Goal: Task Accomplishment & Management: Complete application form

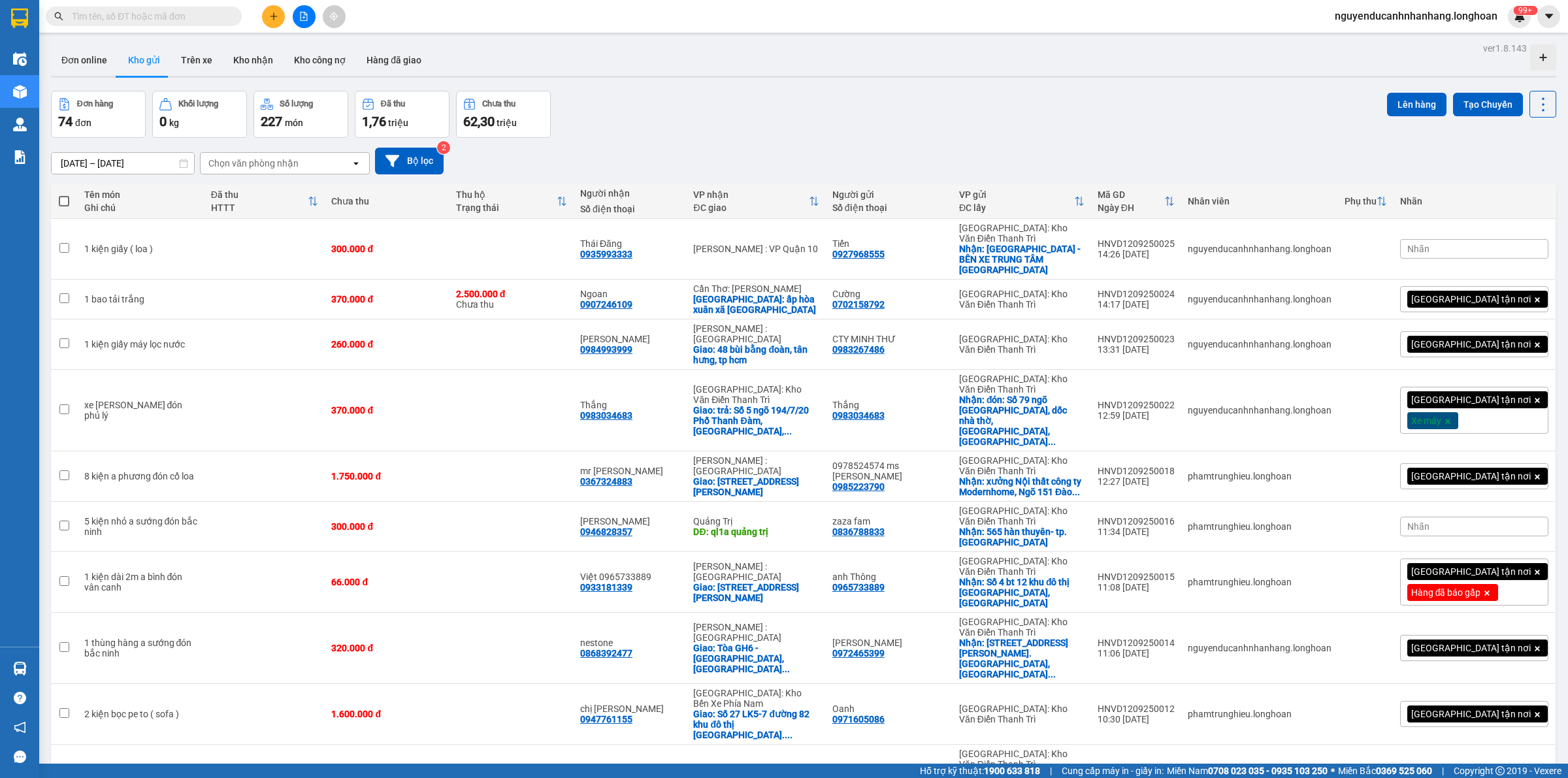
click at [274, 18] on icon "plus" at bounding box center [274, 16] width 9 height 9
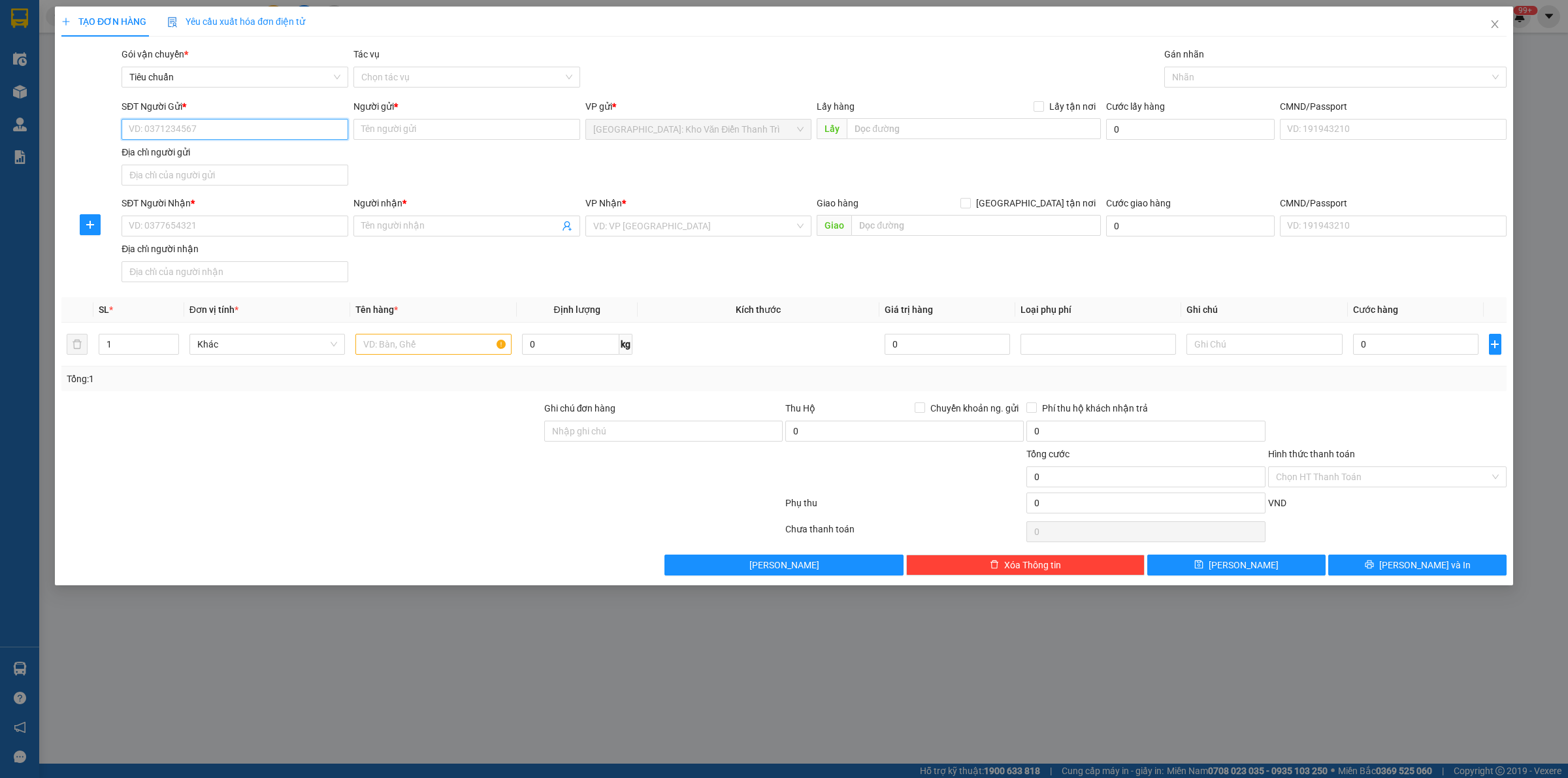
click at [252, 134] on input "SĐT Người Gửi *" at bounding box center [234, 129] width 227 height 21
paste input "0774281888"
type input "0774281888"
click at [288, 230] on input "SĐT Người Nhận *" at bounding box center [234, 226] width 227 height 21
paste input "0972085445"
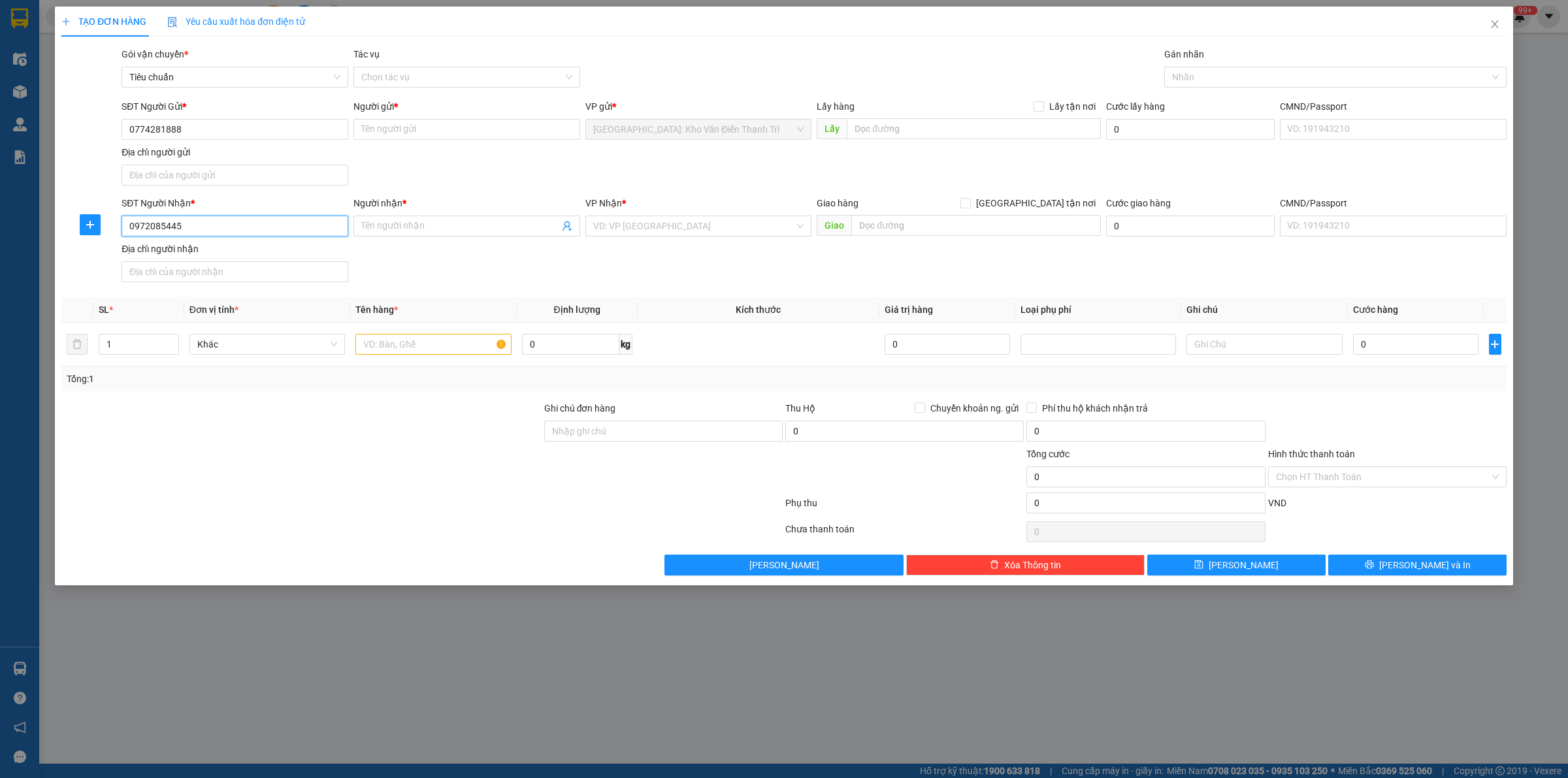
type input "0972085445"
click at [230, 120] on input "0774281888" at bounding box center [234, 129] width 227 height 21
click at [409, 135] on input "Người gửi *" at bounding box center [466, 129] width 227 height 21
click at [485, 131] on input "Người gửi *" at bounding box center [466, 129] width 227 height 21
paste input "[PERSON_NAME]"
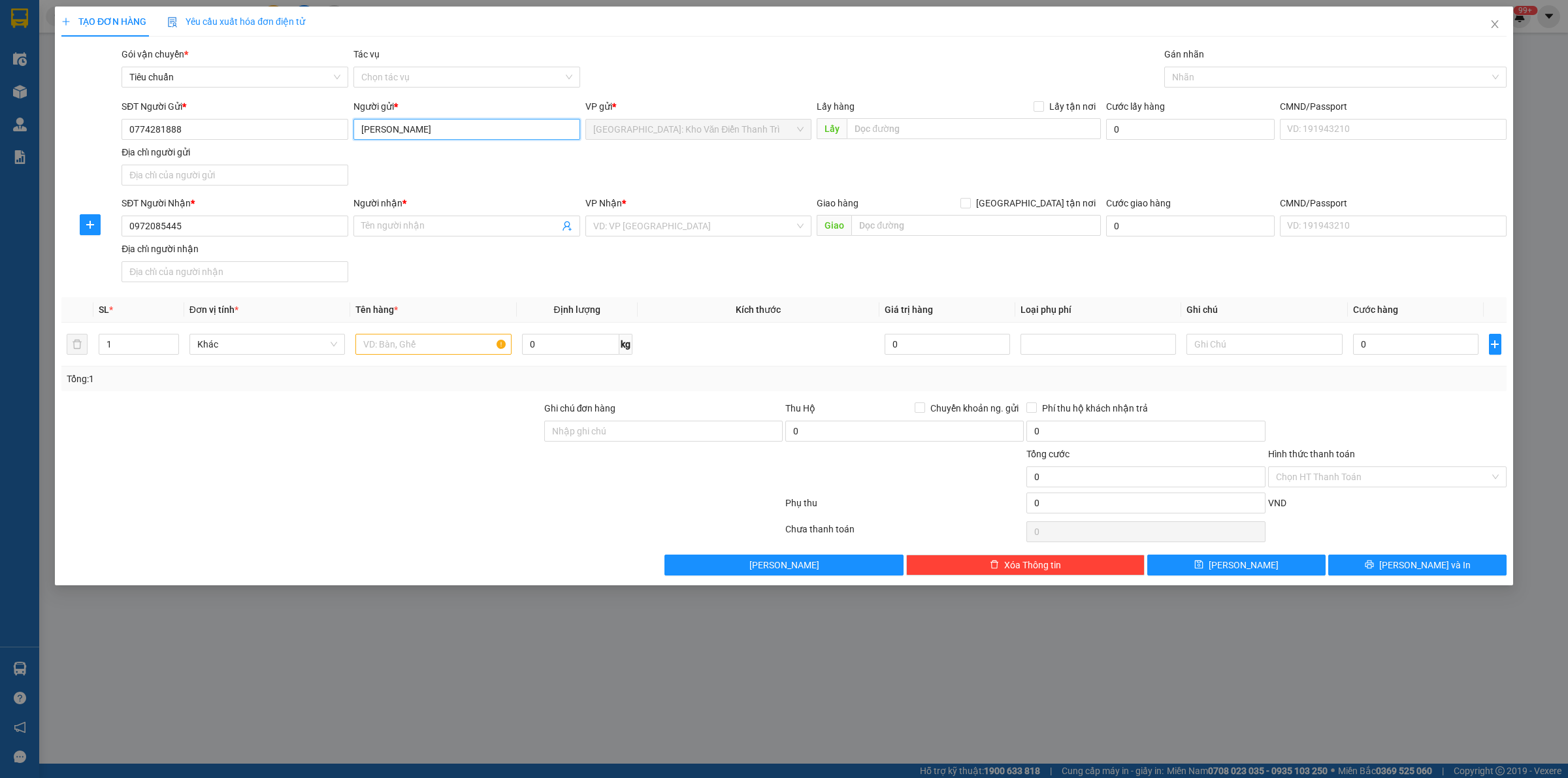
type input "[PERSON_NAME]"
click at [438, 226] on input "Người nhận *" at bounding box center [461, 226] width 198 height 15
paste input "Trung anh"
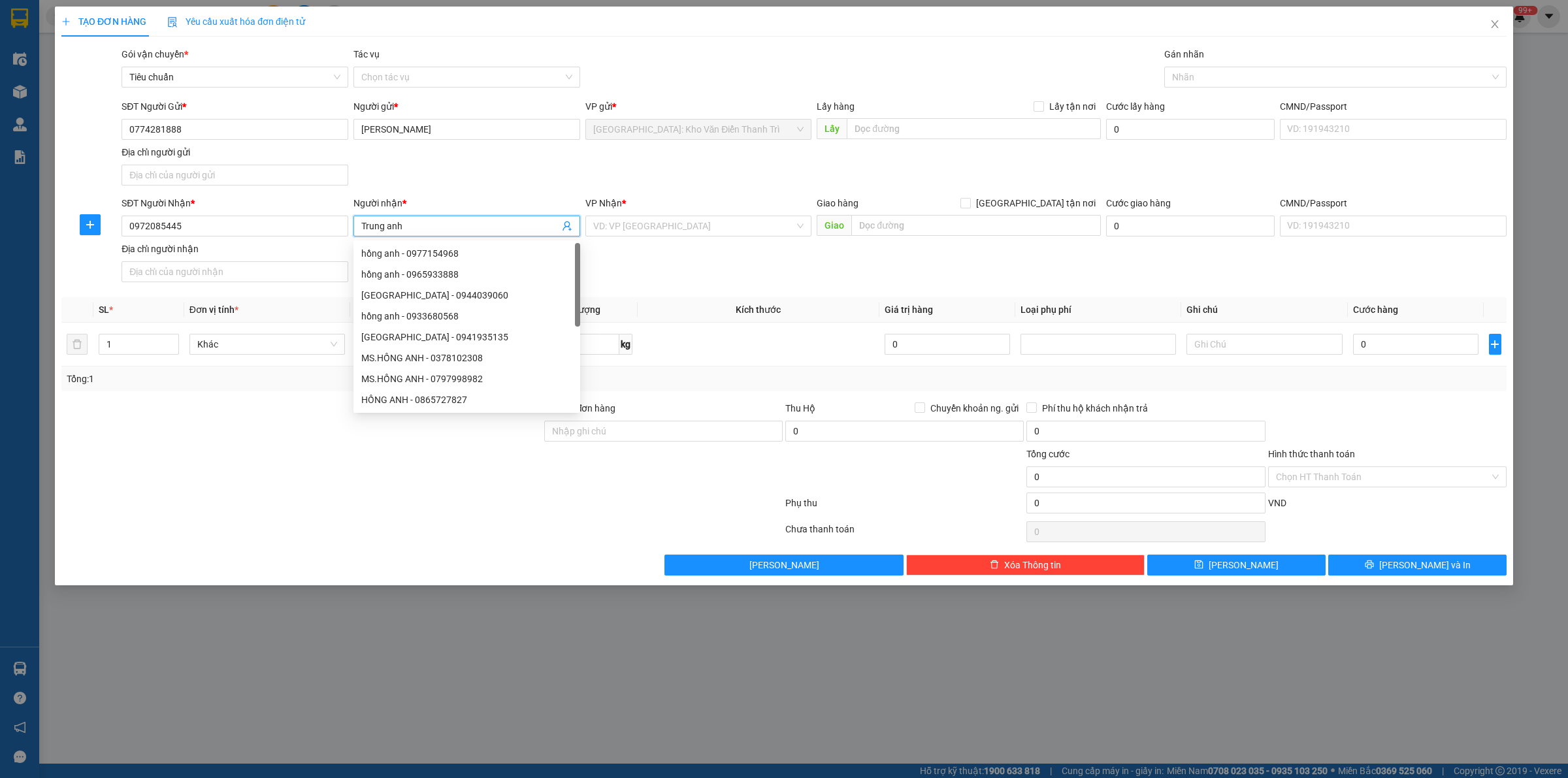
type input "Trung anh"
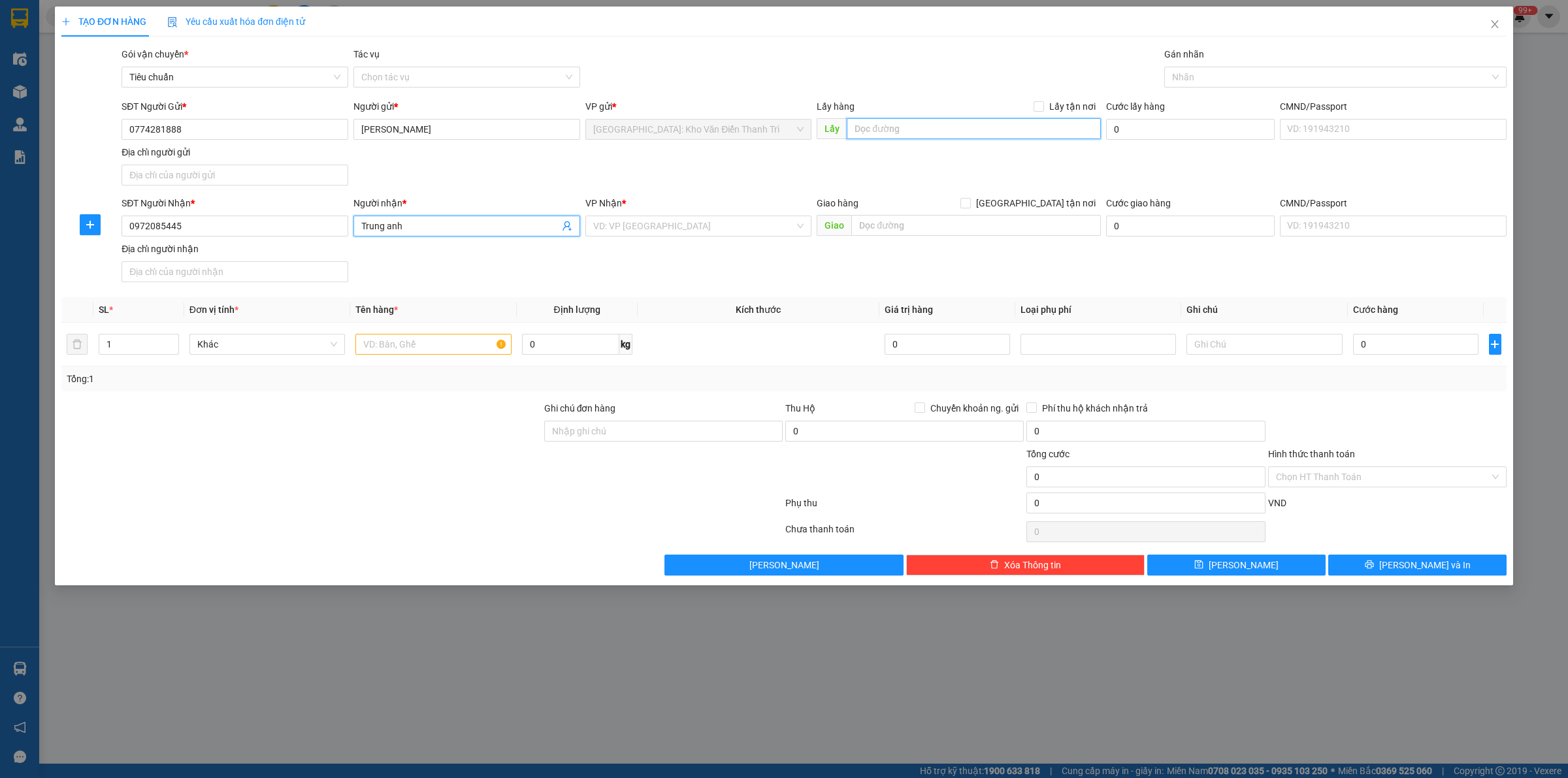
click at [889, 138] on input "text" at bounding box center [974, 128] width 254 height 21
paste input "số 2 ngõ 10 Chương dương độ, hoàn kiếm, hn"
type input "số 2 ngõ 10 Chương dương độ, hoàn kiếm, hn"
drag, startPoint x: 1043, startPoint y: 106, endPoint x: 1055, endPoint y: 190, distance: 84.9
click at [1044, 106] on span at bounding box center [1039, 107] width 11 height 11
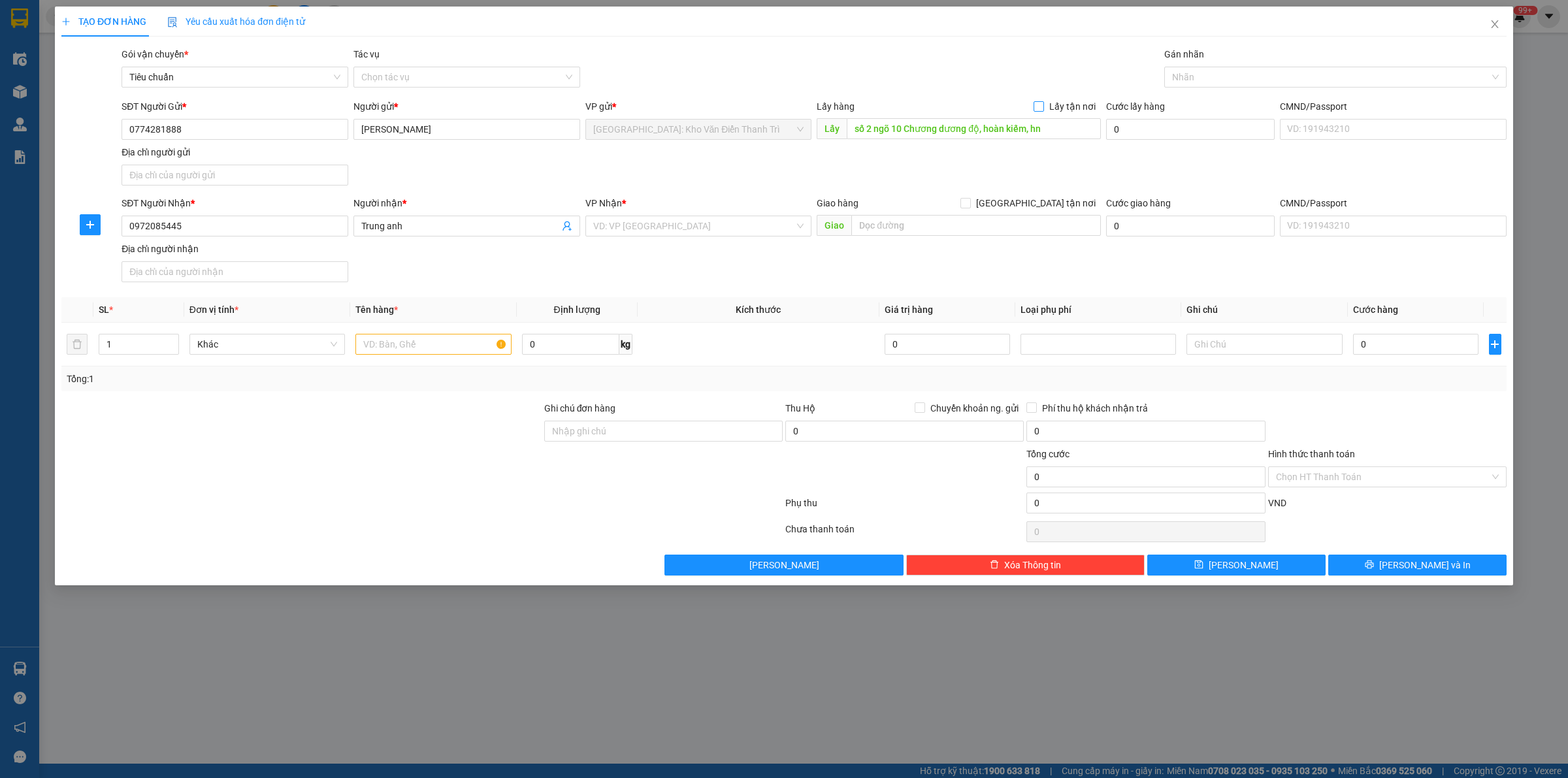
click at [1043, 106] on input "Lấy tận nơi" at bounding box center [1038, 106] width 9 height 9
checkbox input "true"
drag, startPoint x: 1040, startPoint y: 200, endPoint x: 1003, endPoint y: 126, distance: 82.7
click at [971, 200] on span at bounding box center [966, 204] width 11 height 11
click at [959, 77] on div "Gói vận chuyển * Tiêu chuẩn Tác vụ Chọn tác vụ Gán nhãn Nhãn" at bounding box center [814, 70] width 1391 height 46
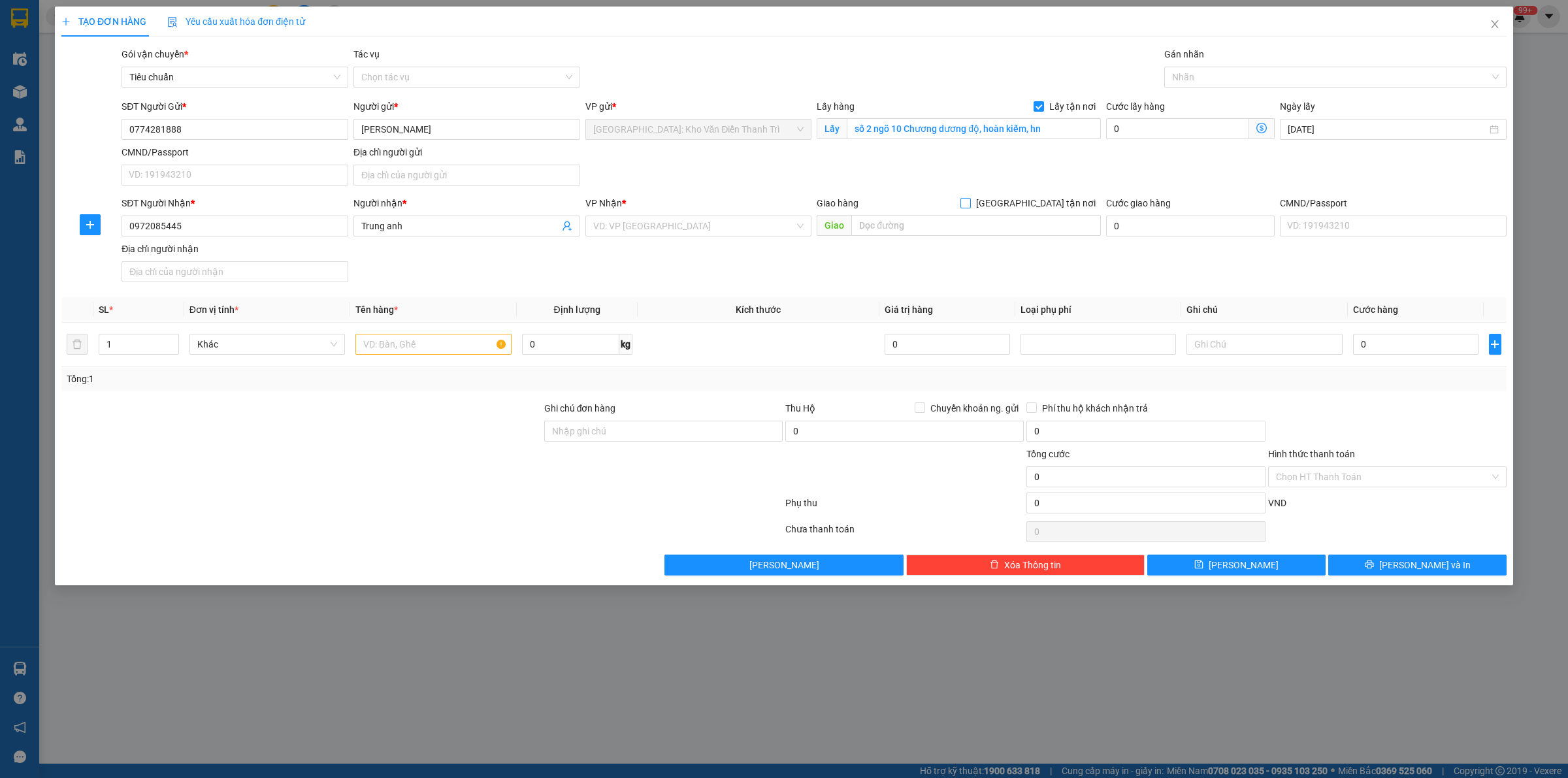
click at [971, 208] on span at bounding box center [966, 204] width 11 height 11
click at [970, 207] on input "[GEOGRAPHIC_DATA] tận nơi" at bounding box center [965, 203] width 9 height 9
checkbox input "true"
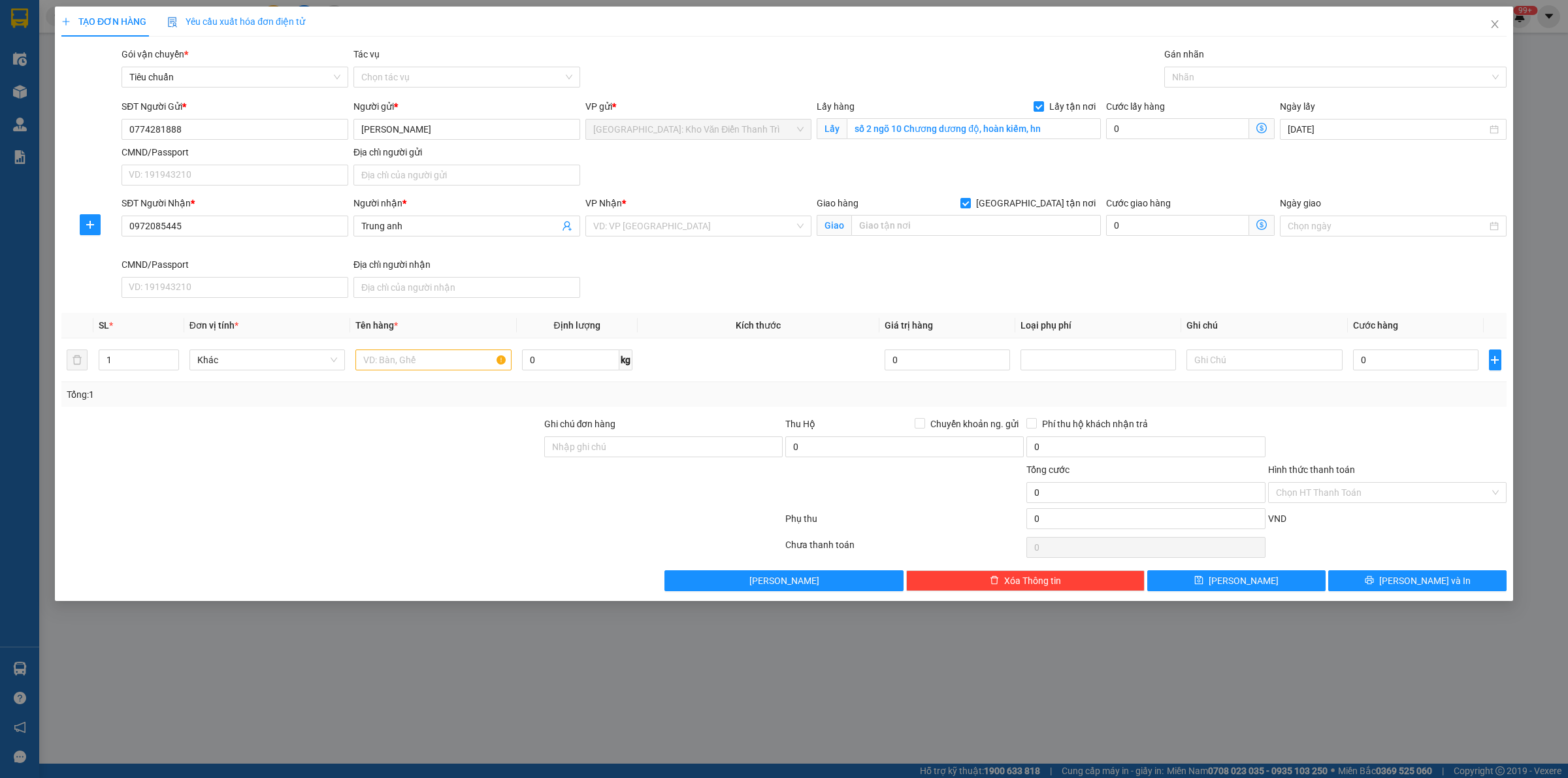
click at [958, 37] on div "TẠO ĐƠN HÀNG Yêu cầu xuất hóa đơn điện tử Transit Pickup Surcharge Ids Transit …" at bounding box center [784, 300] width 1445 height 585
click at [931, 227] on input "text" at bounding box center [976, 225] width 250 height 21
paste input "lô 19B [GEOGRAPHIC_DATA] (cảng tàu ngủ đêm quốc tế [GEOGRAPHIC_DATA] - cảng số …"
type input "lô 19B [GEOGRAPHIC_DATA] (cảng tàu ngủ đêm quốc tế [GEOGRAPHIC_DATA] - cảng số …"
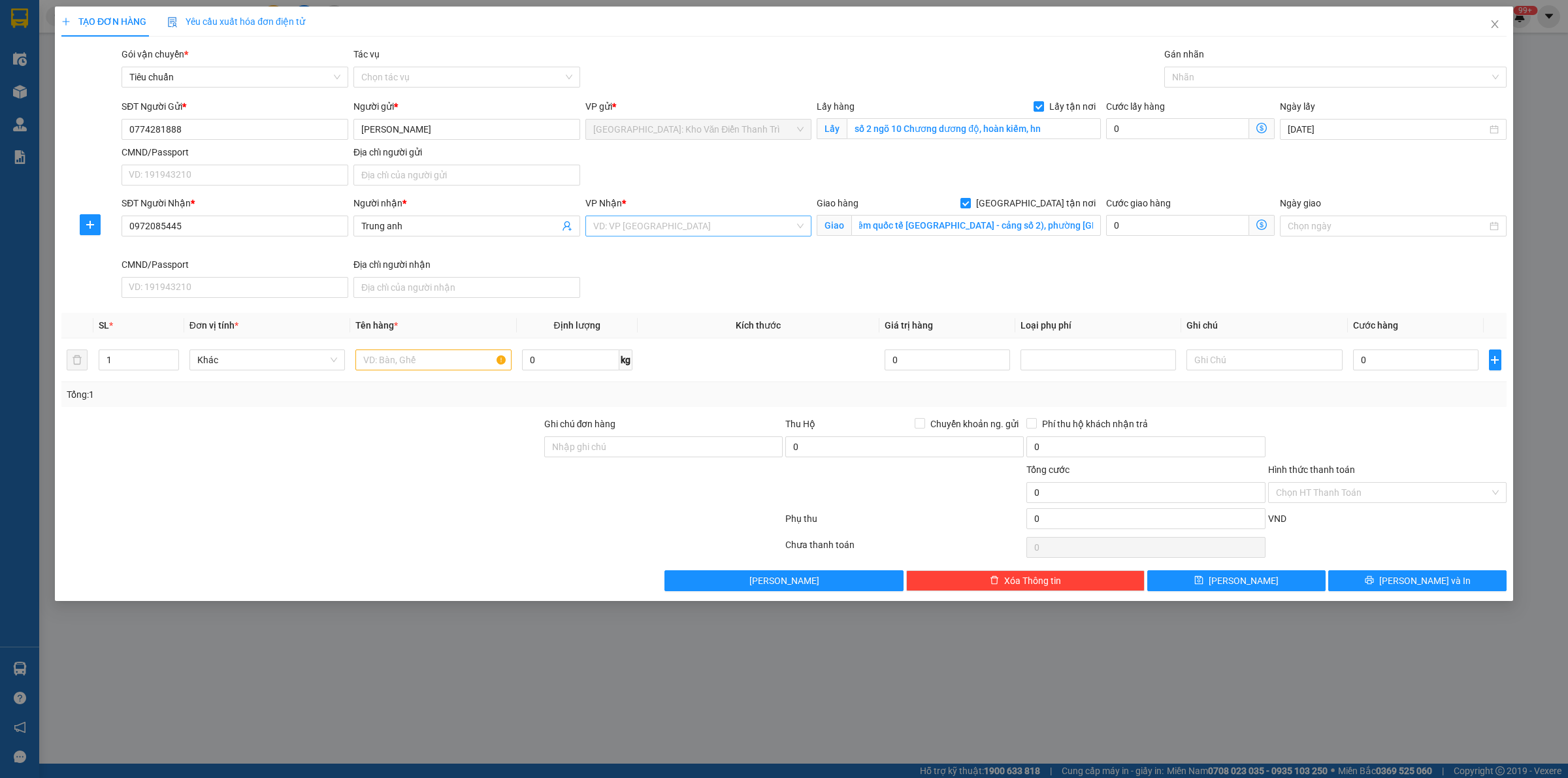
click at [729, 219] on input "search" at bounding box center [694, 227] width 202 height 20
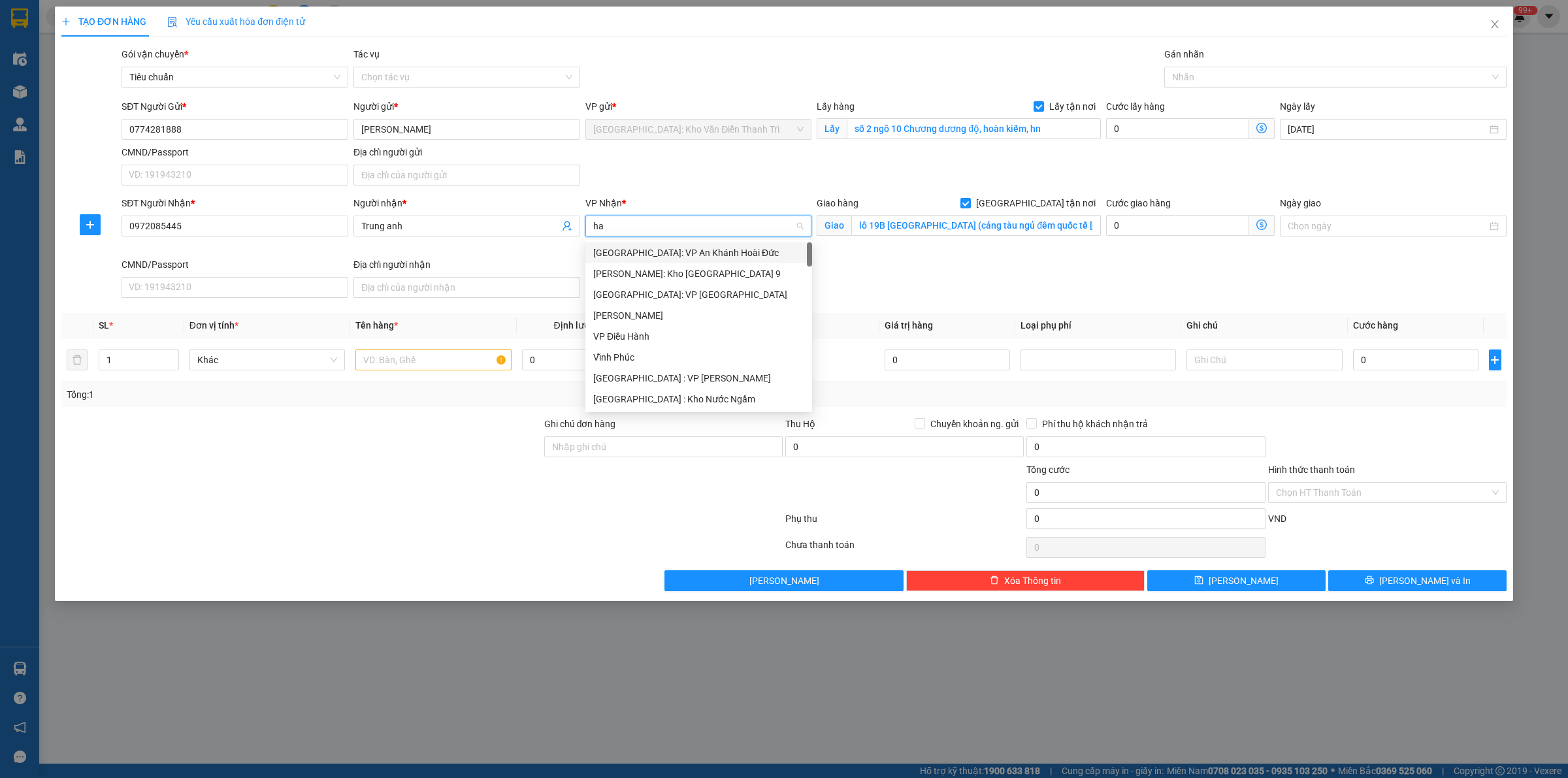
type input "hai"
drag, startPoint x: 730, startPoint y: 276, endPoint x: 958, endPoint y: 55, distance: 317.5
click at [730, 276] on div "[GEOGRAPHIC_DATA]: Văn phòng Bến xe [GEOGRAPHIC_DATA]" at bounding box center [721, 273] width 256 height 15
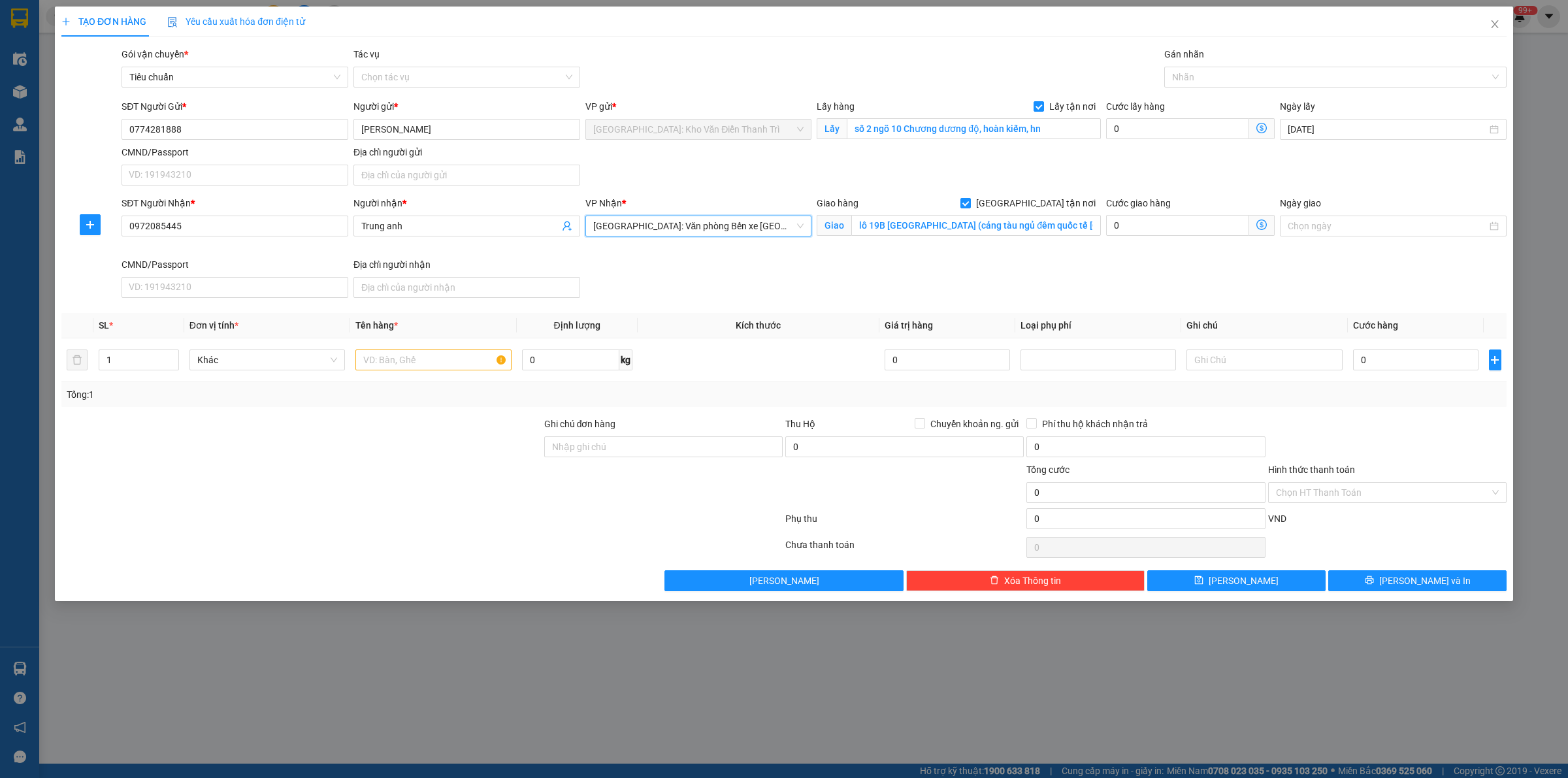
click at [959, 53] on div "Gói vận chuyển * Tiêu chuẩn Tác vụ Chọn tác vụ Gán nhãn Nhãn" at bounding box center [814, 70] width 1391 height 46
click at [1232, 70] on div at bounding box center [1328, 77] width 323 height 15
type input "giao"
click at [1242, 103] on div "[GEOGRAPHIC_DATA] tận nơi" at bounding box center [1335, 103] width 326 height 15
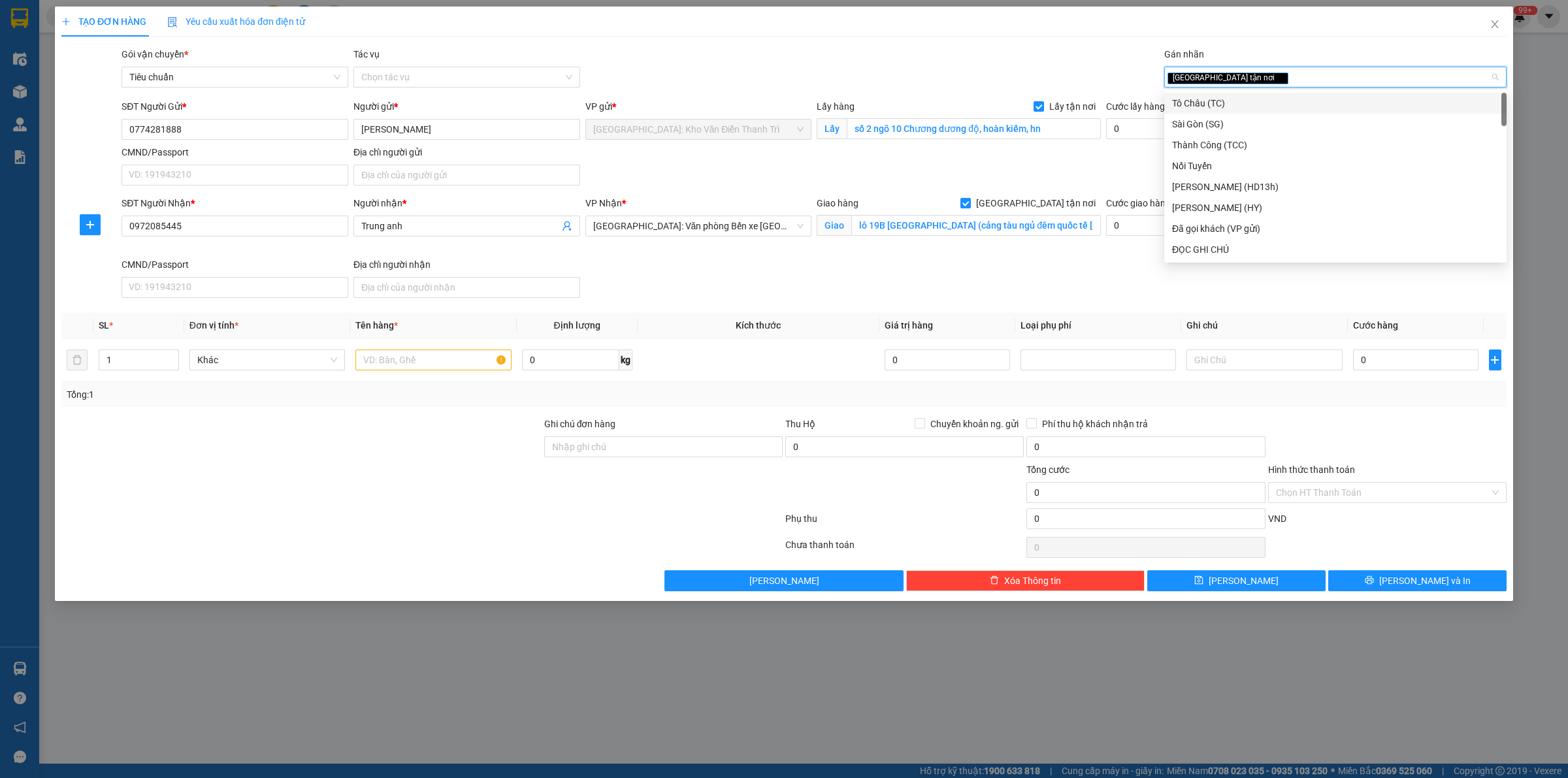
click at [849, 77] on div "Gói vận chuyển * Tiêu chuẩn Tác vụ Chọn tác vụ Gán nhãn Giao tận nơi" at bounding box center [814, 70] width 1391 height 46
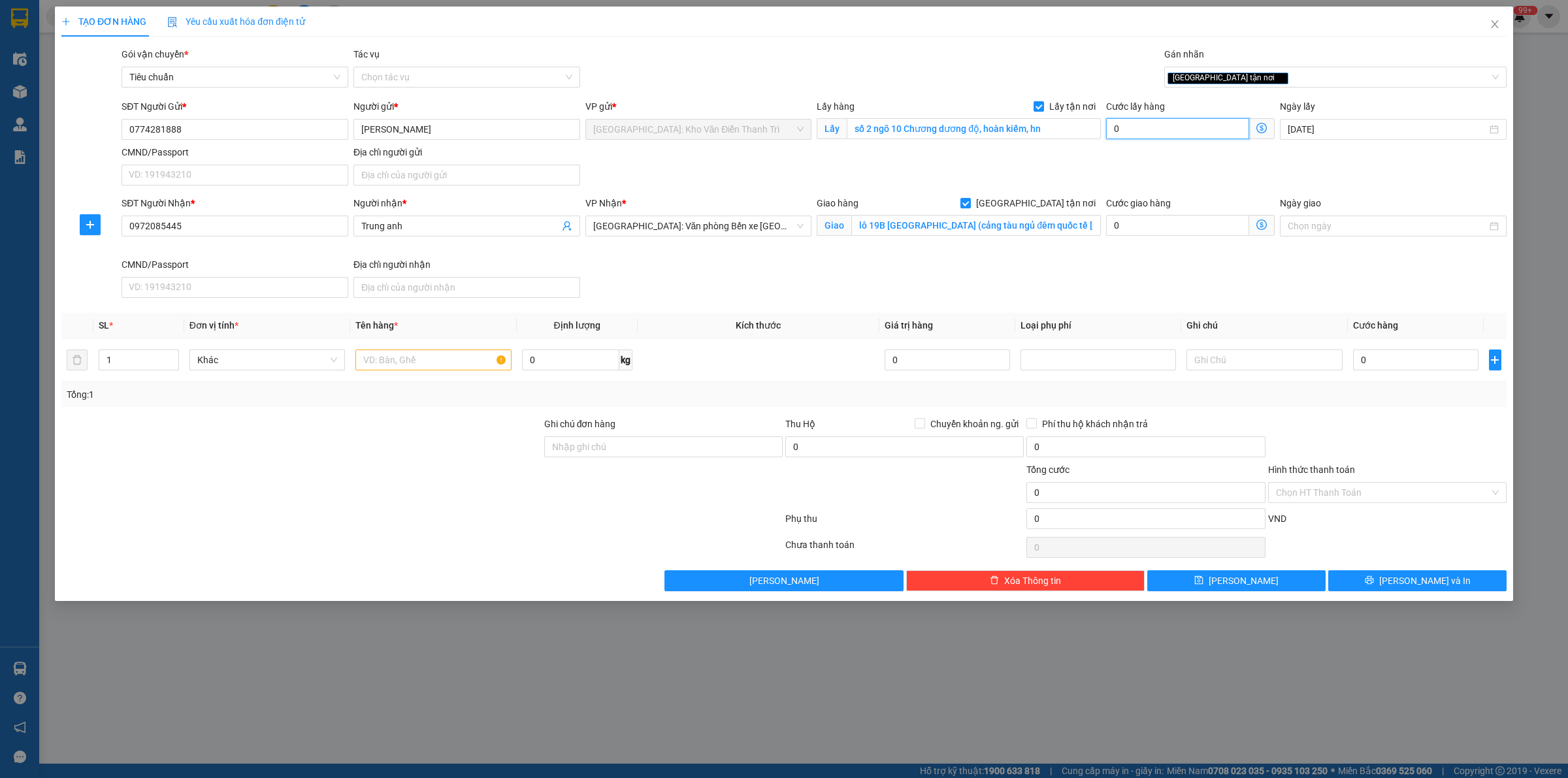
click at [1150, 127] on input "0" at bounding box center [1177, 128] width 143 height 21
type input "6"
type input "65"
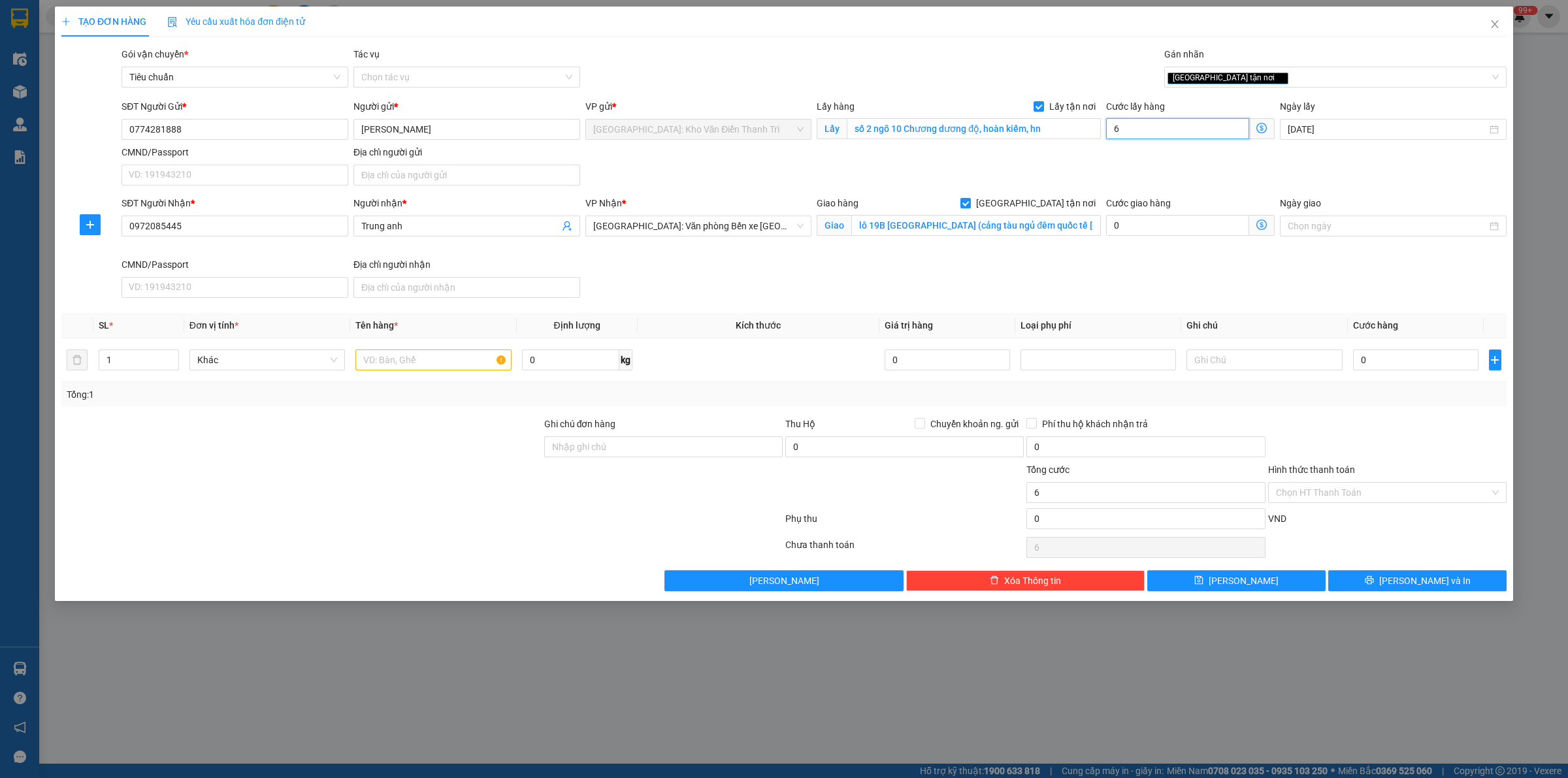
type input "65"
type input "650"
type input "6.500"
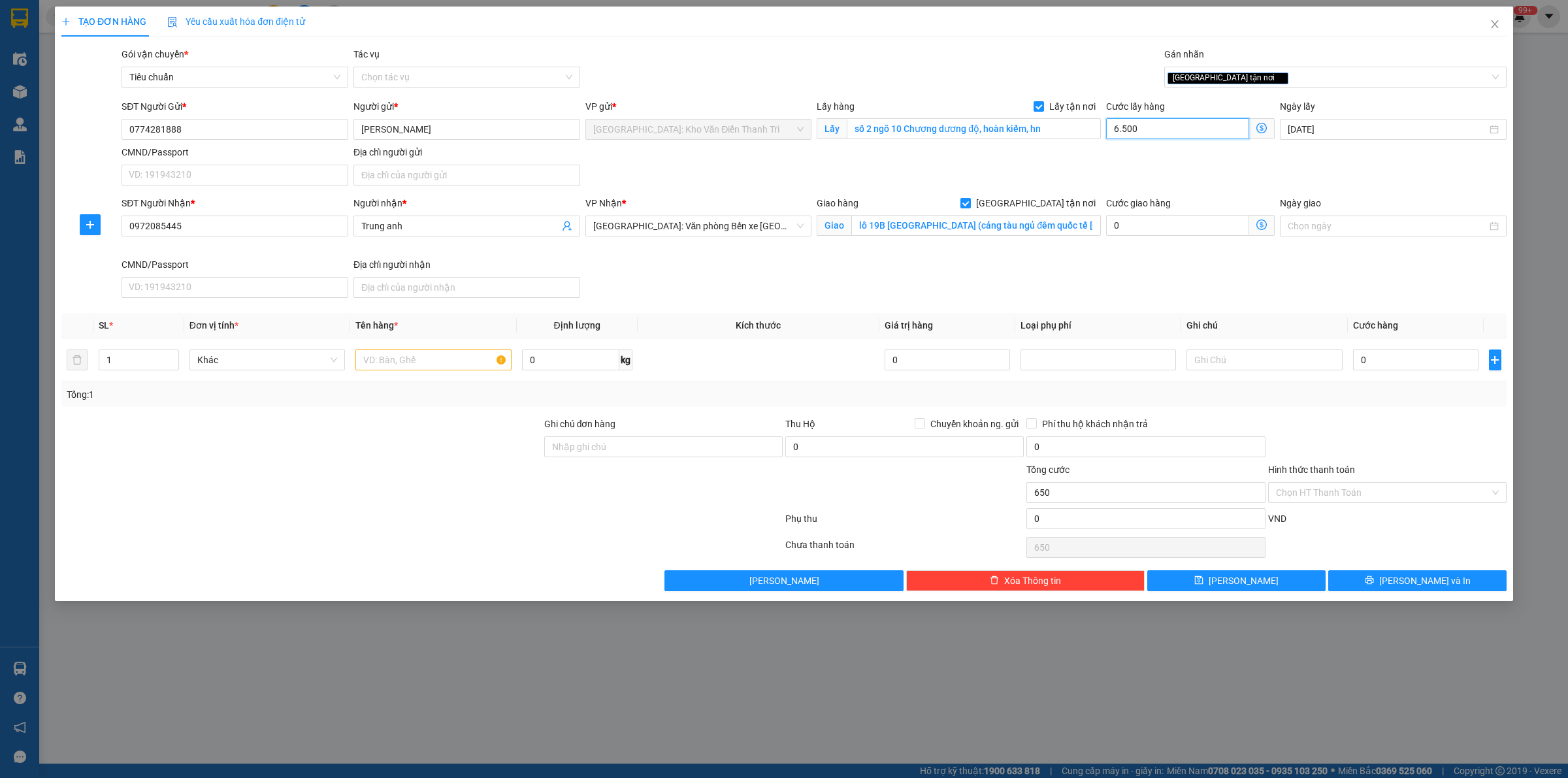
type input "6.500"
type input "65.000"
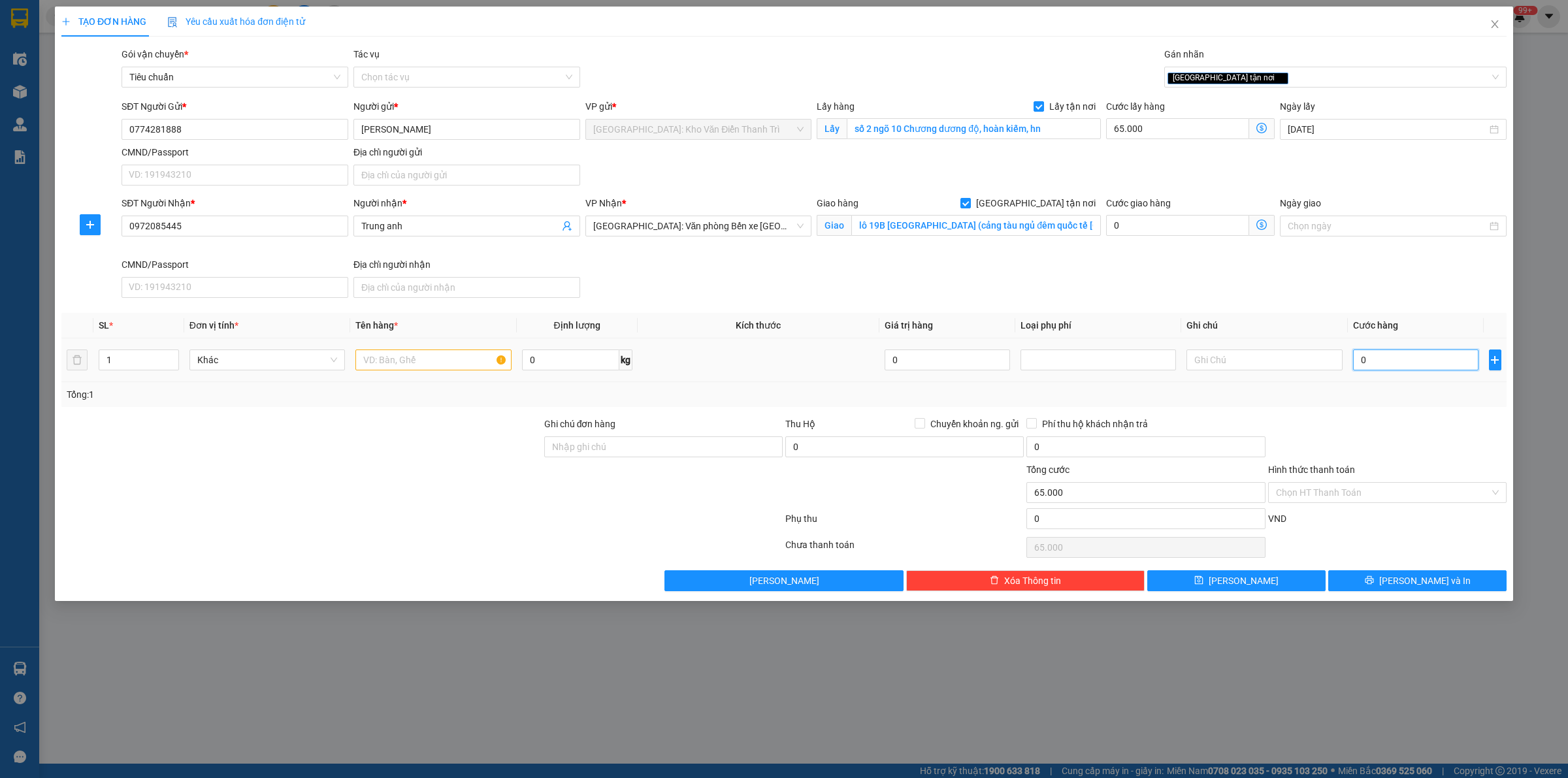
type input "2"
type input "65.002"
type input "28"
type input "65.028"
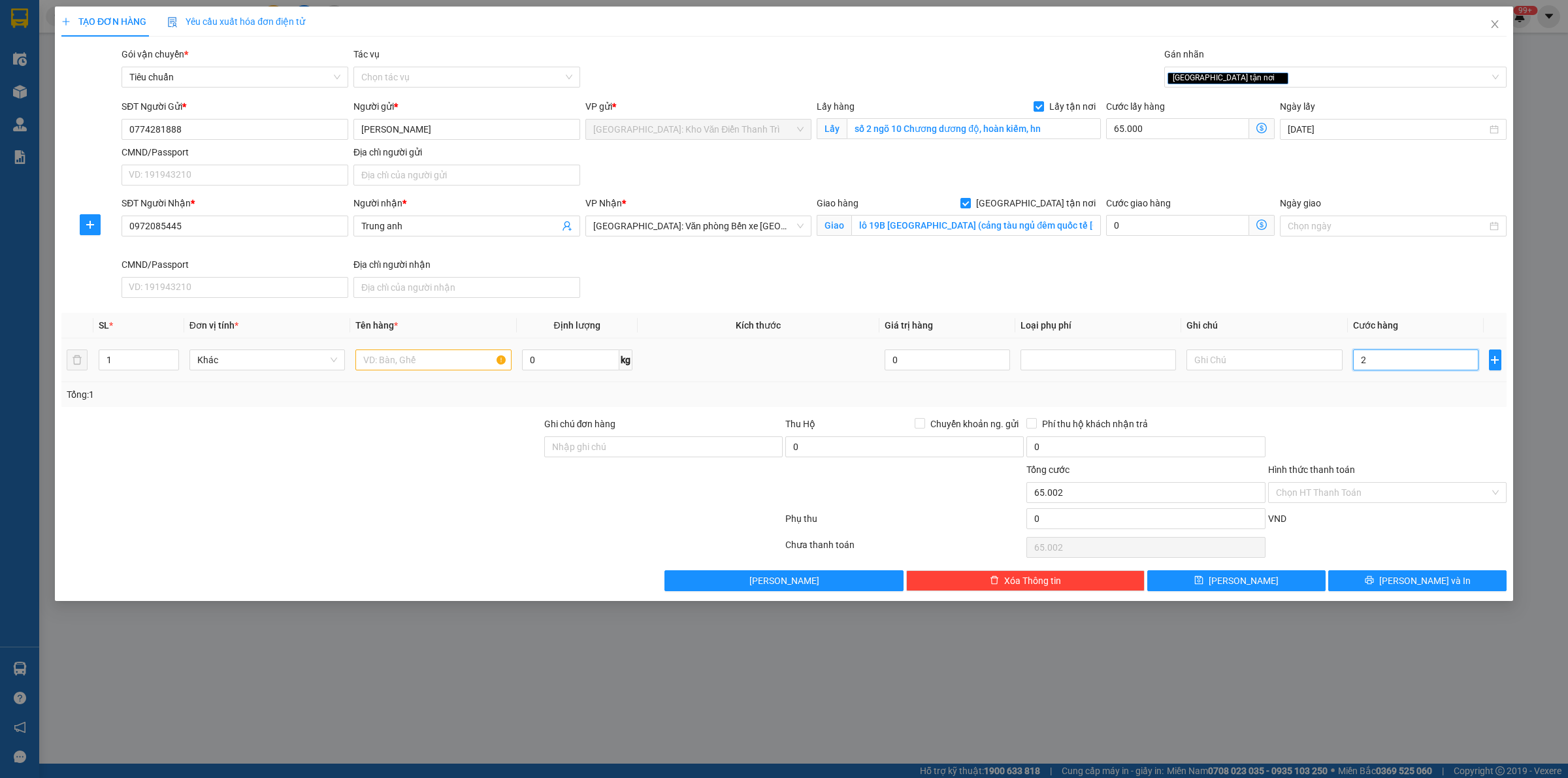
type input "65.028"
type input "285"
type input "65.285"
type input "2.850"
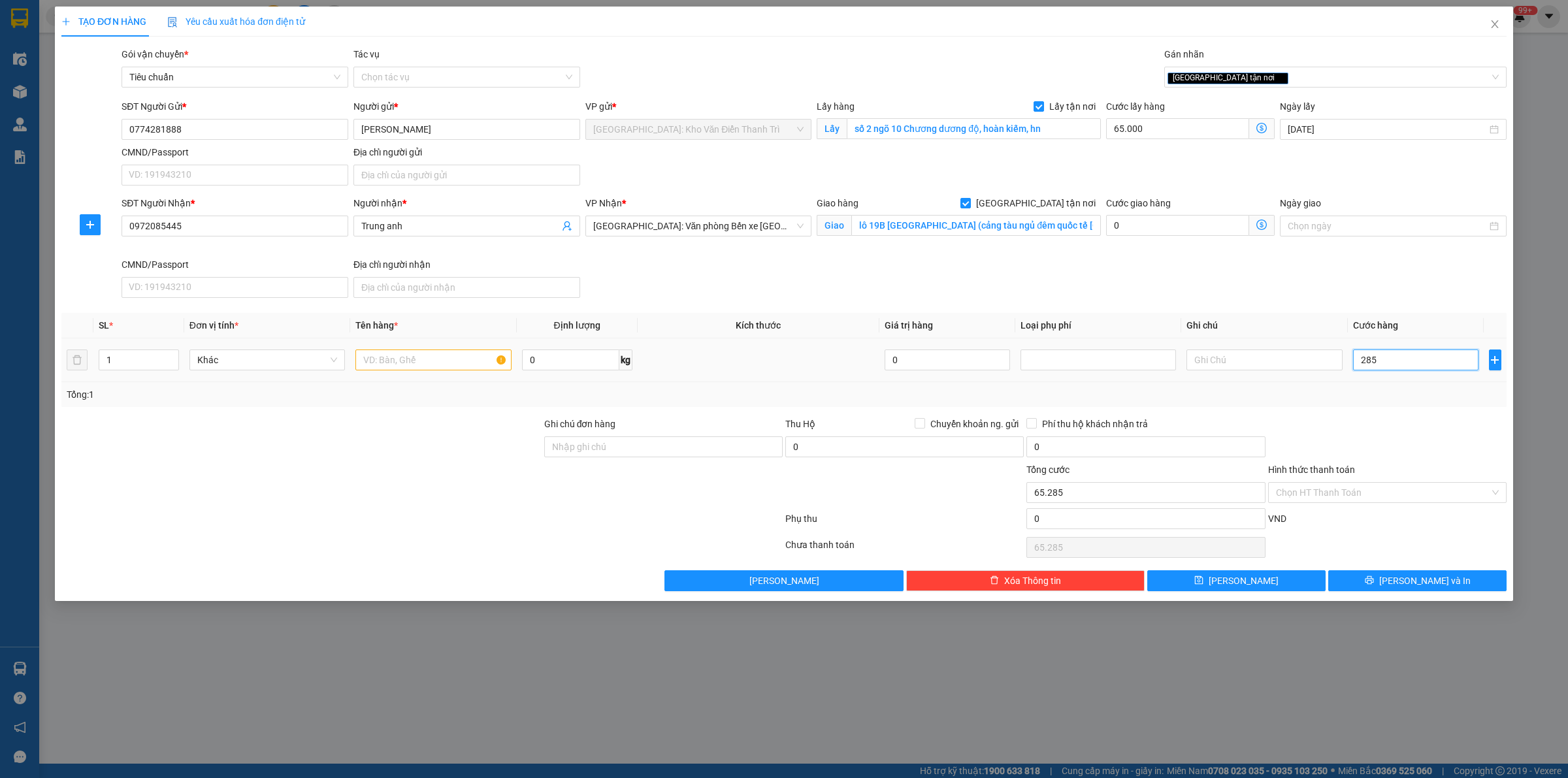
type input "67.850"
type input "28.500"
type input "93.500"
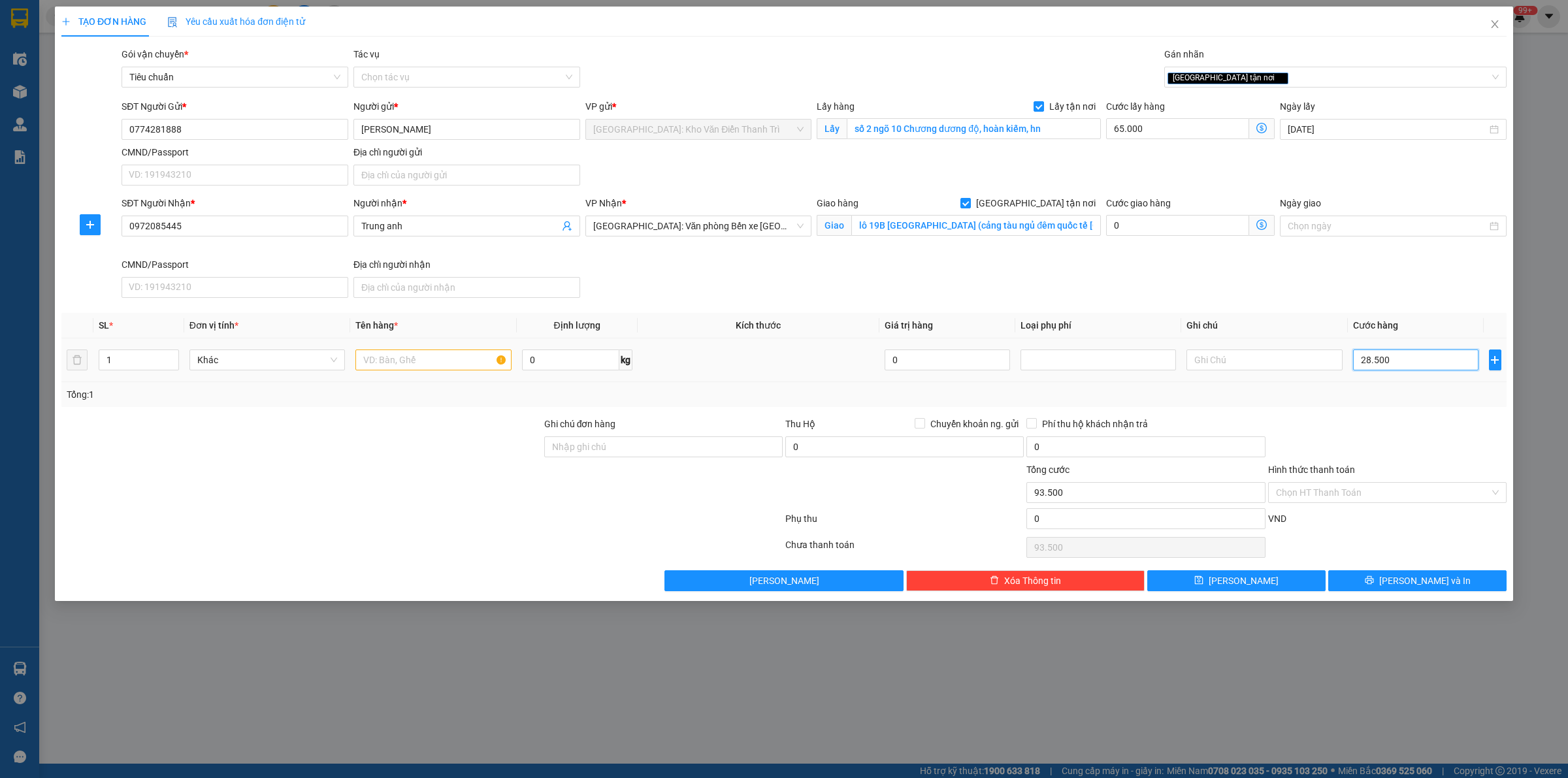
type input "285.000"
type input "350.000"
type input "285.000"
click at [436, 365] on input "text" at bounding box center [433, 359] width 156 height 21
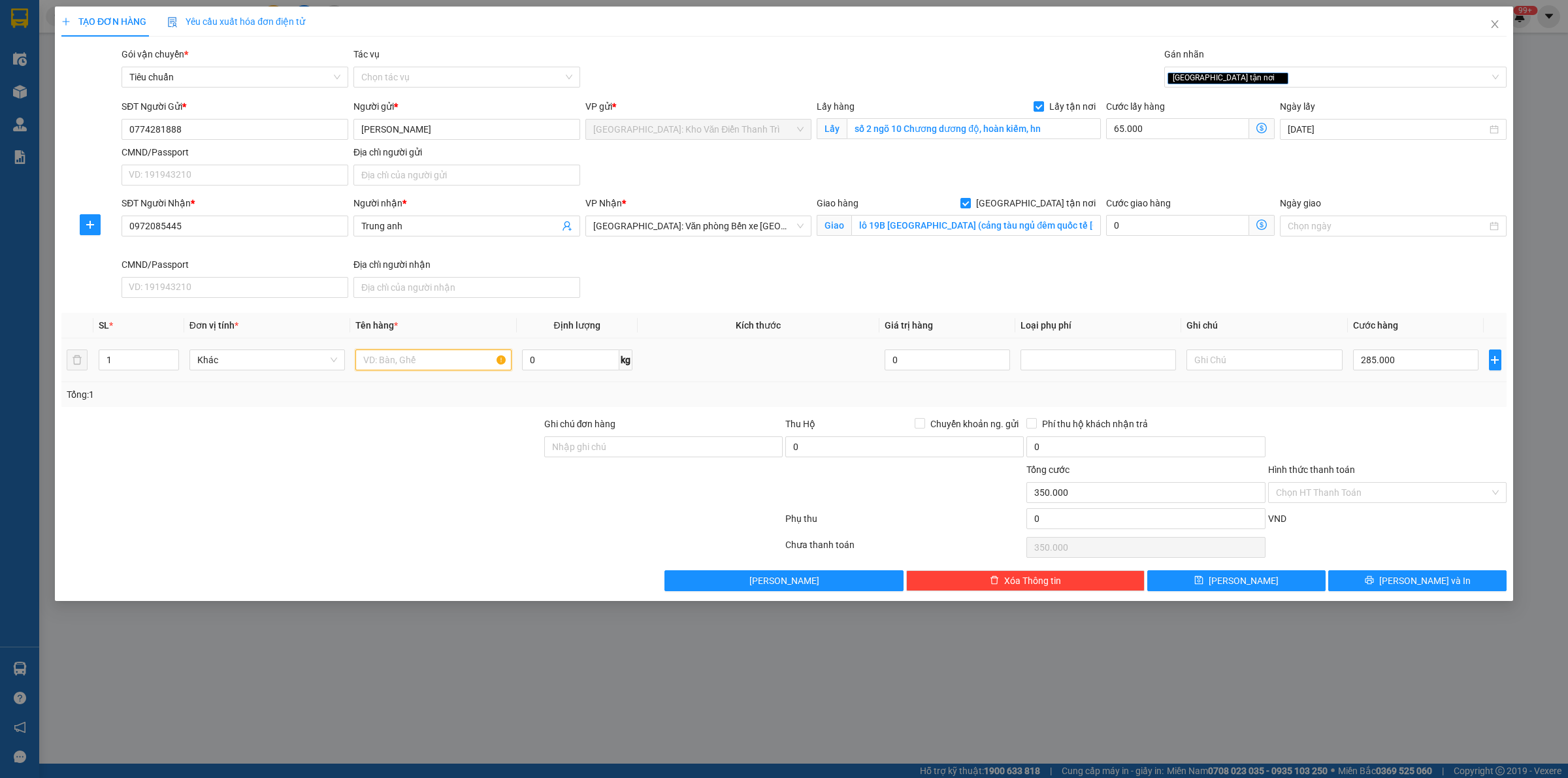
paste input "5 thùng tổng ~ 50kg (kt 60x50x40cm/ 1 thùng)"
drag, startPoint x: 418, startPoint y: 362, endPoint x: 534, endPoint y: 357, distance: 116.1
click at [534, 357] on tr "1 Khác 5 thùng tổng ~ 50kg (kt 60x50x40cm/ 1 thùng) 0 kg 0 285.000" at bounding box center [784, 360] width 1445 height 44
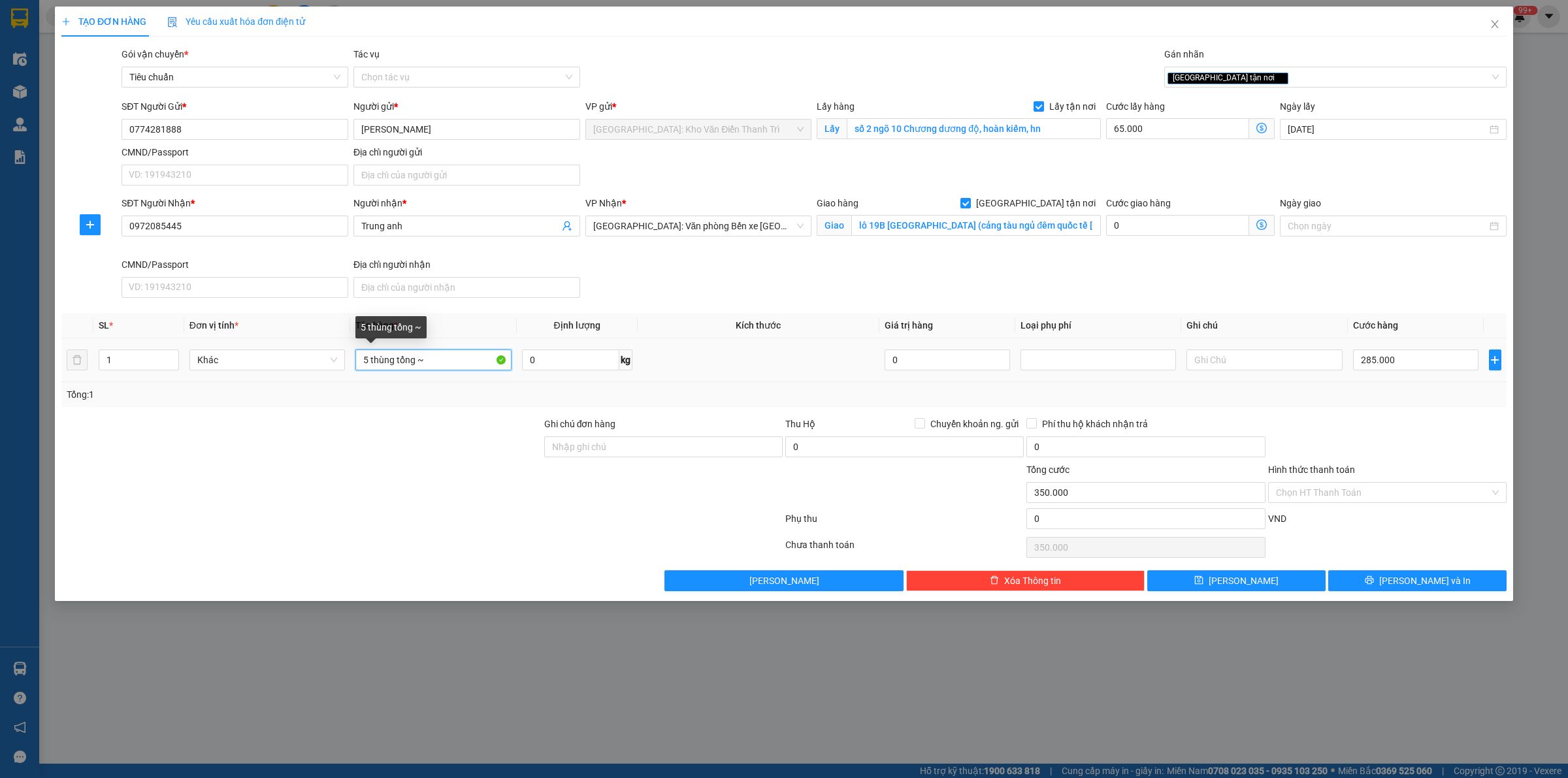
drag, startPoint x: 426, startPoint y: 361, endPoint x: 396, endPoint y: 365, distance: 30.3
click at [396, 365] on input "5 thùng tổng ~" at bounding box center [433, 359] width 156 height 21
type input "5 thùng a luân đón chương [PERSON_NAME]"
click at [415, 482] on div at bounding box center [301, 485] width 483 height 46
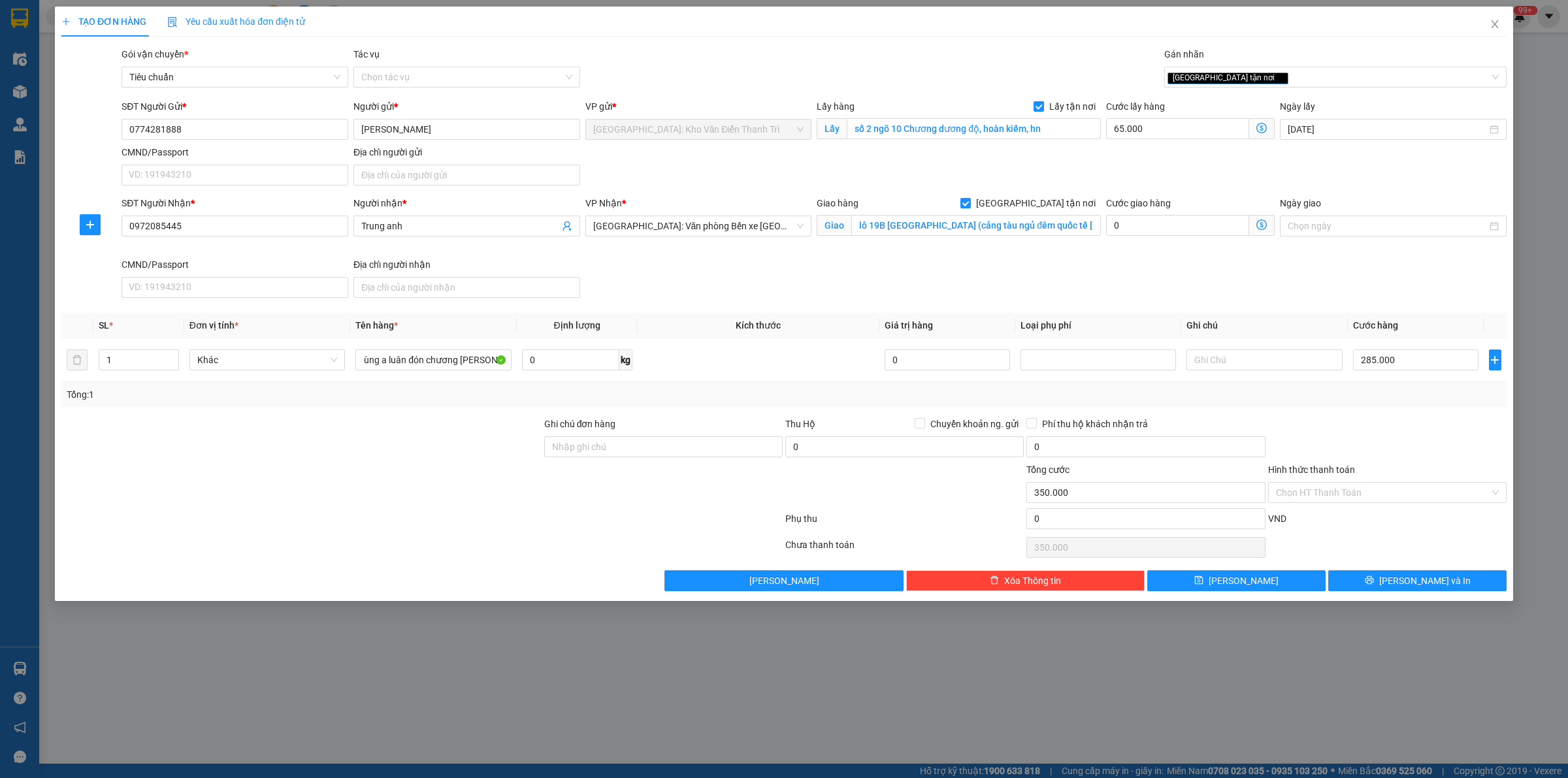
scroll to position [0, 0]
click at [602, 452] on input "Ghi chú đơn hàng" at bounding box center [663, 446] width 239 height 21
type input "15/9 đón"
click at [1209, 585] on button "[PERSON_NAME]" at bounding box center [1236, 581] width 178 height 21
checkbox input "false"
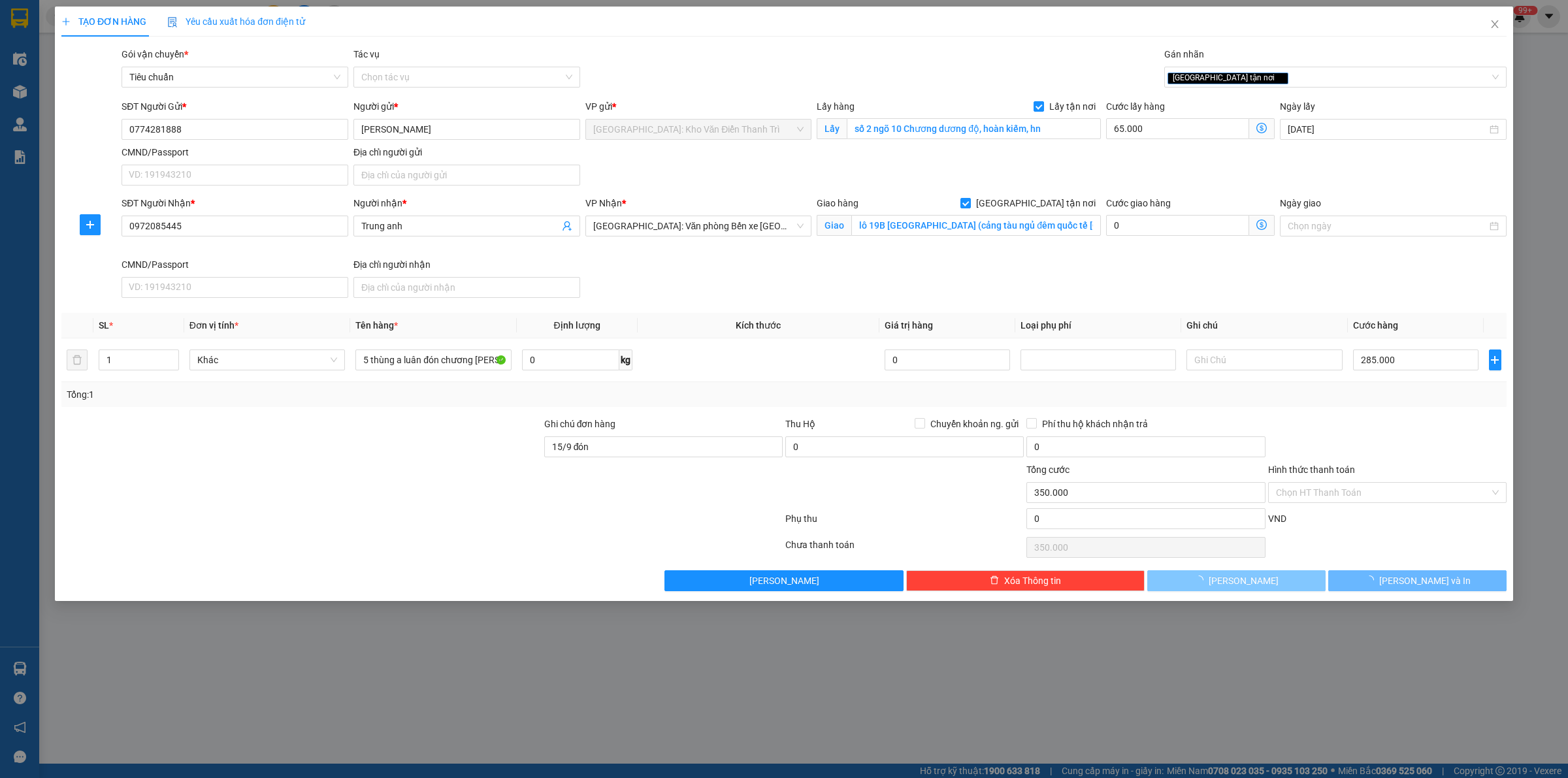
checkbox input "false"
type input "0"
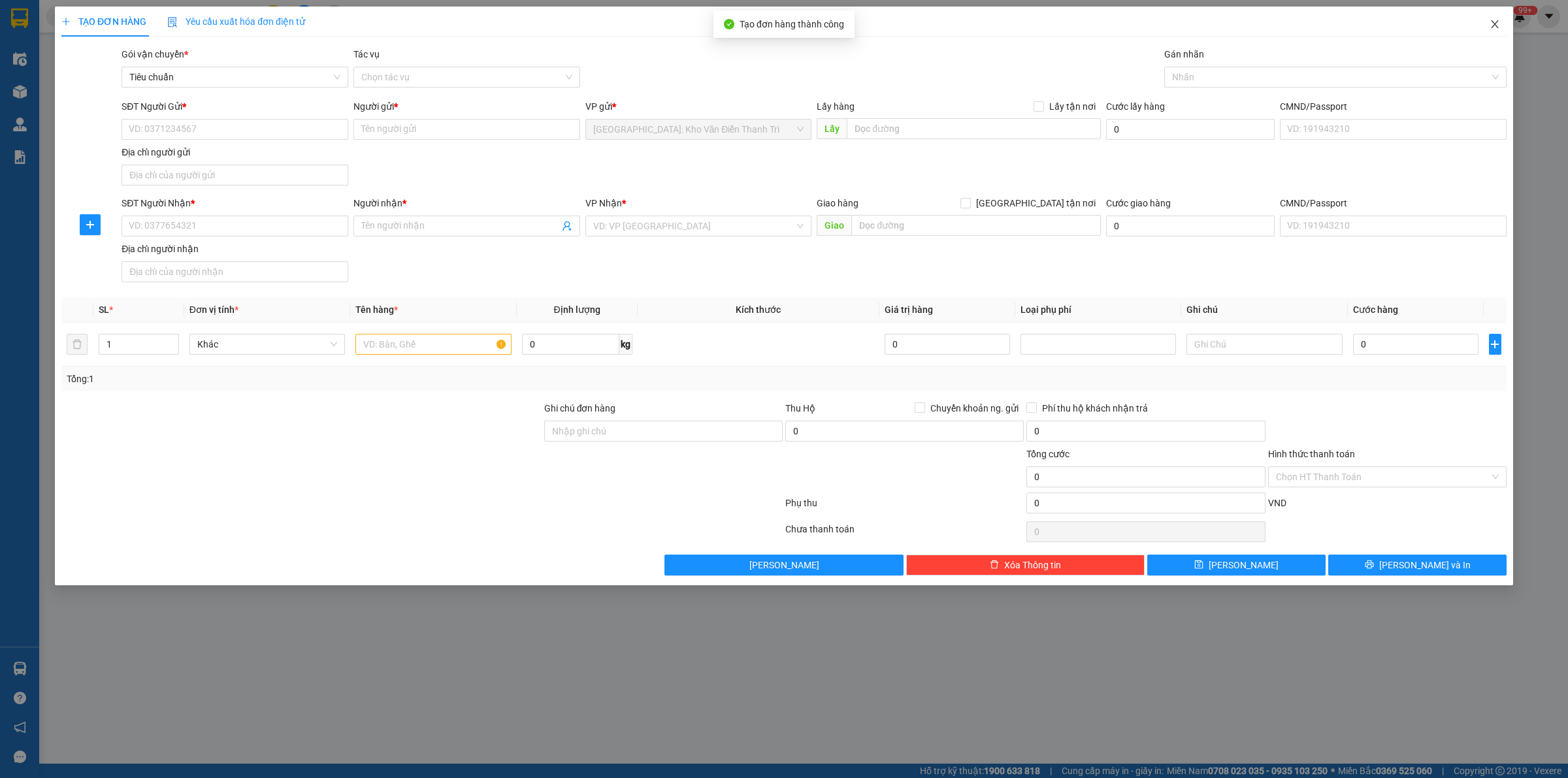
click at [1497, 28] on icon "close" at bounding box center [1495, 25] width 11 height 11
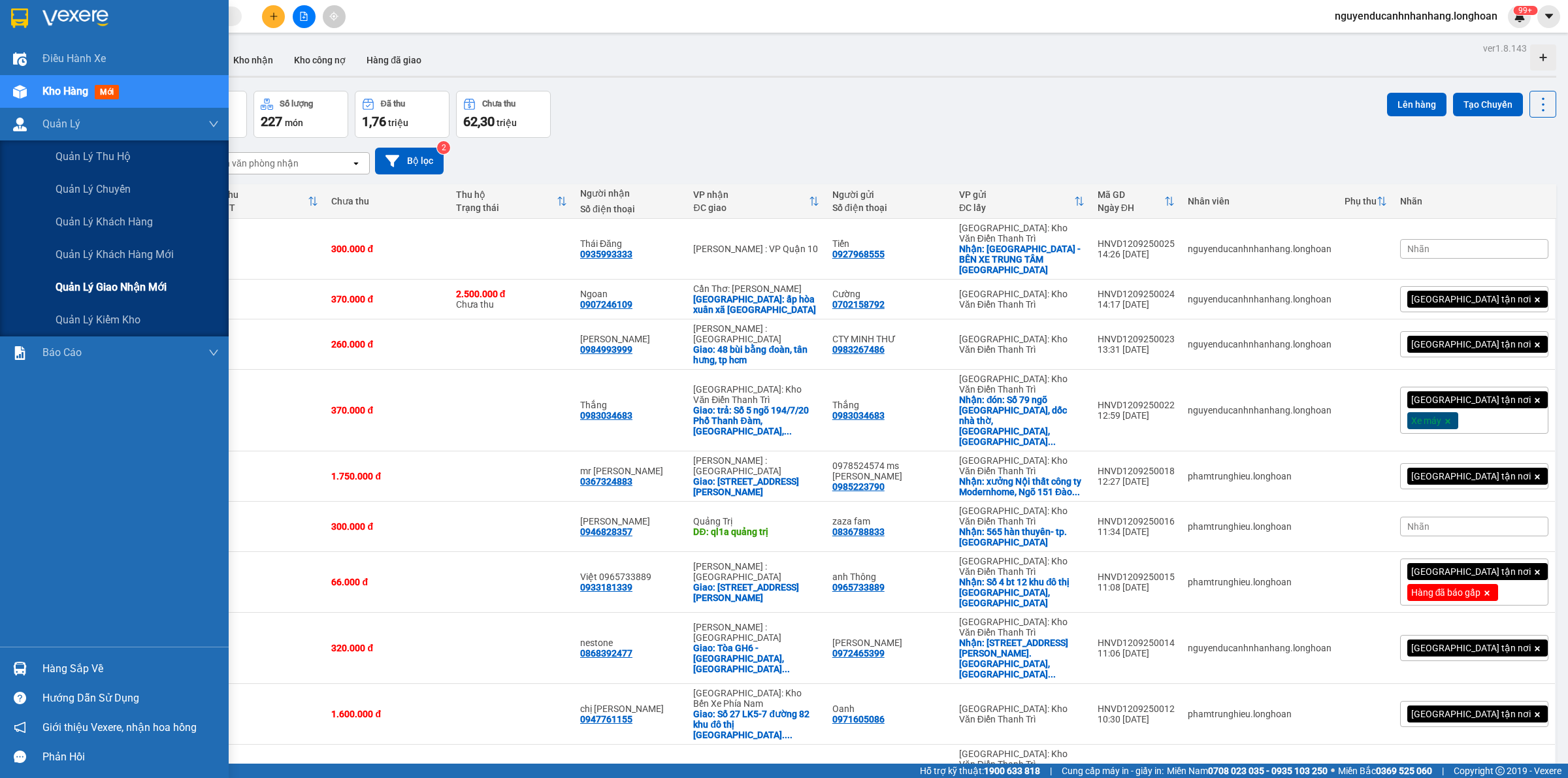
click at [111, 286] on span "Quản lý giao nhận mới" at bounding box center [111, 286] width 111 height 16
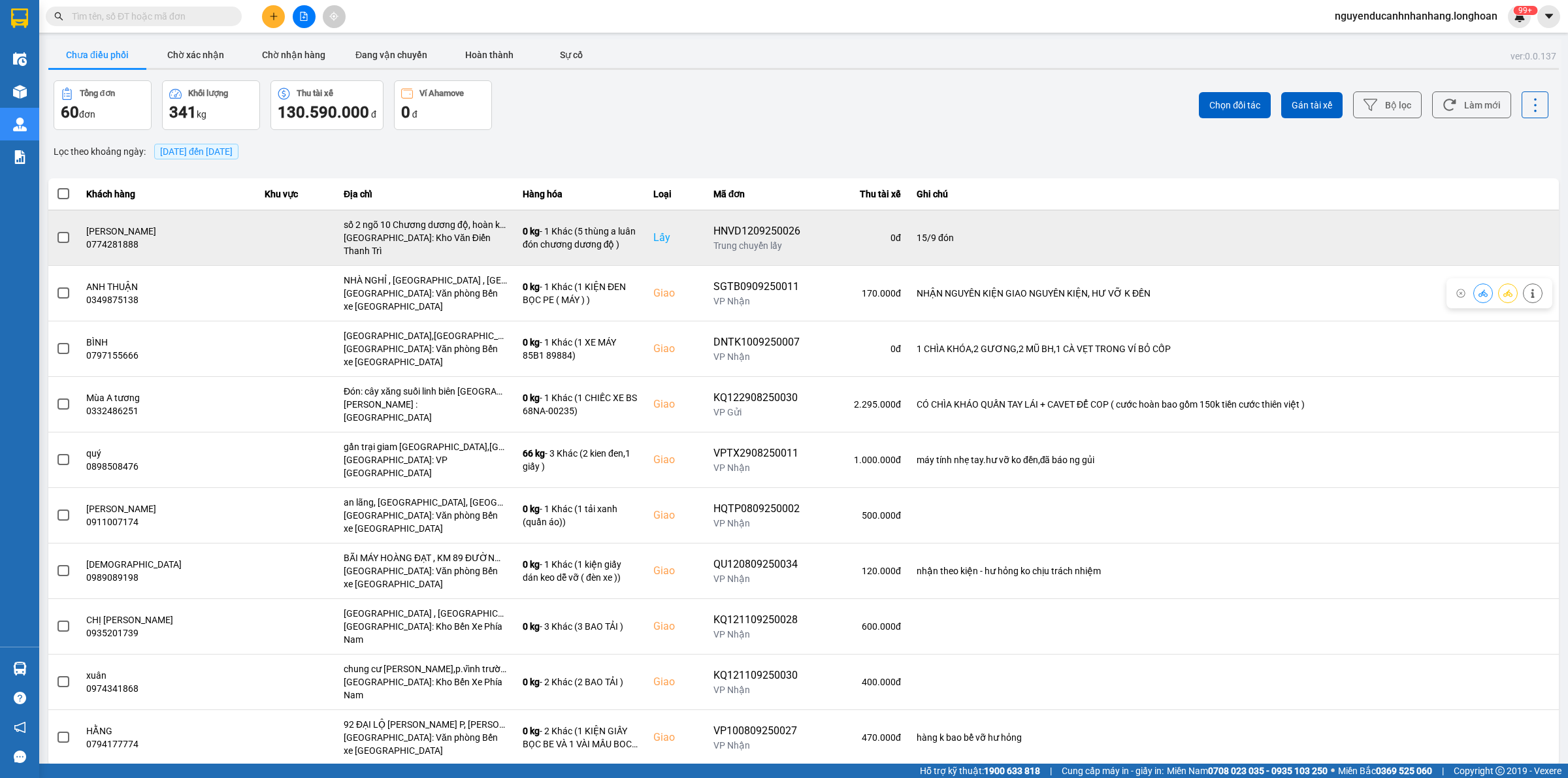
click at [713, 223] on div "HNVD1209250026" at bounding box center [756, 231] width 87 height 15
click at [713, 227] on div "HNVD1209250026" at bounding box center [756, 231] width 87 height 15
click at [1510, 233] on icon at bounding box center [1508, 238] width 9 height 9
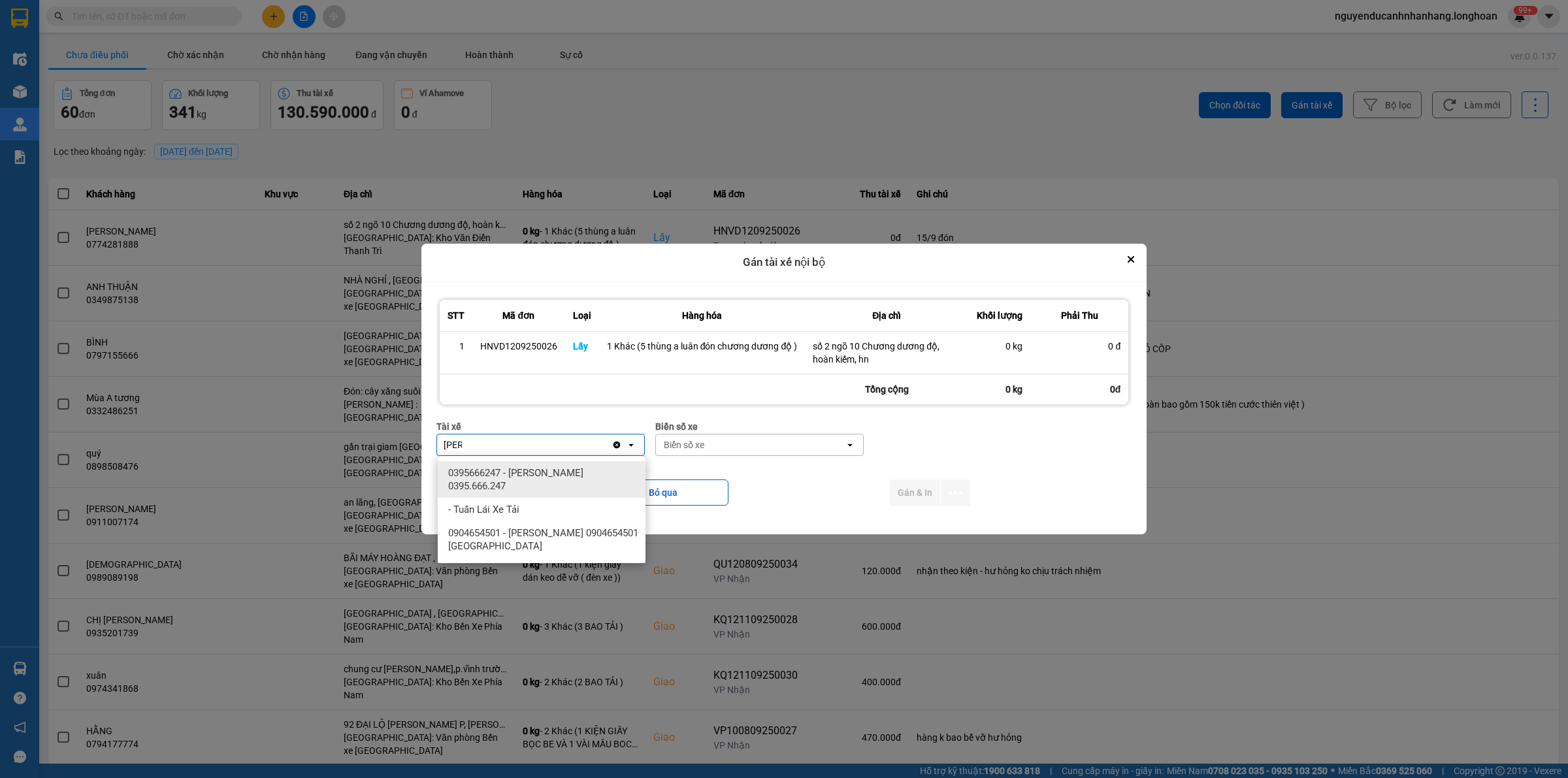
type input "[PERSON_NAME]"
click at [542, 475] on span "0395666247 - [PERSON_NAME] 0395.666.247" at bounding box center [544, 480] width 192 height 26
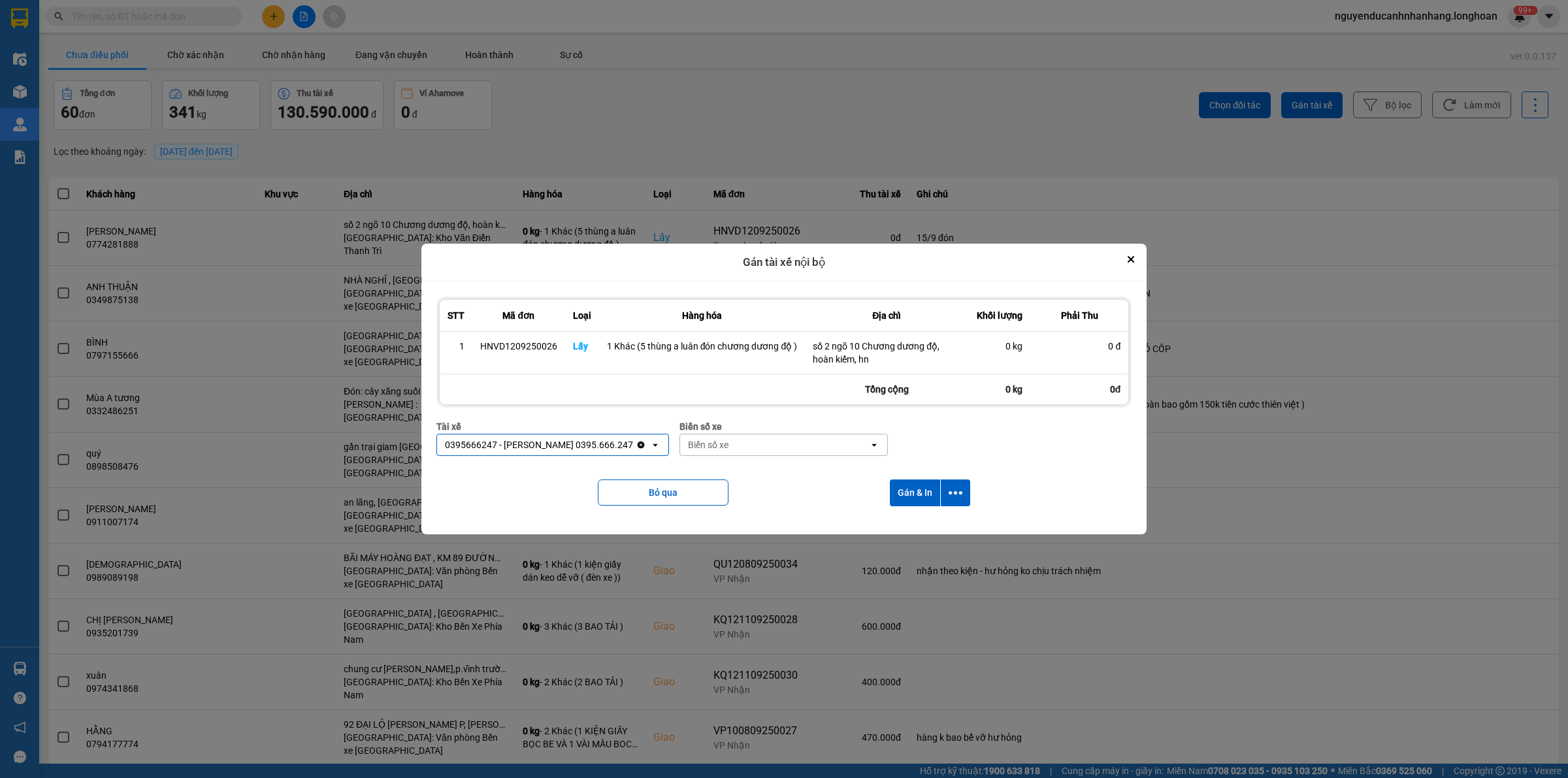
click at [723, 449] on div "Biển số xe" at bounding box center [708, 445] width 41 height 13
type input "31"
click at [779, 475] on div "29K-105.31" at bounding box center [776, 473] width 208 height 24
click at [961, 495] on icon "dialog" at bounding box center [955, 493] width 14 height 14
click at [923, 527] on span "Chỉ gán tài" at bounding box center [904, 528] width 43 height 13
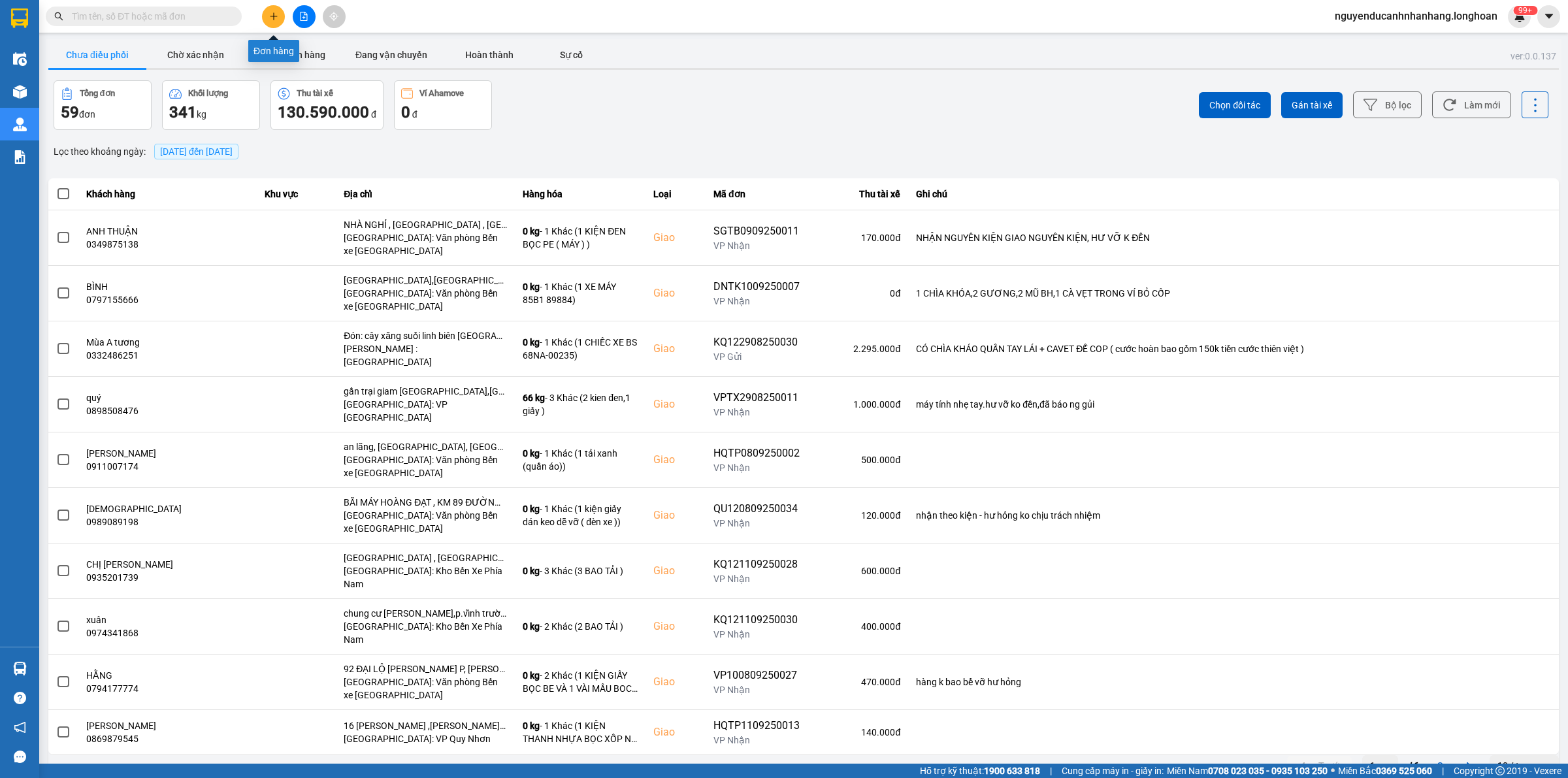
click at [278, 18] on button at bounding box center [273, 17] width 23 height 23
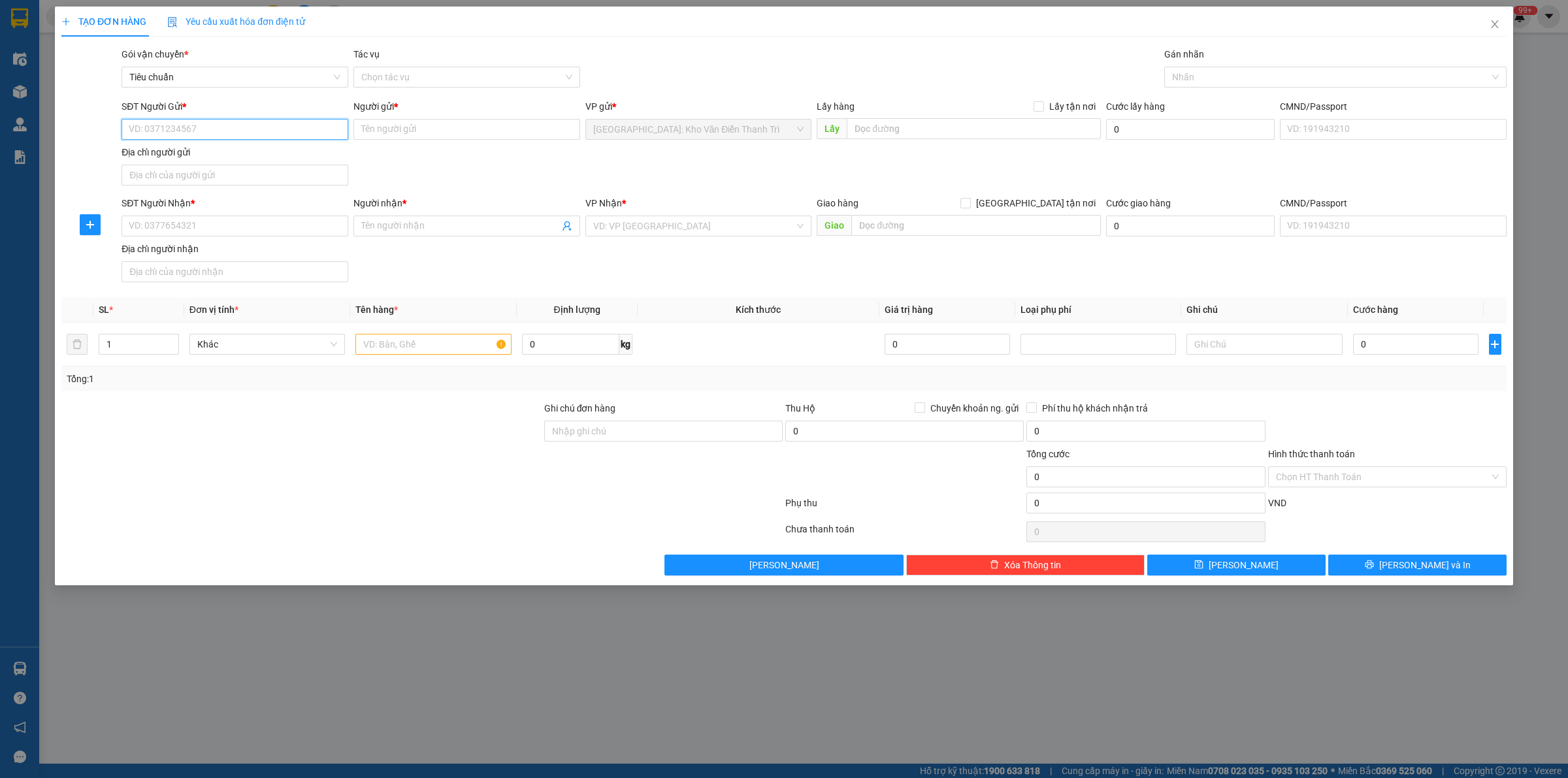
paste input "0902084689"
type input "0902084689"
click at [938, 129] on input "text" at bounding box center [974, 128] width 254 height 21
paste input "Toà nhà MD Complex ngõ [GEOGRAPHIC_DATA][PERSON_NAME], [GEOGRAPHIC_DATA] , [GEO…"
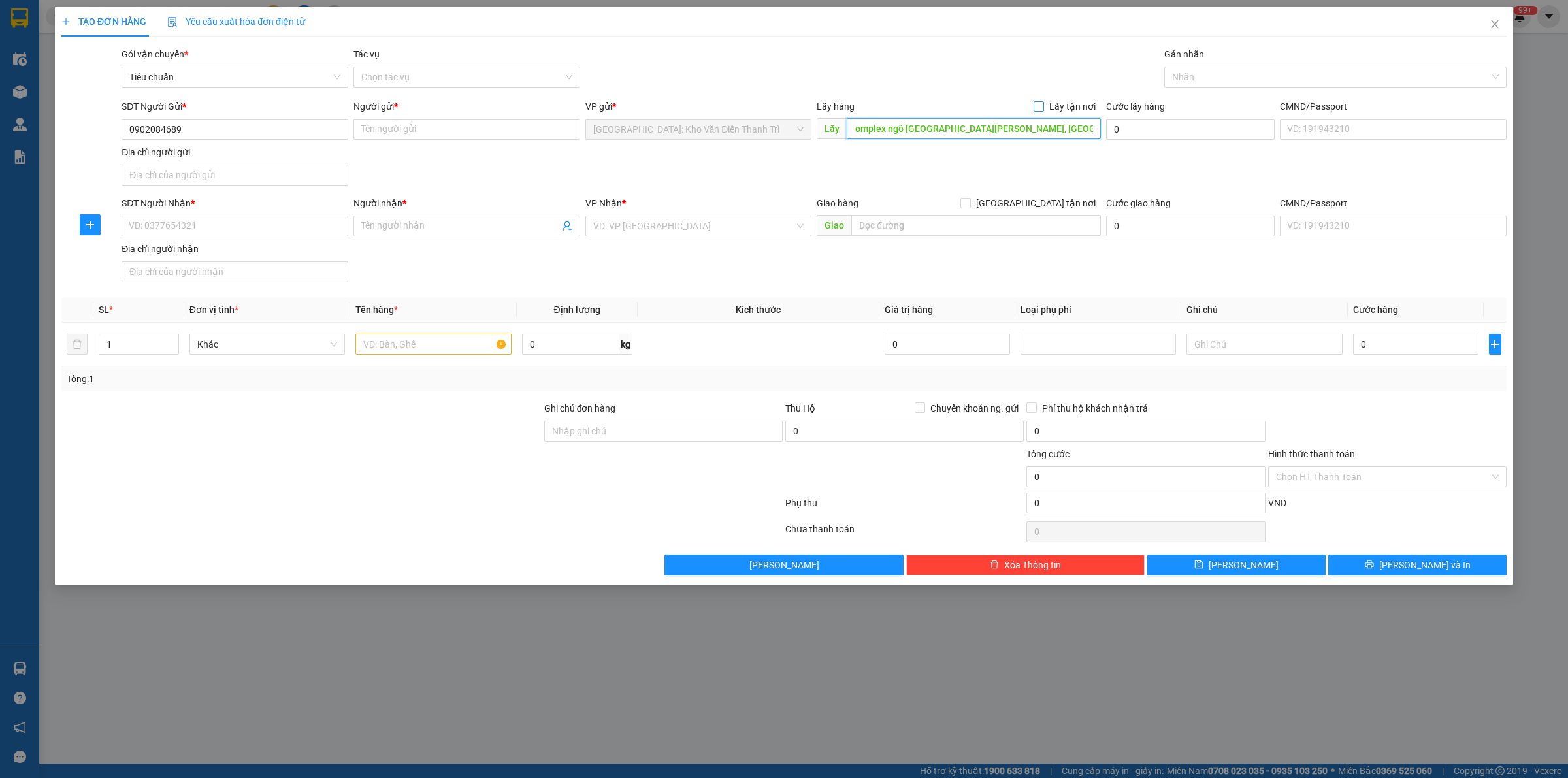
type input "Toà nhà MD Complex ngõ [GEOGRAPHIC_DATA][PERSON_NAME], [GEOGRAPHIC_DATA] , [GEO…"
click at [1055, 107] on span "Lấy tận nơi" at bounding box center [1073, 106] width 57 height 15
click at [1043, 107] on input "Lấy tận nơi" at bounding box center [1038, 106] width 9 height 9
checkbox input "true"
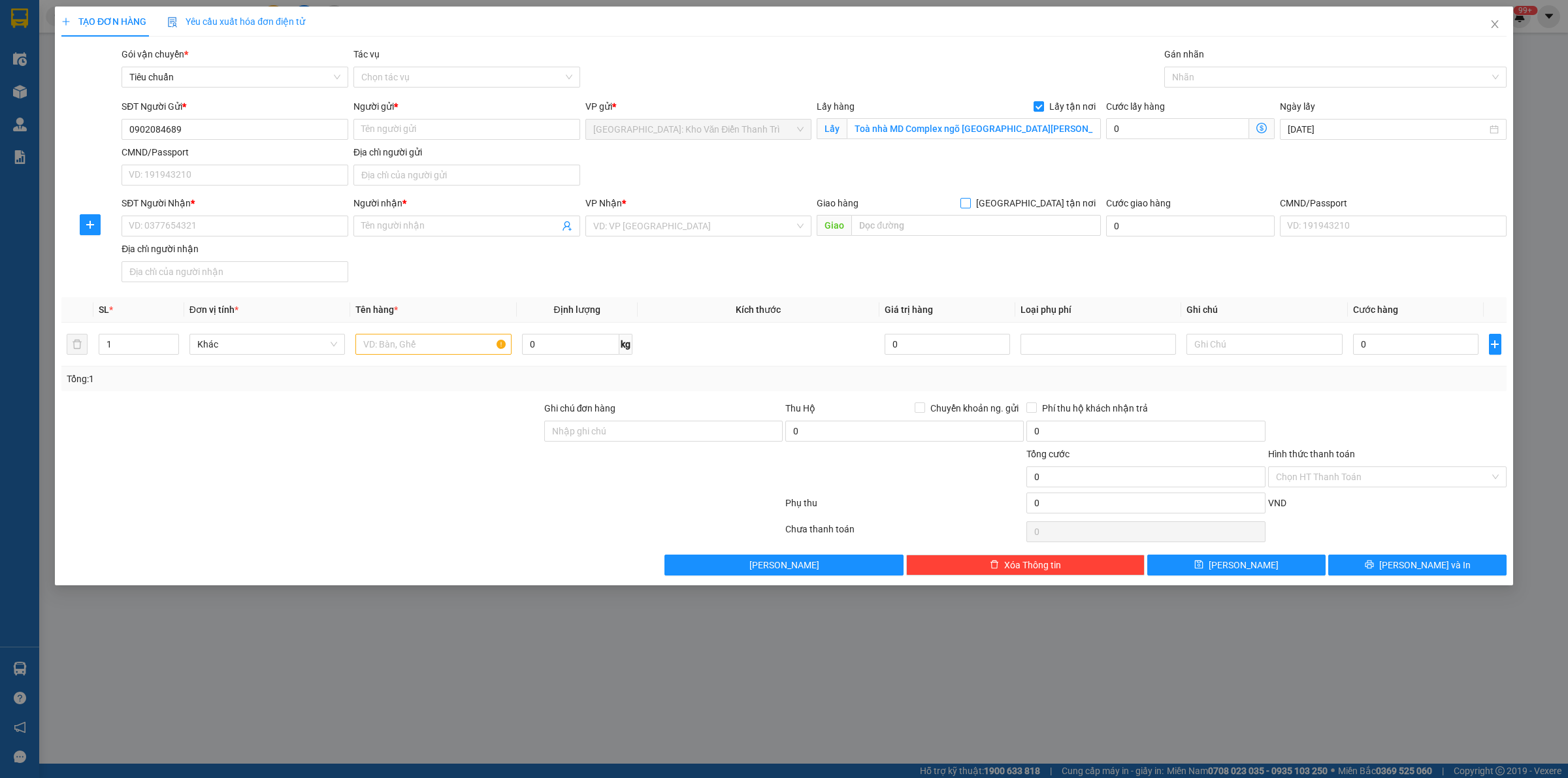
click at [1047, 203] on span "[GEOGRAPHIC_DATA] tận nơi" at bounding box center [1035, 203] width 130 height 15
click at [970, 203] on input "[GEOGRAPHIC_DATA] tận nơi" at bounding box center [965, 203] width 9 height 9
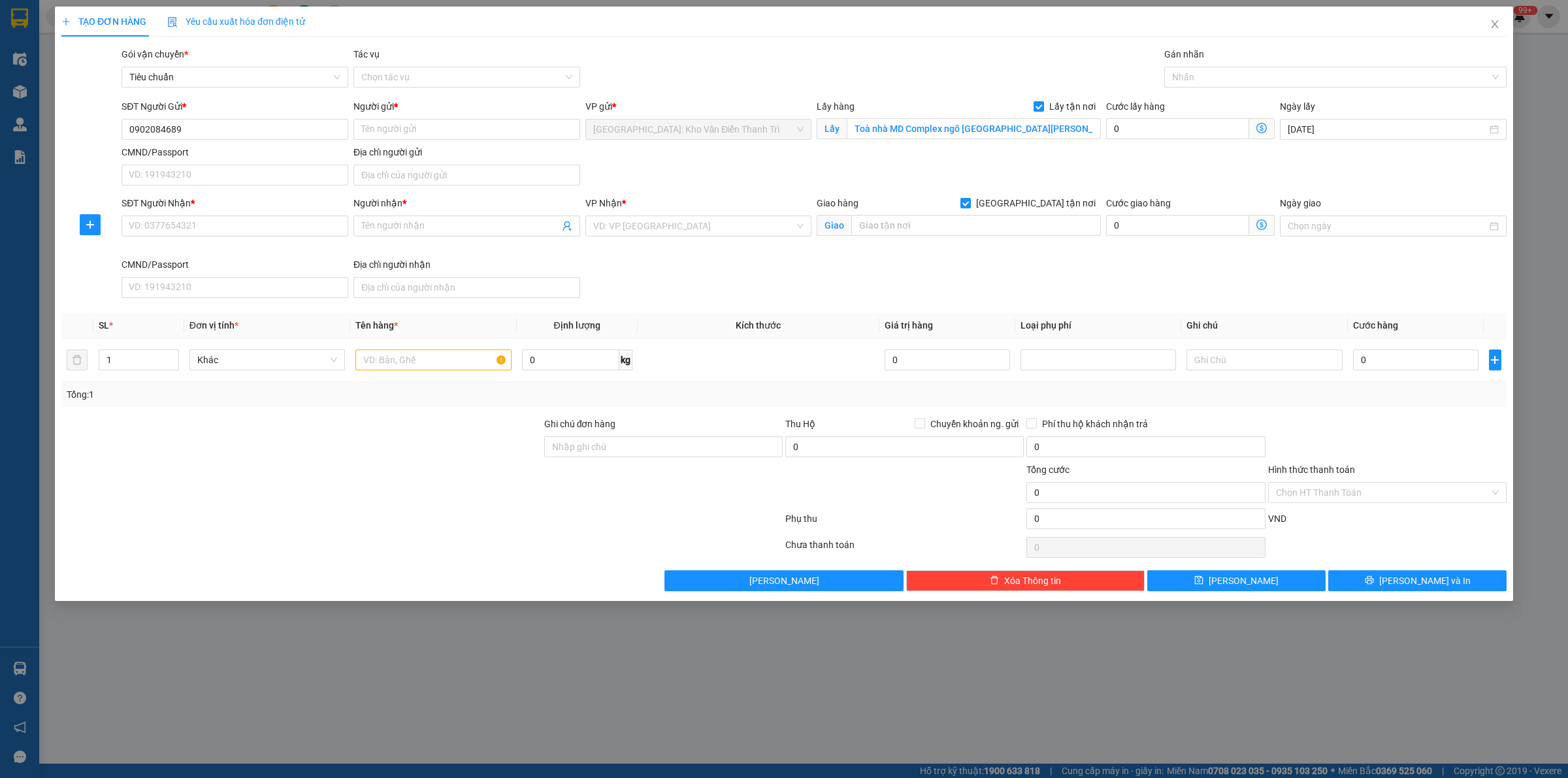
click at [908, 55] on div "Gói vận chuyển * Tiêu chuẩn Tác vụ Chọn tác vụ Gán nhãn Nhãn" at bounding box center [814, 70] width 1391 height 46
click at [1043, 201] on span "[GEOGRAPHIC_DATA] tận nơi" at bounding box center [1035, 203] width 130 height 15
click at [970, 201] on input "[GEOGRAPHIC_DATA] tận nơi" at bounding box center [965, 203] width 9 height 9
checkbox input "false"
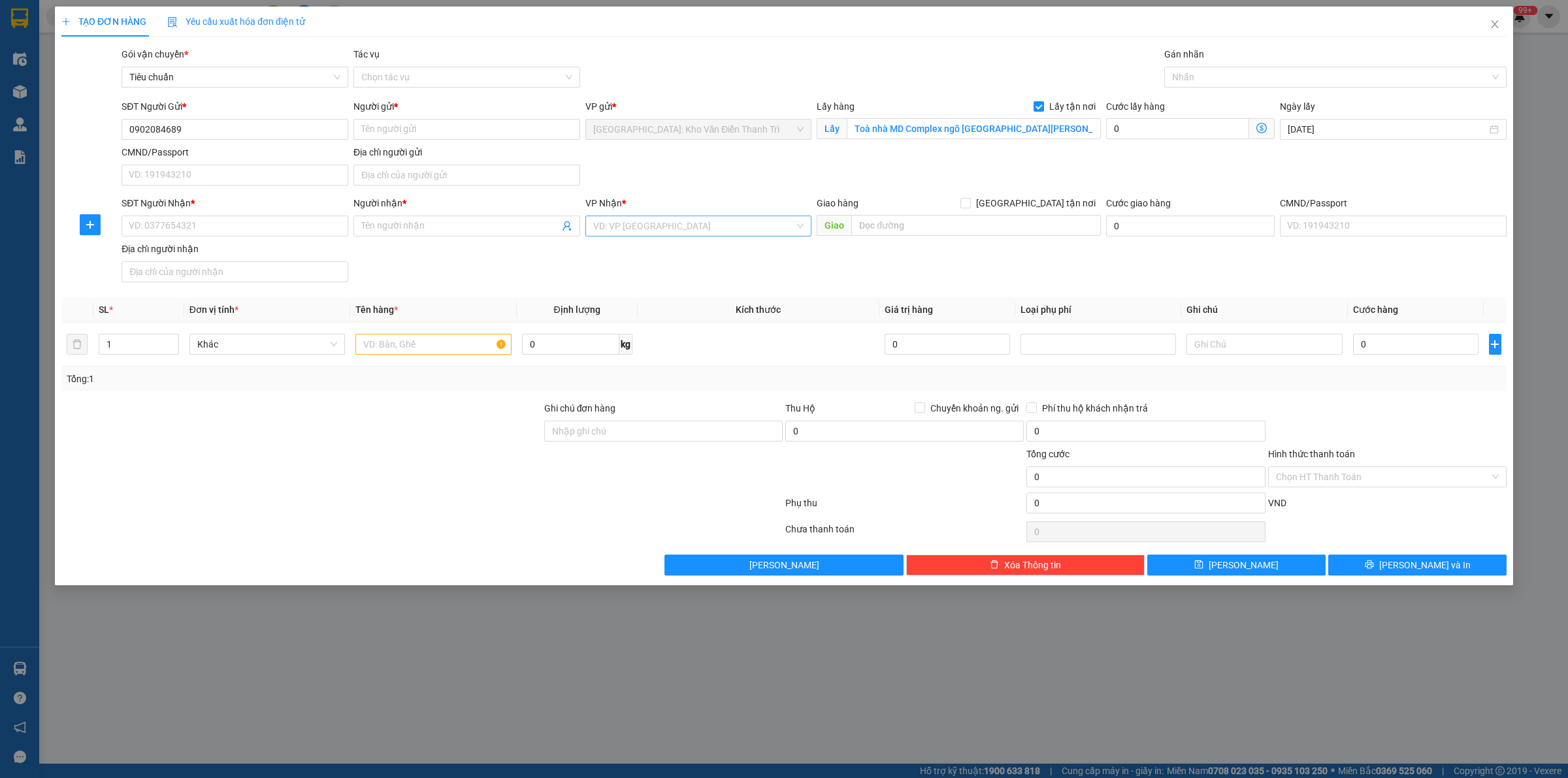
click at [670, 232] on input "search" at bounding box center [694, 227] width 202 height 20
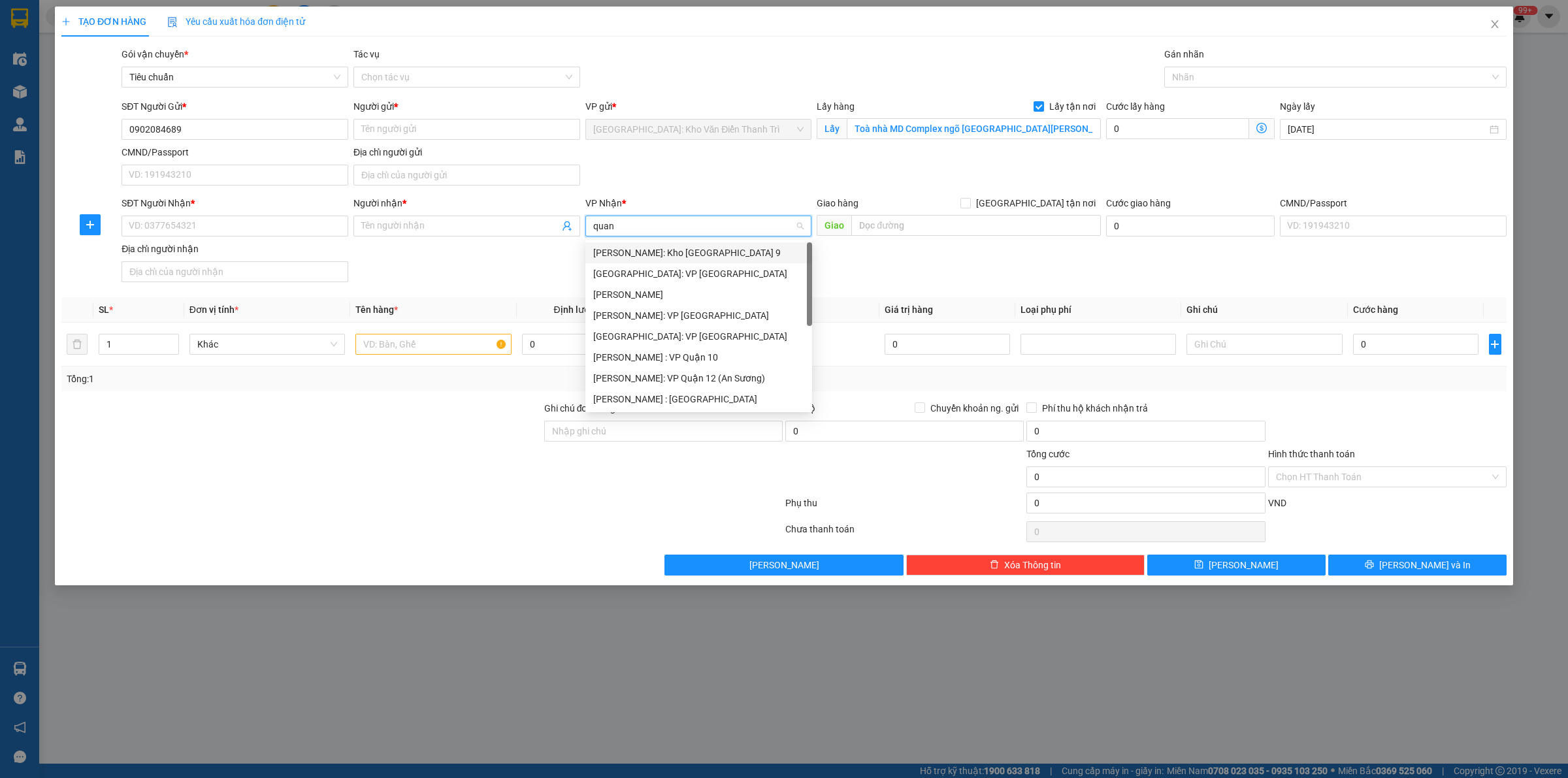
type input "quang"
click at [687, 250] on div "[GEOGRAPHIC_DATA]: VP [GEOGRAPHIC_DATA]" at bounding box center [699, 253] width 211 height 15
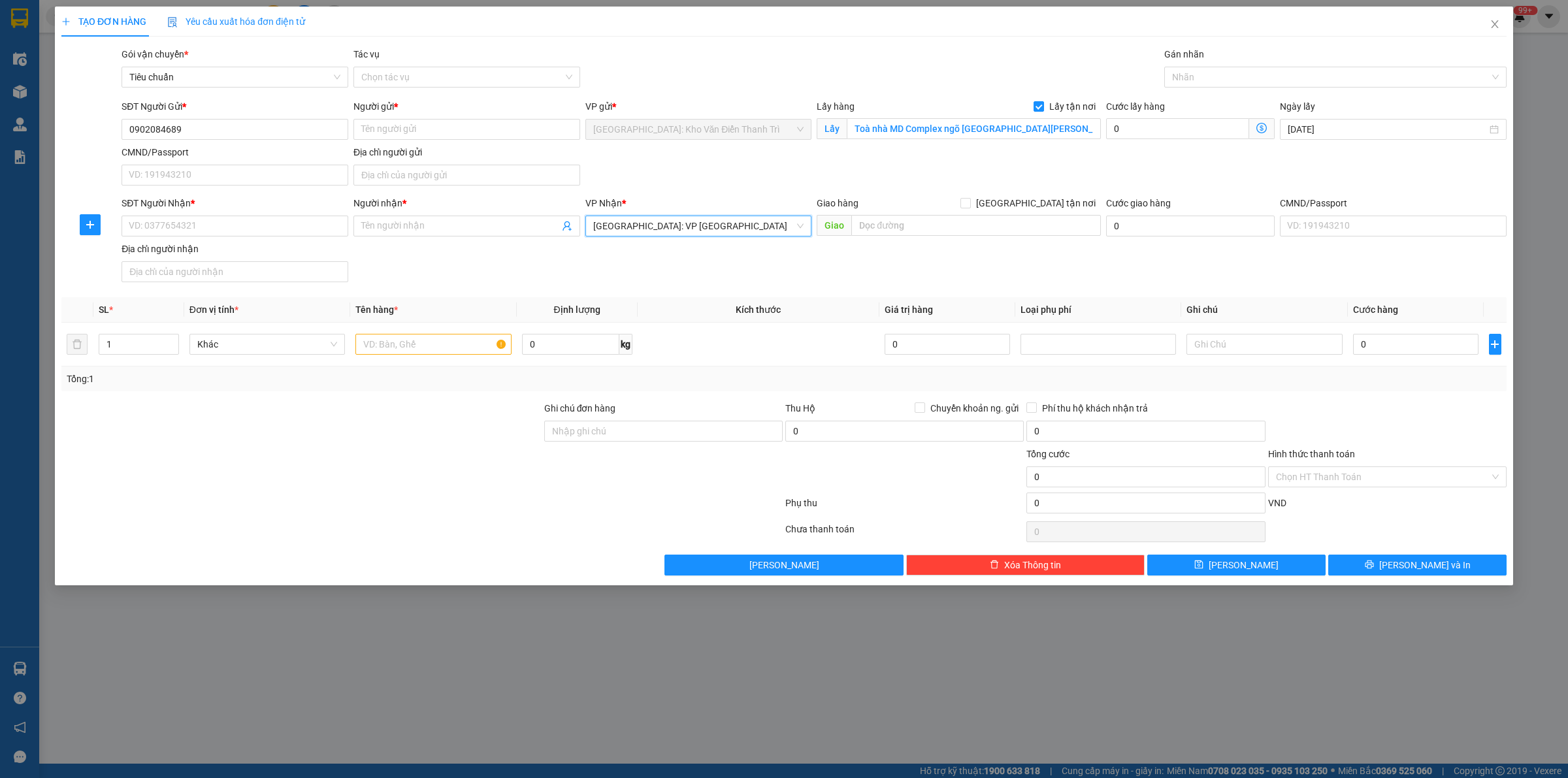
click at [809, 68] on div "Gói vận chuyển * Tiêu chuẩn Tác vụ Chọn tác vụ Gán nhãn Nhãn" at bounding box center [814, 70] width 1391 height 46
click at [911, 230] on input "text" at bounding box center [976, 225] width 250 height 21
paste input "Dốc Sỏi Quảng Ngãi QL1A"
click at [861, 227] on input "Dốc Sỏi Quảng Ngãi QL1A" at bounding box center [976, 225] width 250 height 21
type input "Dốc Sỏi Quảng Ngãi QL1A"
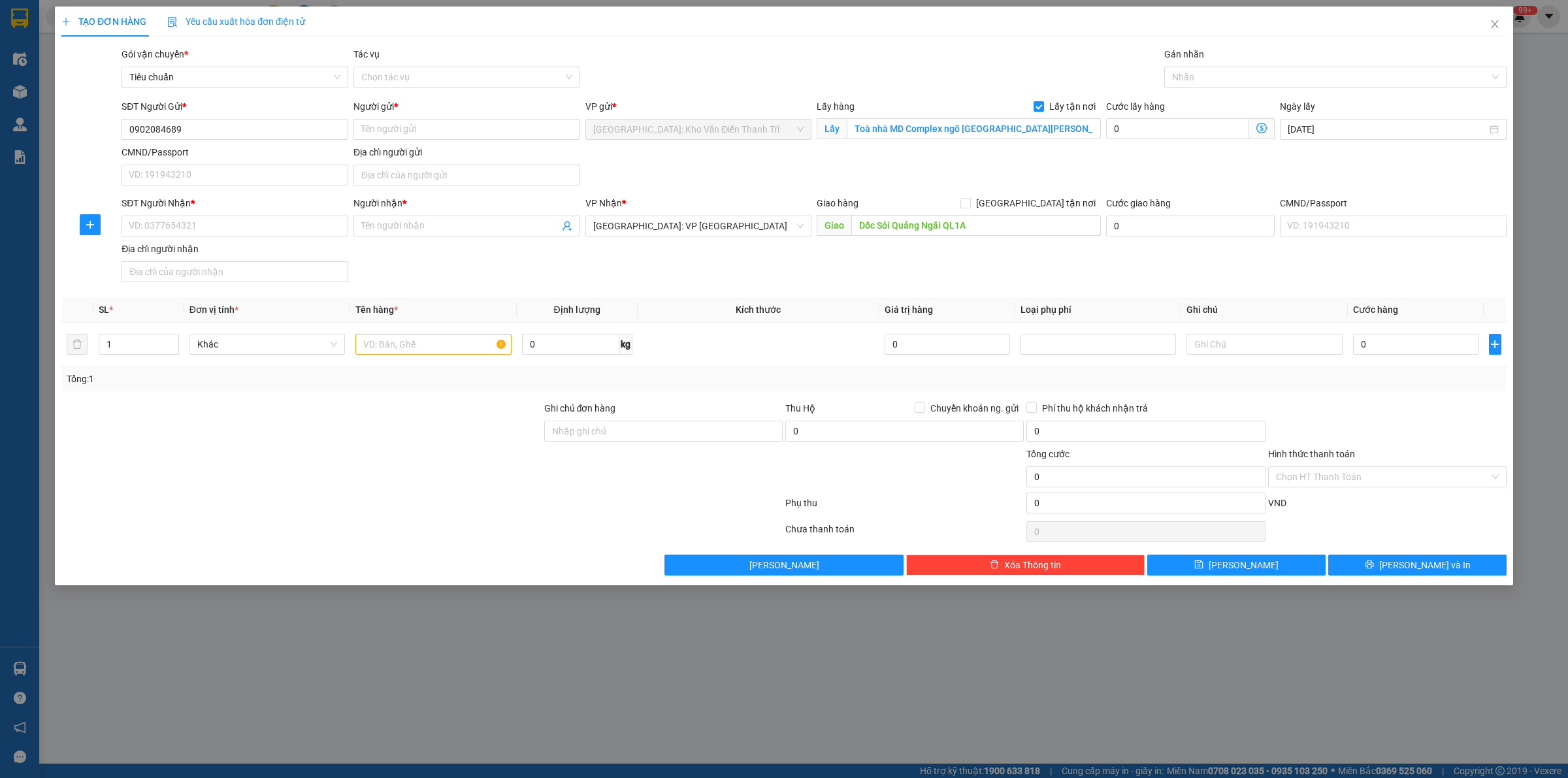
click at [881, 60] on div "Gói vận chuyển * Tiêu chuẩn Tác vụ Chọn tác vụ Gán nhãn Nhãn" at bounding box center [814, 70] width 1391 height 46
click at [1148, 134] on input "0" at bounding box center [1177, 128] width 143 height 21
type input "2"
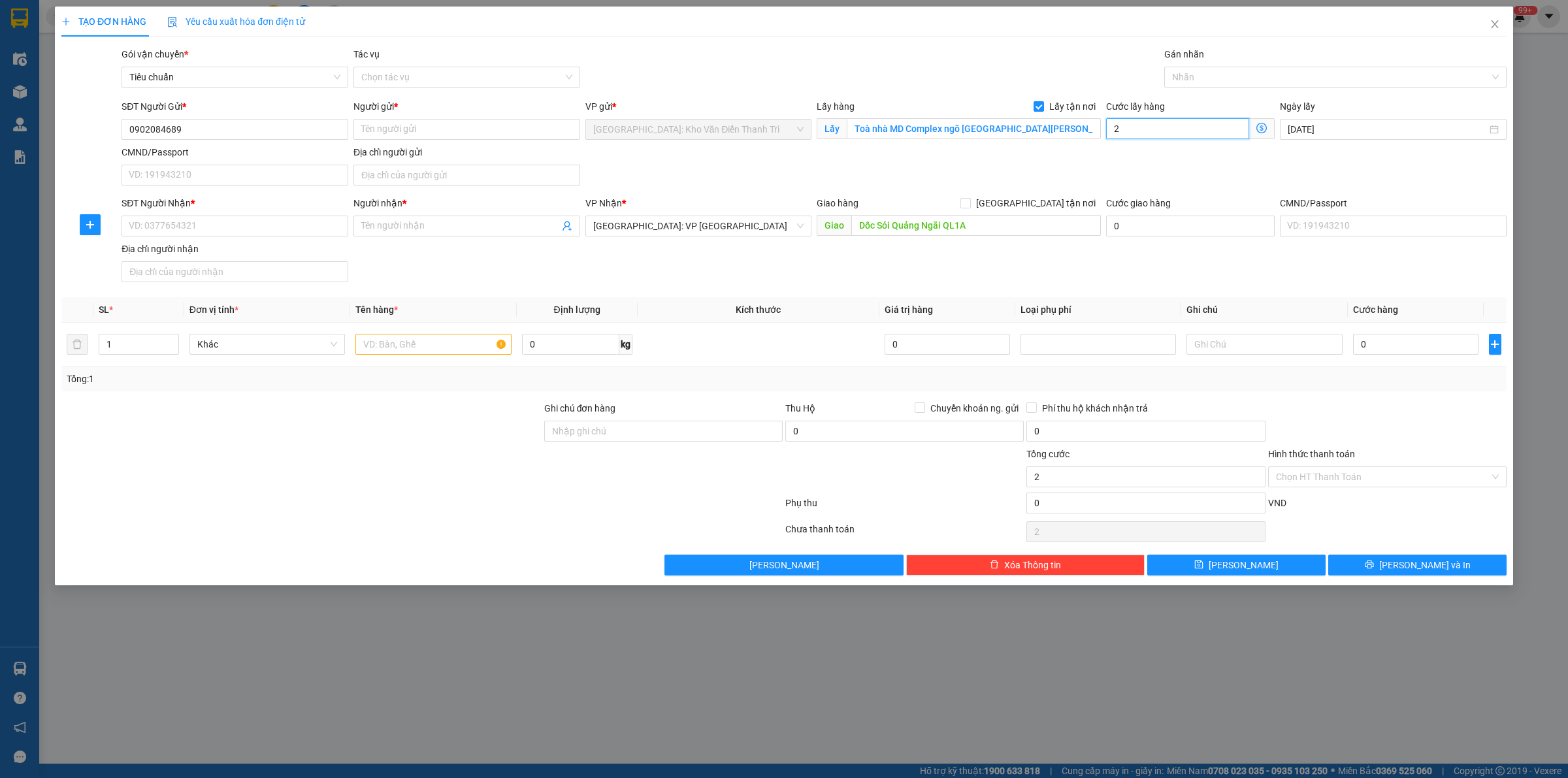
type input "20"
type input "200"
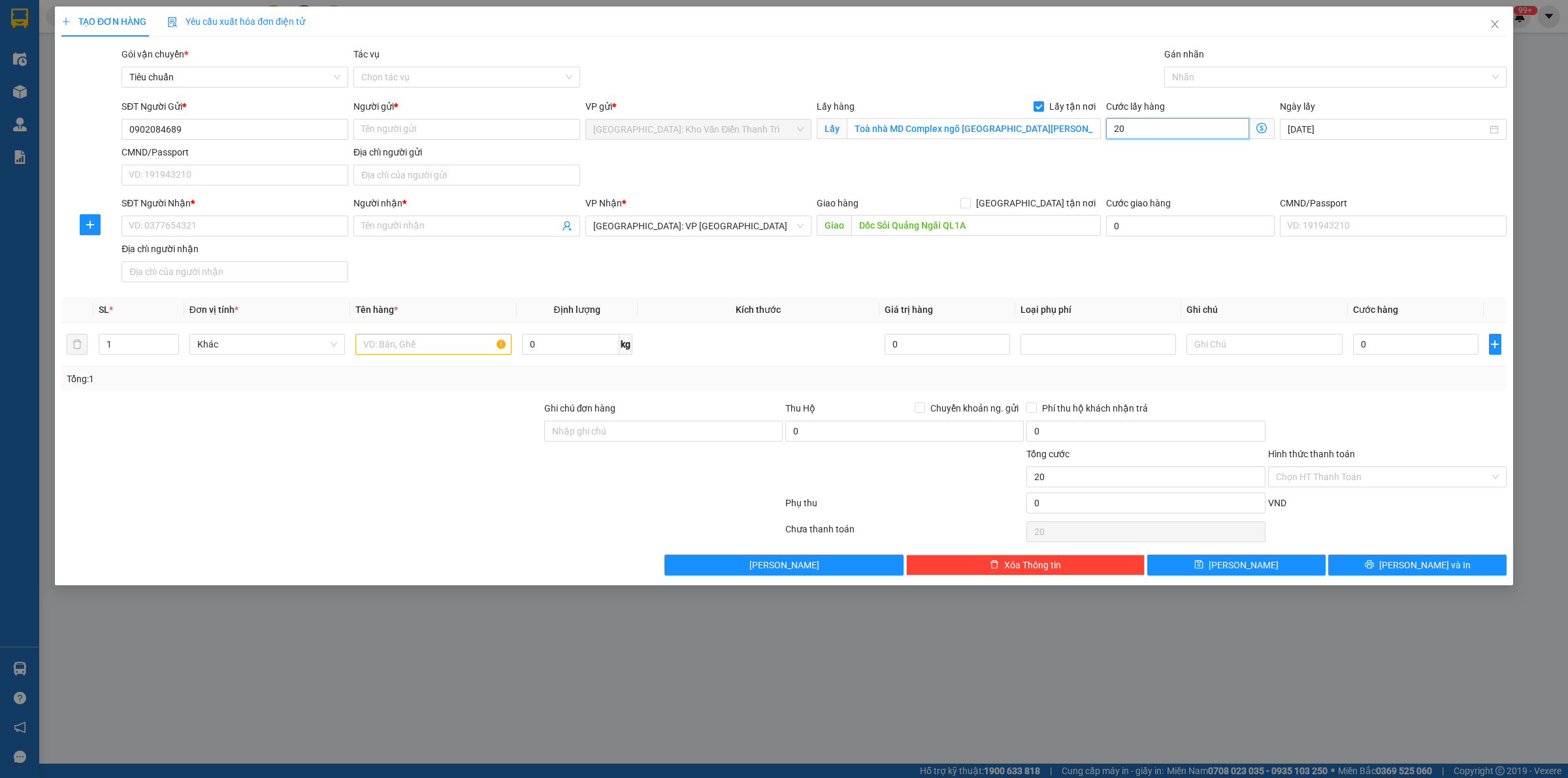
type input "200"
type input "2.000"
type input "20.000"
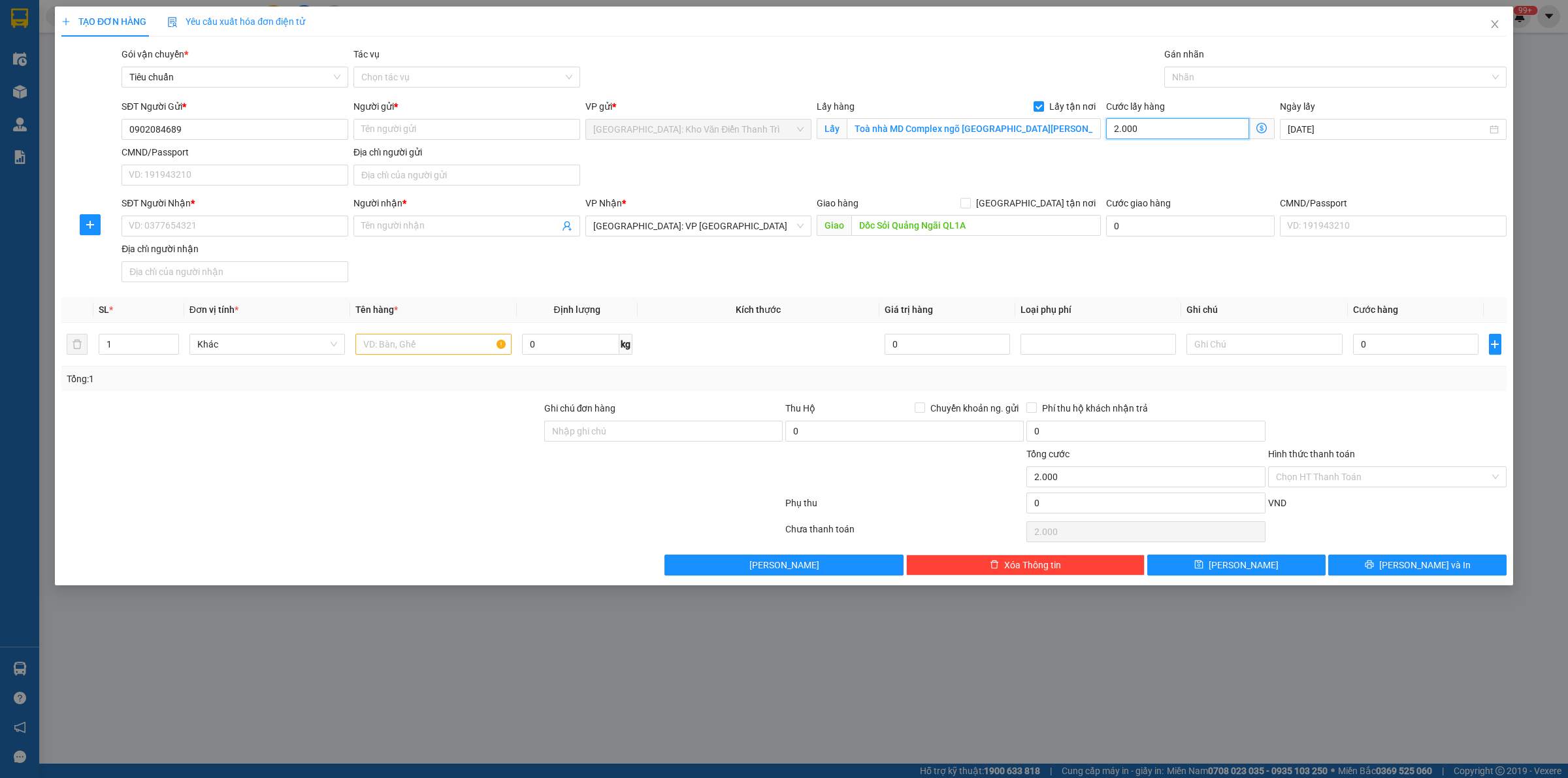
type input "20.000"
type input "200.000"
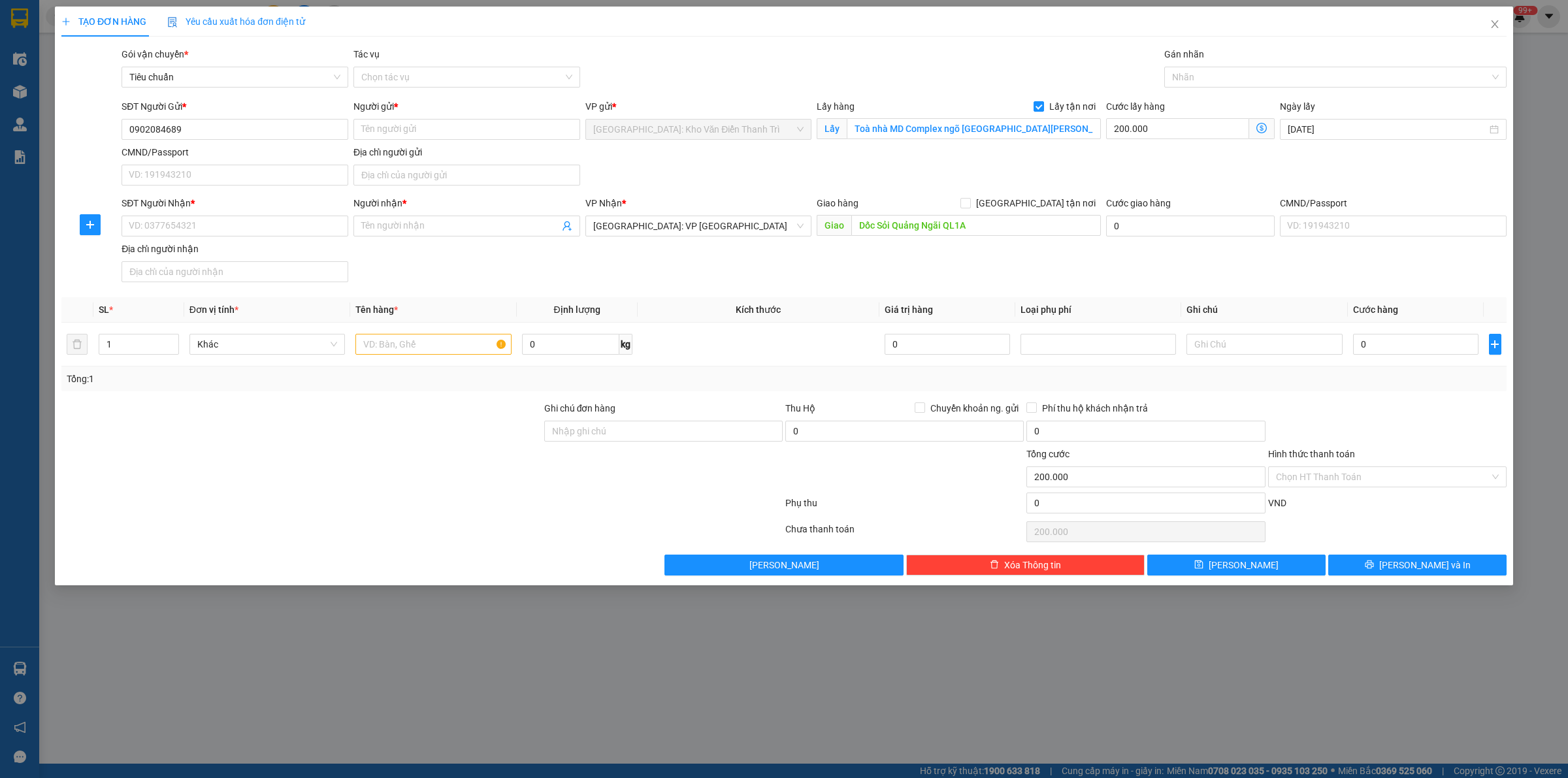
click at [930, 58] on div "Gói vận chuyển * Tiêu chuẩn Tác vụ Chọn tác vụ Gán nhãn Nhãn" at bounding box center [814, 70] width 1391 height 46
click at [1395, 349] on input "0" at bounding box center [1415, 344] width 125 height 21
type input "2"
type input "200.002"
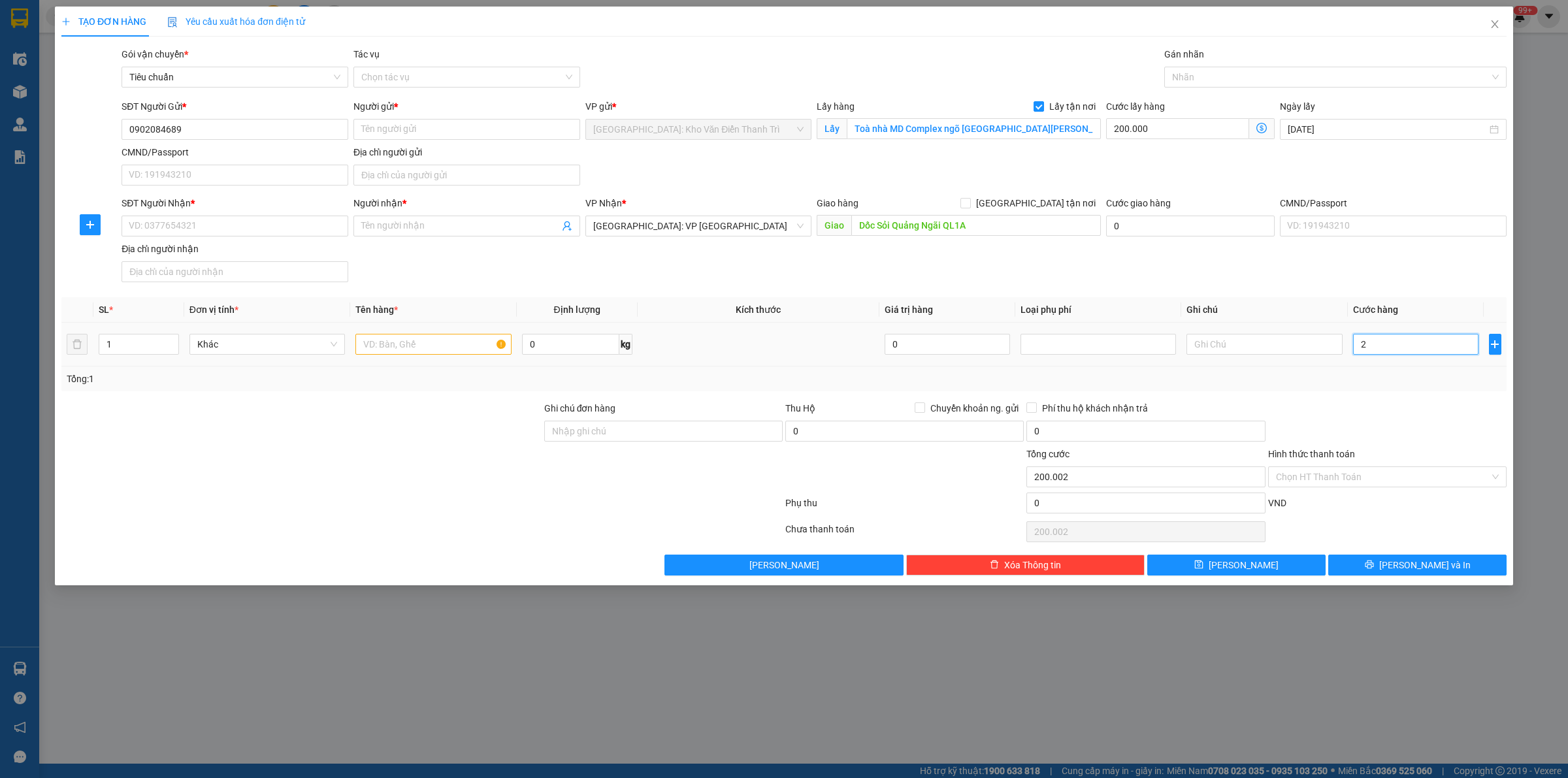
type input "25"
type input "200.025"
type input "251"
type input "200.251"
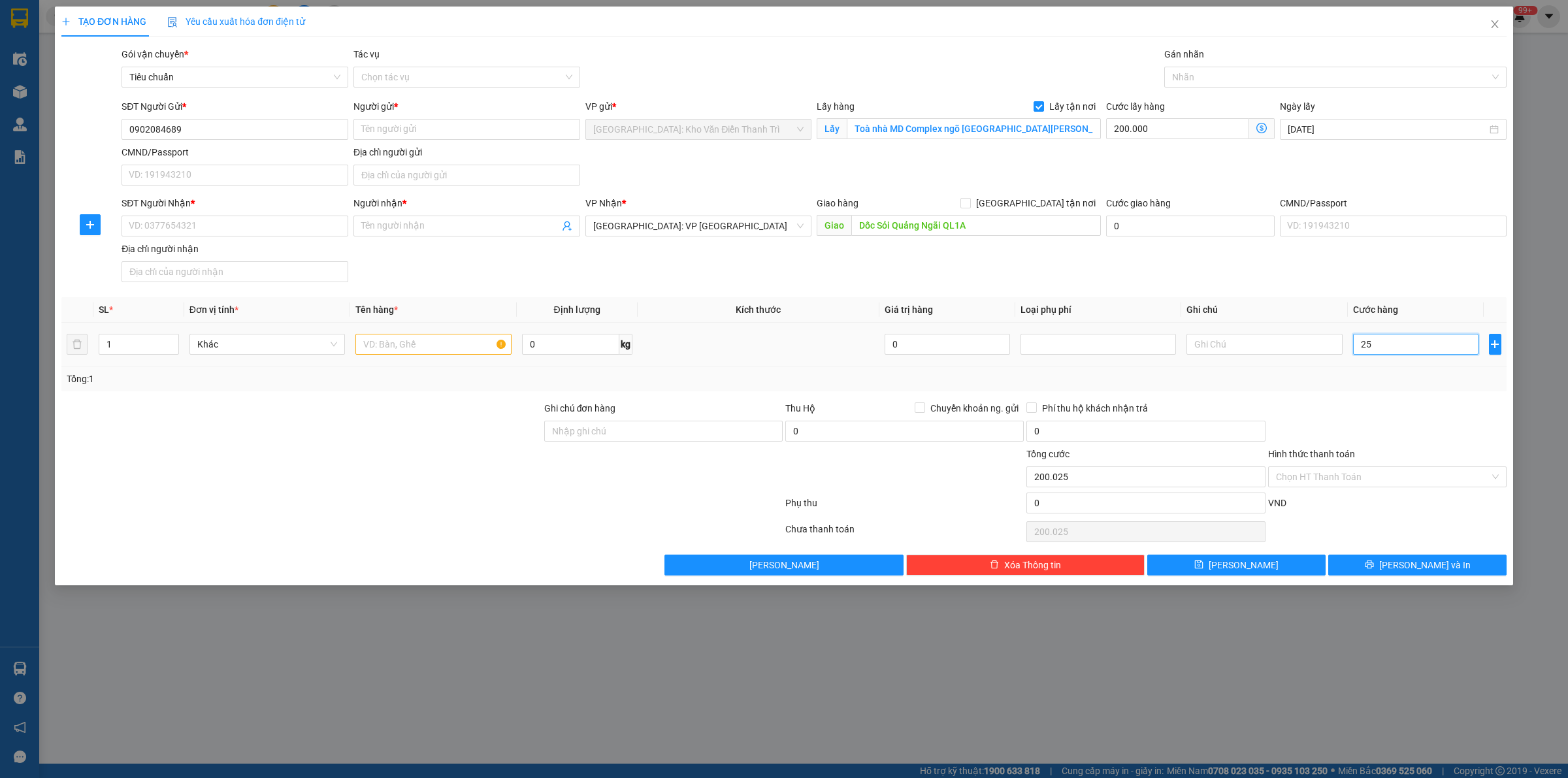
type input "200.251"
type input "2.515"
type input "202.515"
type input "25.150"
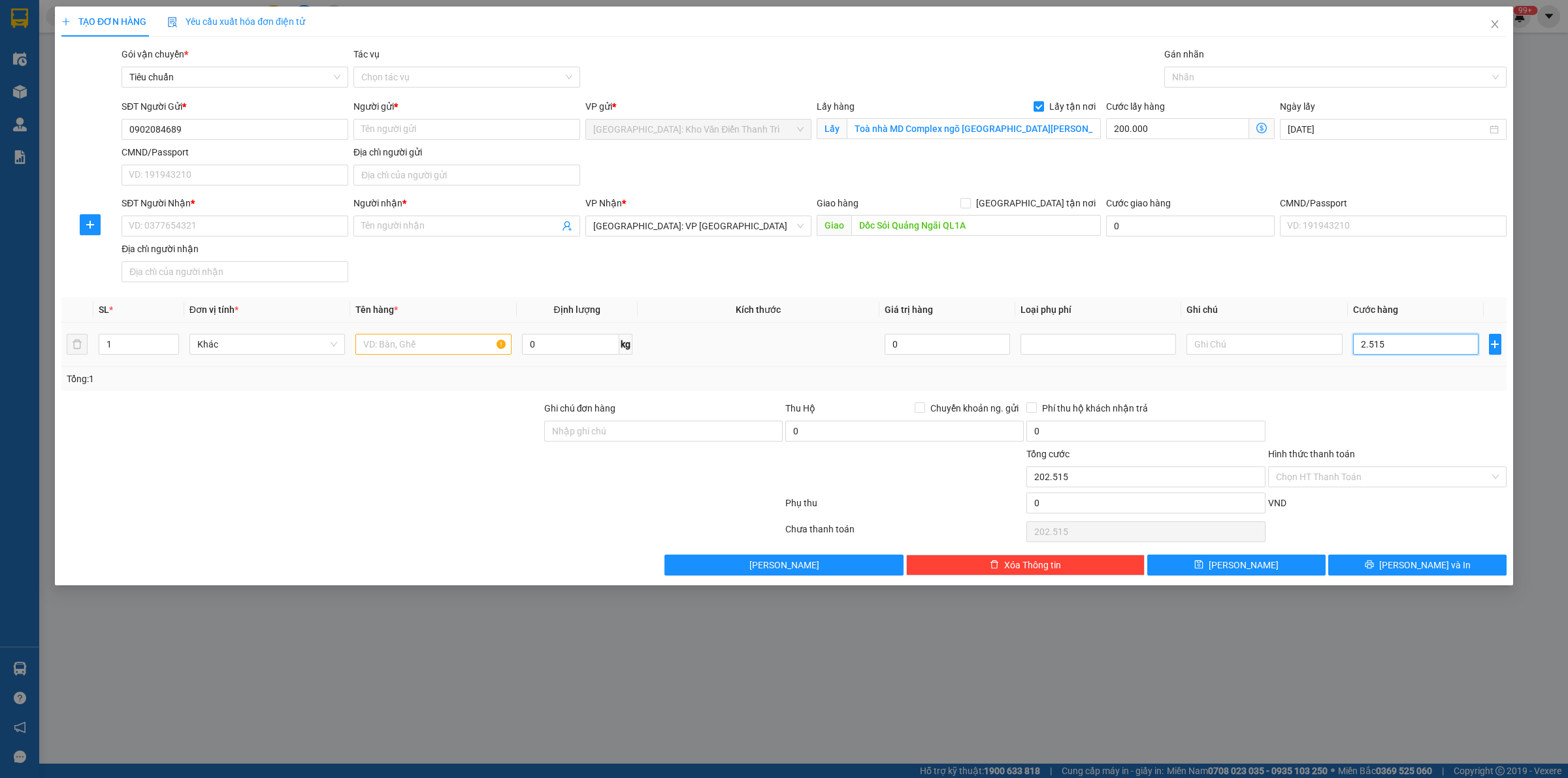
type input "225.150"
type input "251.500"
type input "451.500"
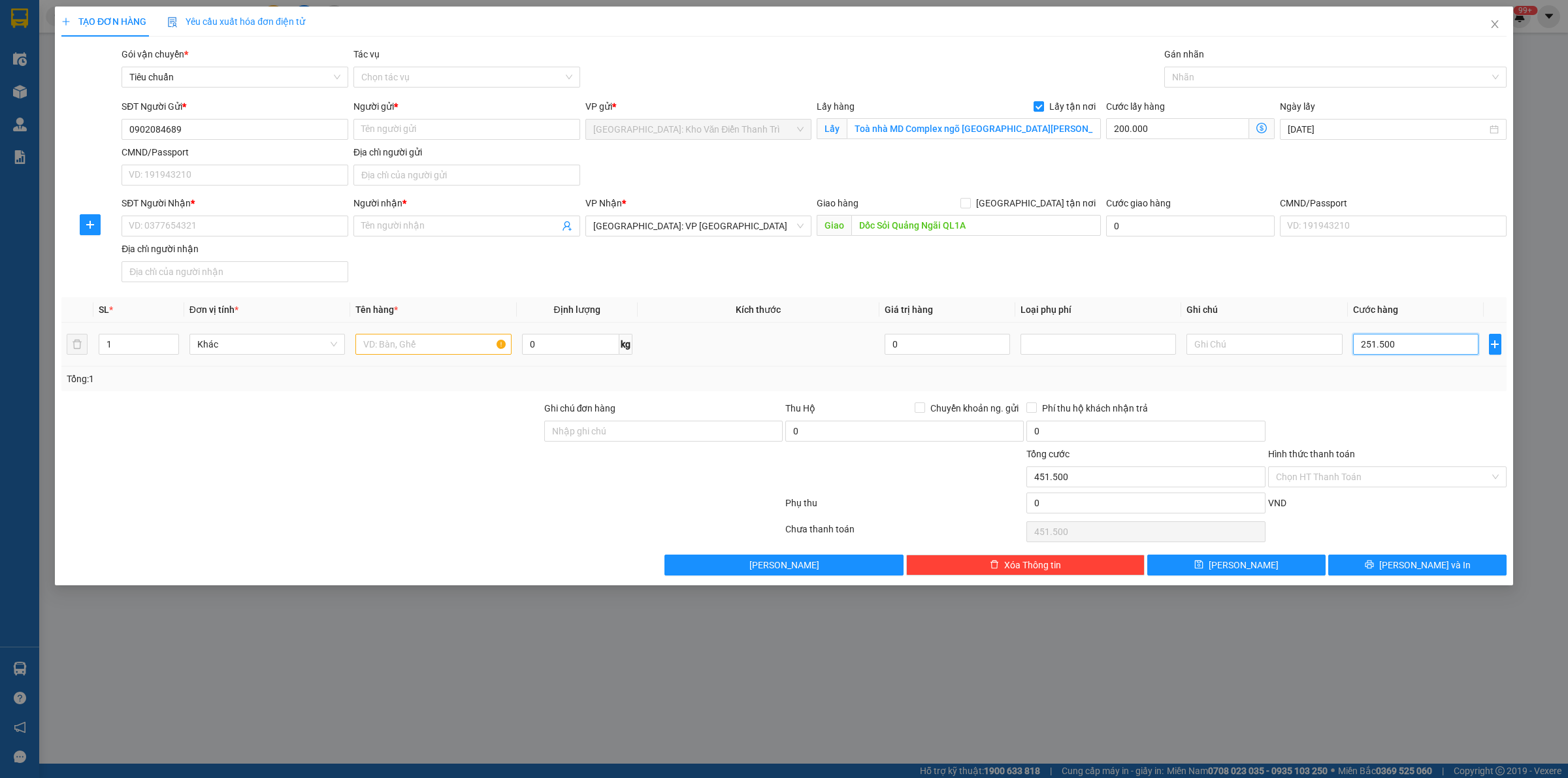
type input "2.515.000"
type input "2.715.000"
type input "25.150.000"
type input "25.350.000"
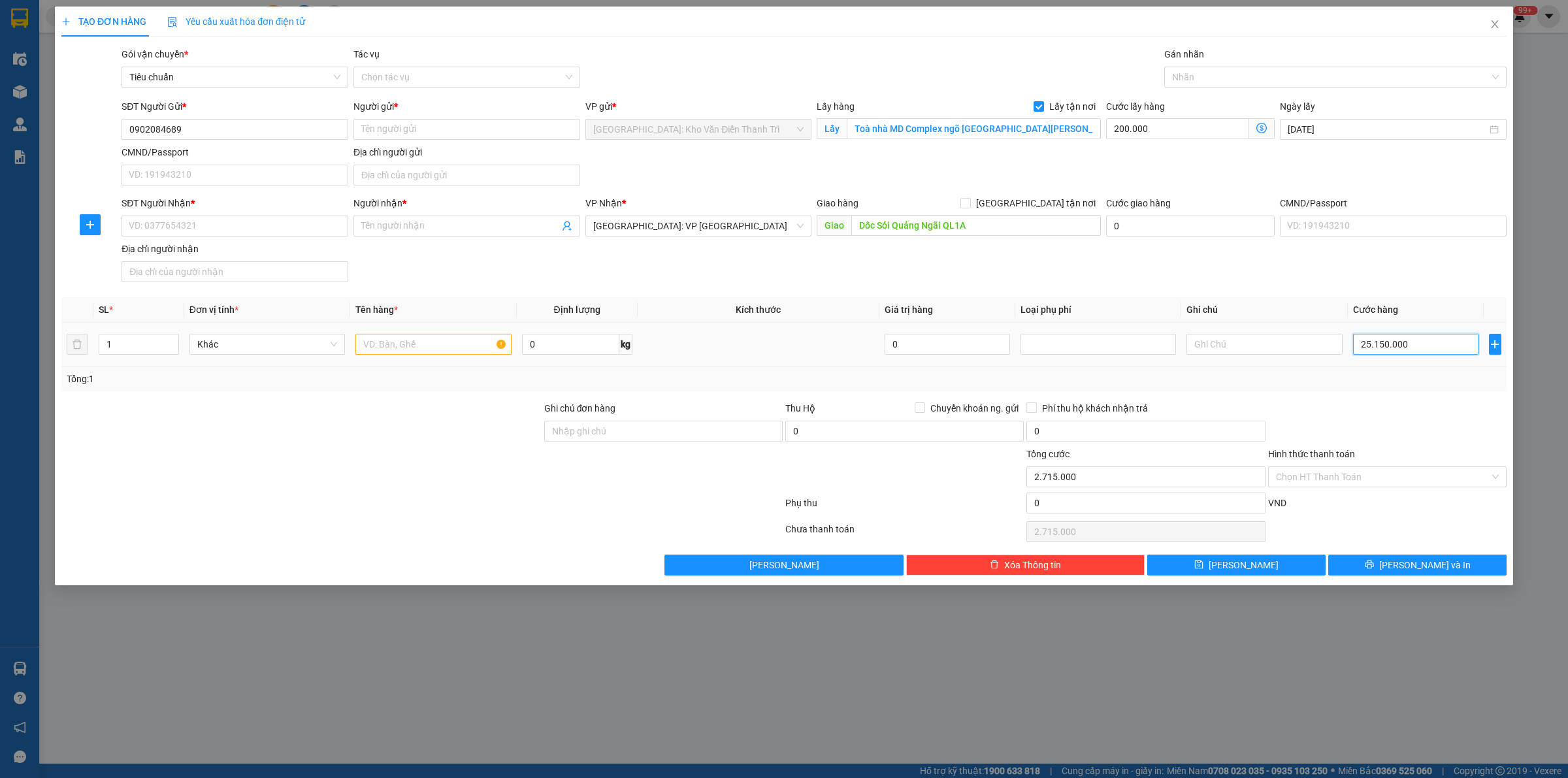
type input "25.350.000"
type input "2.515.000"
type input "2.715.000"
type input "2.515.000"
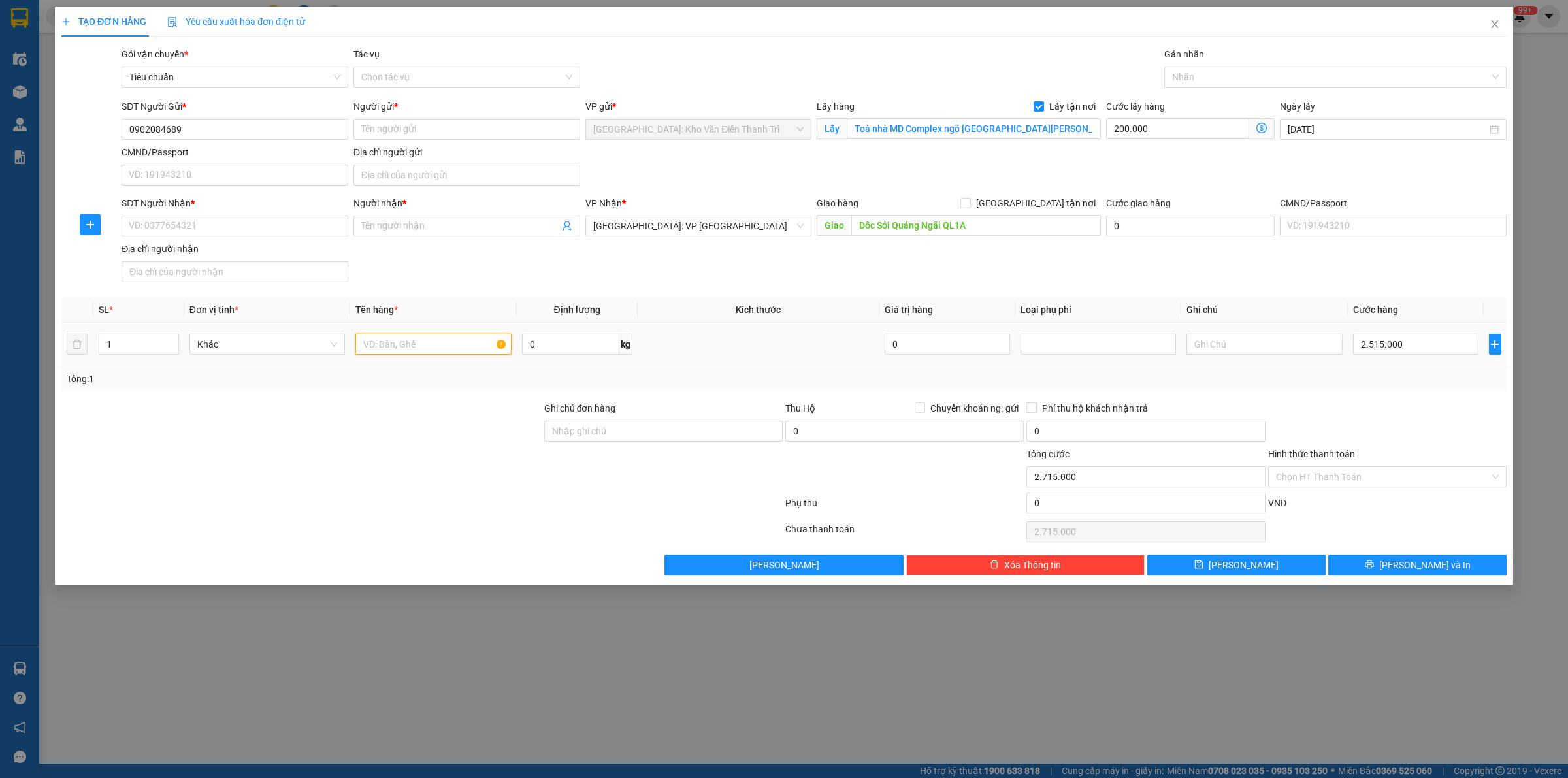
click at [415, 354] on input "text" at bounding box center [433, 344] width 156 height 21
paste input "30 thùng tài liệu . 27.5/thùng"
type input "30 thùng tài liệu . 27.5/thùng a thức đón nam từ [GEOGRAPHIC_DATA]"
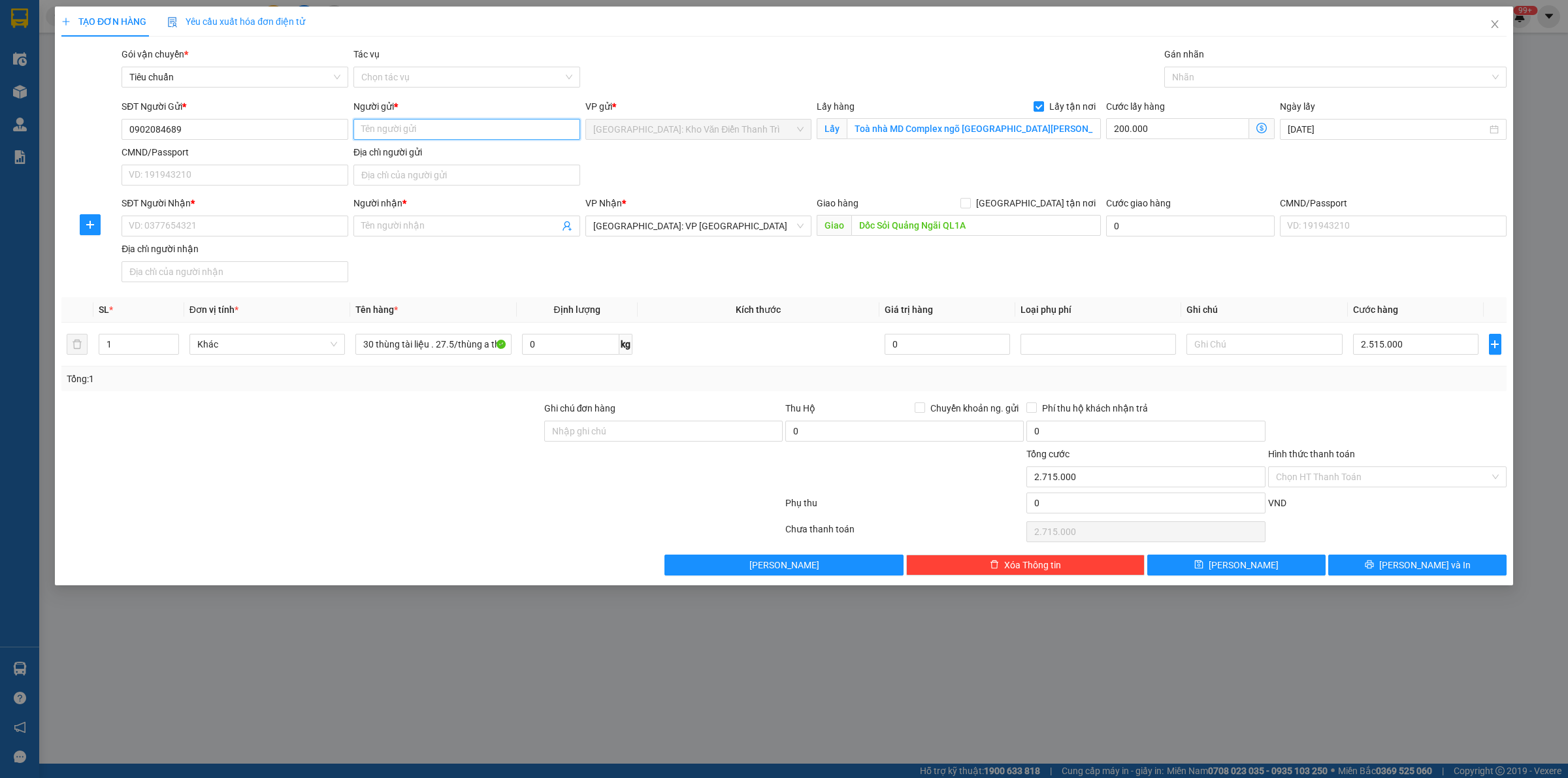
click at [440, 131] on input "Người gửi *" at bounding box center [466, 129] width 227 height 21
paste input "Phương"
type input "Phương"
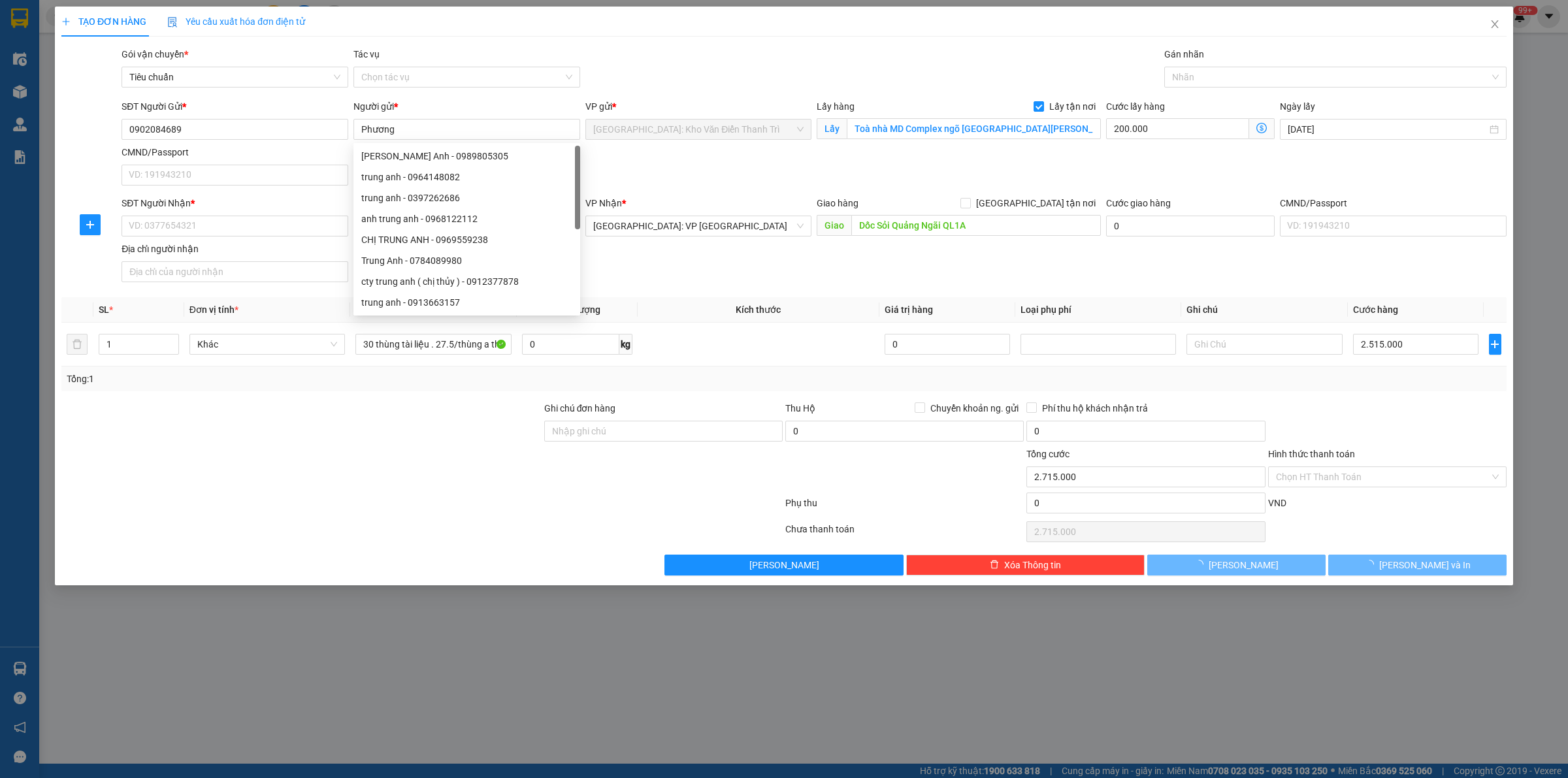
click at [681, 66] on div "Gói vận chuyển * Tiêu chuẩn Tác vụ Chọn tác vụ Gán nhãn Nhãn" at bounding box center [814, 70] width 1391 height 46
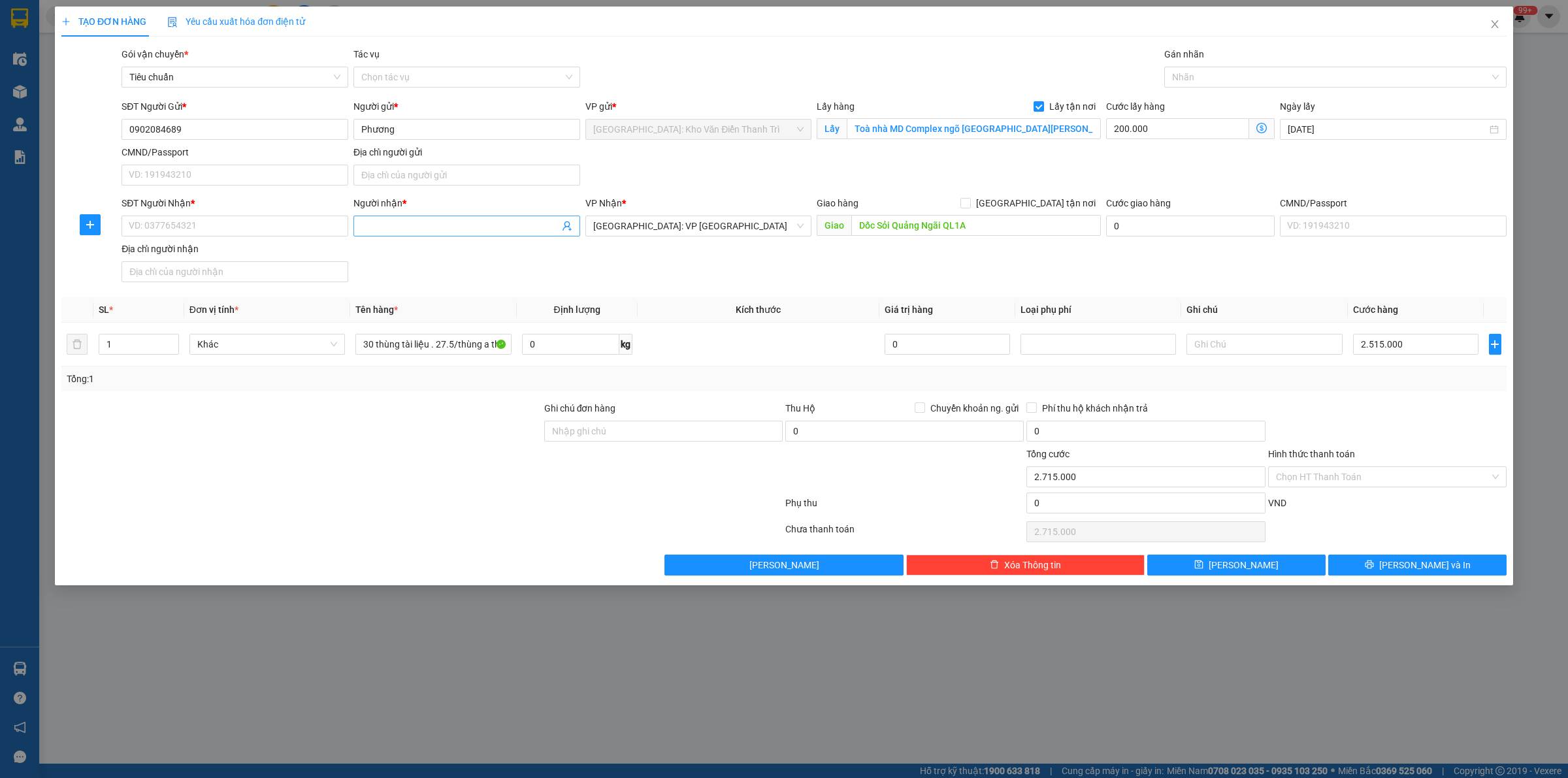
click at [399, 229] on input "Người nhận *" at bounding box center [461, 226] width 198 height 15
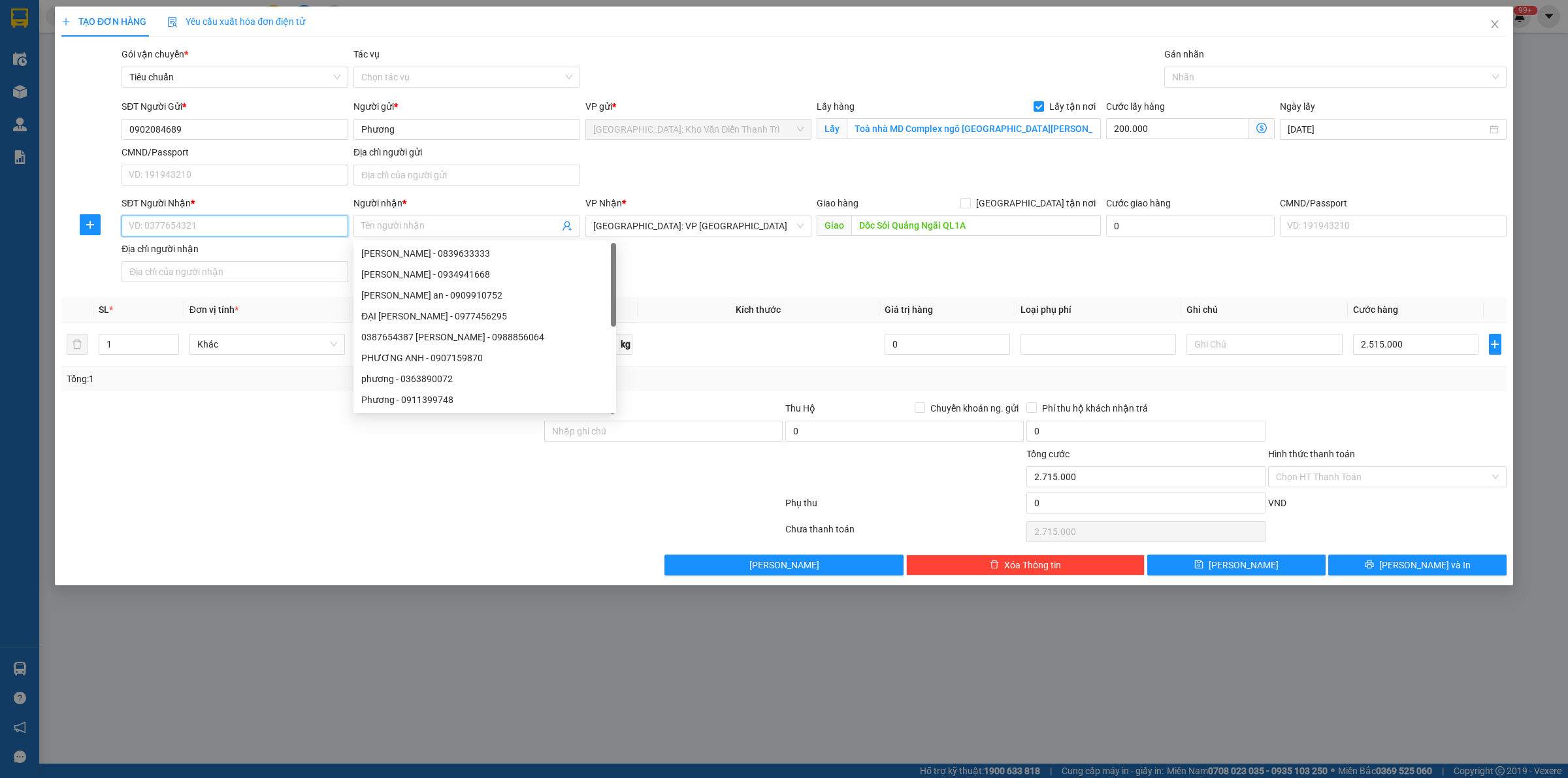
click at [256, 229] on input "SĐT Người Nhận *" at bounding box center [234, 226] width 227 height 21
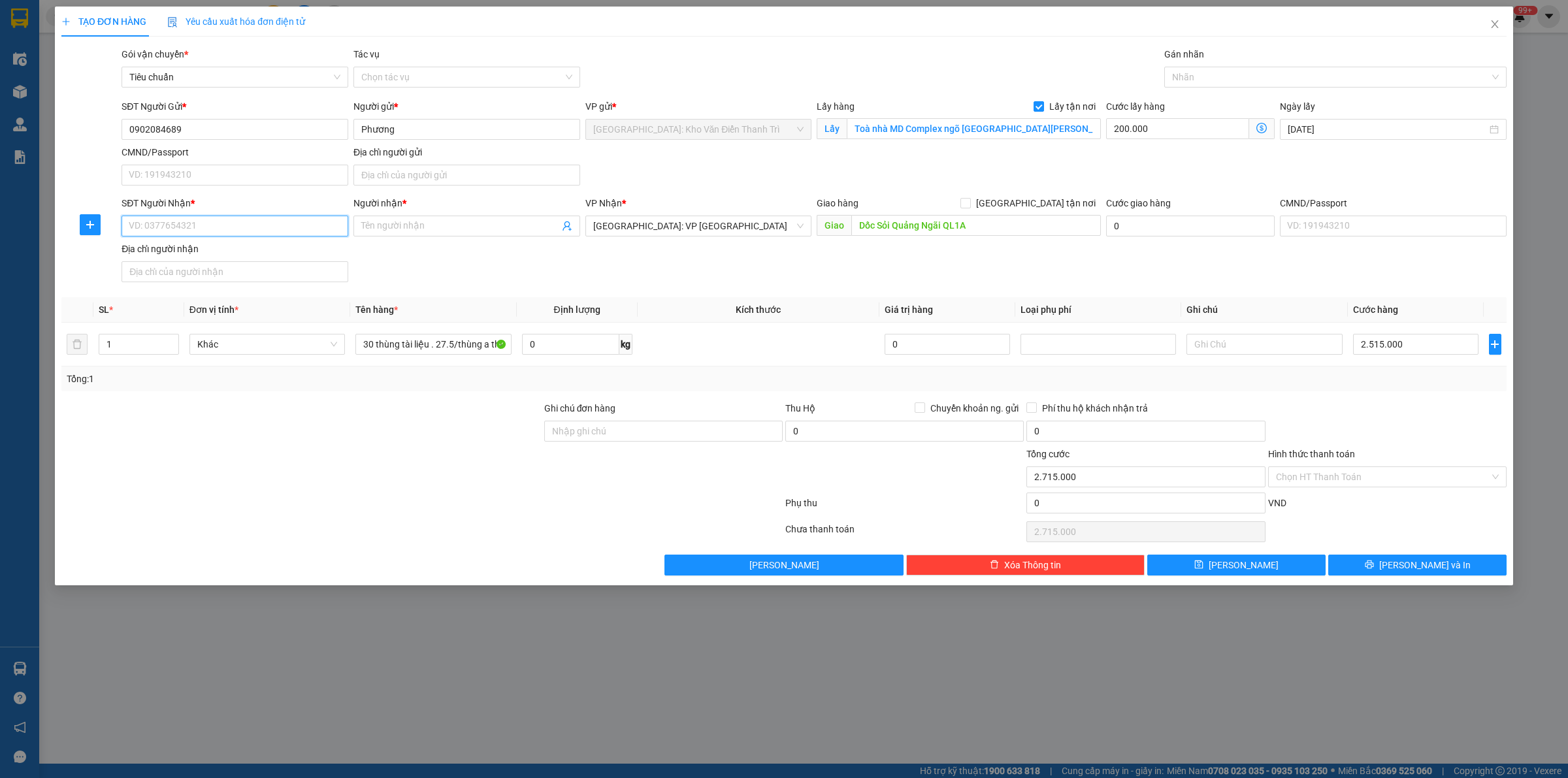
paste input "0906490384"
type input "0906490384"
click at [420, 239] on div "Người nhận * Tên người nhận" at bounding box center [466, 219] width 227 height 46
click at [420, 233] on input "Người nhận *" at bounding box center [461, 226] width 198 height 15
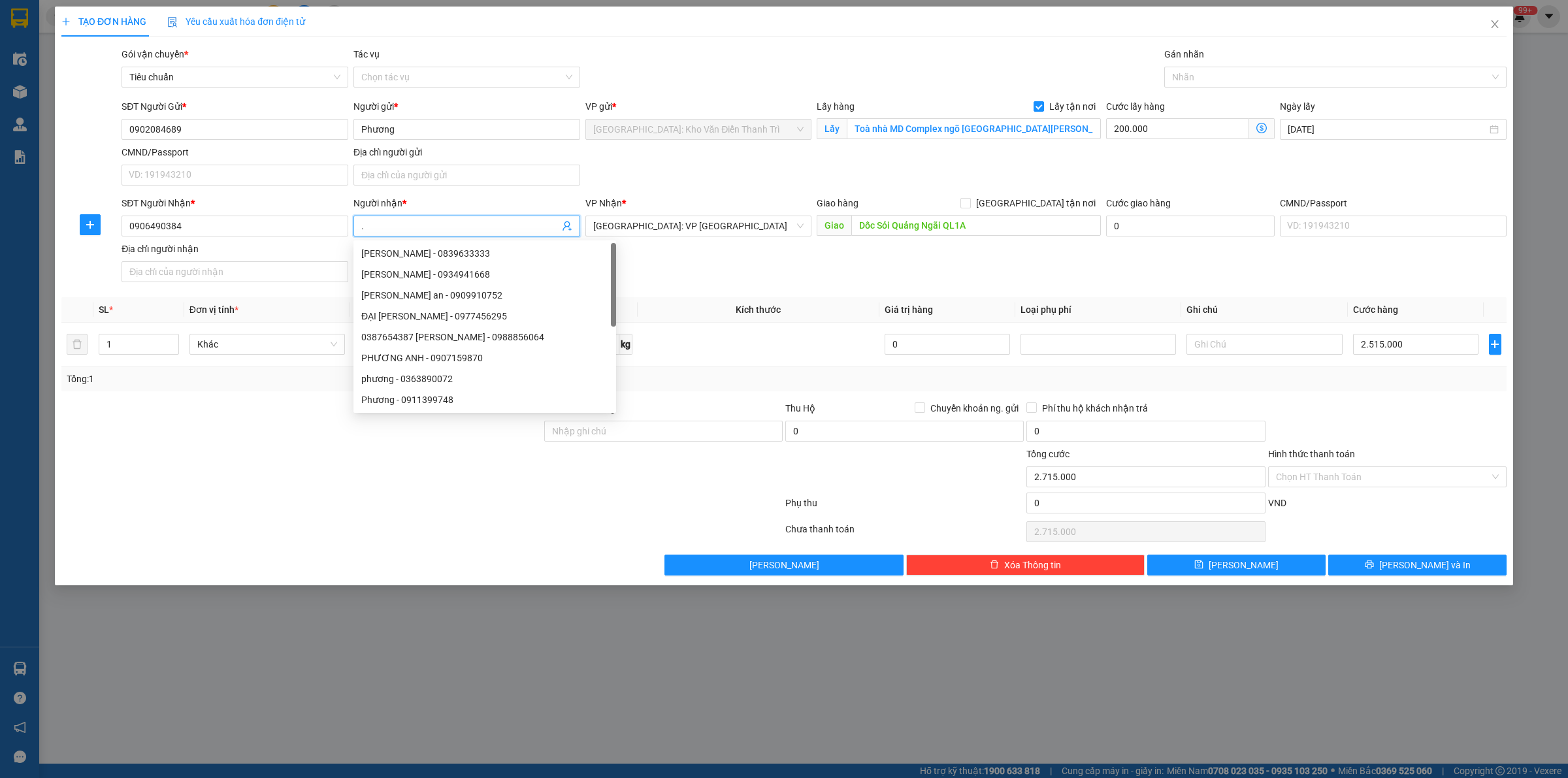
type input "."
click at [769, 194] on form "SĐT Người Gửi * 0902084689 Người gửi * Phương VP gửi * [GEOGRAPHIC_DATA]: [PERS…" at bounding box center [784, 193] width 1445 height 188
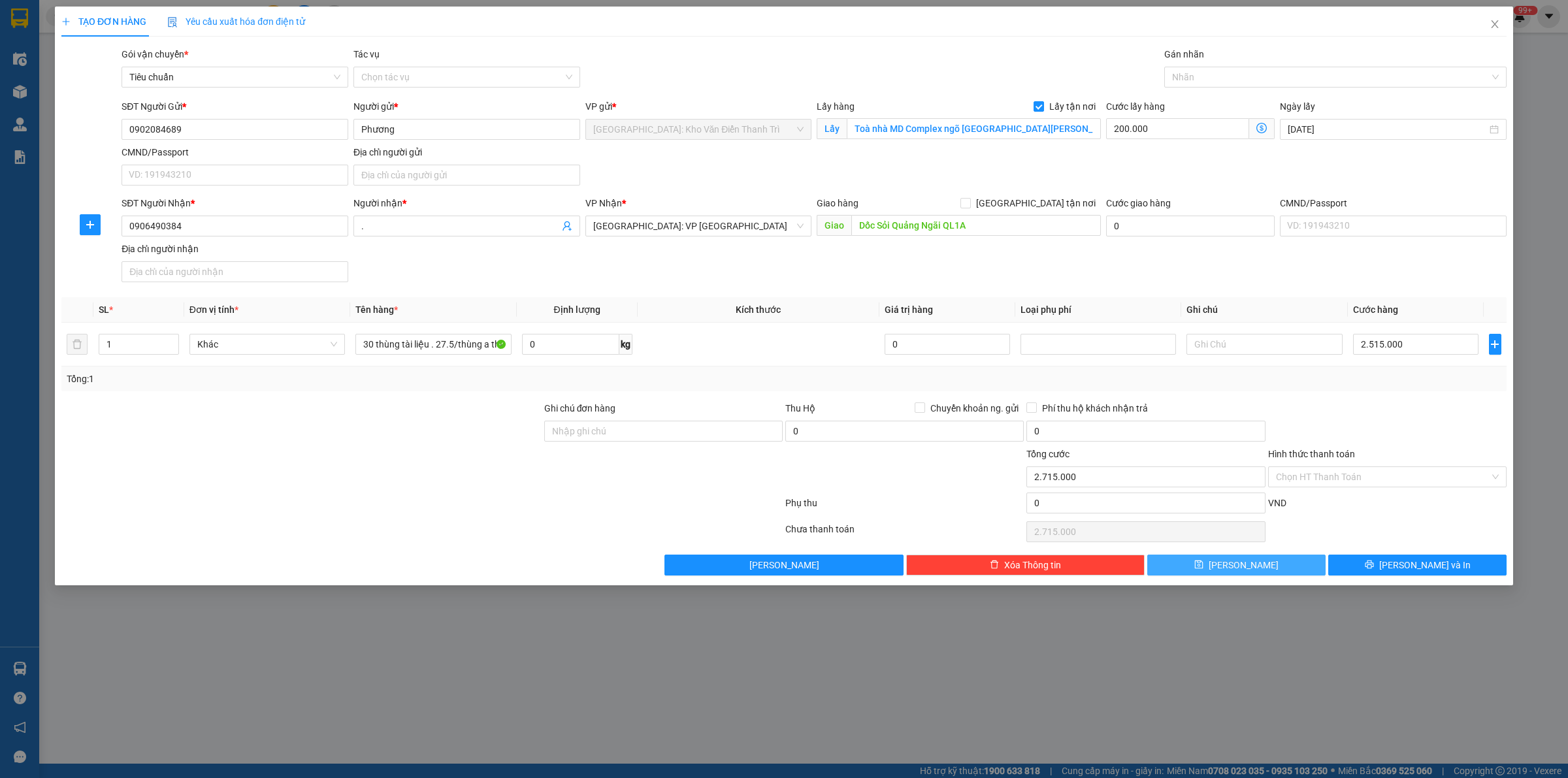
click at [1261, 571] on button "[PERSON_NAME]" at bounding box center [1236, 564] width 178 height 21
checkbox input "false"
type input "0"
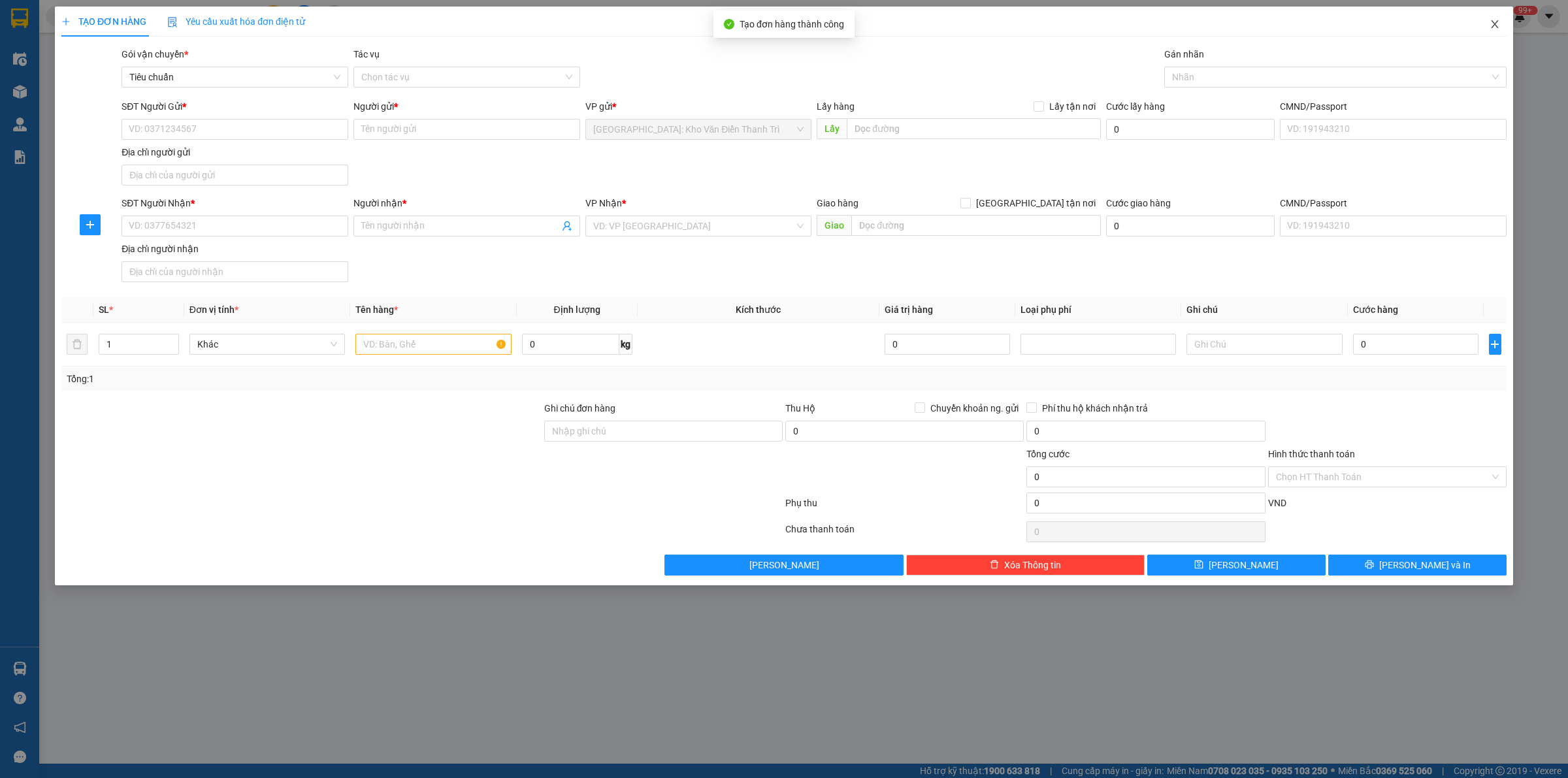
click at [1497, 20] on icon "close" at bounding box center [1495, 25] width 11 height 11
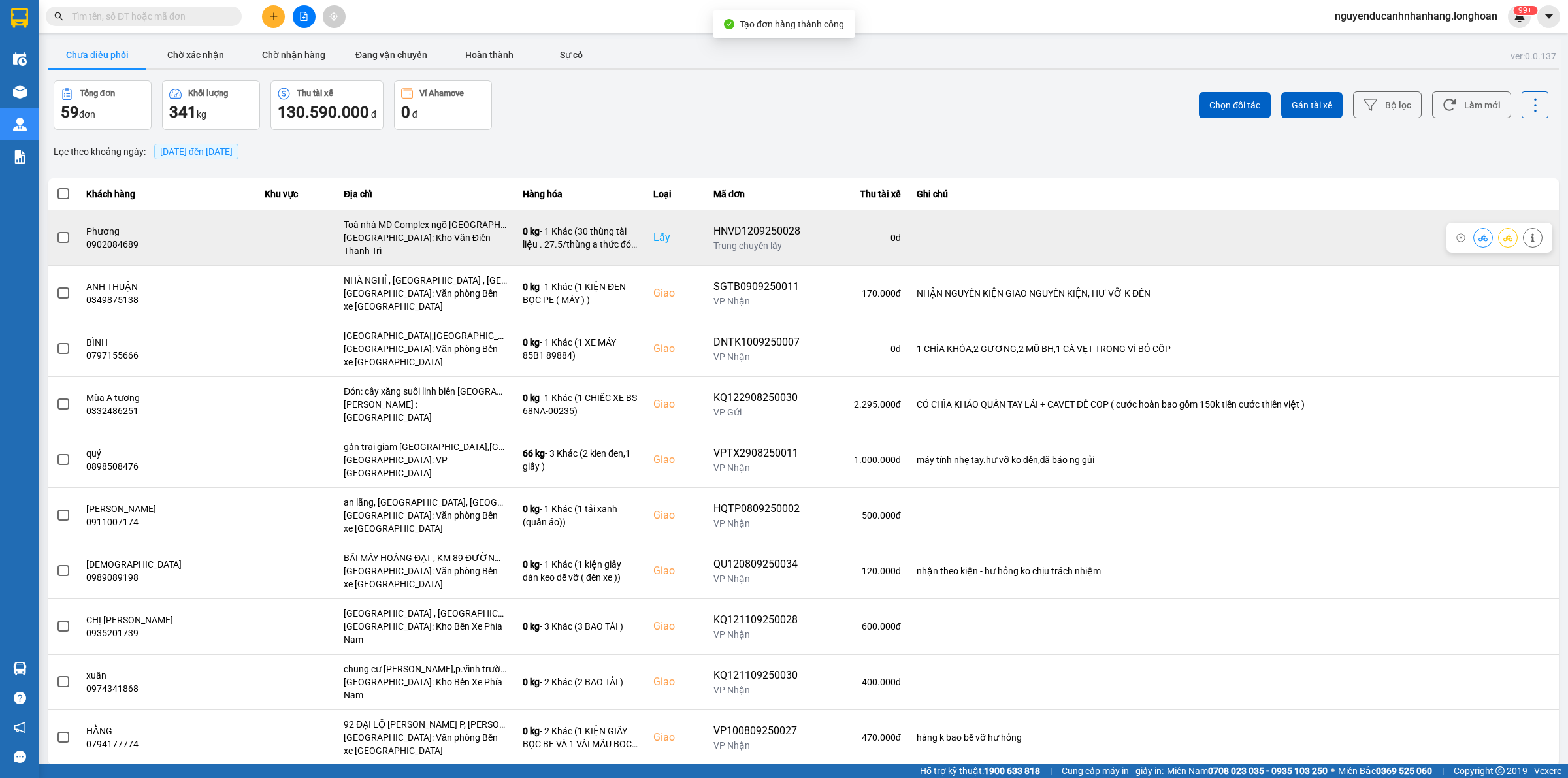
click at [713, 230] on div "HNVD1209250028" at bounding box center [756, 231] width 87 height 15
copy div "HNVD1209250028"
click at [1510, 233] on icon at bounding box center [1508, 238] width 9 height 9
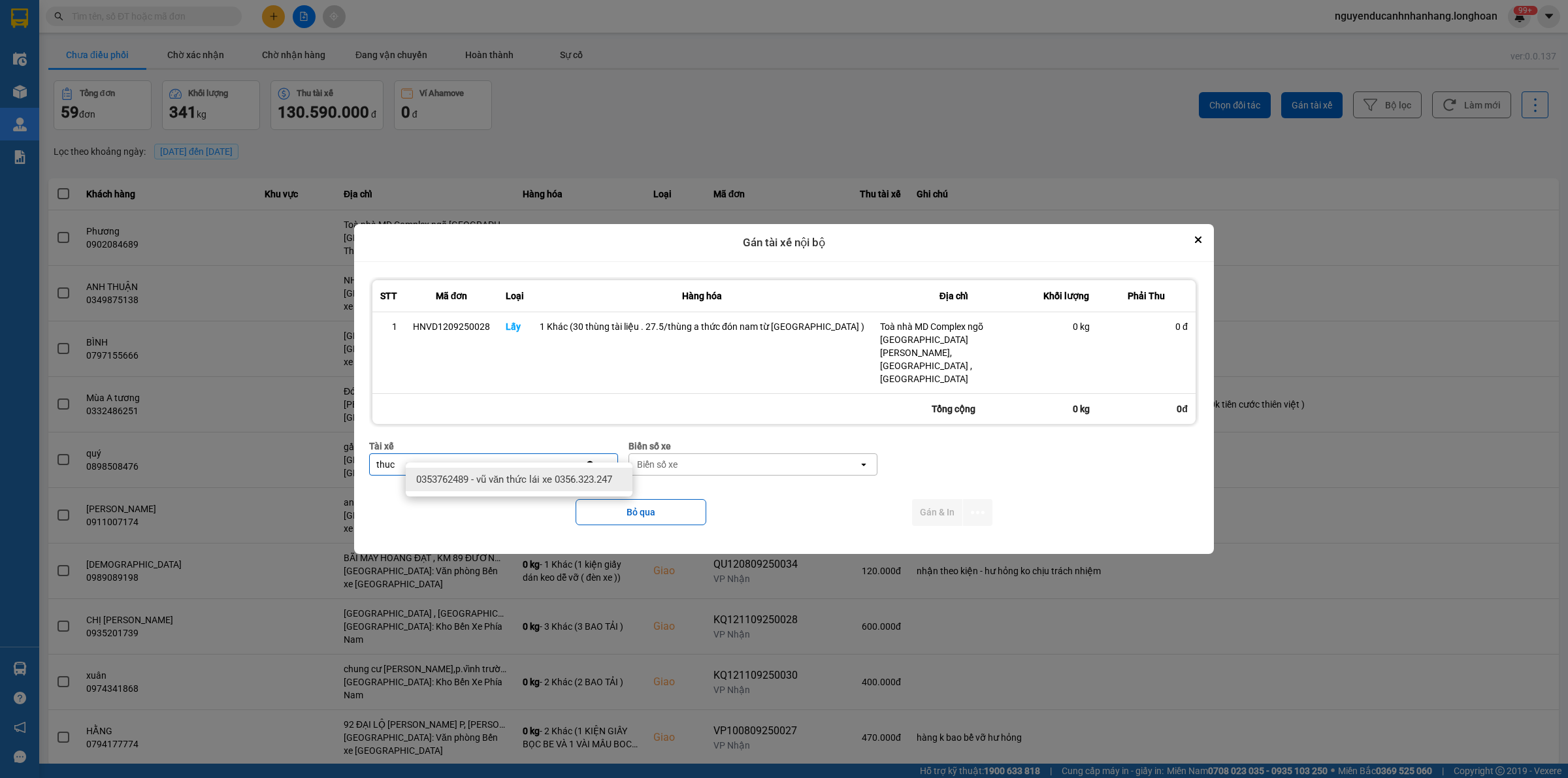
type input "thuc"
click at [555, 479] on span "0353762489 - vũ văn thức lái xe 0356.323.247" at bounding box center [514, 479] width 196 height 13
click at [713, 453] on div "Biển số xe open" at bounding box center [753, 464] width 249 height 22
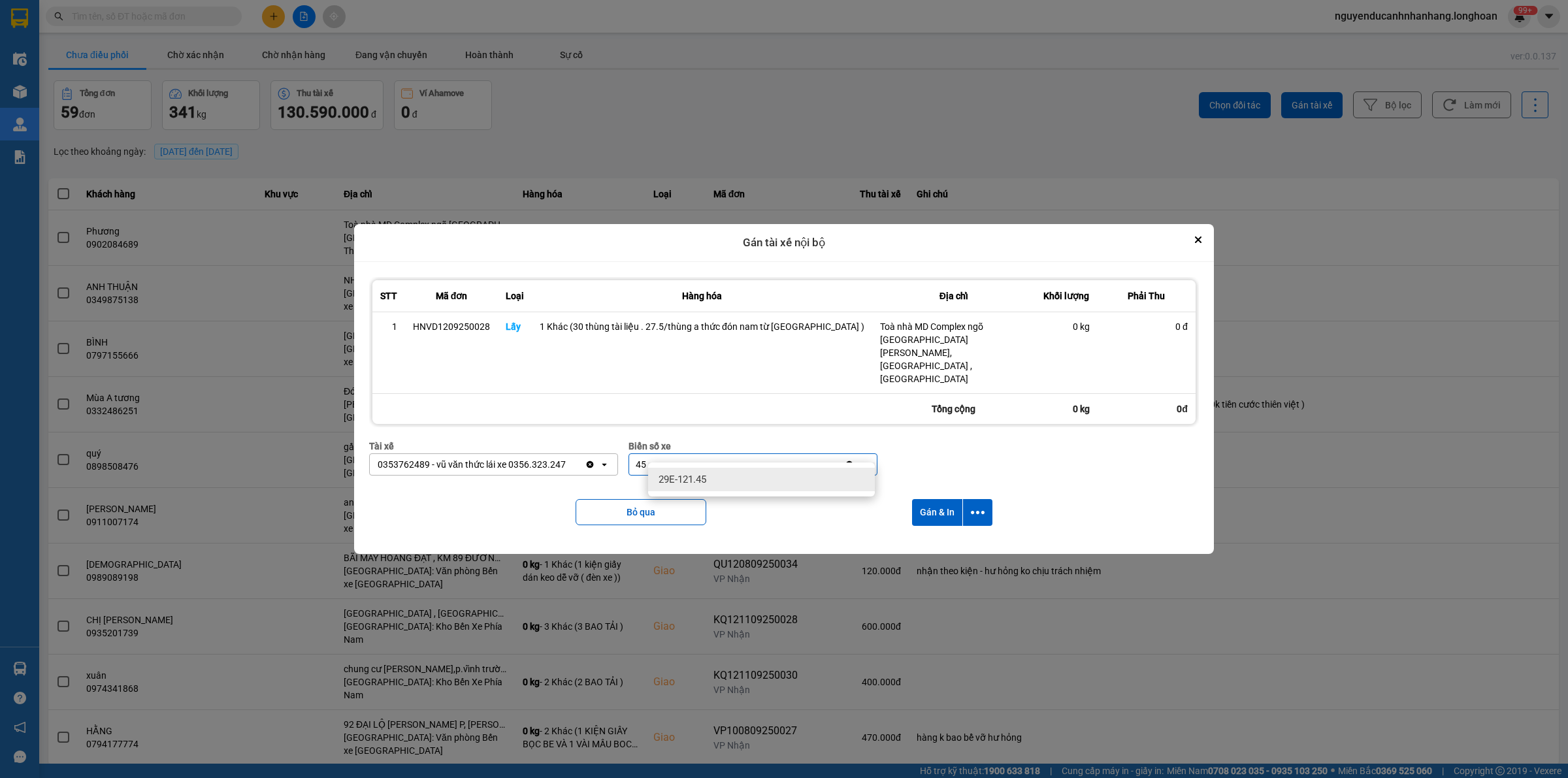
type input "45"
click at [716, 482] on div "29E-121.45" at bounding box center [761, 479] width 227 height 24
click at [974, 499] on button "dialog" at bounding box center [978, 512] width 29 height 27
click at [923, 533] on span "Chỉ gán tài" at bounding box center [914, 535] width 43 height 13
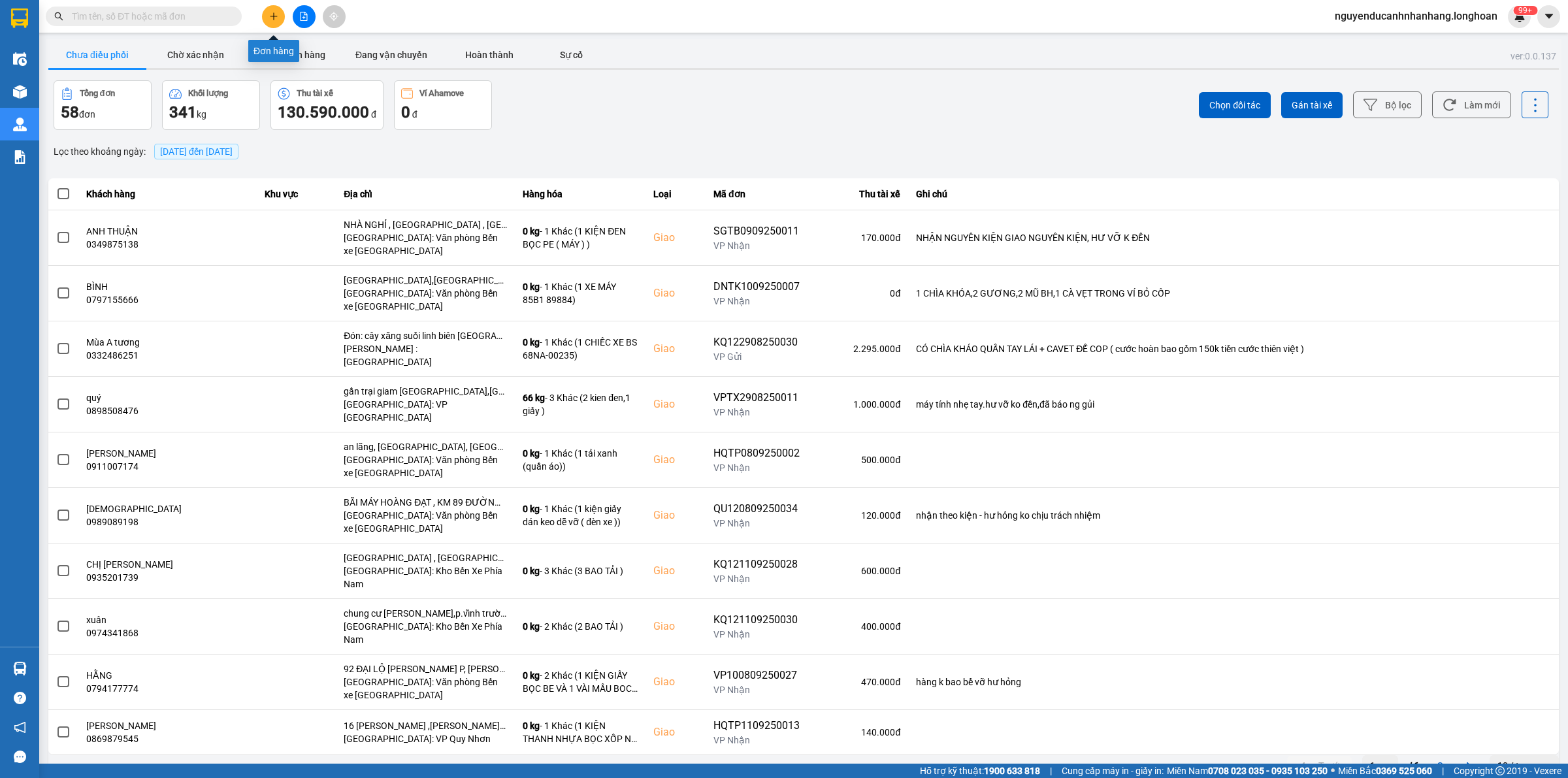
click at [270, 10] on button at bounding box center [273, 17] width 23 height 23
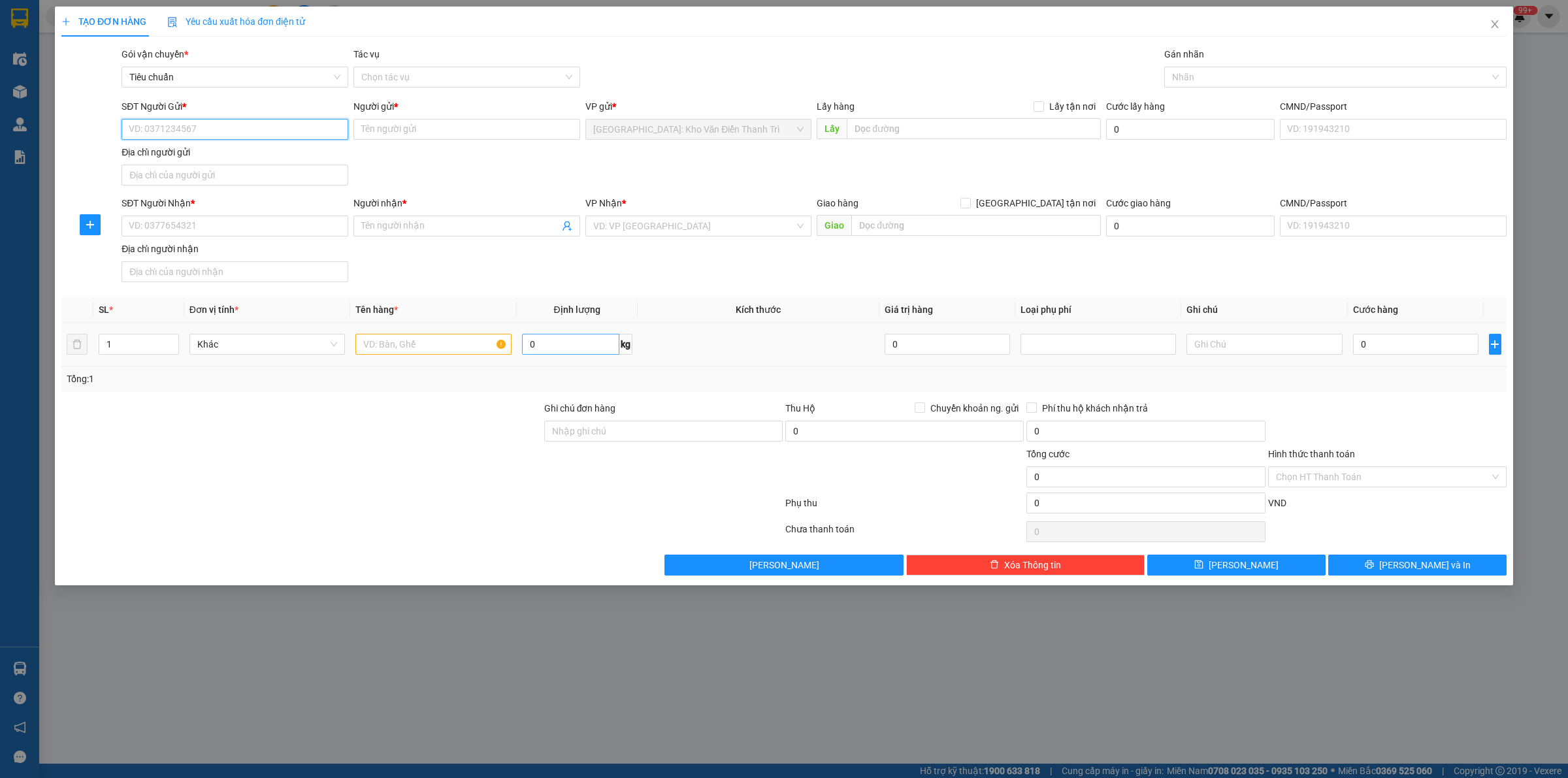
paste input "0989941080"
type input "0989941080"
click at [265, 230] on input "SĐT Người Nhận *" at bounding box center [234, 226] width 227 height 21
paste input "0978183823"
type input "0978183823"
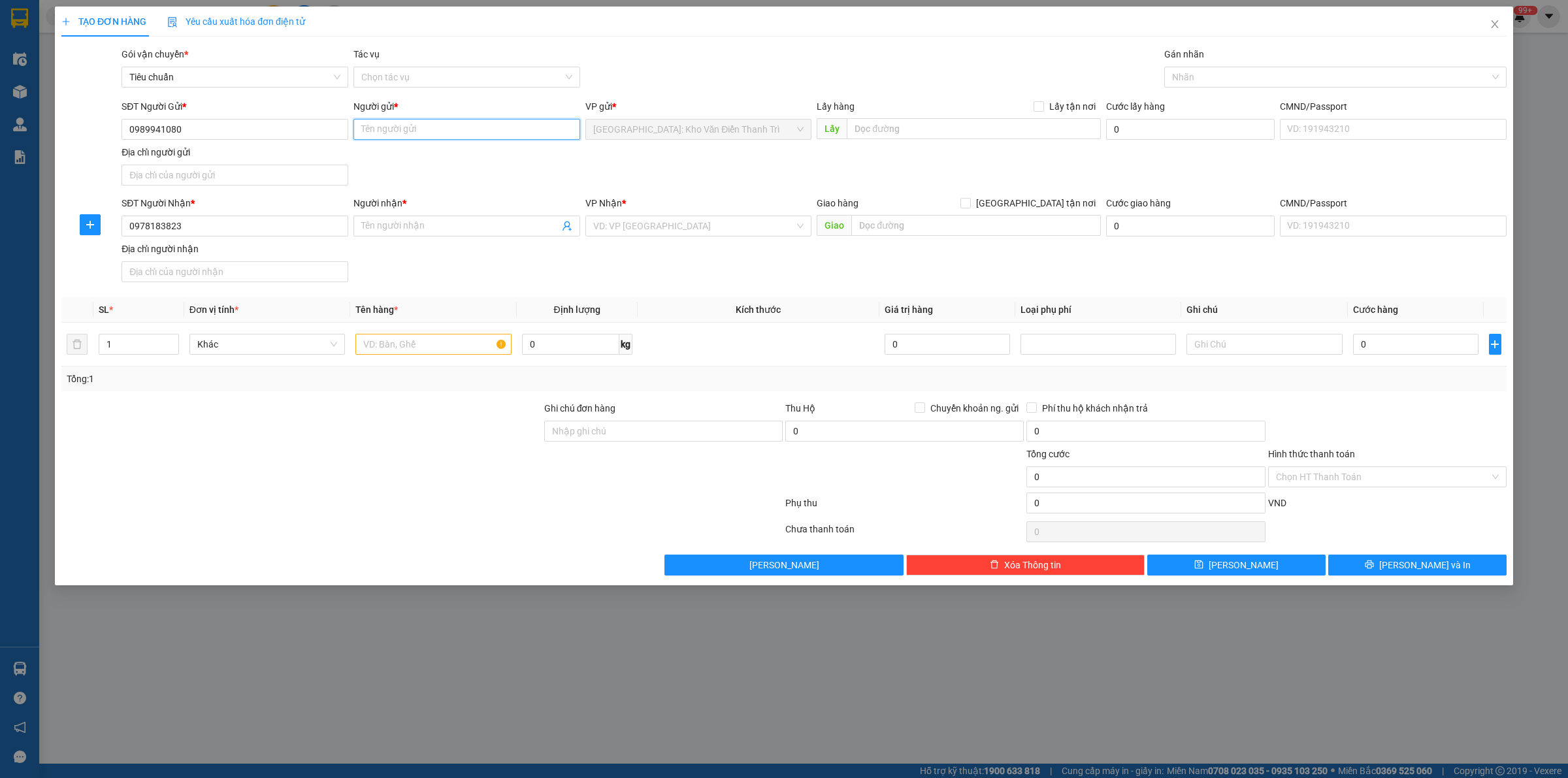
click at [413, 128] on input "Người gửi *" at bounding box center [466, 129] width 227 height 21
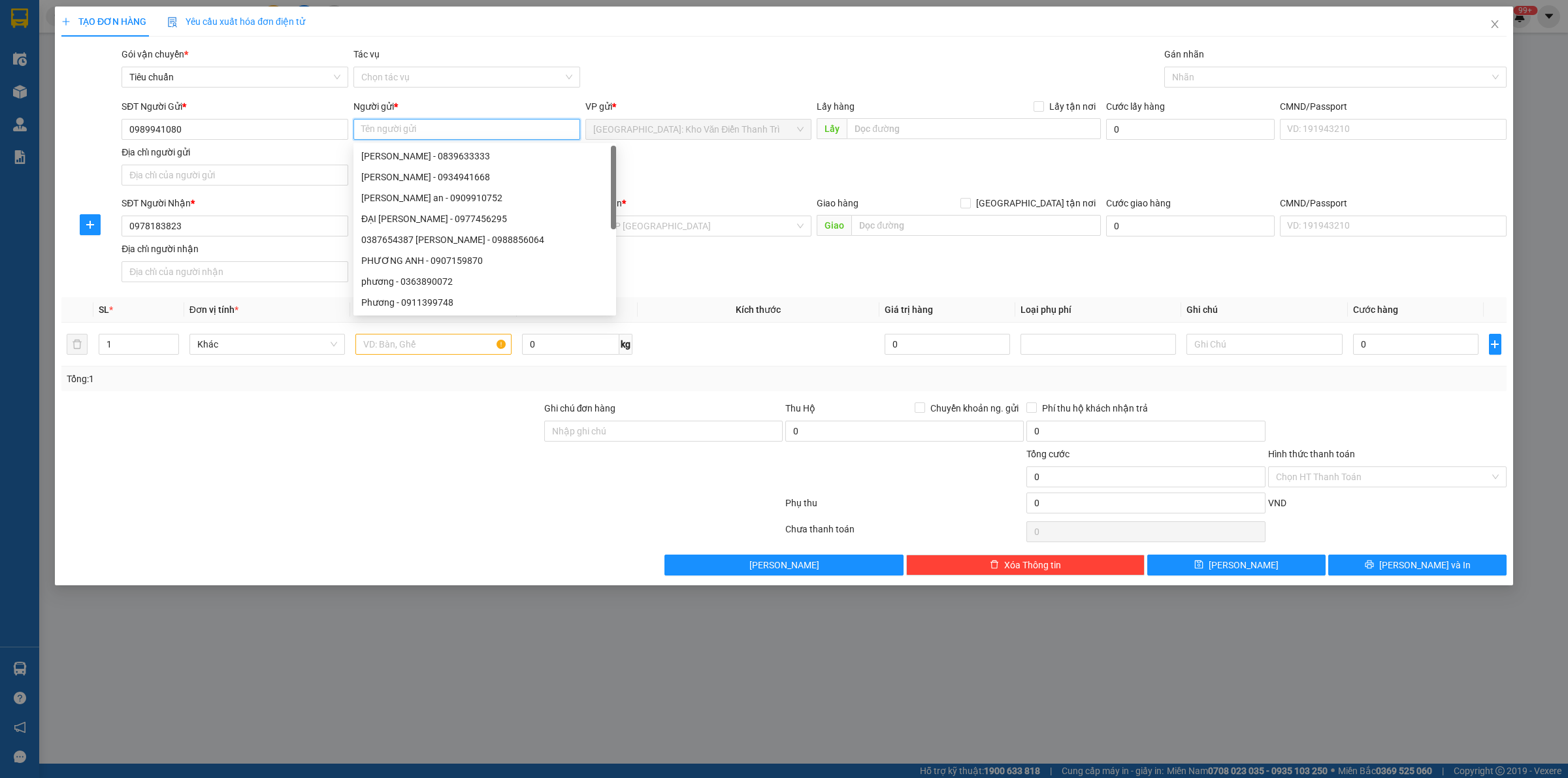
paste input "Kho đàn piano"
type input "Kho đàn piano"
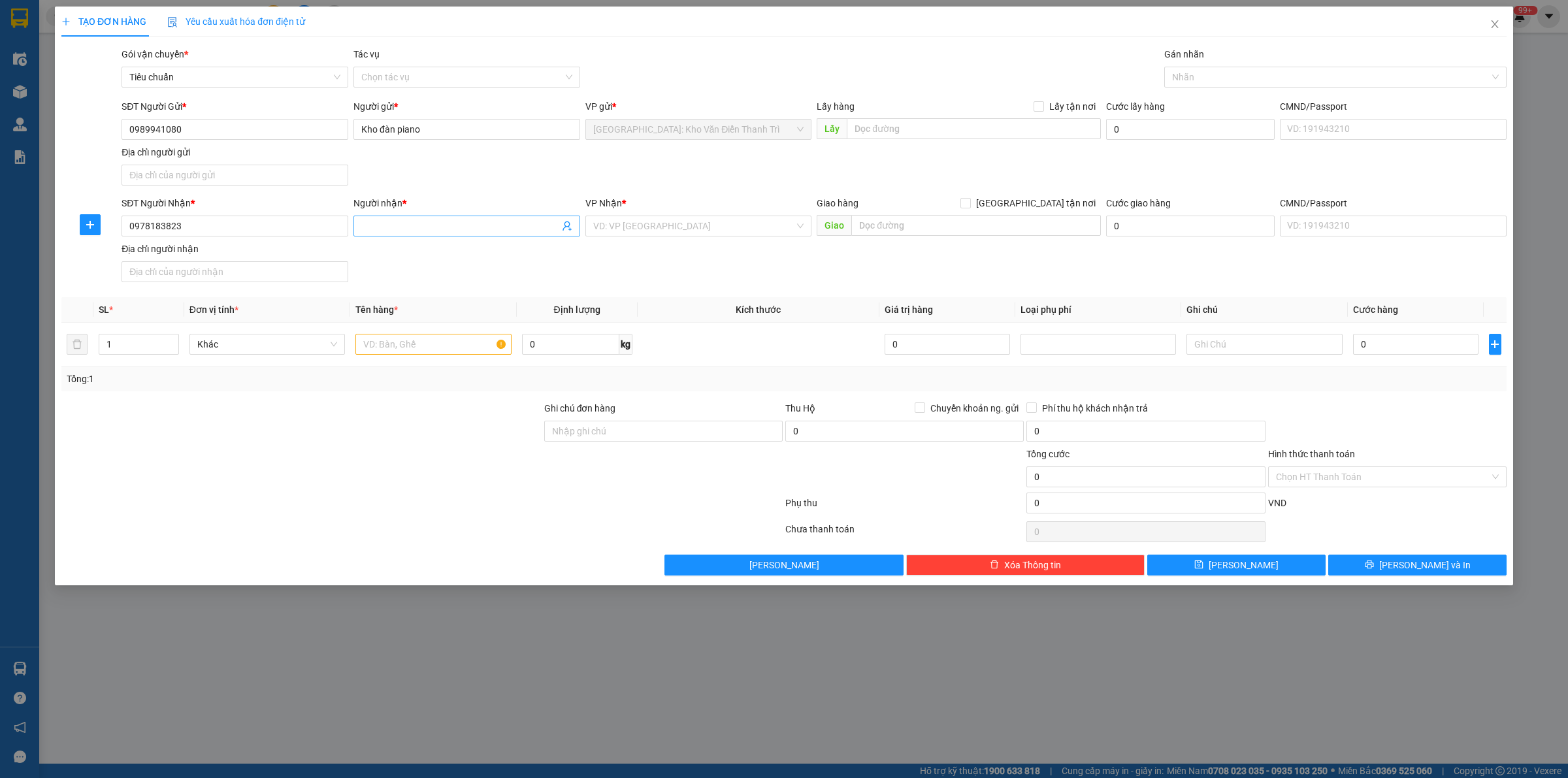
click at [455, 223] on input "Người nhận *" at bounding box center [461, 226] width 198 height 15
paste input "My"
type input "My"
click at [915, 138] on input "text" at bounding box center [974, 128] width 254 height 21
paste input "20 Hoàng Quốc Việt Bắc Từ Liêm"
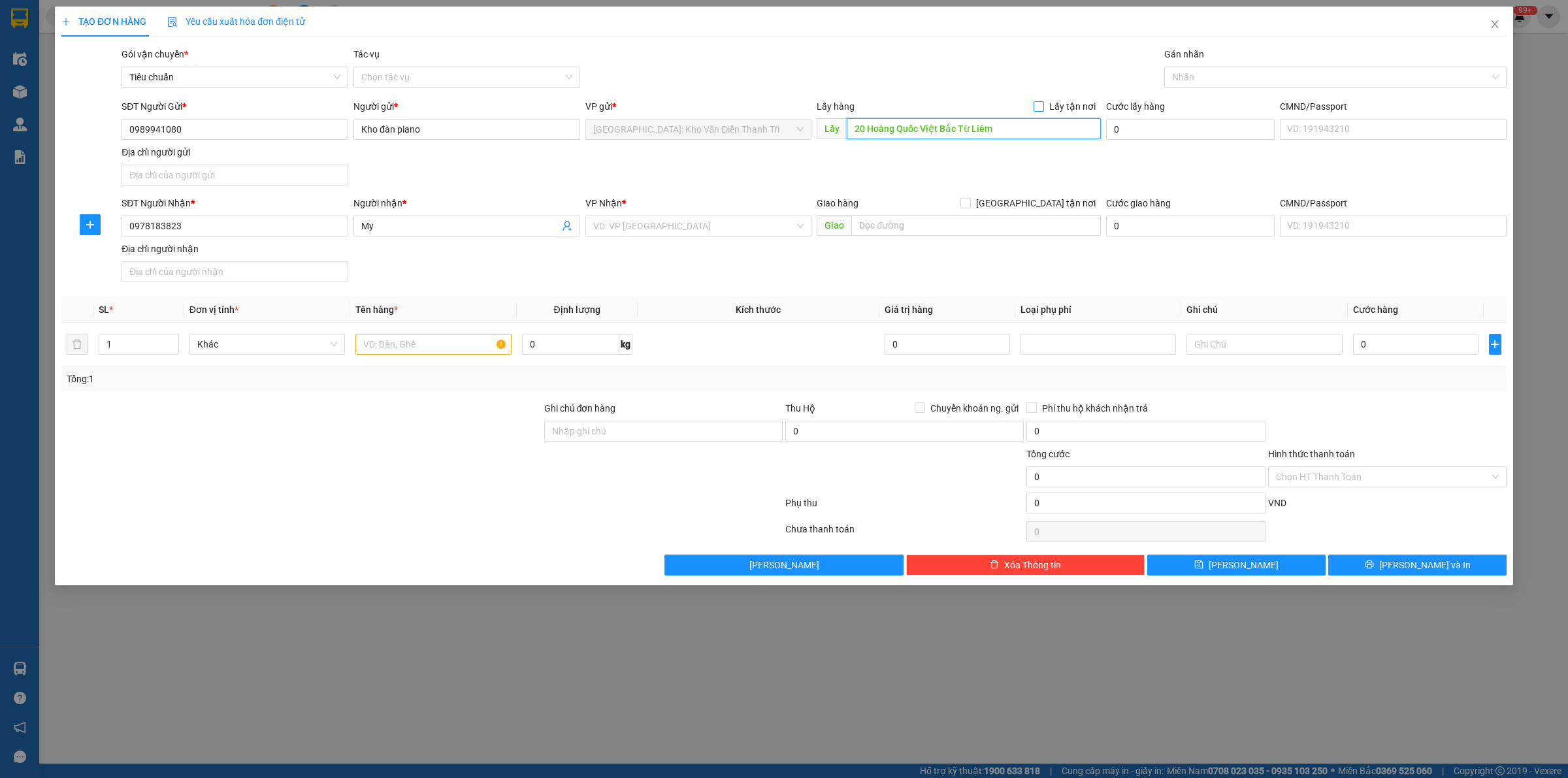
type input "20 Hoàng Quốc Việt Bắc Từ Liêm"
click at [1059, 103] on span "Lấy tận nơi" at bounding box center [1073, 106] width 57 height 15
click at [1043, 103] on input "Lấy tận nơi" at bounding box center [1038, 106] width 9 height 9
checkbox input "true"
click at [1040, 197] on label "[GEOGRAPHIC_DATA] tận nơi" at bounding box center [1030, 203] width 141 height 15
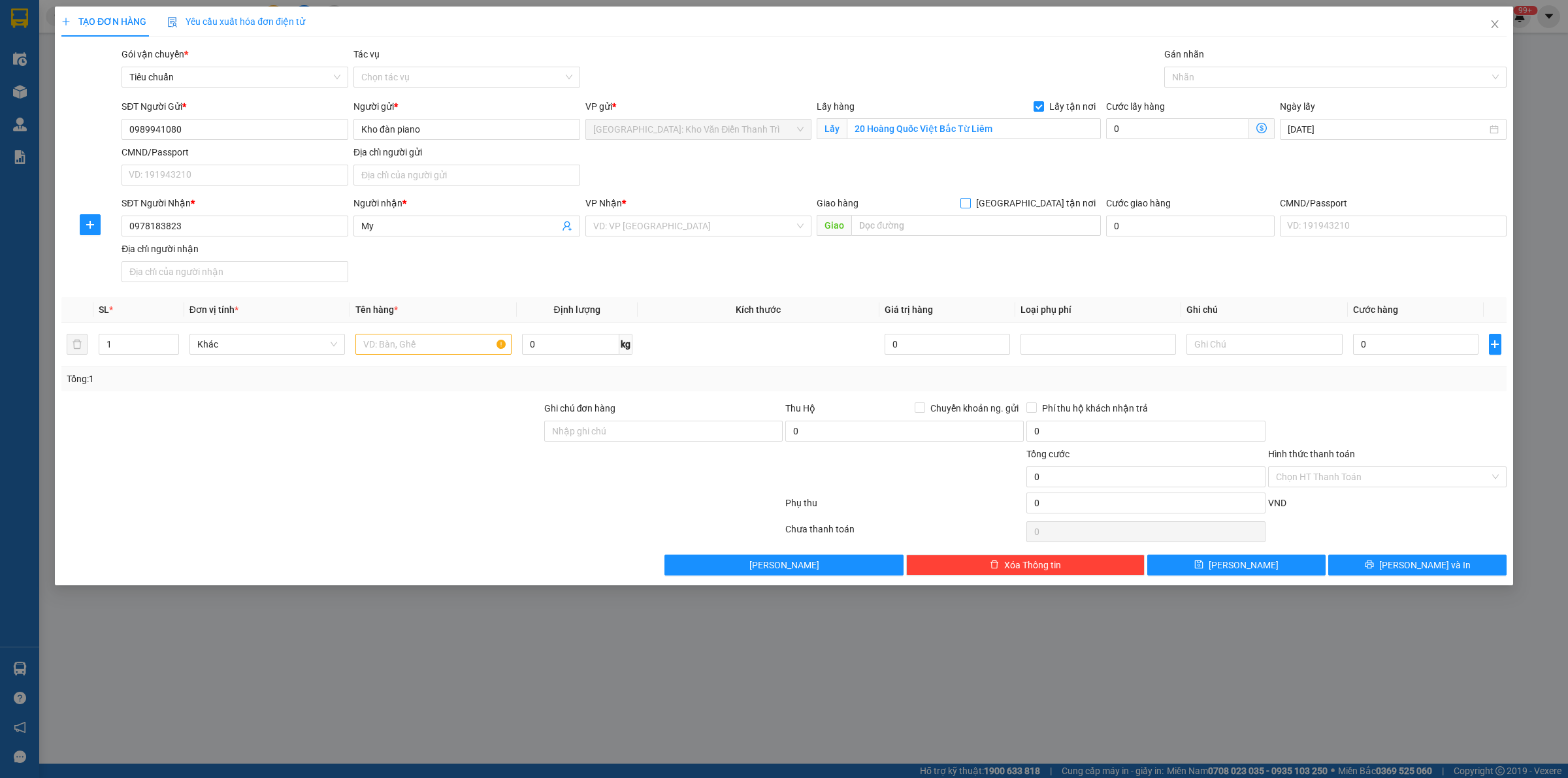
click at [970, 198] on input "[GEOGRAPHIC_DATA] tận nơi" at bounding box center [965, 203] width 9 height 9
checkbox input "true"
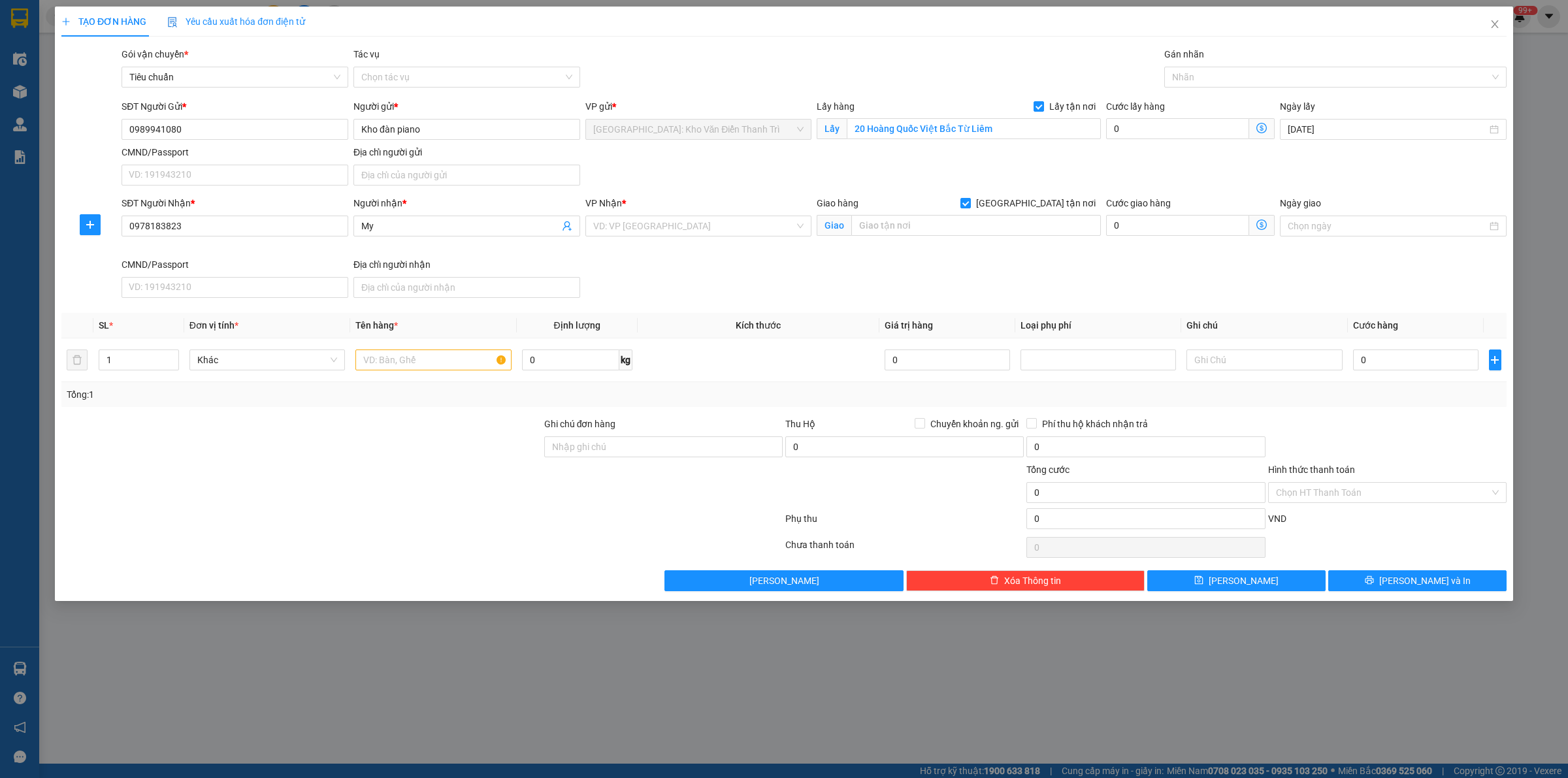
click at [946, 53] on div "Gói vận chuyển * Tiêu chuẩn Tác vụ Chọn tác vụ Gán nhãn Nhãn" at bounding box center [814, 70] width 1391 height 46
click at [946, 226] on input "text" at bounding box center [976, 225] width 250 height 21
paste input "64, [PERSON_NAME][GEOGRAPHIC_DATA], [GEOGRAPHIC_DATA]"
type input "64, [PERSON_NAME][GEOGRAPHIC_DATA], [GEOGRAPHIC_DATA]"
click at [734, 214] on div "VP Nhận *" at bounding box center [698, 206] width 227 height 20
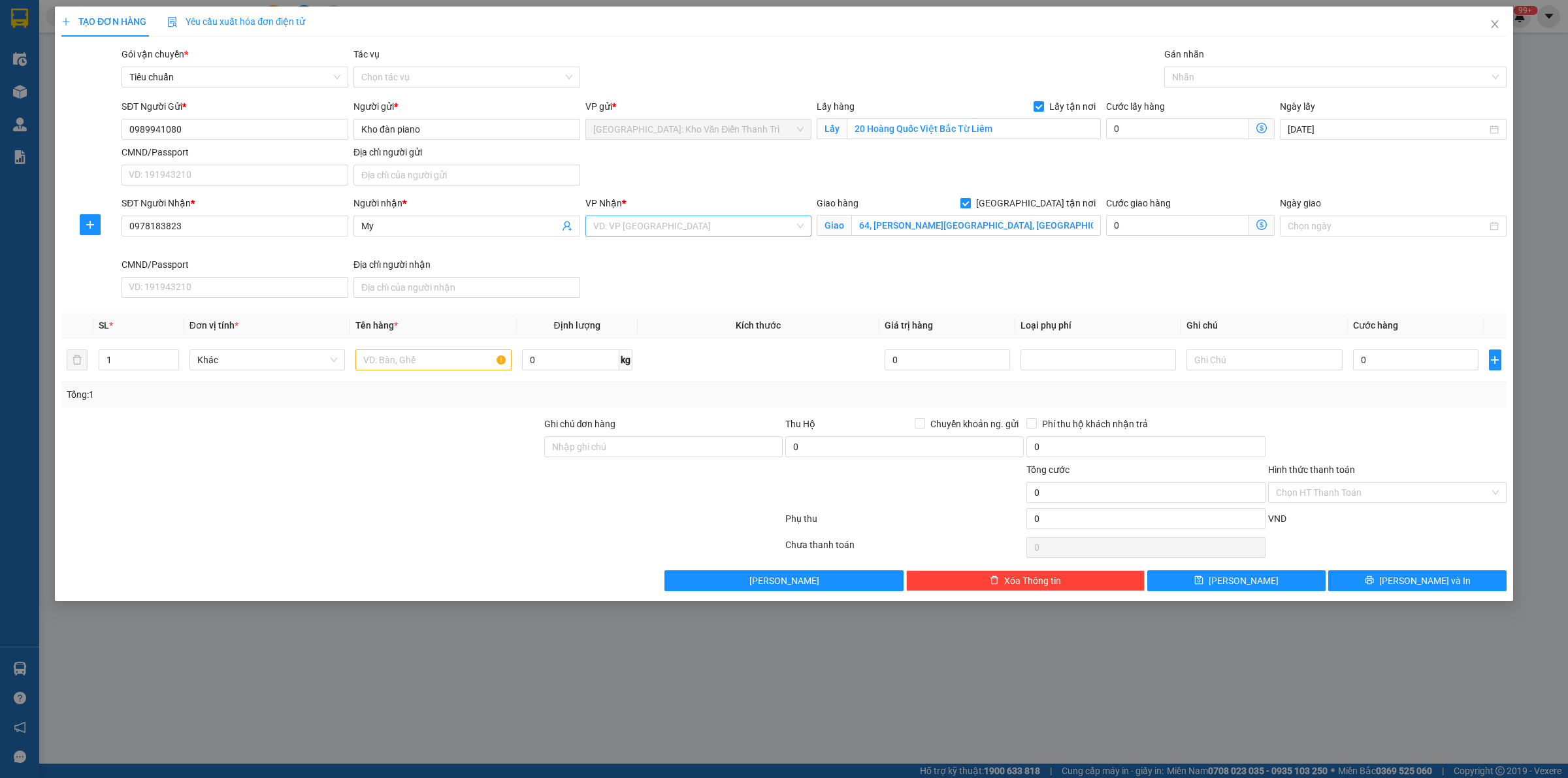
click at [720, 226] on input "search" at bounding box center [694, 227] width 202 height 20
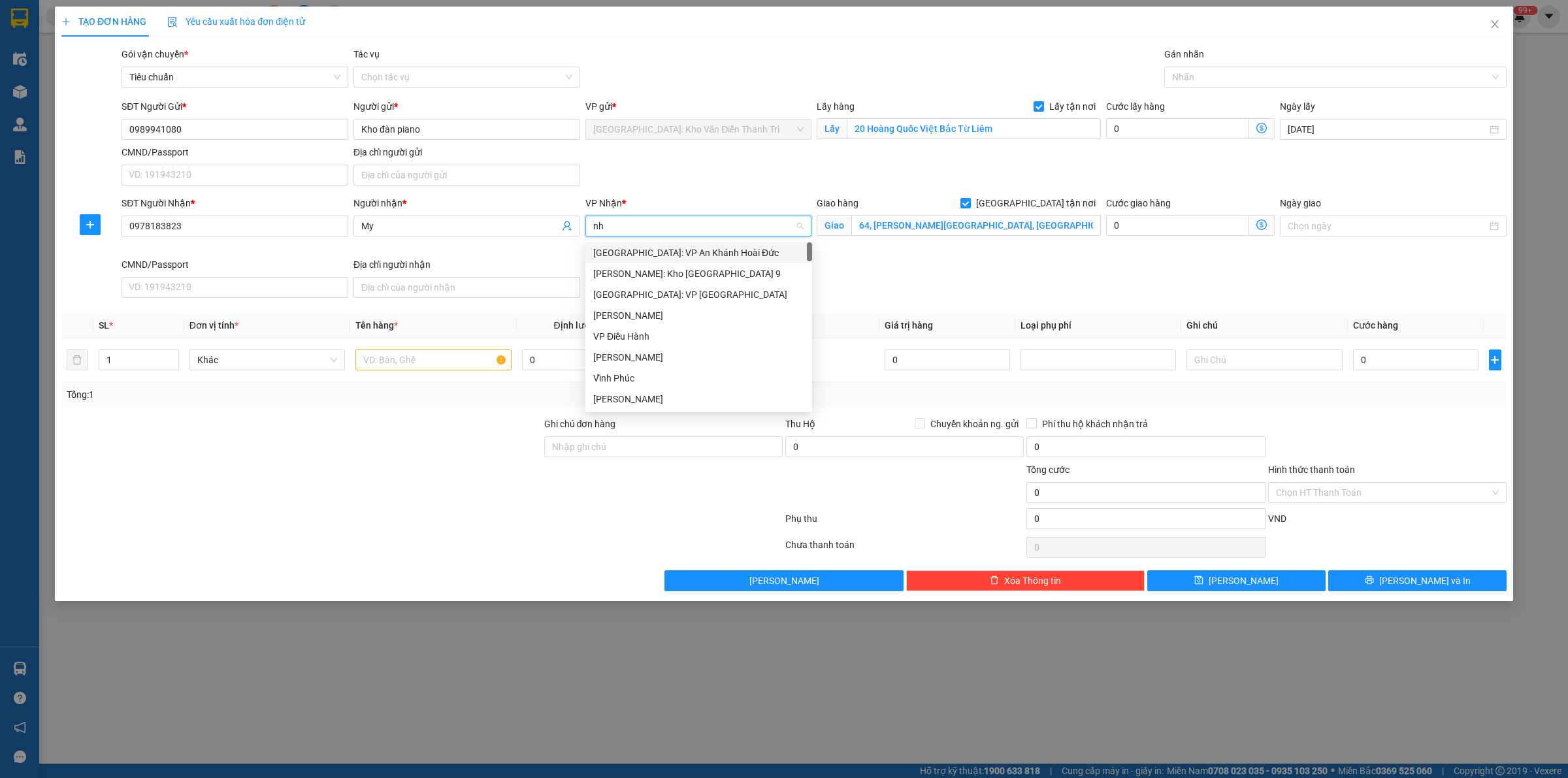
type input "nha"
click at [710, 276] on div "[GEOGRAPHIC_DATA]: Kho Bến Xe Phía Nam" at bounding box center [713, 273] width 239 height 15
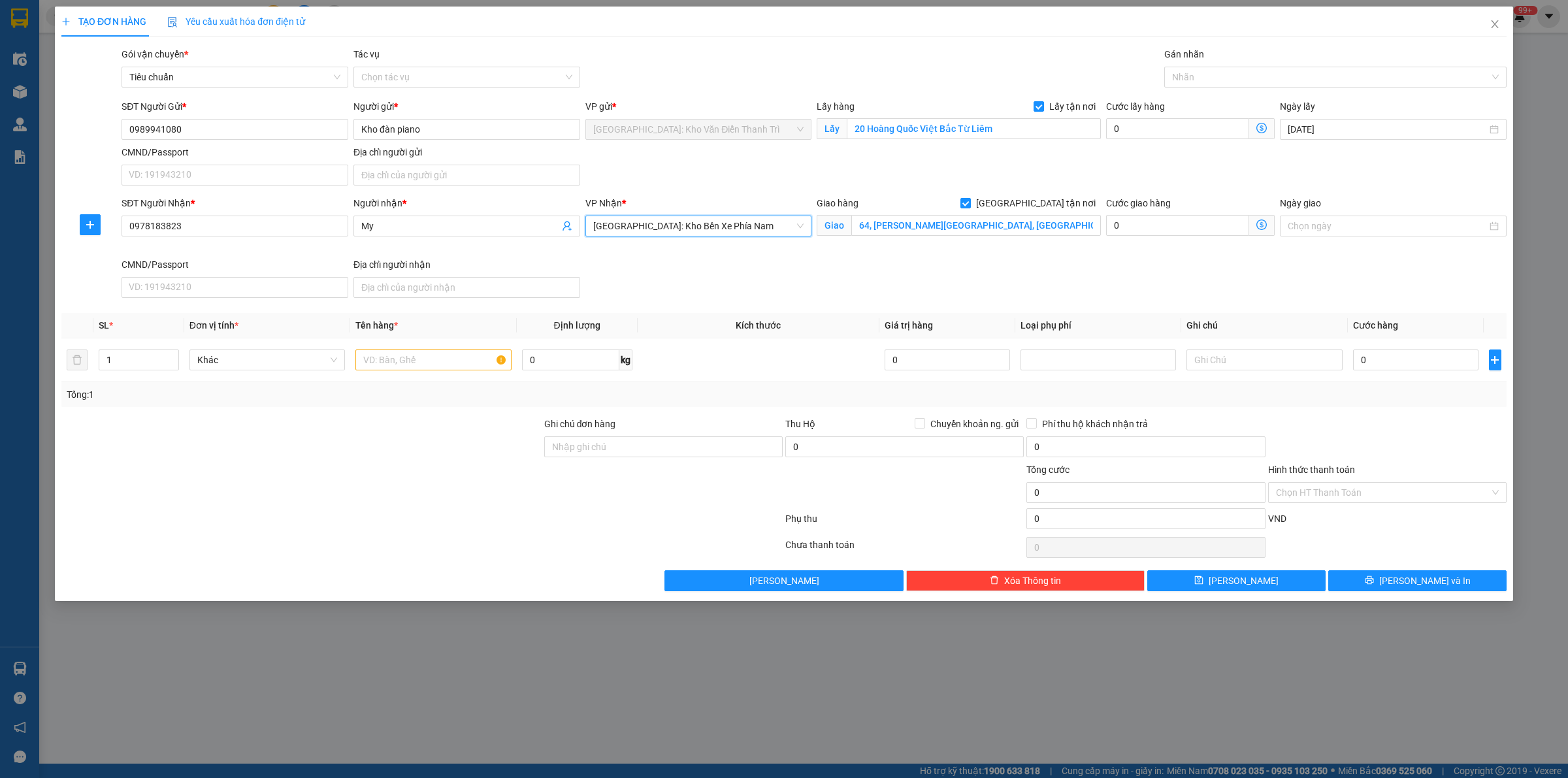
click at [844, 77] on div "Gói vận chuyển * Tiêu chuẩn Tác vụ Chọn tác vụ Gán nhãn Nhãn" at bounding box center [814, 70] width 1391 height 46
click at [1210, 74] on div at bounding box center [1328, 77] width 323 height 15
type input "giao"
click at [1249, 107] on div "[GEOGRAPHIC_DATA] tận nơi" at bounding box center [1335, 103] width 326 height 15
click at [864, 81] on div "Gói vận chuyển * Tiêu chuẩn Tác vụ Chọn tác vụ Gán nhãn Giao tận nơi" at bounding box center [814, 70] width 1391 height 46
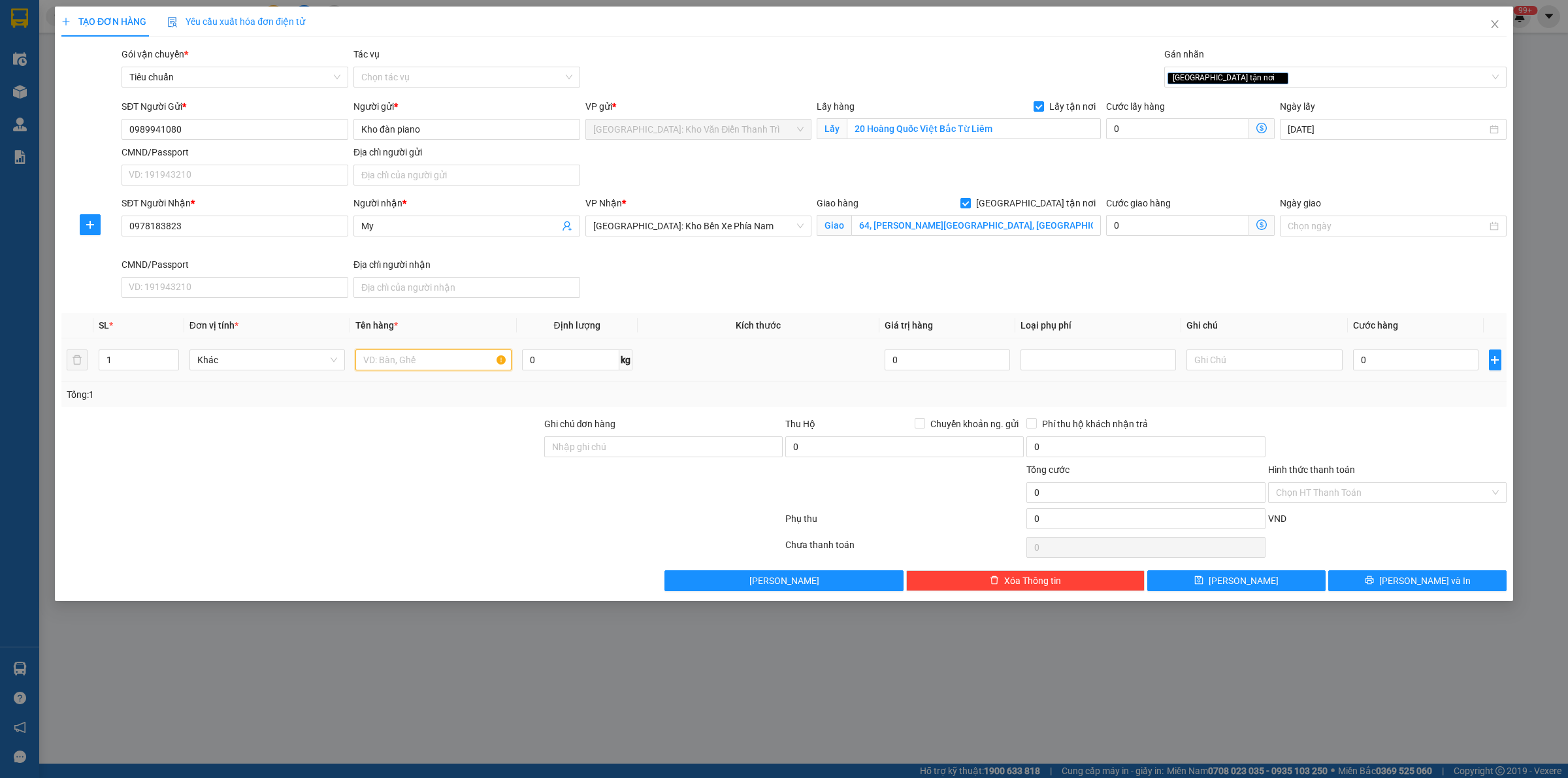
click at [427, 366] on input "text" at bounding box center [433, 359] width 156 height 21
paste input "1 kiện đàn 60kg 145, rộng 50x30"
type input "1 kiện đàn 60kg 145, rộng 50x30 a thức đón hoàng quốc việt"
click at [413, 436] on div at bounding box center [301, 440] width 483 height 46
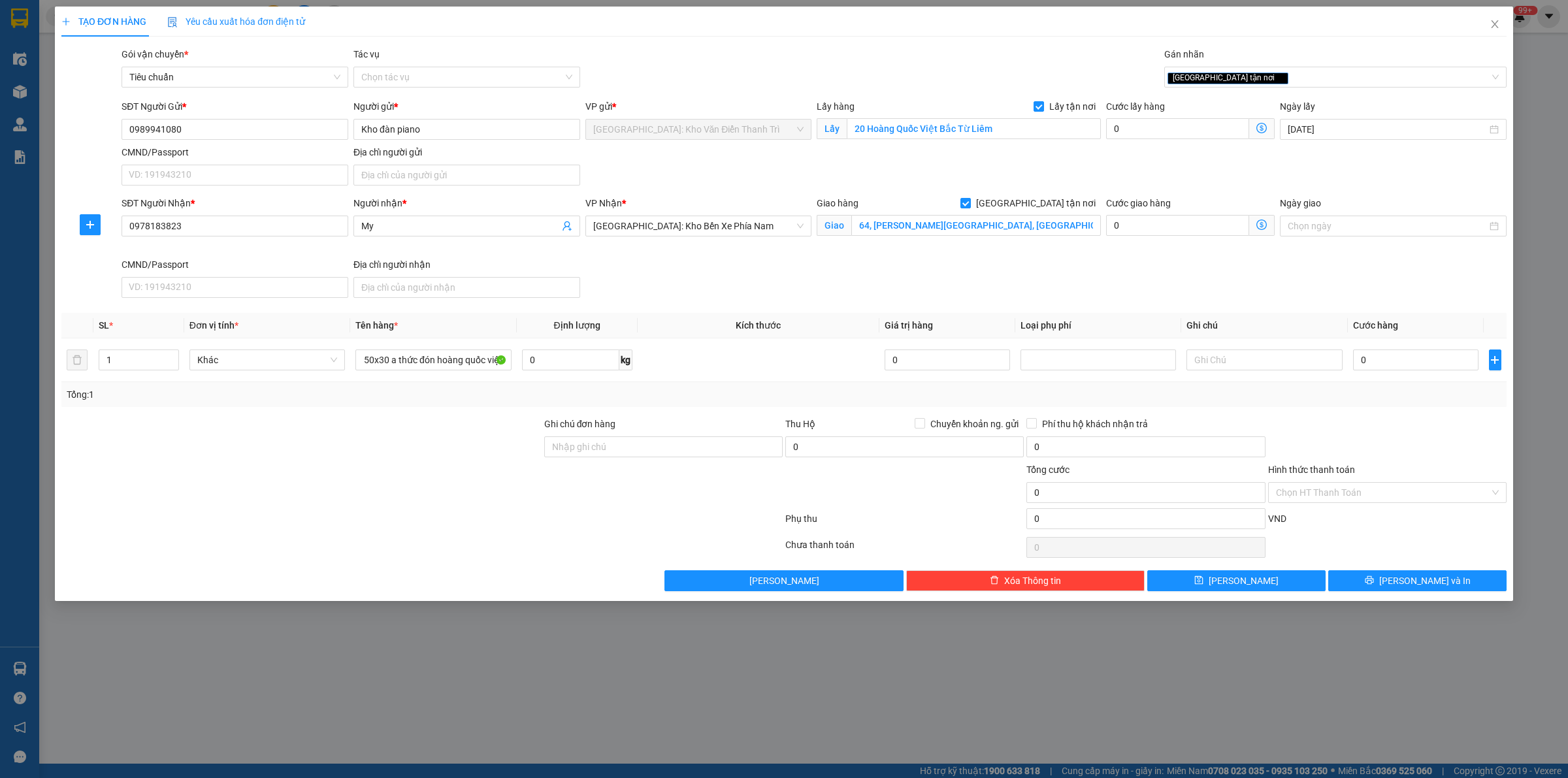
scroll to position [0, 0]
click at [1211, 128] on input "0" at bounding box center [1177, 128] width 143 height 21
type input "6"
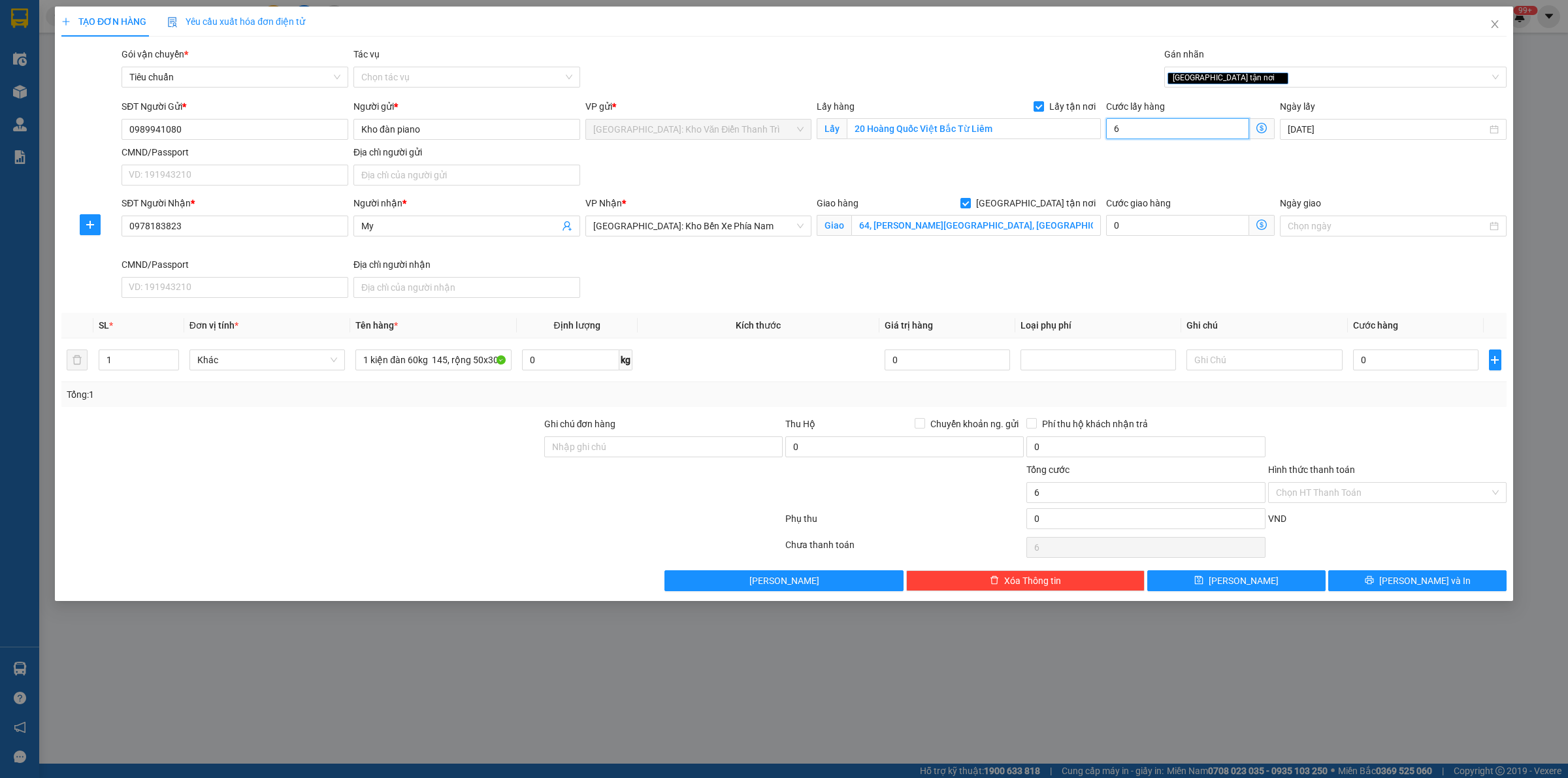
type input "65"
type input "650"
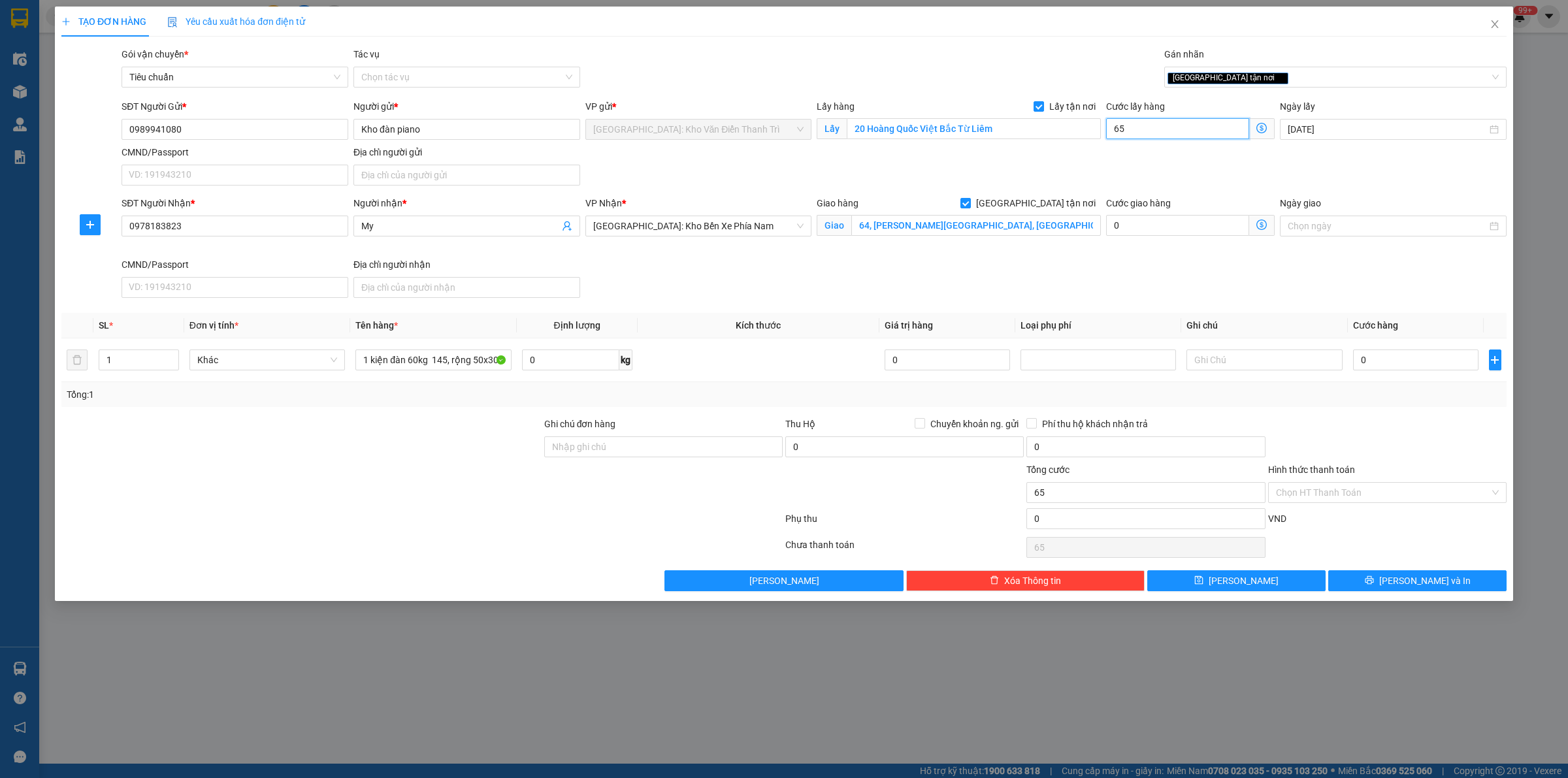
type input "650"
type input "6.500"
type input "65.000"
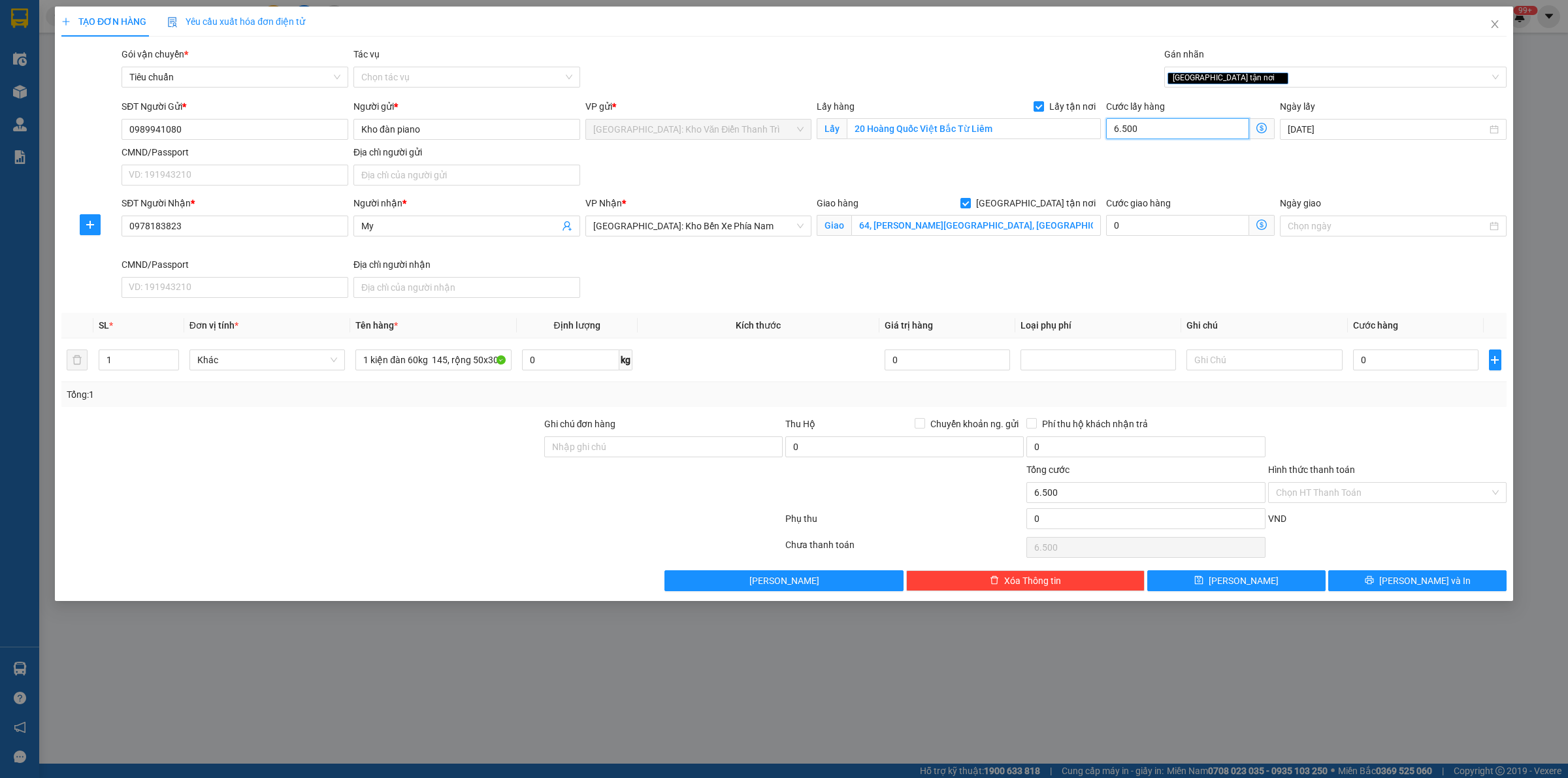
type input "65.000"
click at [1384, 364] on input "0" at bounding box center [1415, 359] width 125 height 21
type input "4"
type input "65.004"
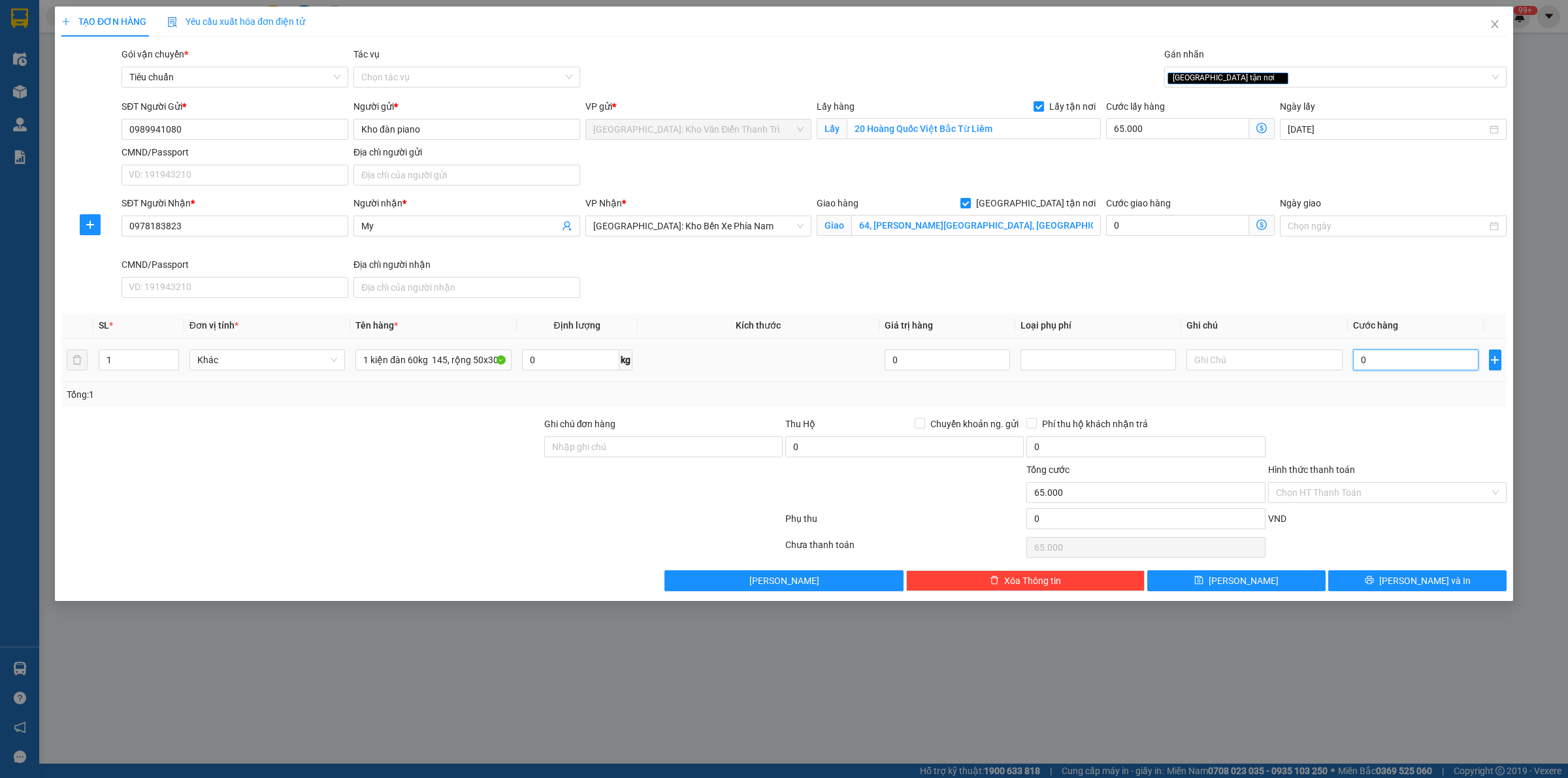
type input "65.004"
type input "40"
type input "65.040"
type input "400"
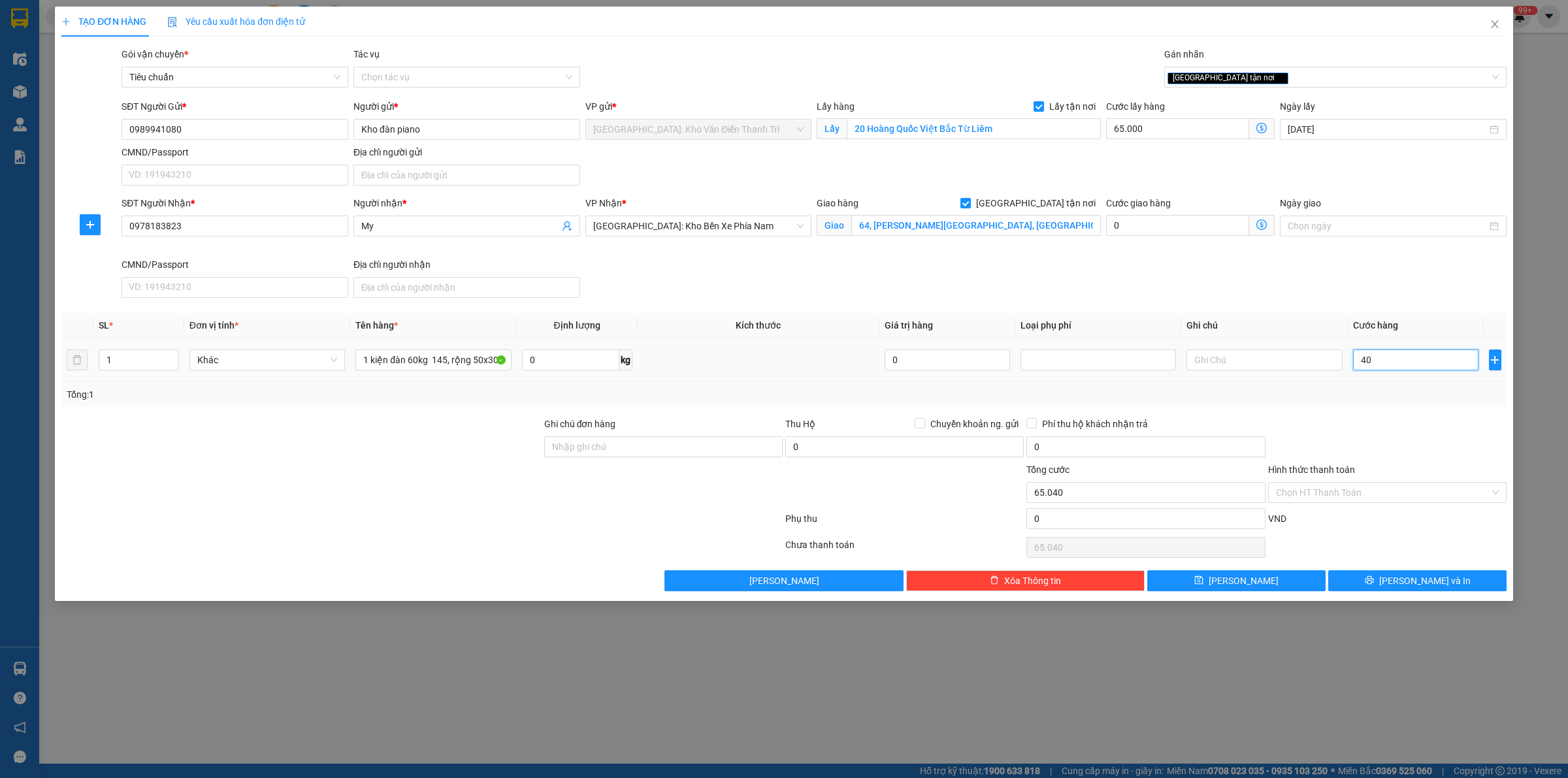
type input "65.400"
type input "4.000"
type input "69.000"
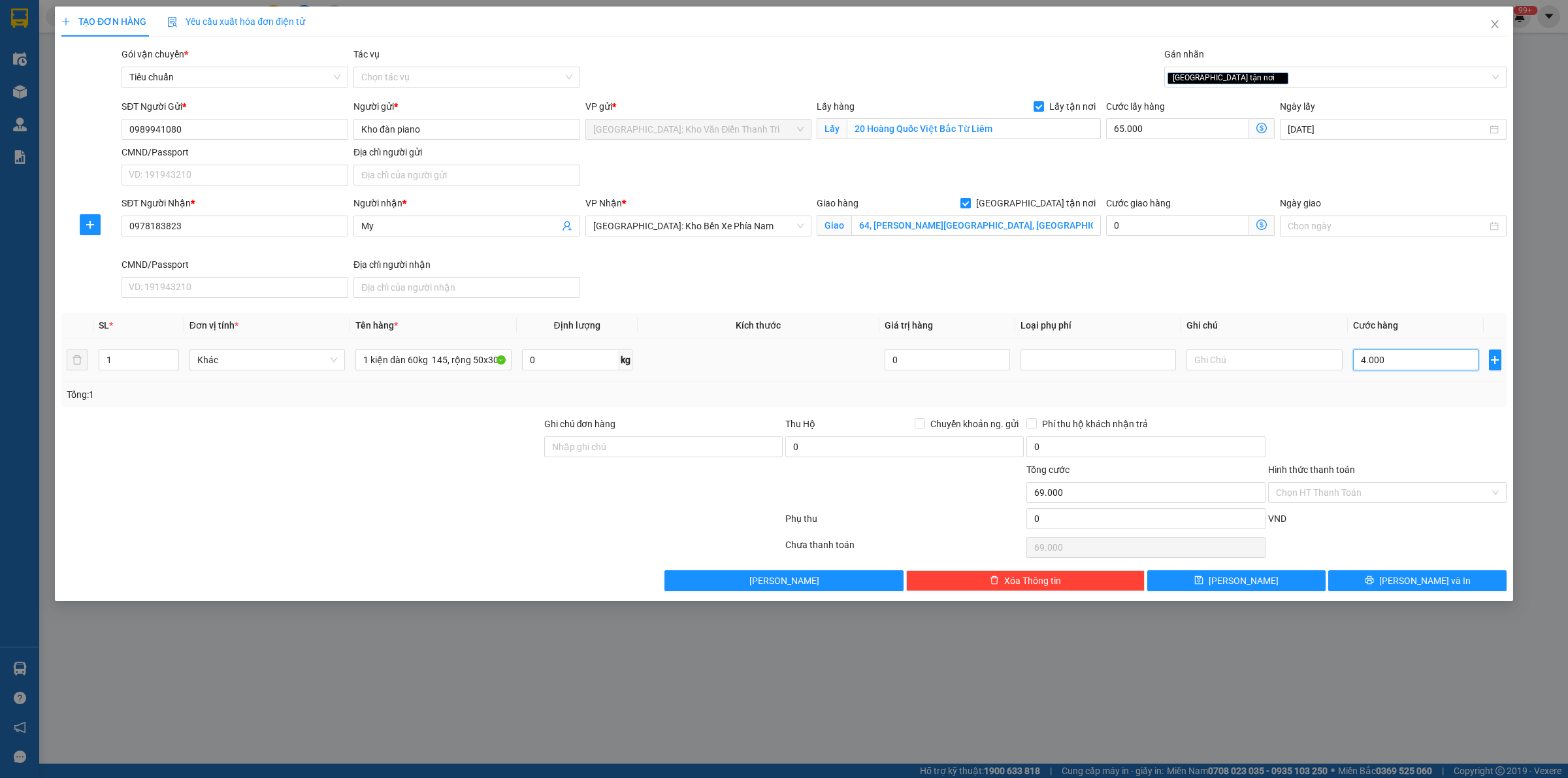
type input "40.000"
type input "105.000"
type input "400.000"
type input "465.000"
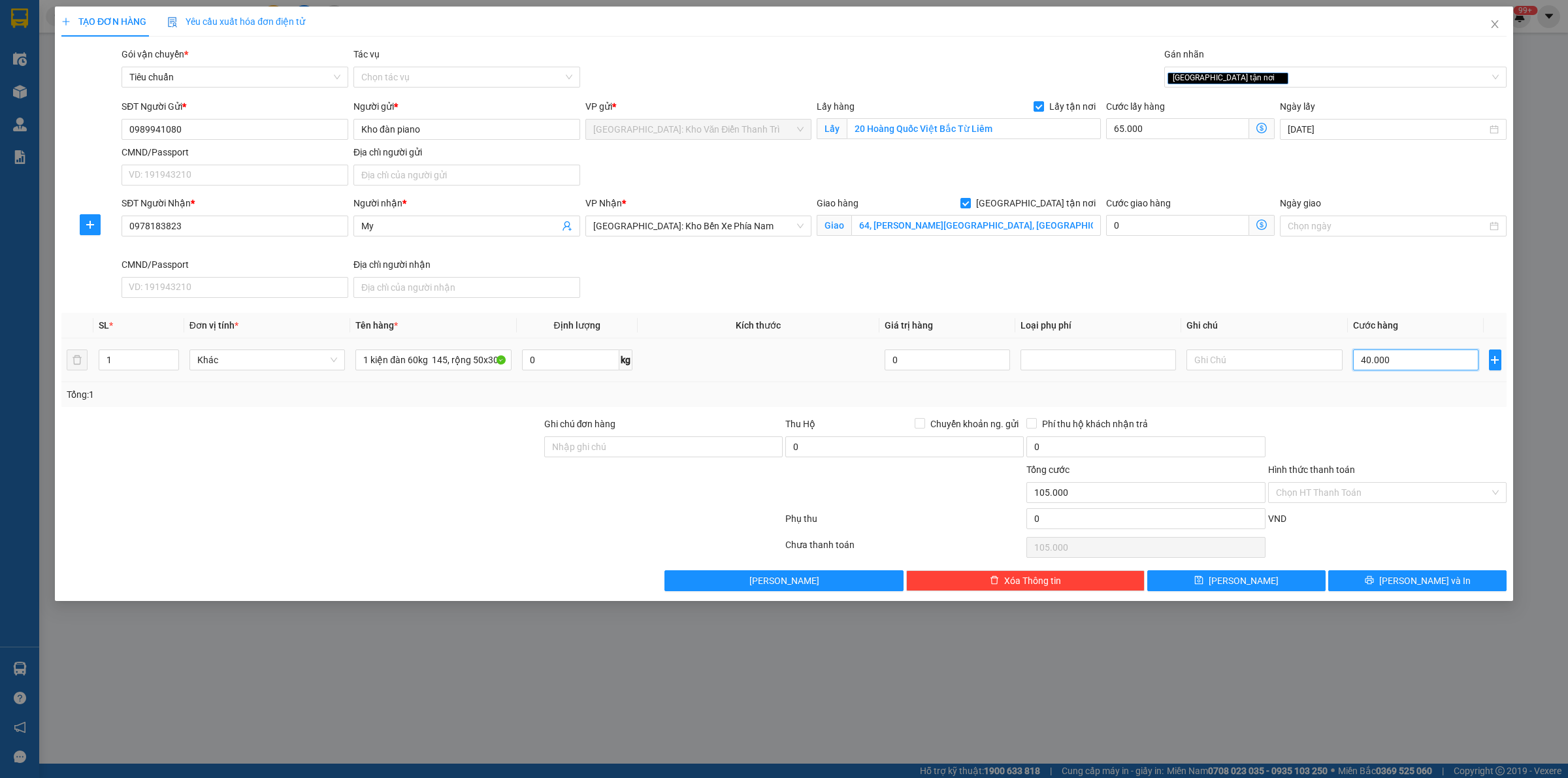
type input "465.000"
type input "400.000"
click at [1265, 587] on button "[PERSON_NAME]" at bounding box center [1236, 581] width 178 height 21
checkbox input "false"
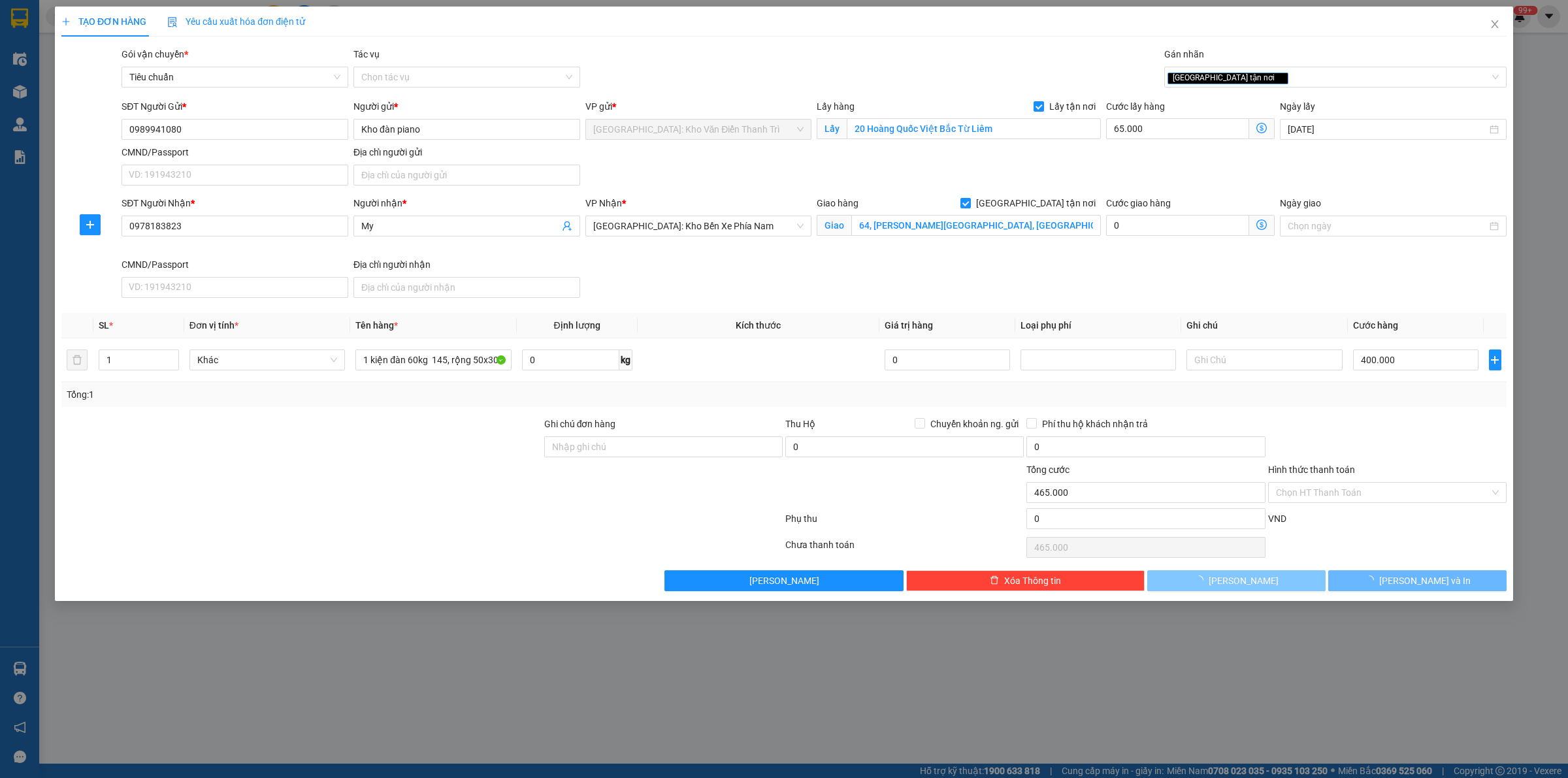
type input "0"
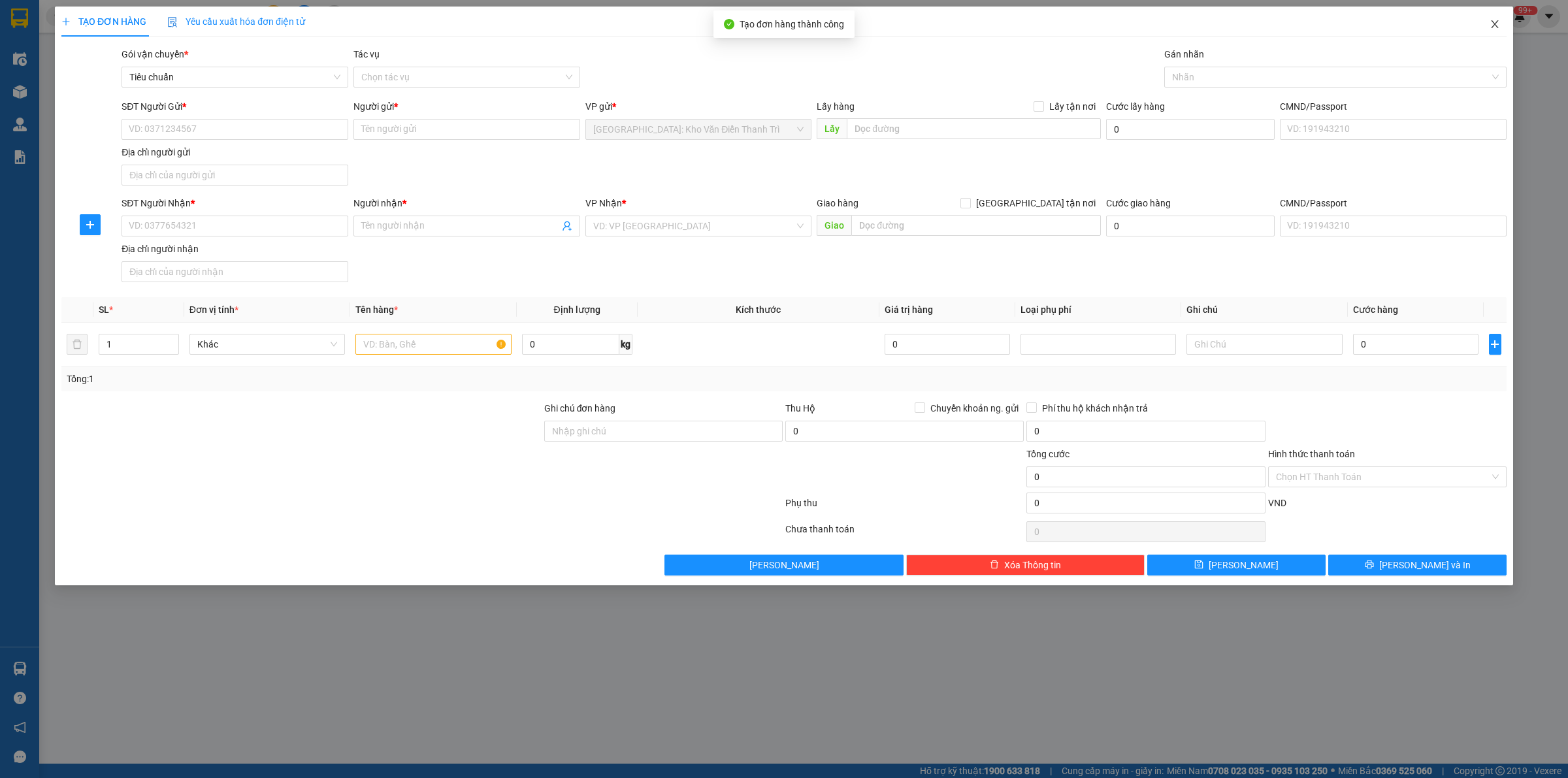
click at [1492, 21] on icon "close" at bounding box center [1494, 24] width 7 height 8
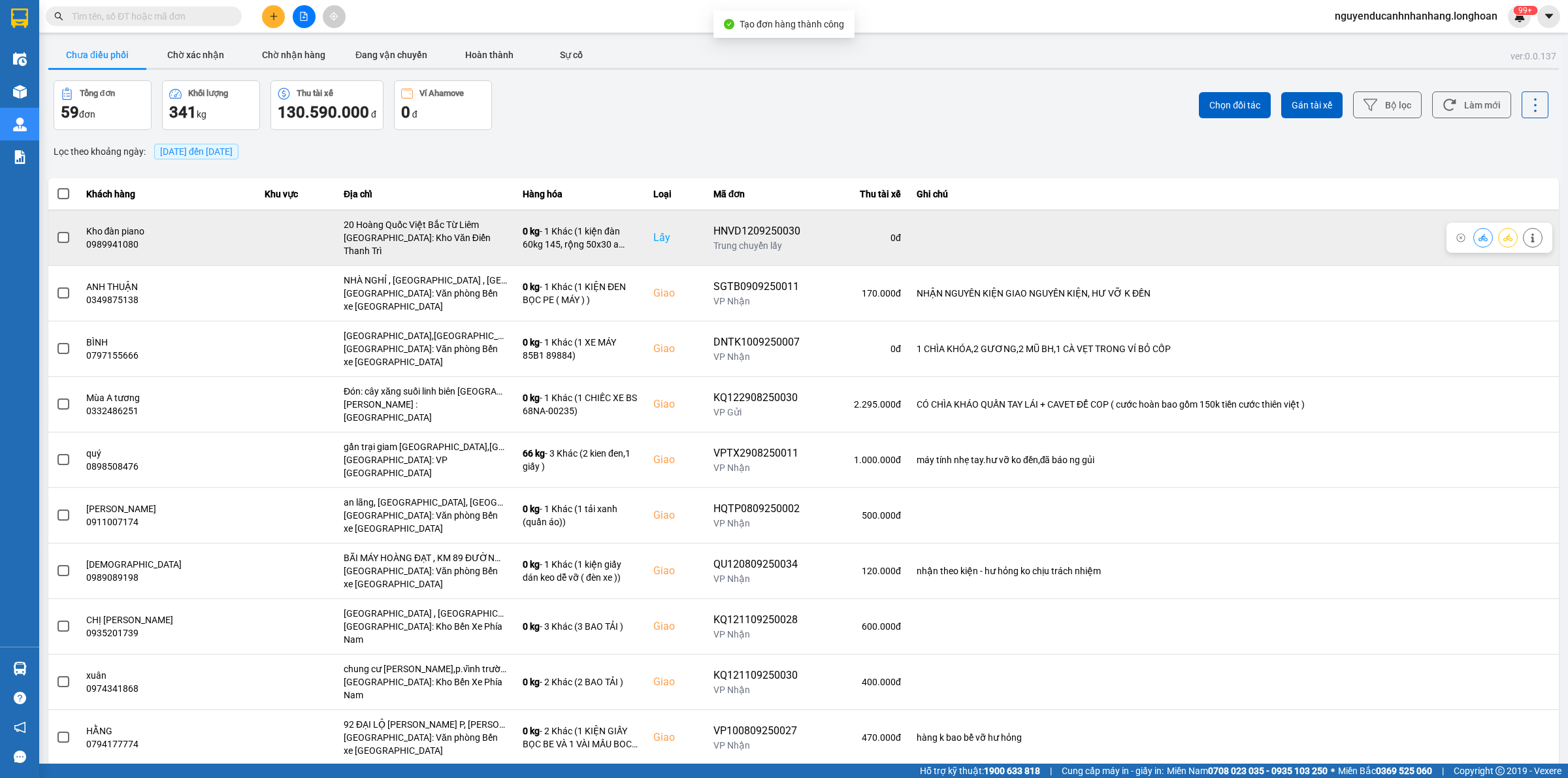
click at [1509, 233] on icon at bounding box center [1508, 238] width 9 height 9
click at [1509, 234] on icon at bounding box center [1508, 237] width 9 height 7
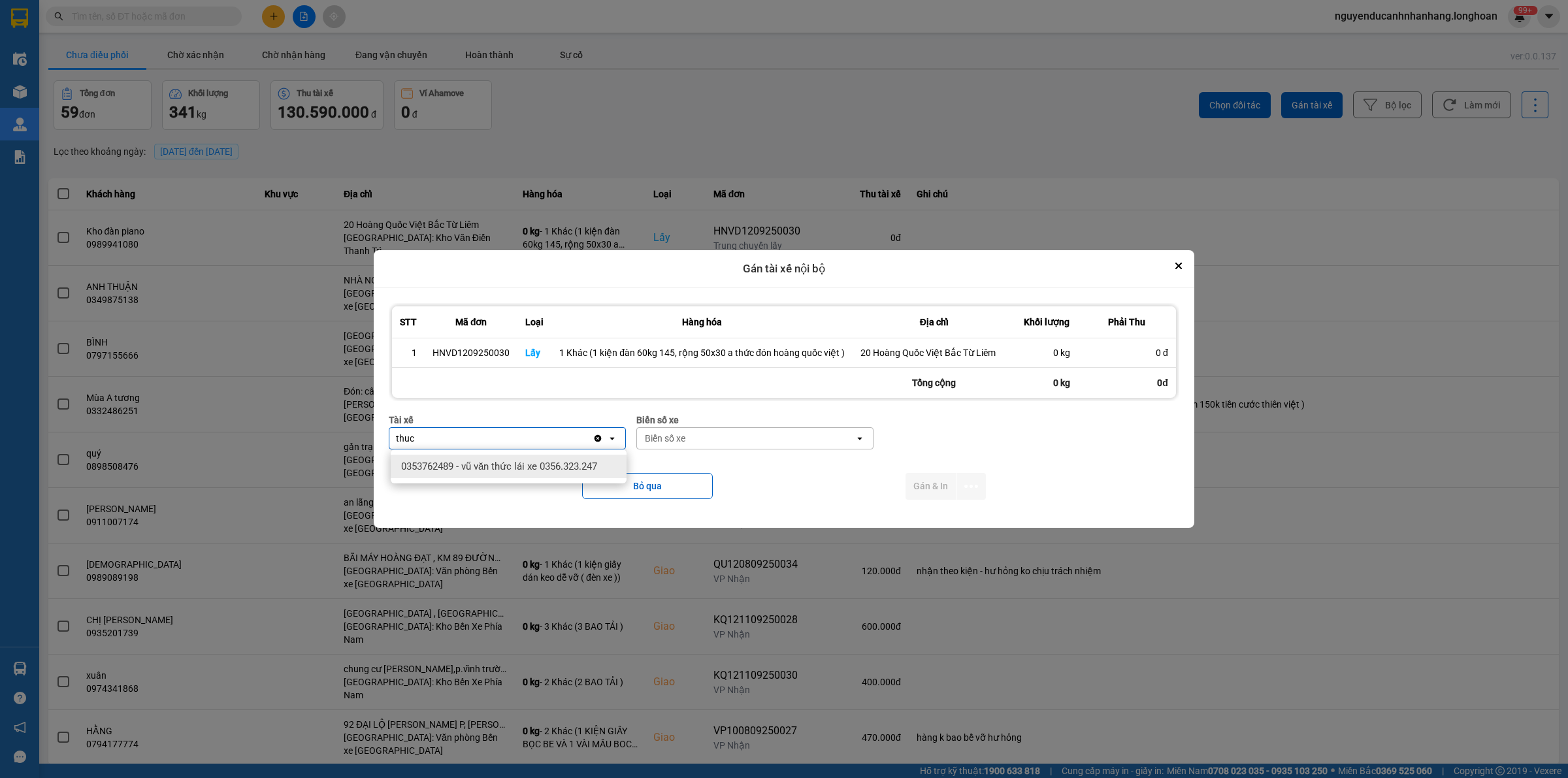
type input "thuc"
click at [577, 462] on span "0353762489 - vũ văn thức lái xe 0356.323.247" at bounding box center [498, 466] width 196 height 13
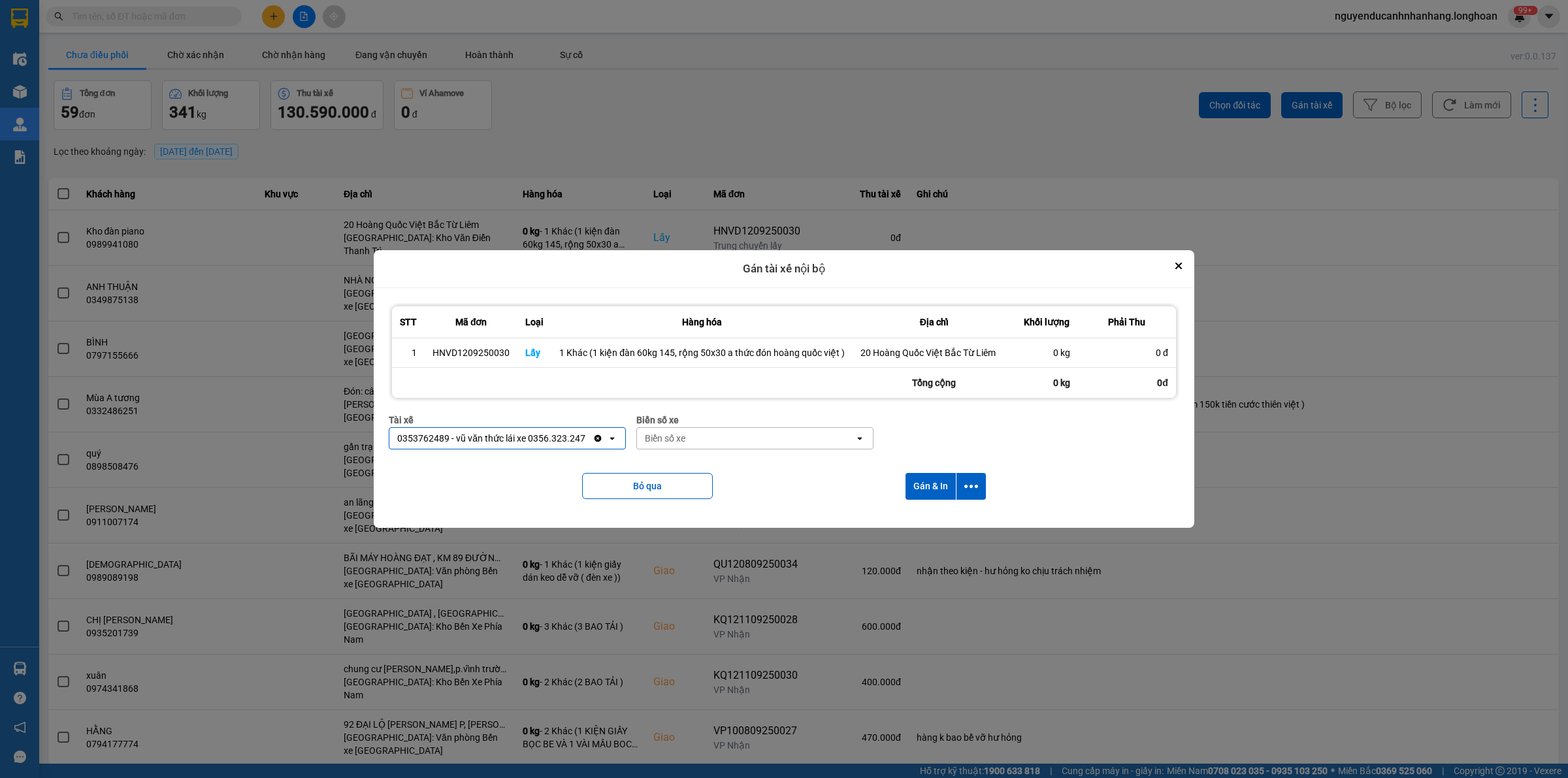
click at [733, 442] on div "Biển số xe" at bounding box center [746, 438] width 217 height 21
type input "45"
click at [743, 471] on div "29E-121.45" at bounding box center [755, 466] width 236 height 24
click at [961, 488] on button "dialog" at bounding box center [971, 486] width 29 height 27
click at [931, 520] on span "Chỉ gán tài" at bounding box center [919, 521] width 43 height 13
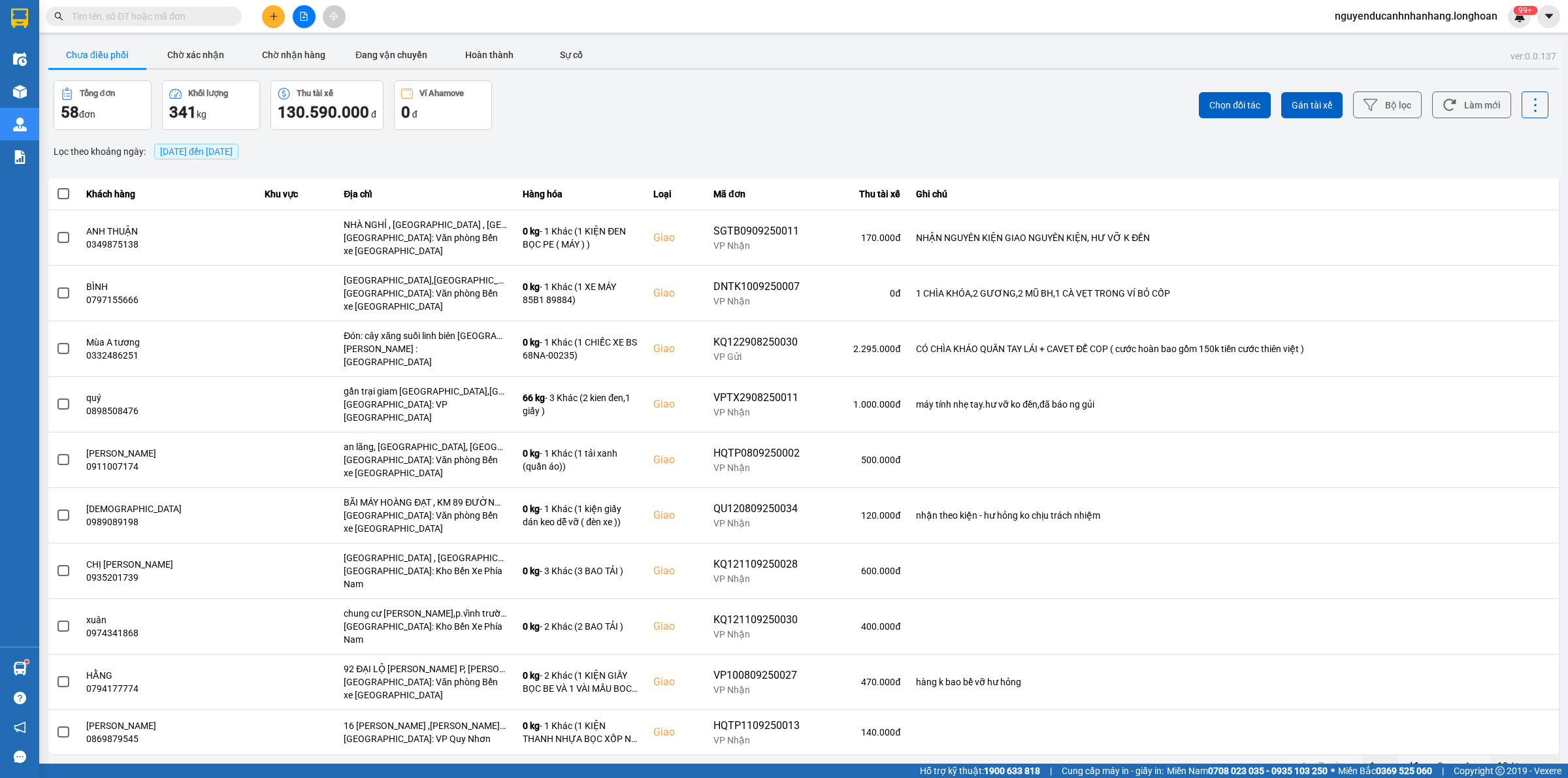
click at [270, 16] on icon "plus" at bounding box center [274, 16] width 9 height 9
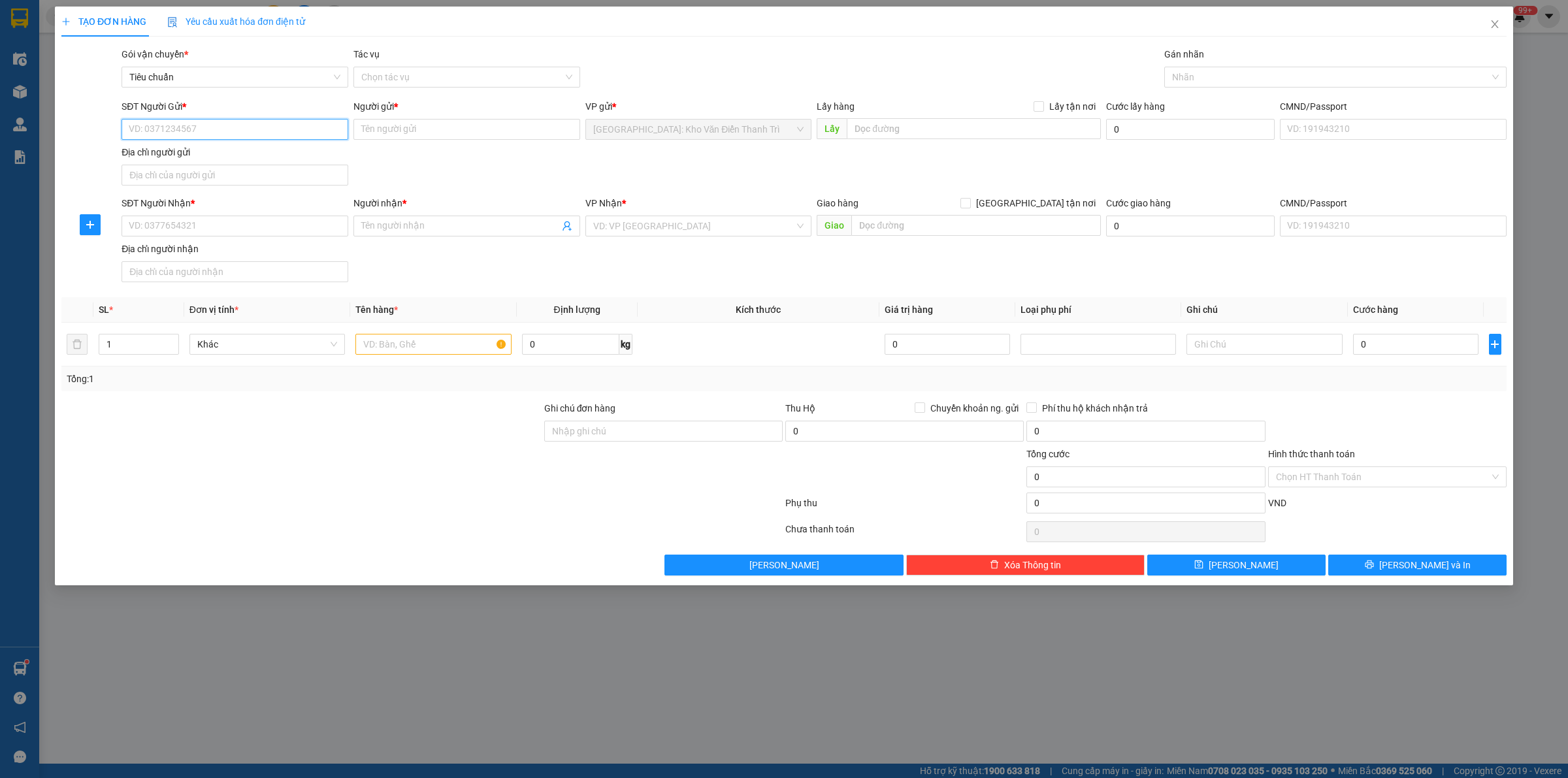
paste input "0987353133"
click at [377, 134] on input "Người gửi *" at bounding box center [466, 129] width 227 height 21
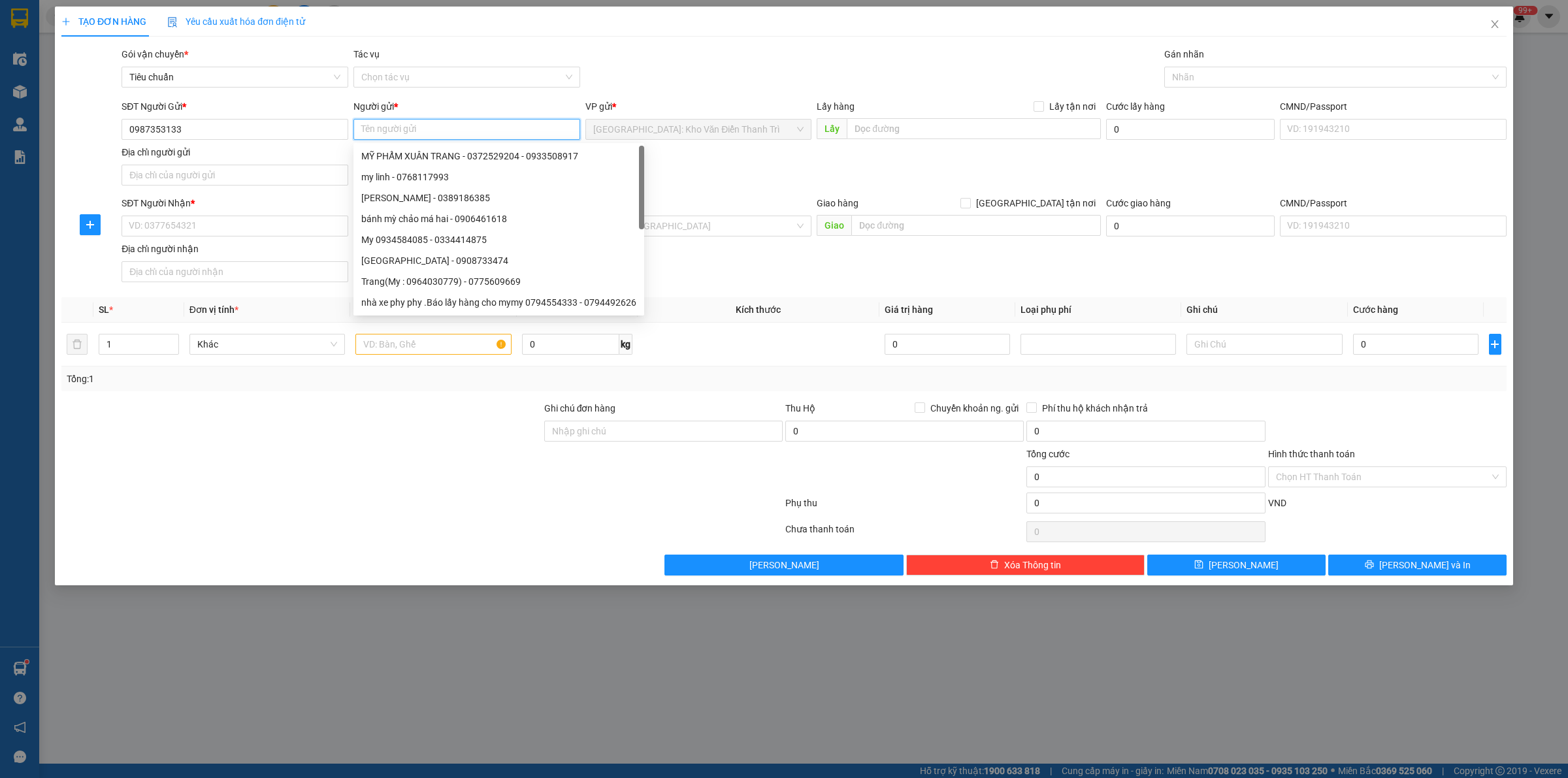
paste input "shop áo điều hòa"
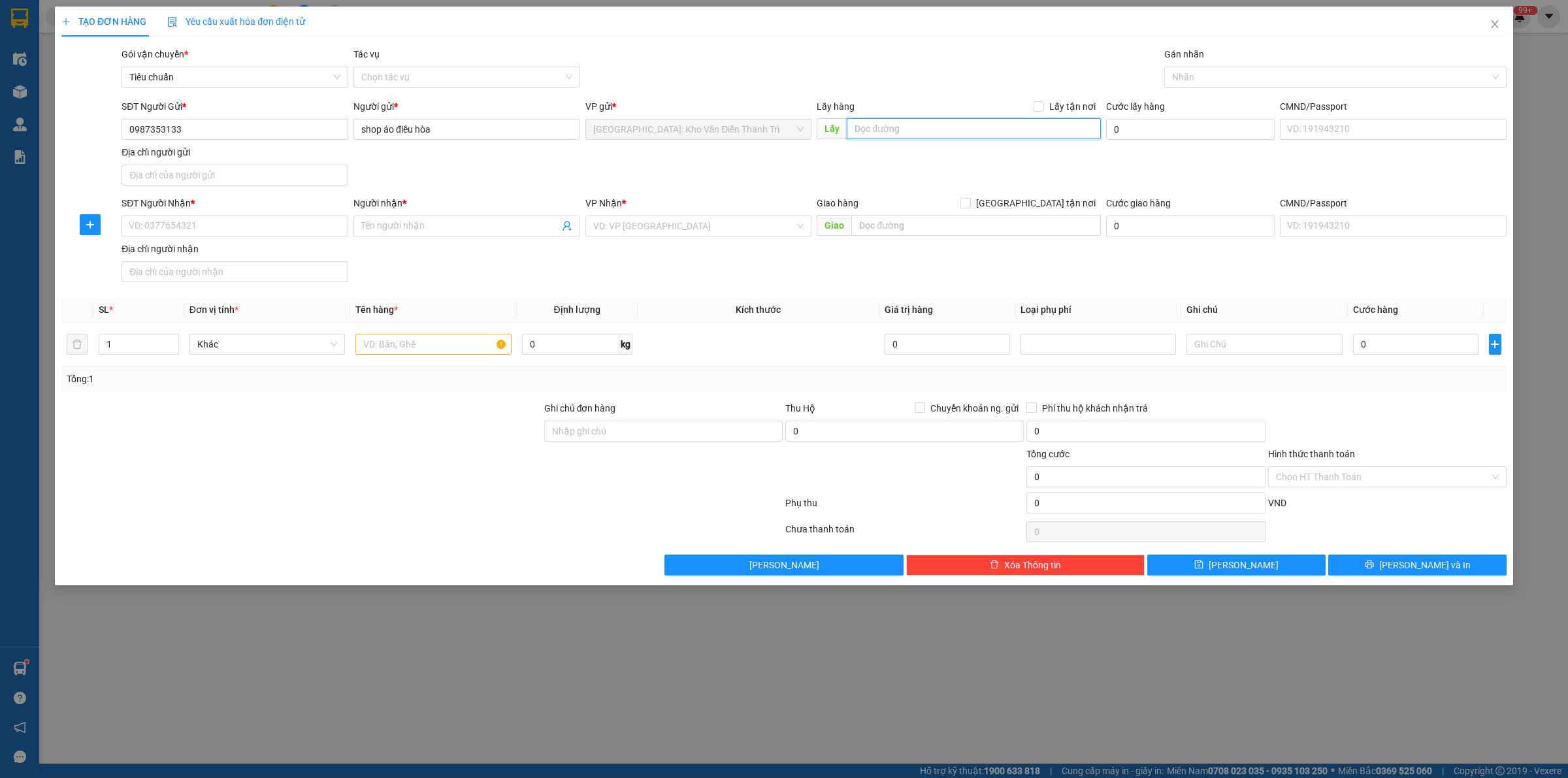
click at [917, 135] on input "text" at bounding box center [974, 128] width 254 height 21
paste input "22 ngõ 61 [PERSON_NAME] tài dịch vọng hậu cầu giấy"
click at [1049, 106] on span "Lấy tận nơi" at bounding box center [1073, 106] width 57 height 15
click at [1043, 106] on input "Lấy tận nơi" at bounding box center [1038, 106] width 9 height 9
click at [1049, 207] on span "[GEOGRAPHIC_DATA] tận nơi" at bounding box center [1035, 203] width 130 height 15
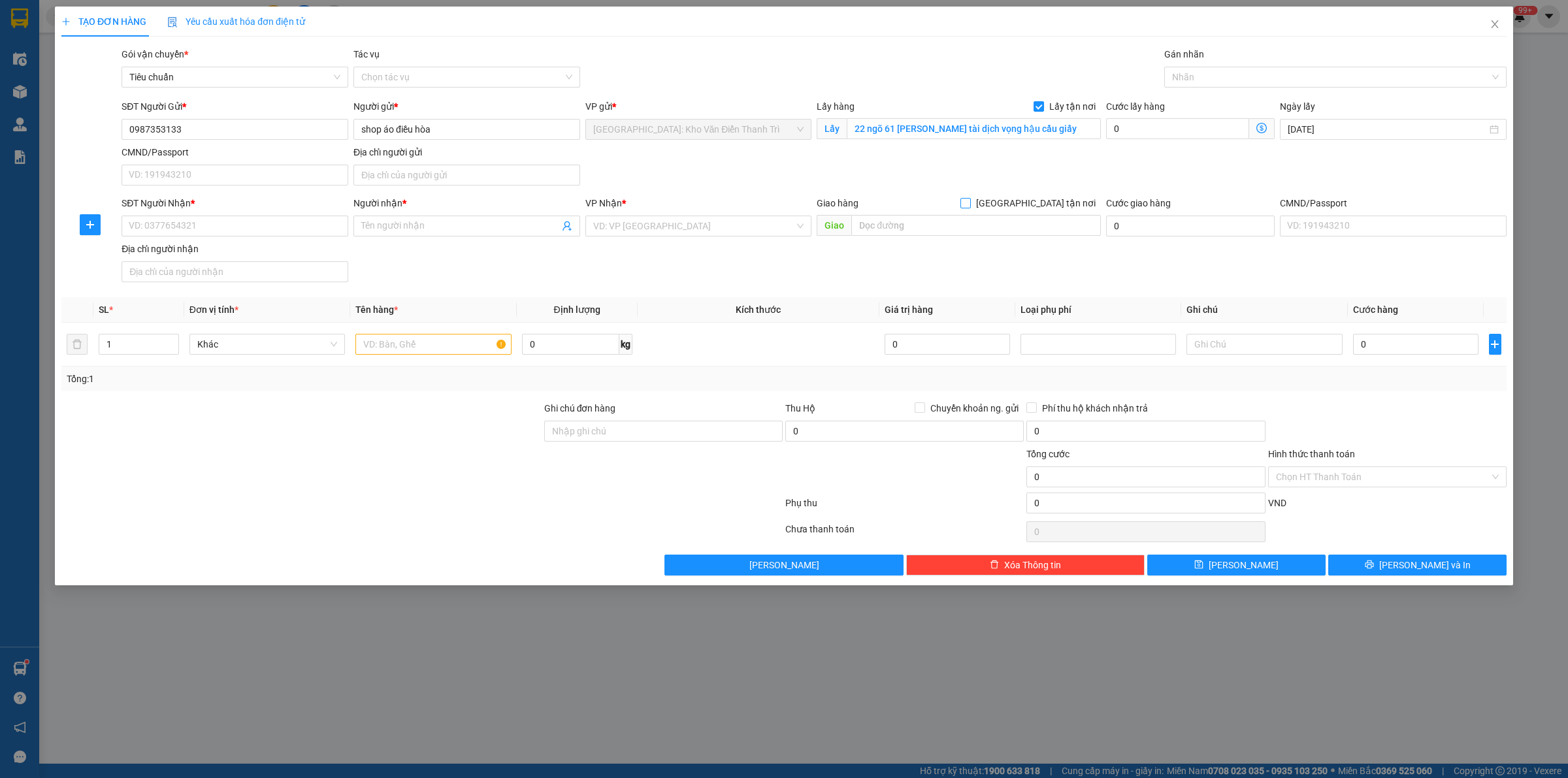
click at [970, 207] on input "[GEOGRAPHIC_DATA] tận nơi" at bounding box center [965, 203] width 9 height 9
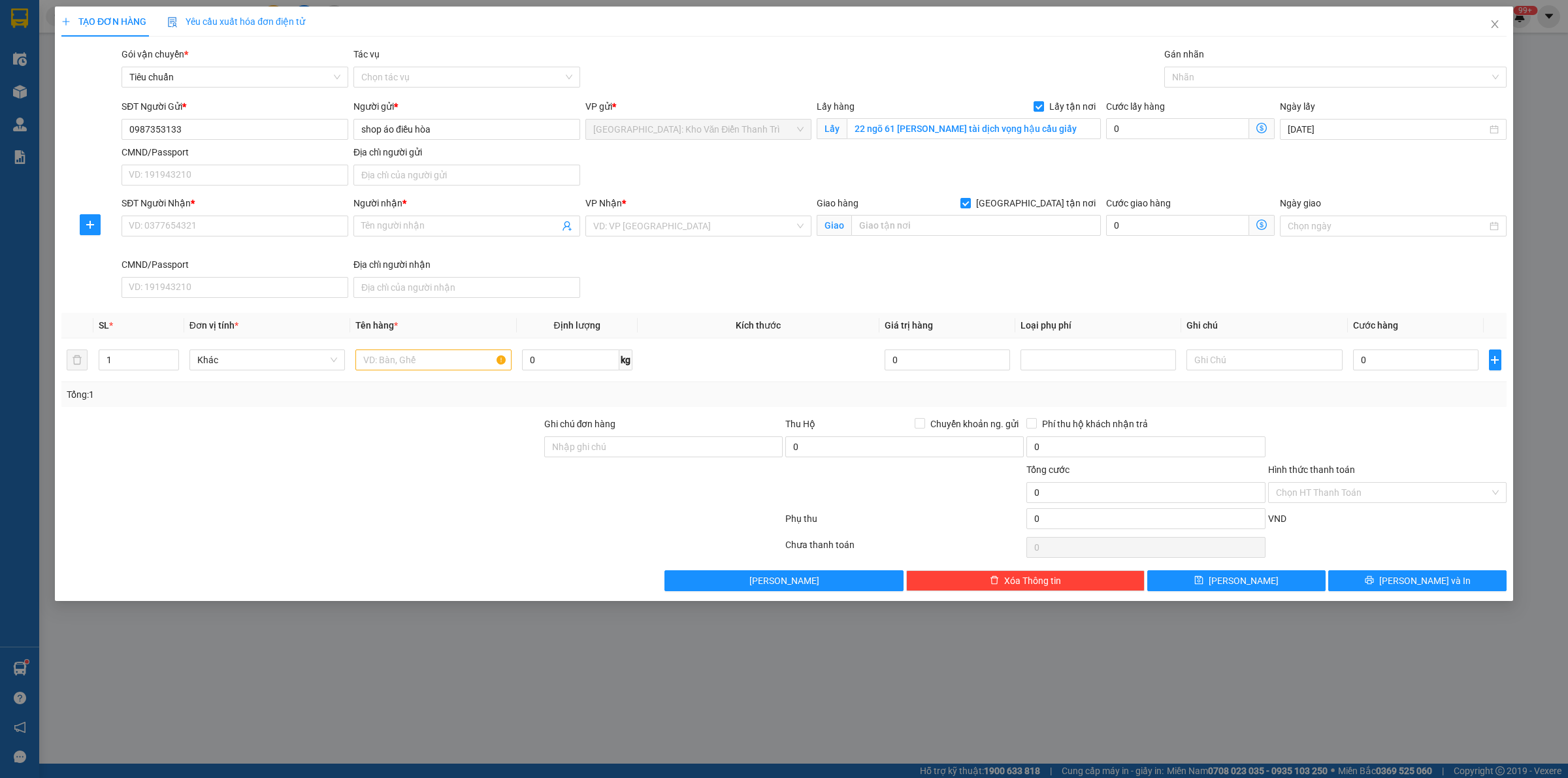
drag, startPoint x: 854, startPoint y: 75, endPoint x: 845, endPoint y: 80, distance: 10.3
click at [853, 75] on div "Gói vận chuyển * Tiêu chuẩn Tác vụ Chọn tác vụ Gán nhãn Nhãn" at bounding box center [814, 70] width 1391 height 46
click at [1189, 128] on input "0" at bounding box center [1177, 128] width 143 height 21
click at [289, 226] on input "SĐT Người Nhận *" at bounding box center [234, 226] width 227 height 21
paste input "0908561798"
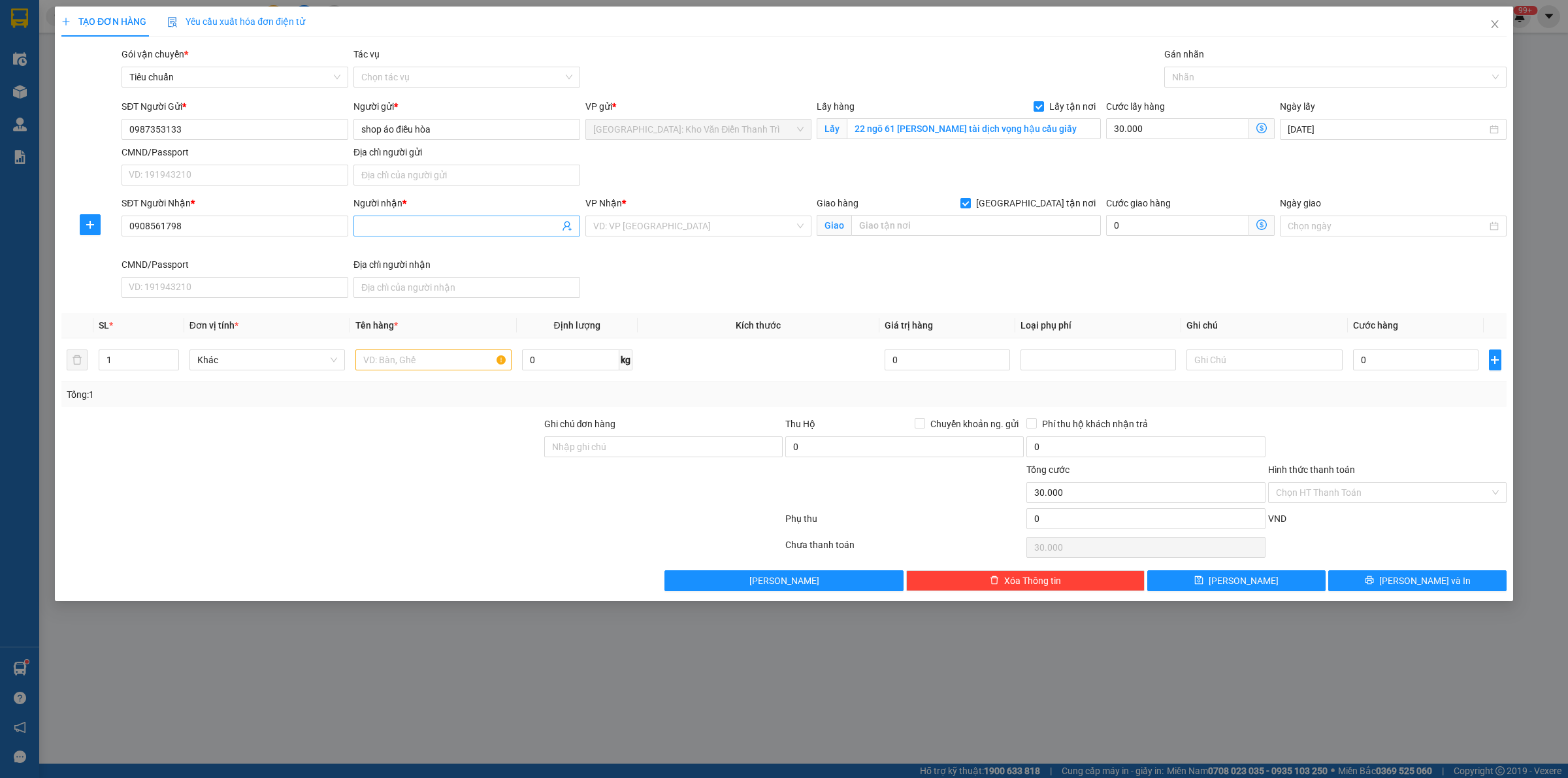
click at [429, 230] on input "Người nhận *" at bounding box center [461, 226] width 198 height 15
click at [667, 226] on input "search" at bounding box center [694, 227] width 202 height 20
click at [676, 273] on div "[PERSON_NAME] : [GEOGRAPHIC_DATA]" at bounding box center [699, 273] width 211 height 15
click at [971, 226] on input "text" at bounding box center [976, 225] width 250 height 21
paste input "đường E khu 80 [GEOGRAPHIC_DATA]"
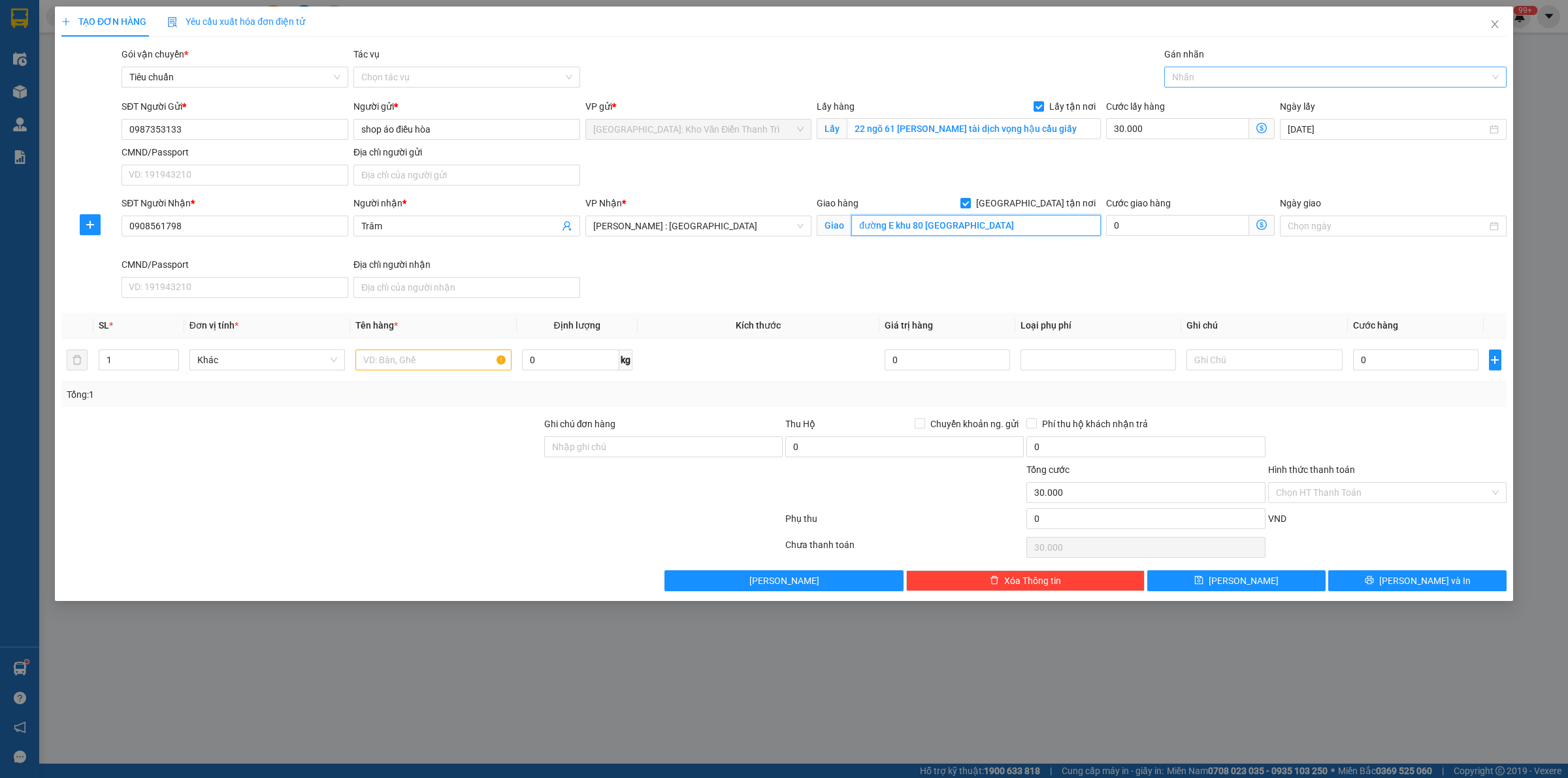
click at [1216, 76] on div at bounding box center [1328, 77] width 323 height 15
click at [1224, 100] on div "[GEOGRAPHIC_DATA] tận nơi" at bounding box center [1335, 103] width 326 height 15
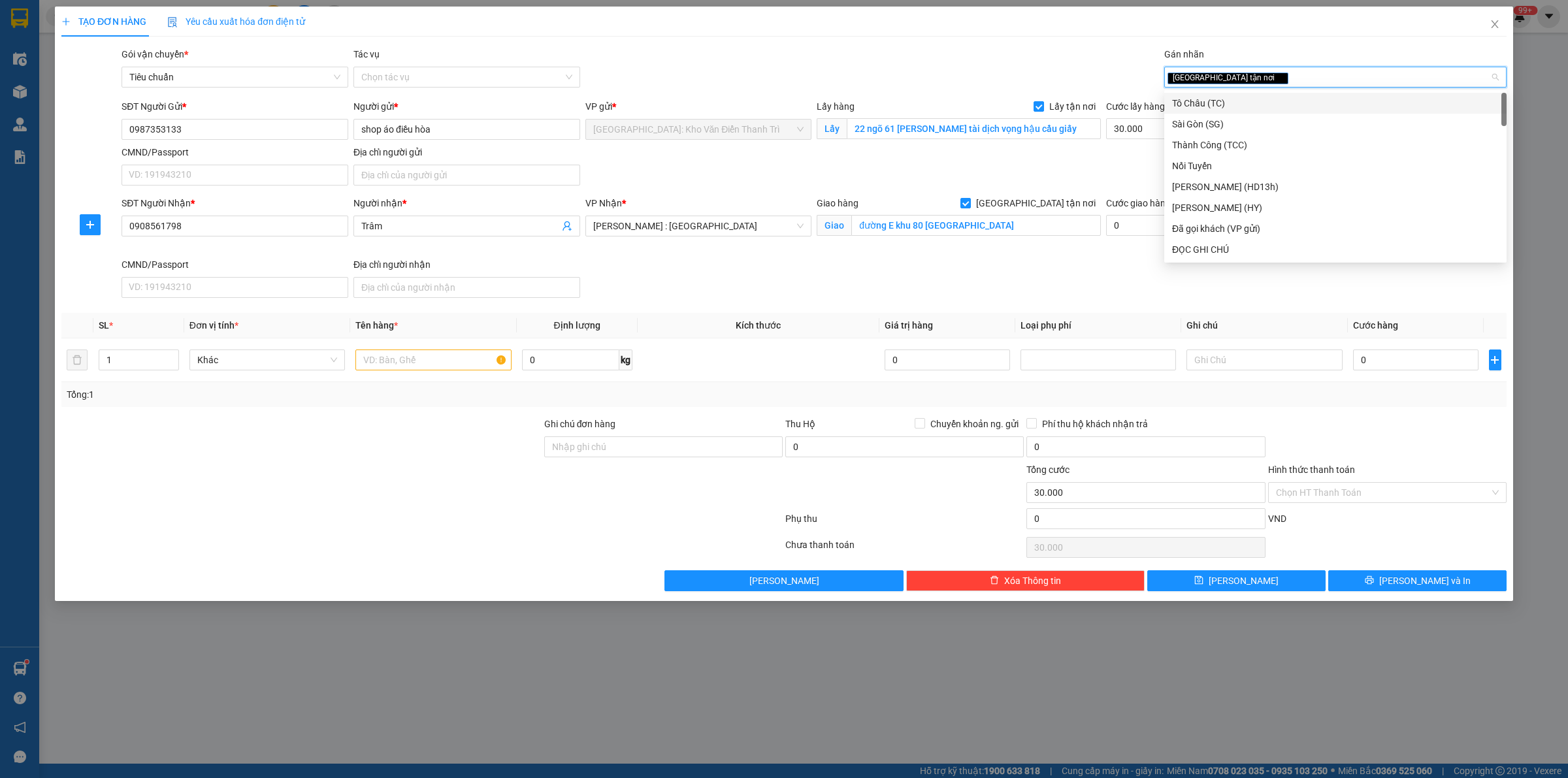
click at [778, 72] on div "Gói vận chuyển * Tiêu chuẩn Tác vụ Chọn tác vụ Gán nhãn Giao tận nơi" at bounding box center [814, 70] width 1391 height 46
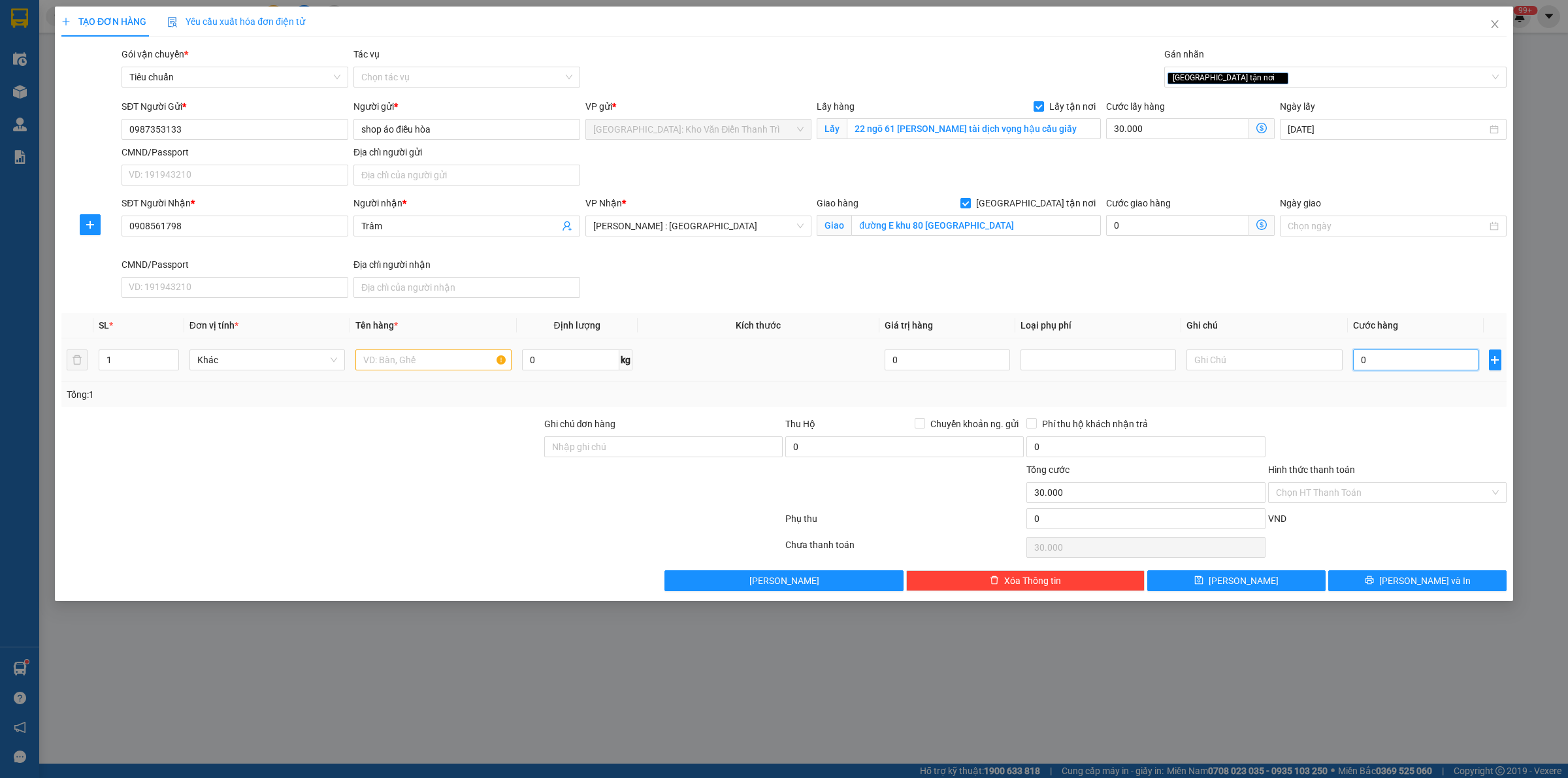
click at [1389, 361] on input "0" at bounding box center [1415, 359] width 125 height 21
click at [438, 357] on input "text" at bounding box center [433, 359] width 156 height 21
click at [409, 540] on div at bounding box center [422, 548] width 724 height 26
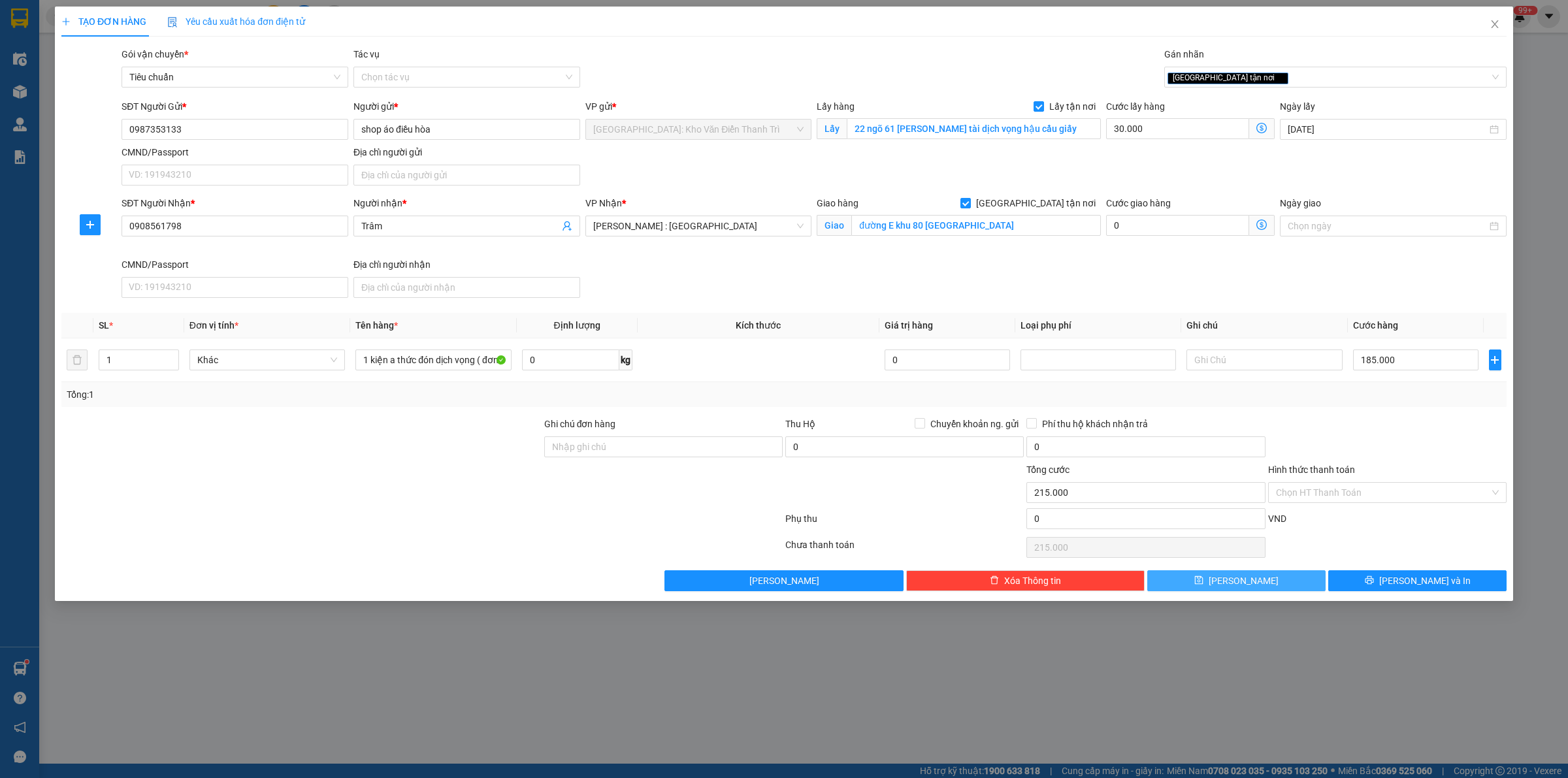
click at [1245, 583] on span "[PERSON_NAME]" at bounding box center [1243, 581] width 70 height 15
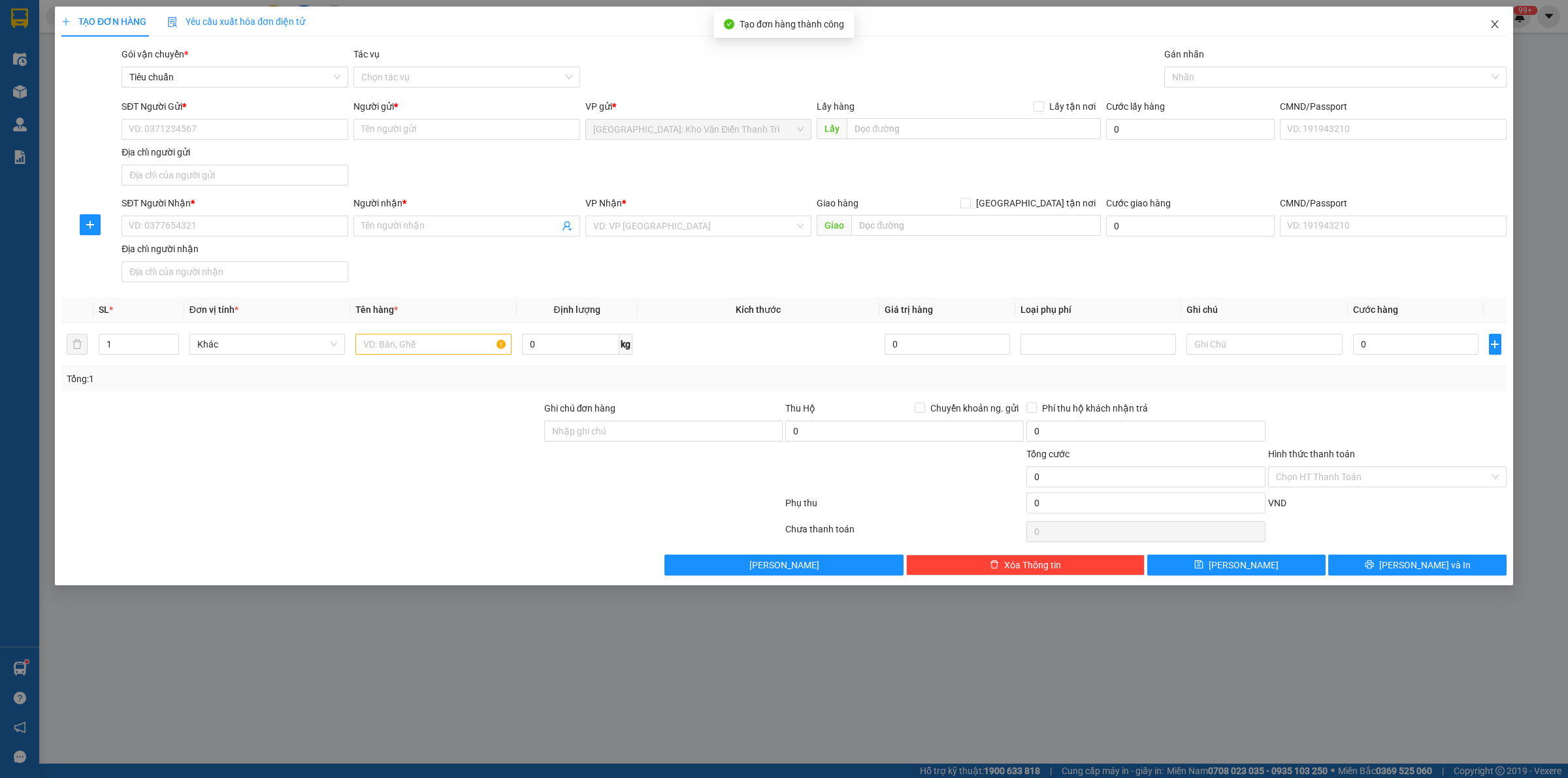
click at [1490, 20] on icon "close" at bounding box center [1495, 25] width 11 height 11
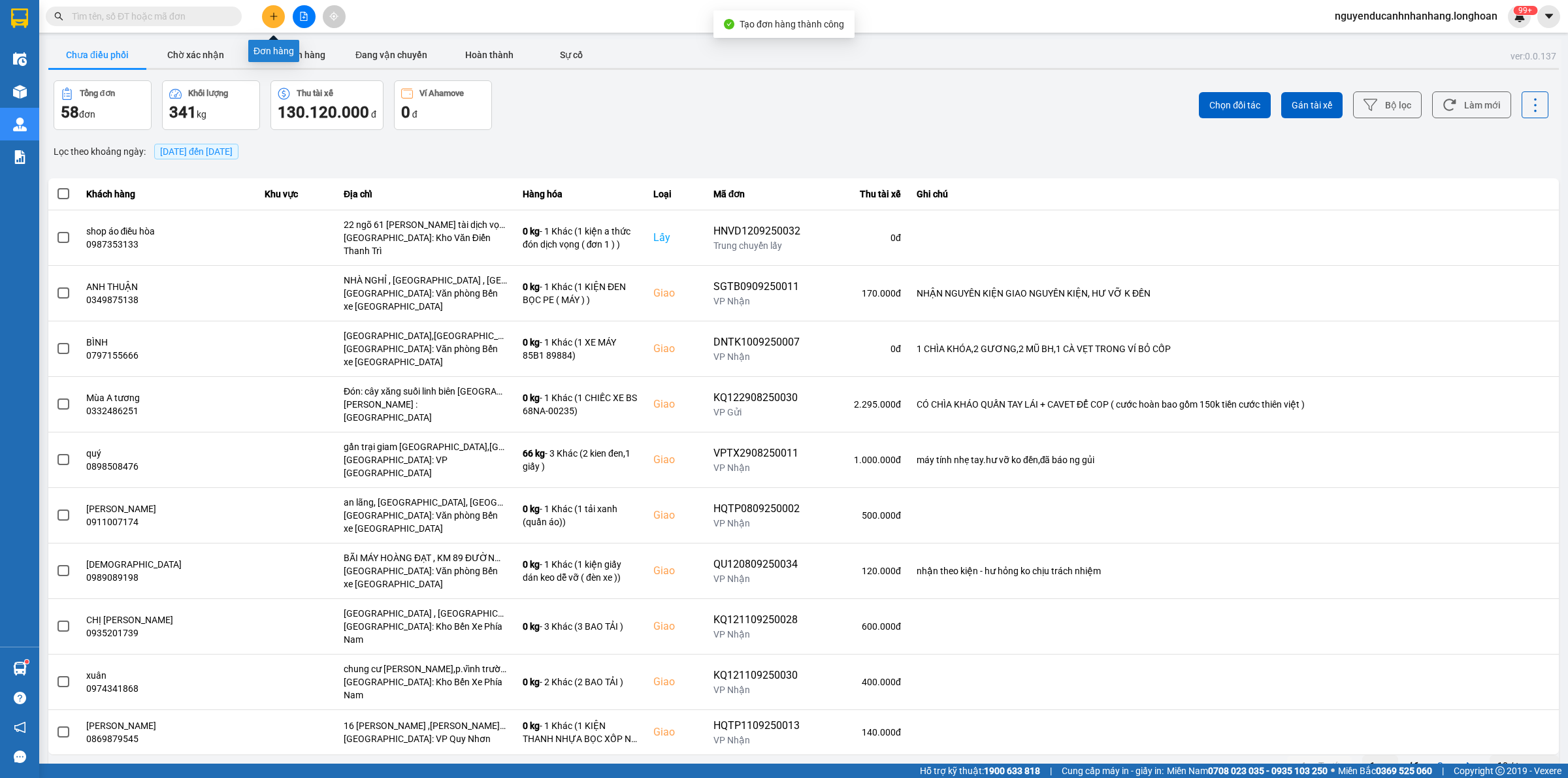
click at [272, 15] on icon "plus" at bounding box center [274, 16] width 9 height 9
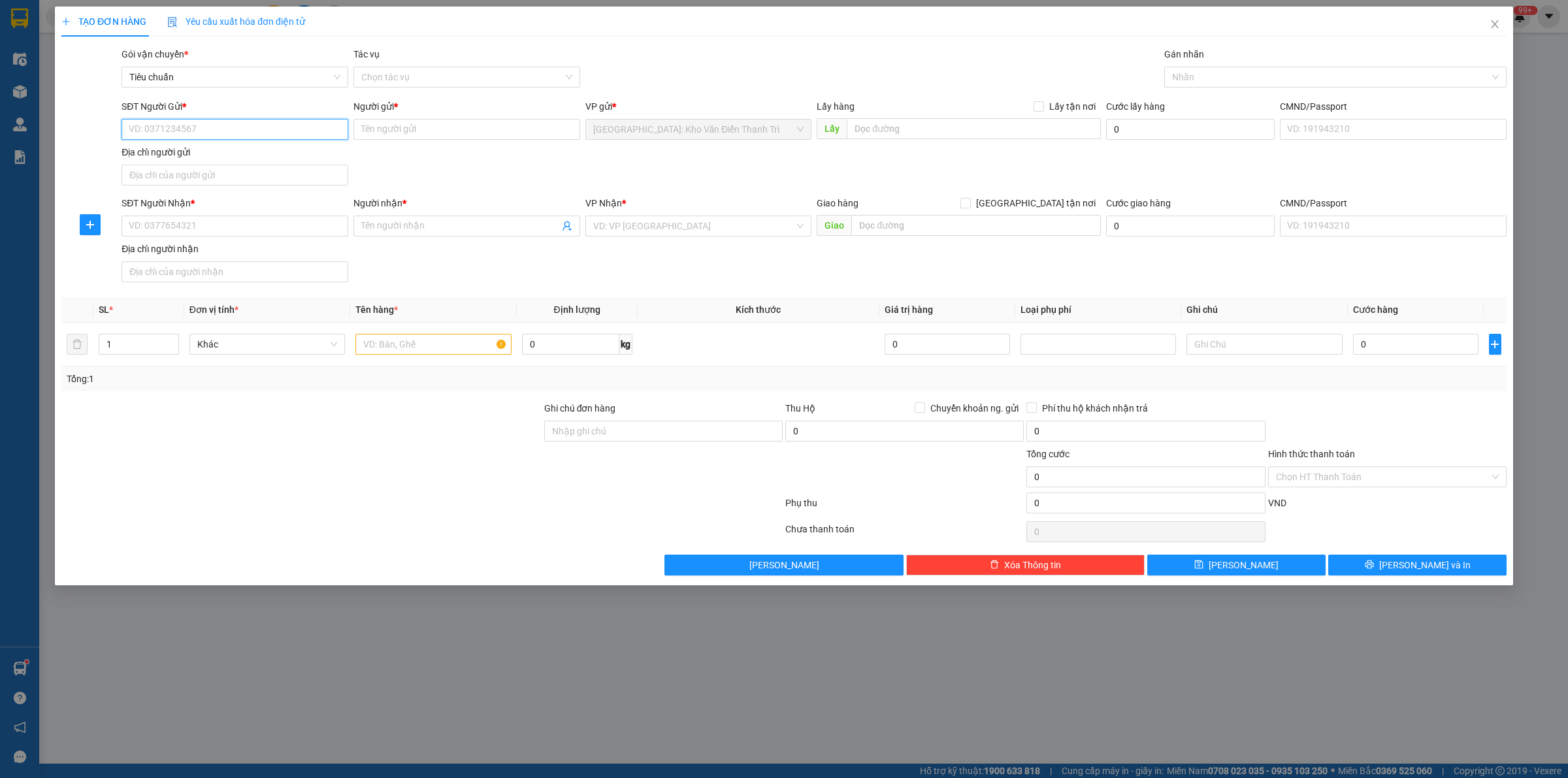
paste input "0987353133"
click at [207, 151] on div "0987353133 - shop áo điều hòa" at bounding box center [234, 156] width 211 height 15
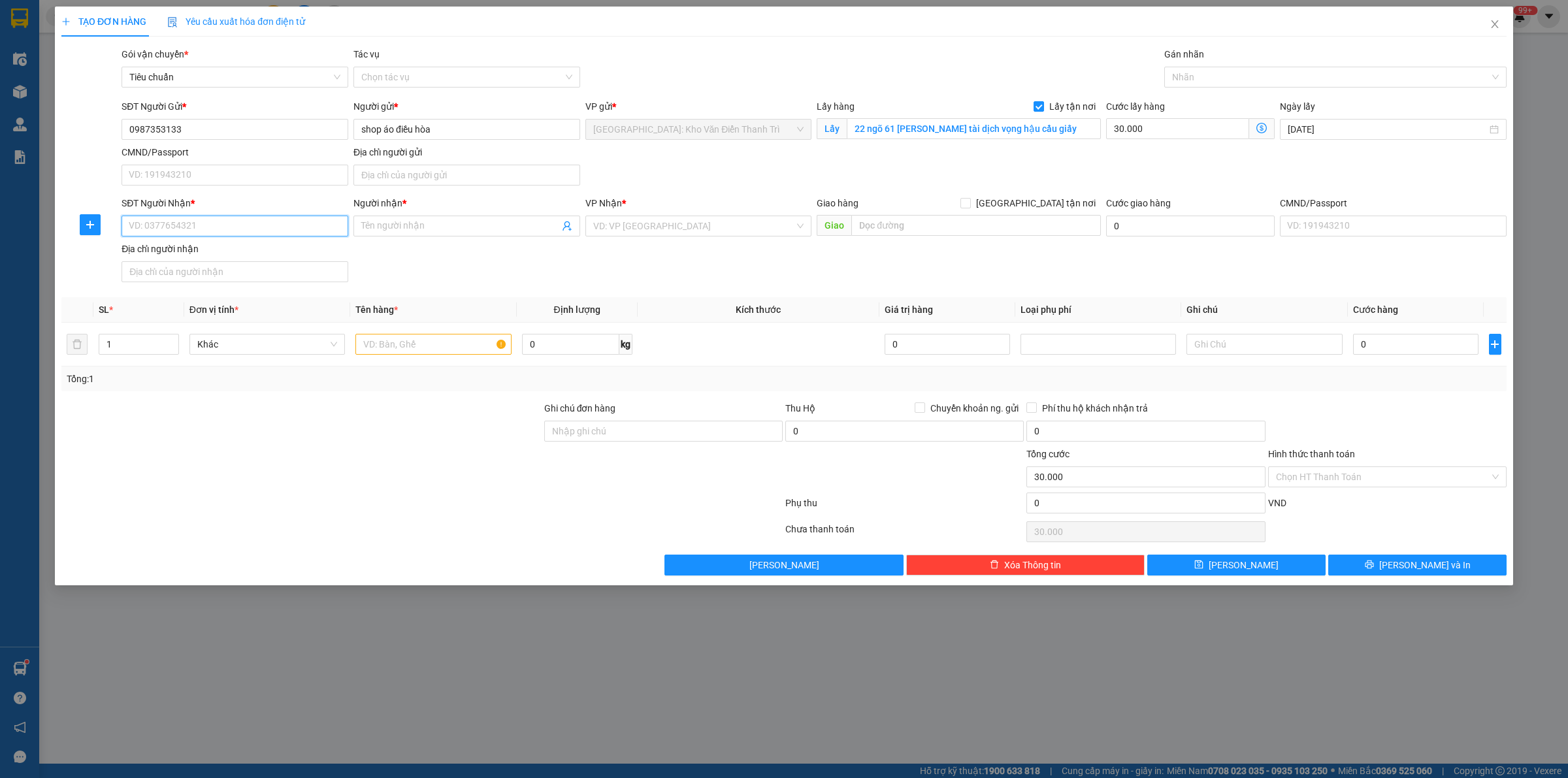
click at [249, 226] on input "SĐT Người Nhận *" at bounding box center [234, 226] width 227 height 21
paste input "0939244192"
click at [452, 230] on input "Người nhận *" at bounding box center [461, 226] width 198 height 15
paste input "Khastudio"
click at [637, 236] on input "search" at bounding box center [694, 227] width 202 height 20
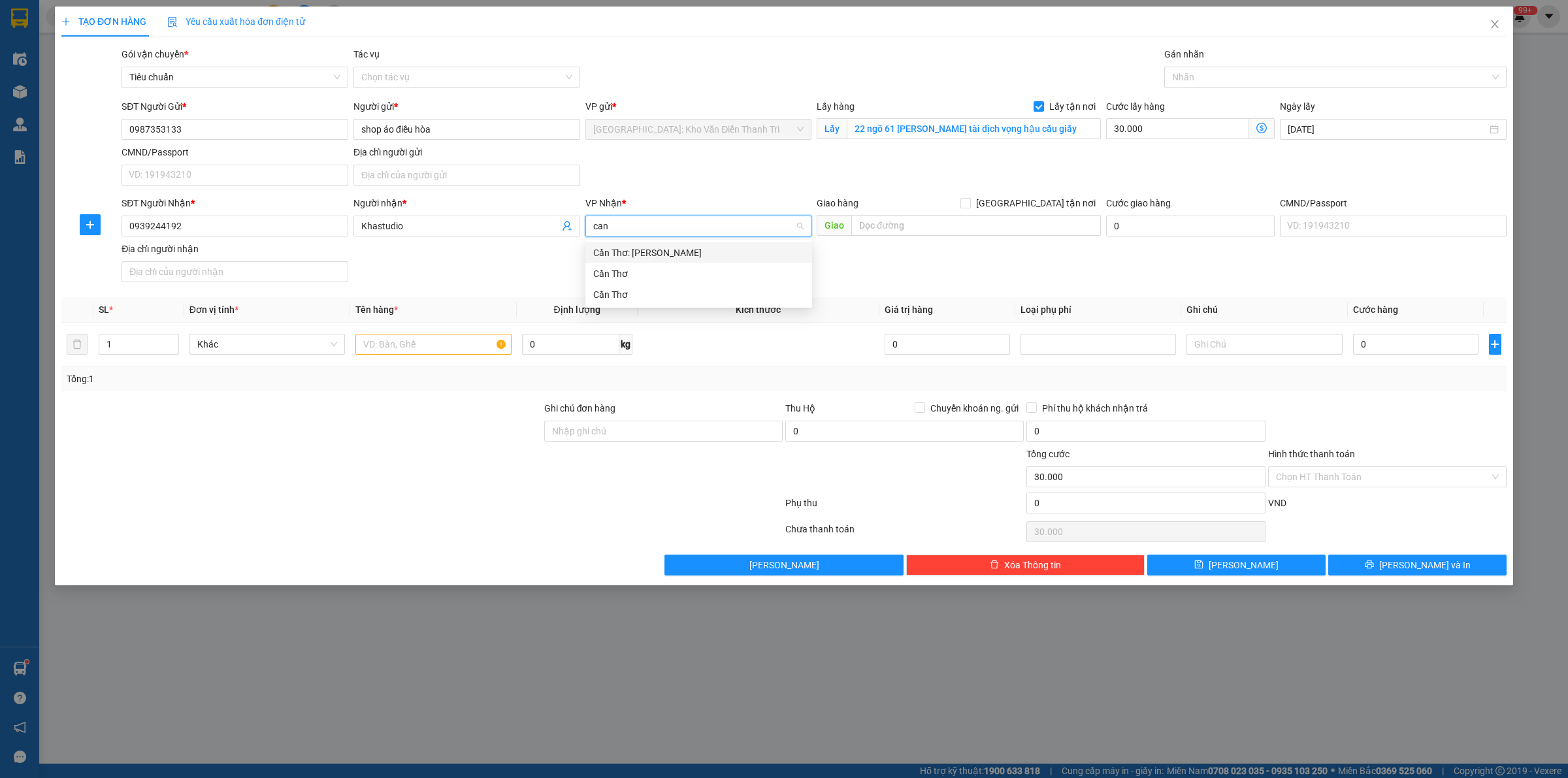
click at [665, 250] on div "Cần Thơ: [PERSON_NAME]" at bounding box center [699, 253] width 211 height 15
drag, startPoint x: 905, startPoint y: 175, endPoint x: 1024, endPoint y: 206, distance: 123.0
click at [910, 175] on div "SĐT Người Gửi * 0987353133 Người gửi * shop áo điều hòa VP gửi * [GEOGRAPHIC_DA…" at bounding box center [814, 144] width 1391 height 91
click at [1043, 206] on span "[GEOGRAPHIC_DATA] tận nơi" at bounding box center [1035, 203] width 130 height 15
click at [970, 206] on input "[GEOGRAPHIC_DATA] tận nơi" at bounding box center [965, 203] width 9 height 9
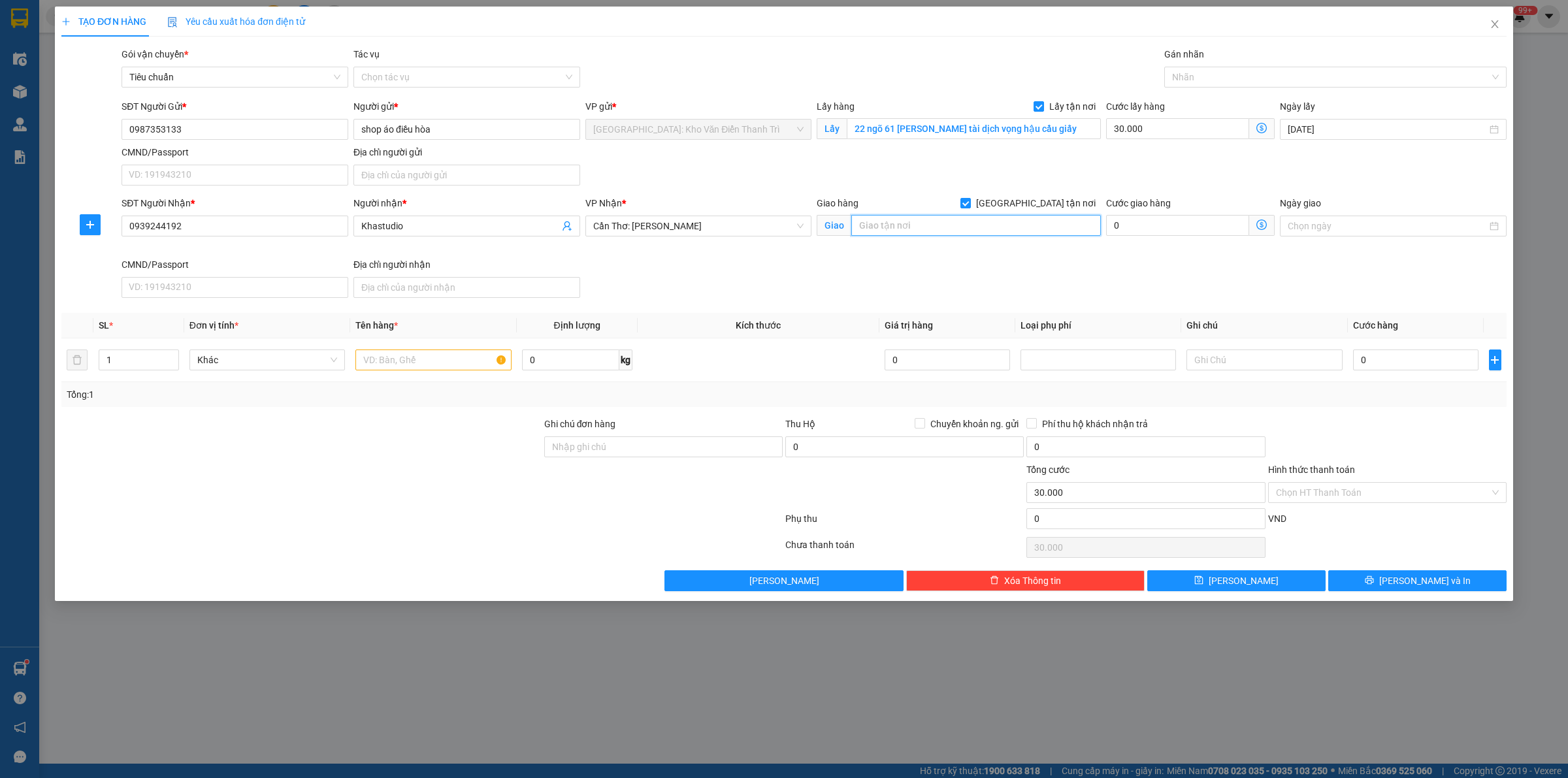
click at [940, 229] on input "text" at bounding box center [976, 225] width 250 height 21
paste input "218 [PERSON_NAME] , an thới bình thủy , [GEOGRAPHIC_DATA]"
click at [1258, 77] on div at bounding box center [1328, 77] width 323 height 15
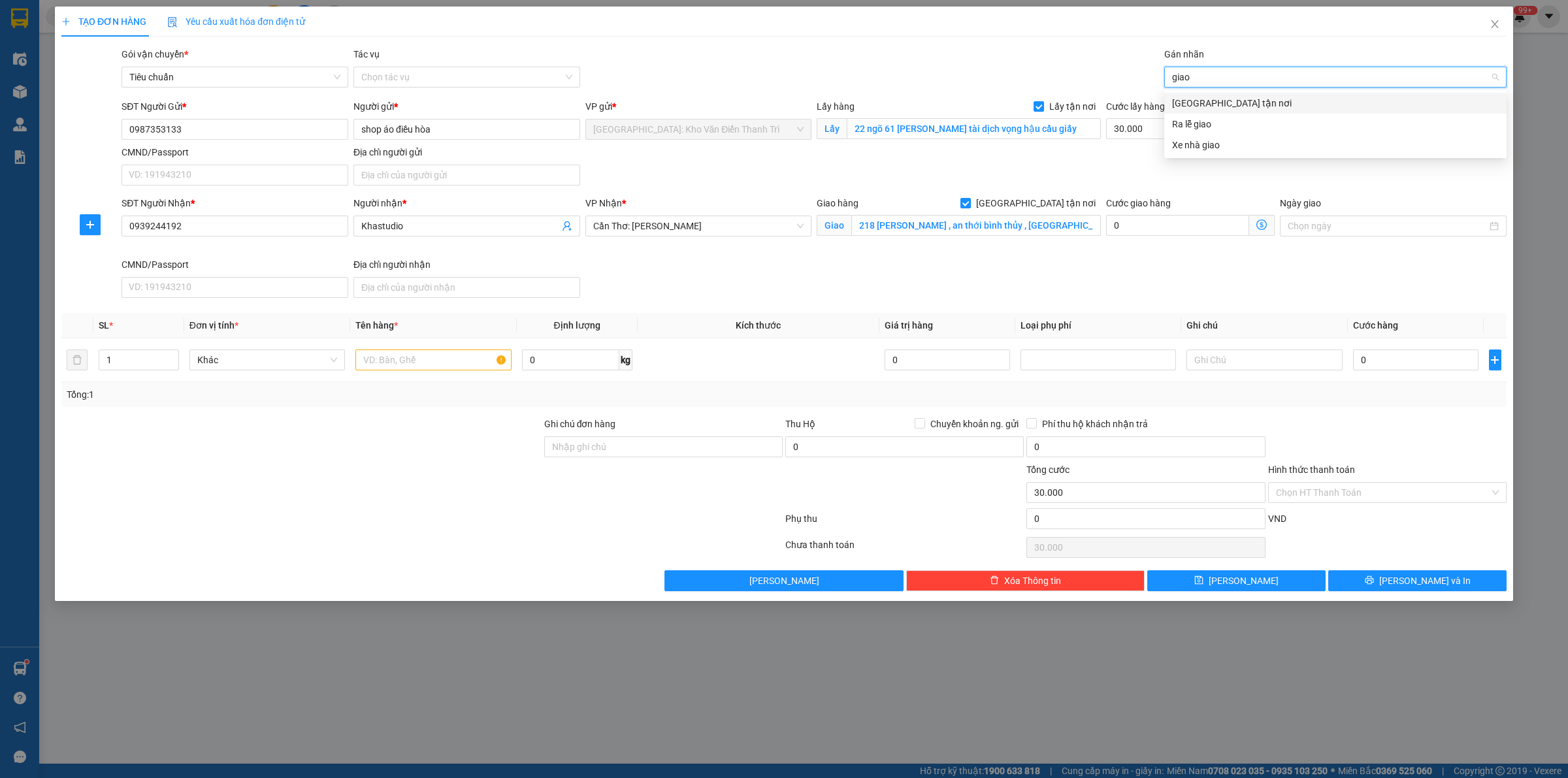
click at [1204, 102] on div "[GEOGRAPHIC_DATA] tận nơi" at bounding box center [1335, 103] width 326 height 15
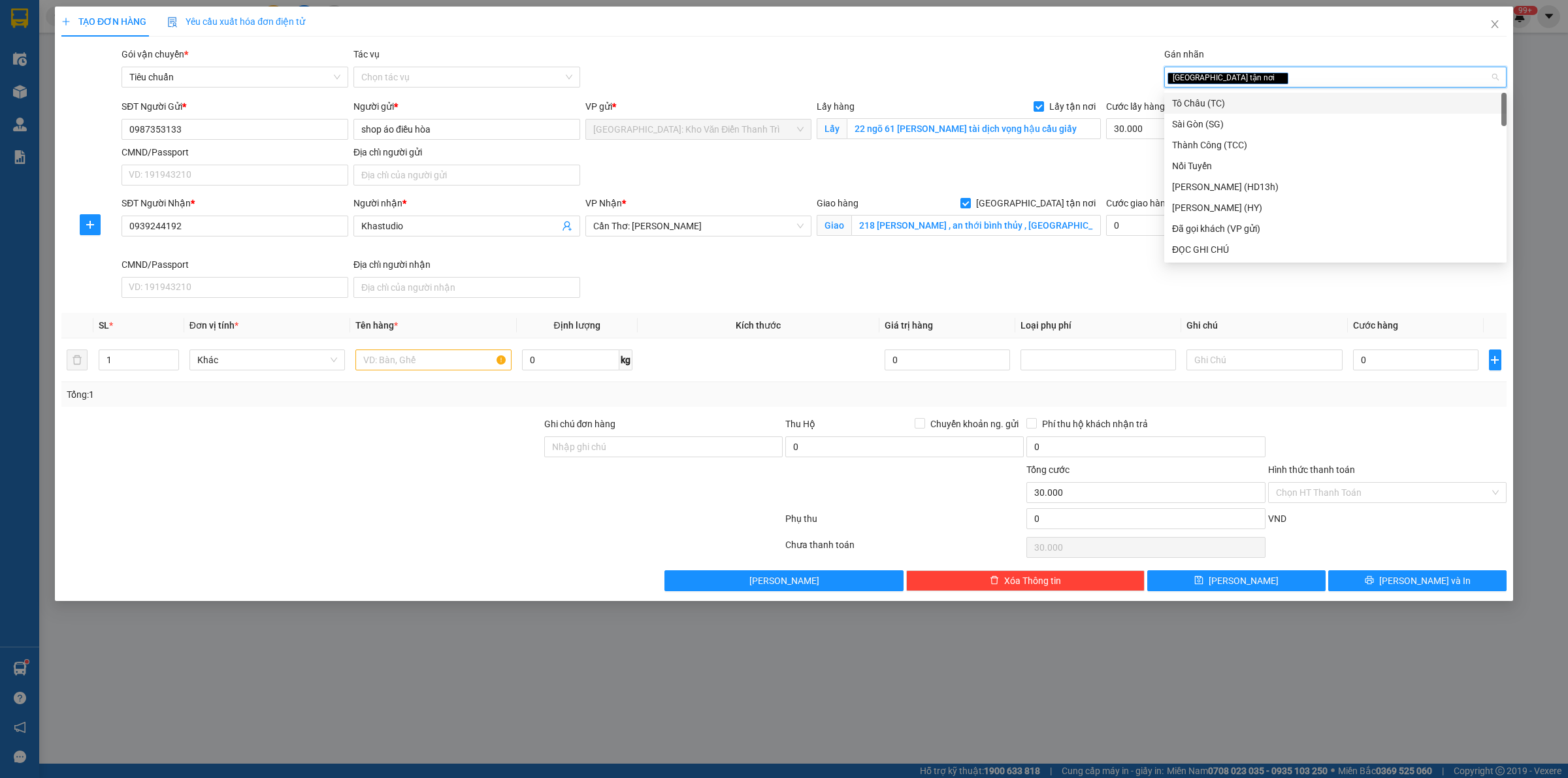
click at [798, 102] on div "VP gửi *" at bounding box center [698, 106] width 227 height 15
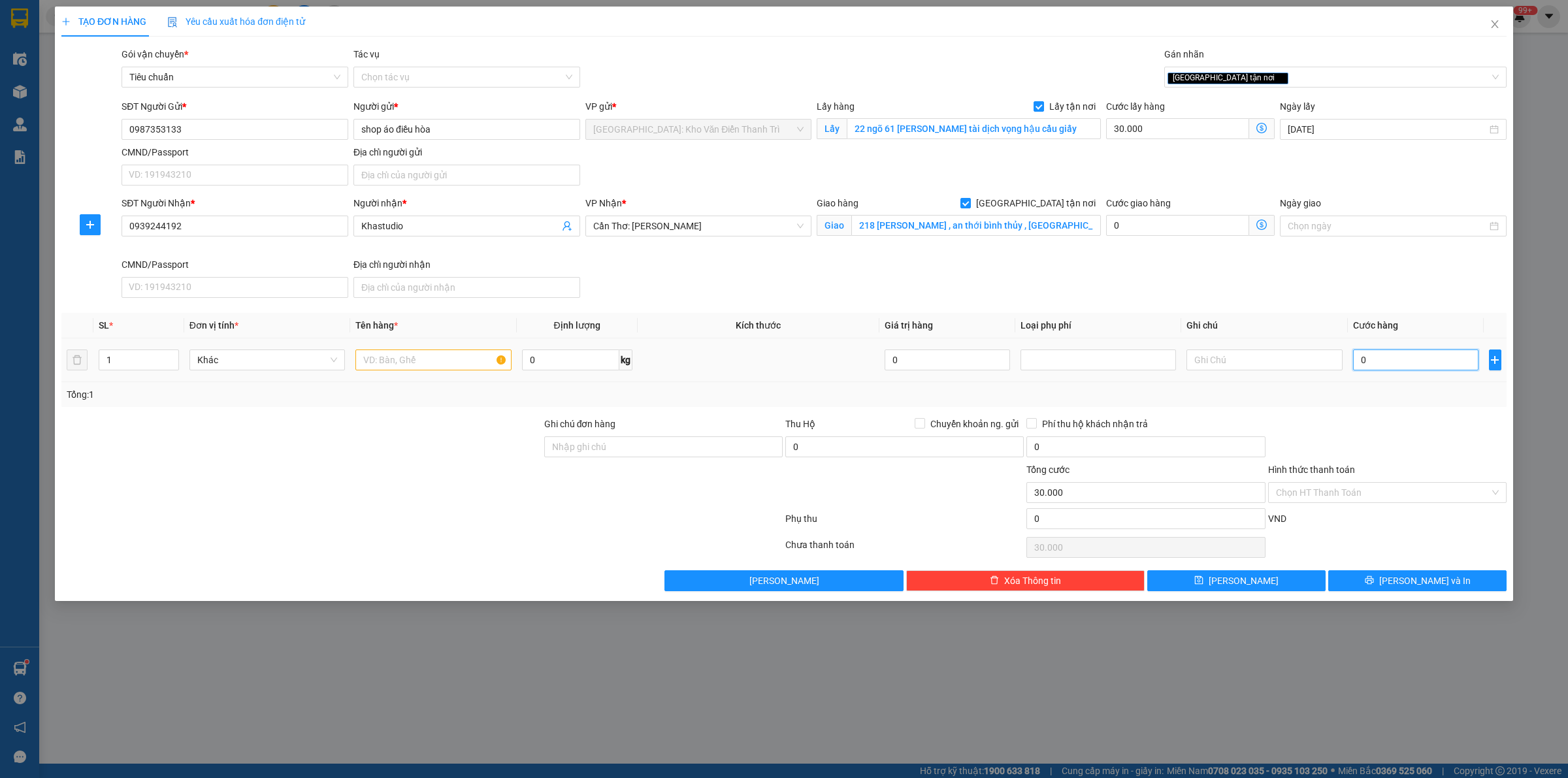
click at [1386, 369] on input "0" at bounding box center [1415, 359] width 125 height 21
click at [899, 72] on div "Gói vận chuyển * Tiêu chuẩn Tác vụ Chọn tác vụ Gán nhãn Giao tận nơi" at bounding box center [814, 70] width 1391 height 46
click at [445, 361] on input "text" at bounding box center [433, 359] width 156 height 21
click at [400, 471] on div at bounding box center [301, 485] width 483 height 46
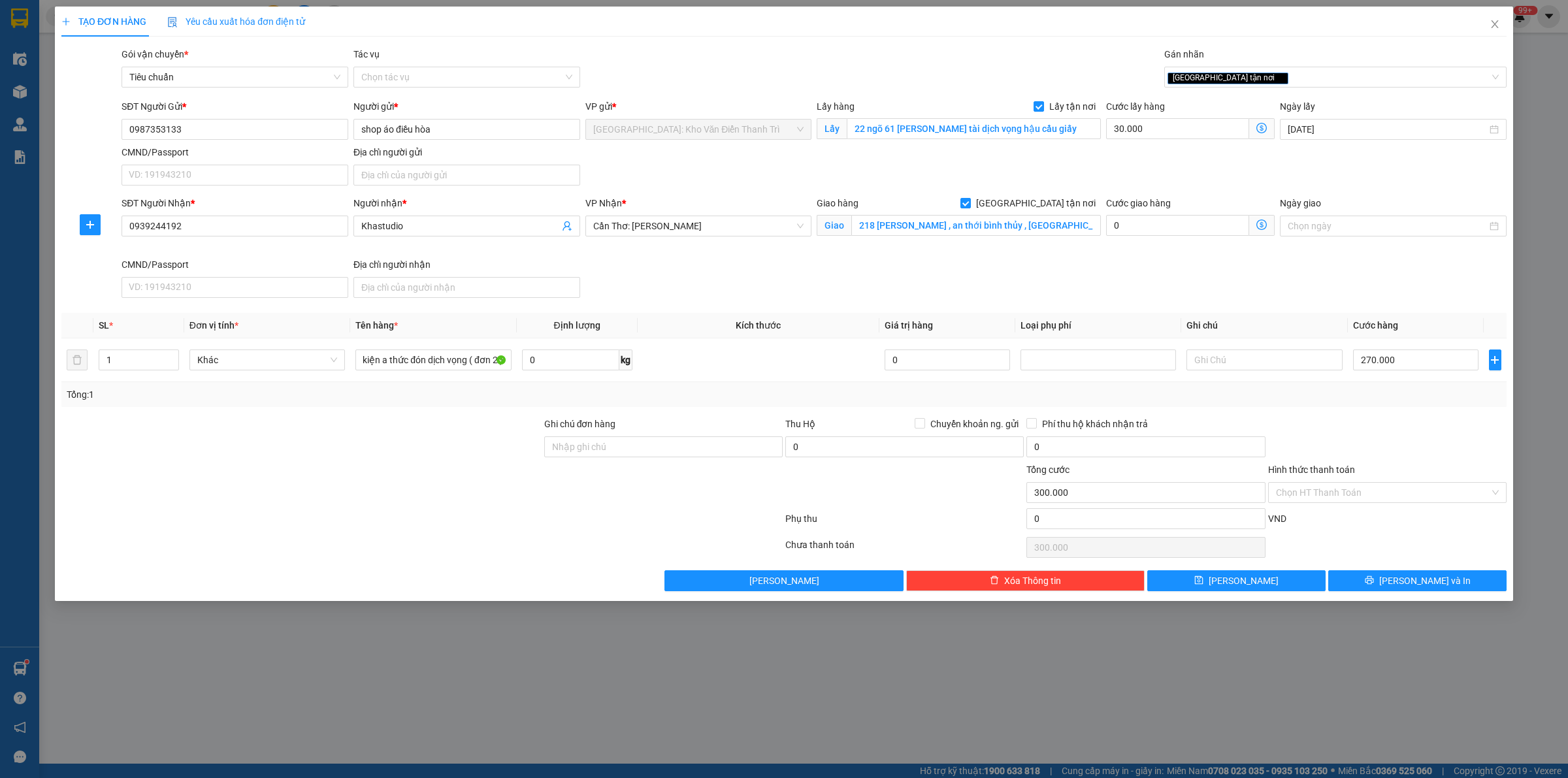
scroll to position [0, 0]
click at [1242, 583] on span "[PERSON_NAME]" at bounding box center [1243, 581] width 70 height 15
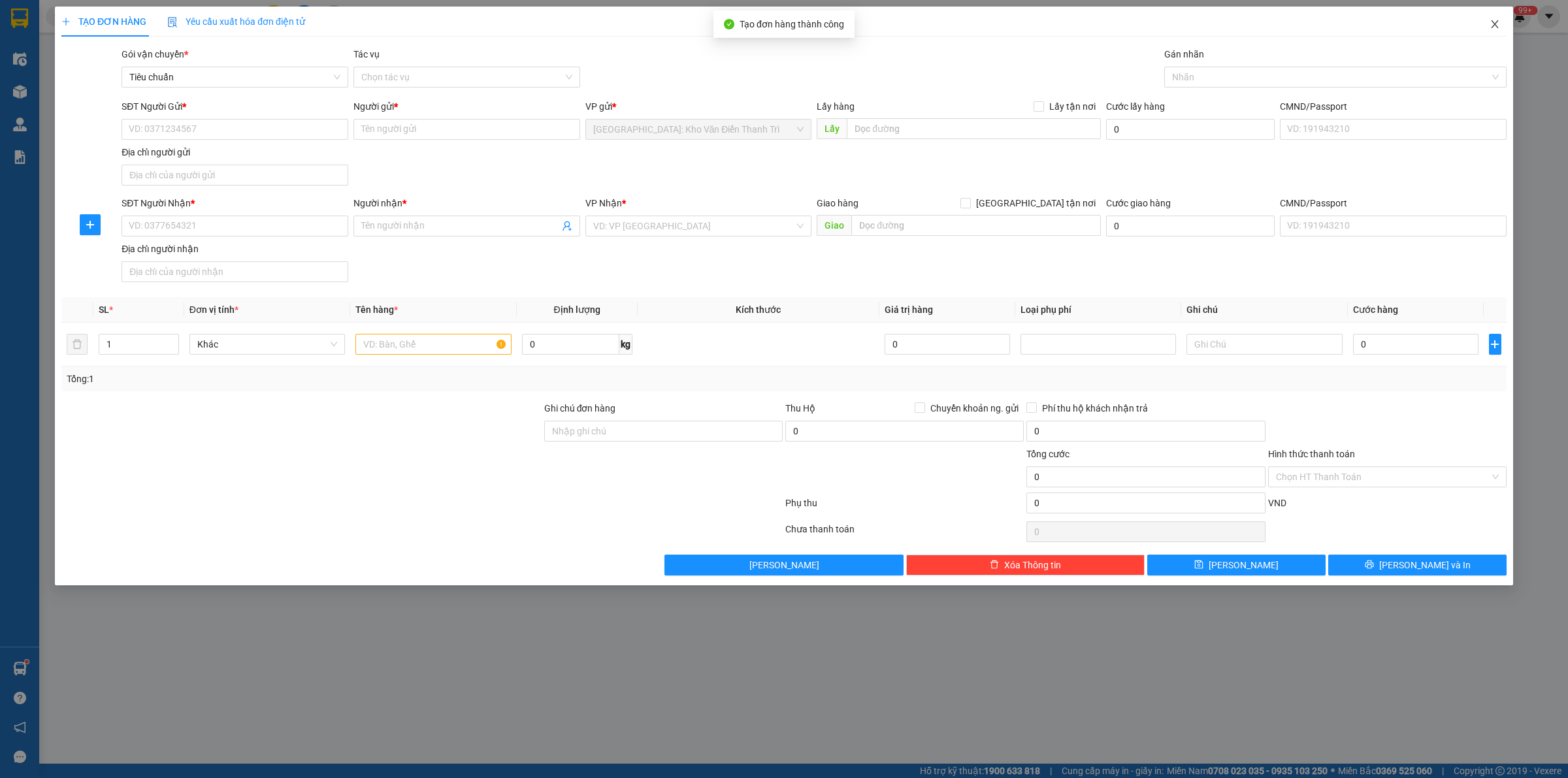
click at [1493, 23] on icon "close" at bounding box center [1494, 24] width 7 height 8
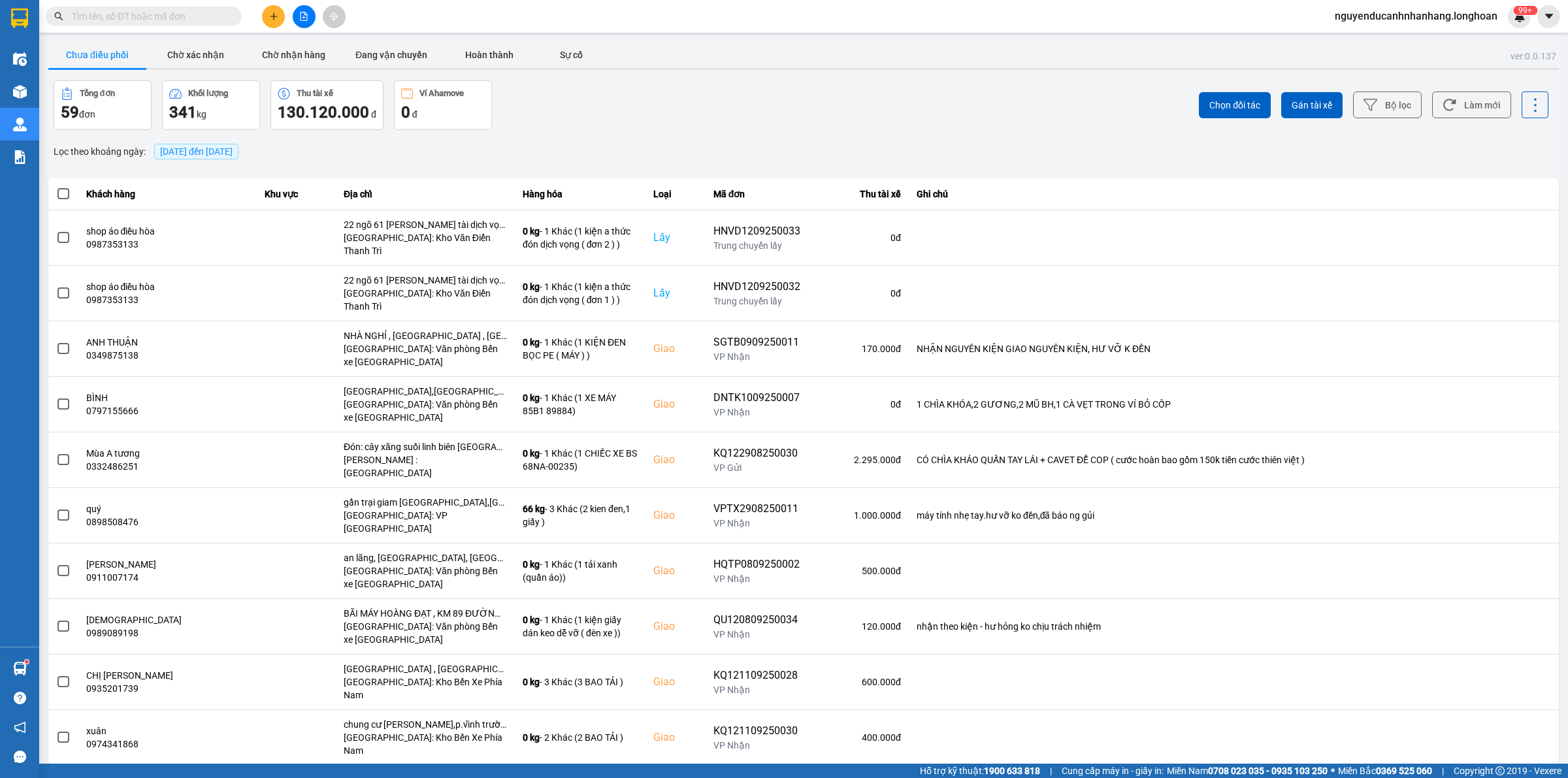
click at [266, 18] on button at bounding box center [273, 17] width 23 height 23
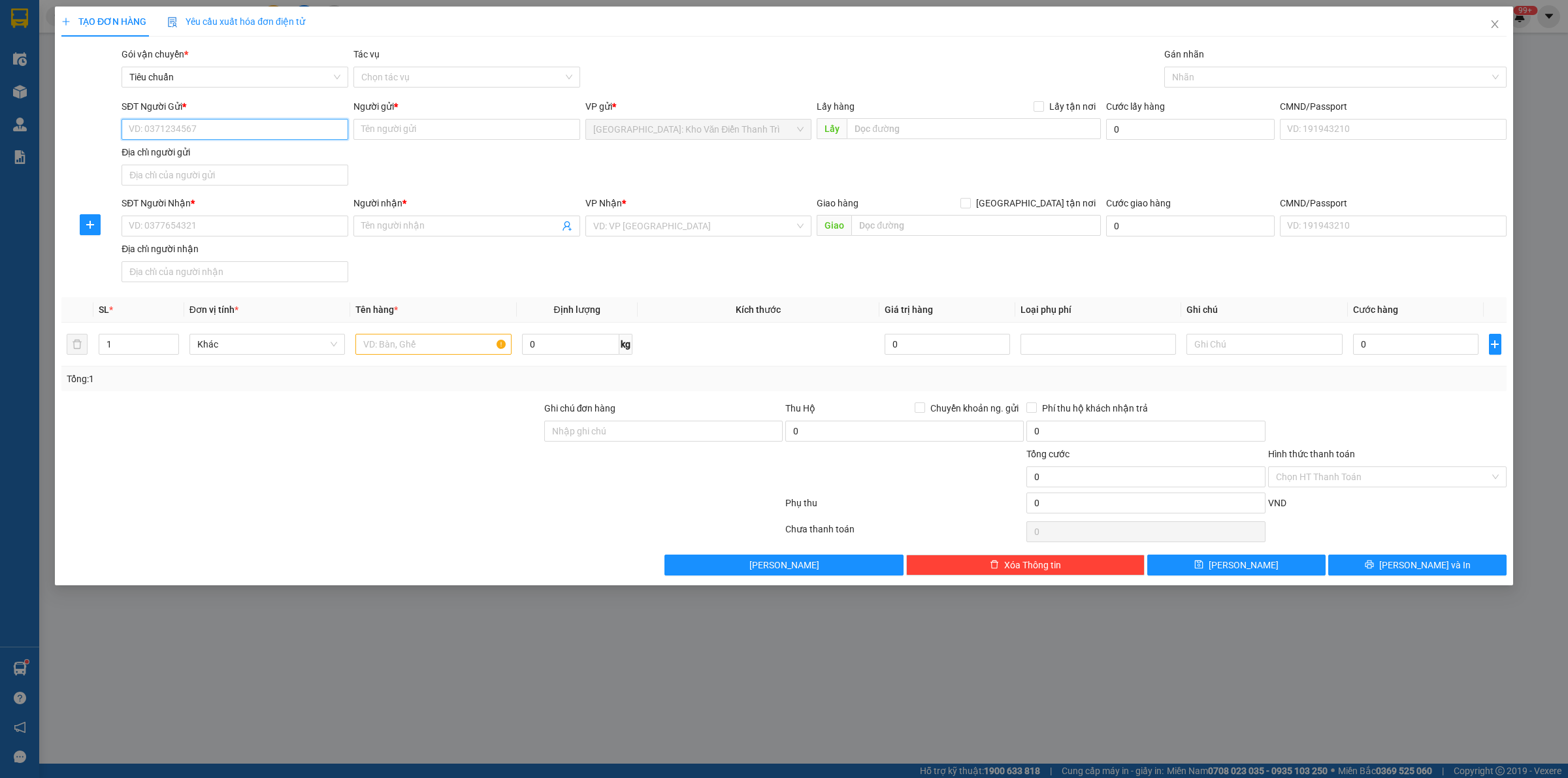
paste input "0987353133"
click at [236, 129] on input "0987353133" at bounding box center [234, 129] width 227 height 21
click at [217, 154] on div "0987353133 - shop áo điều hòa" at bounding box center [234, 156] width 211 height 15
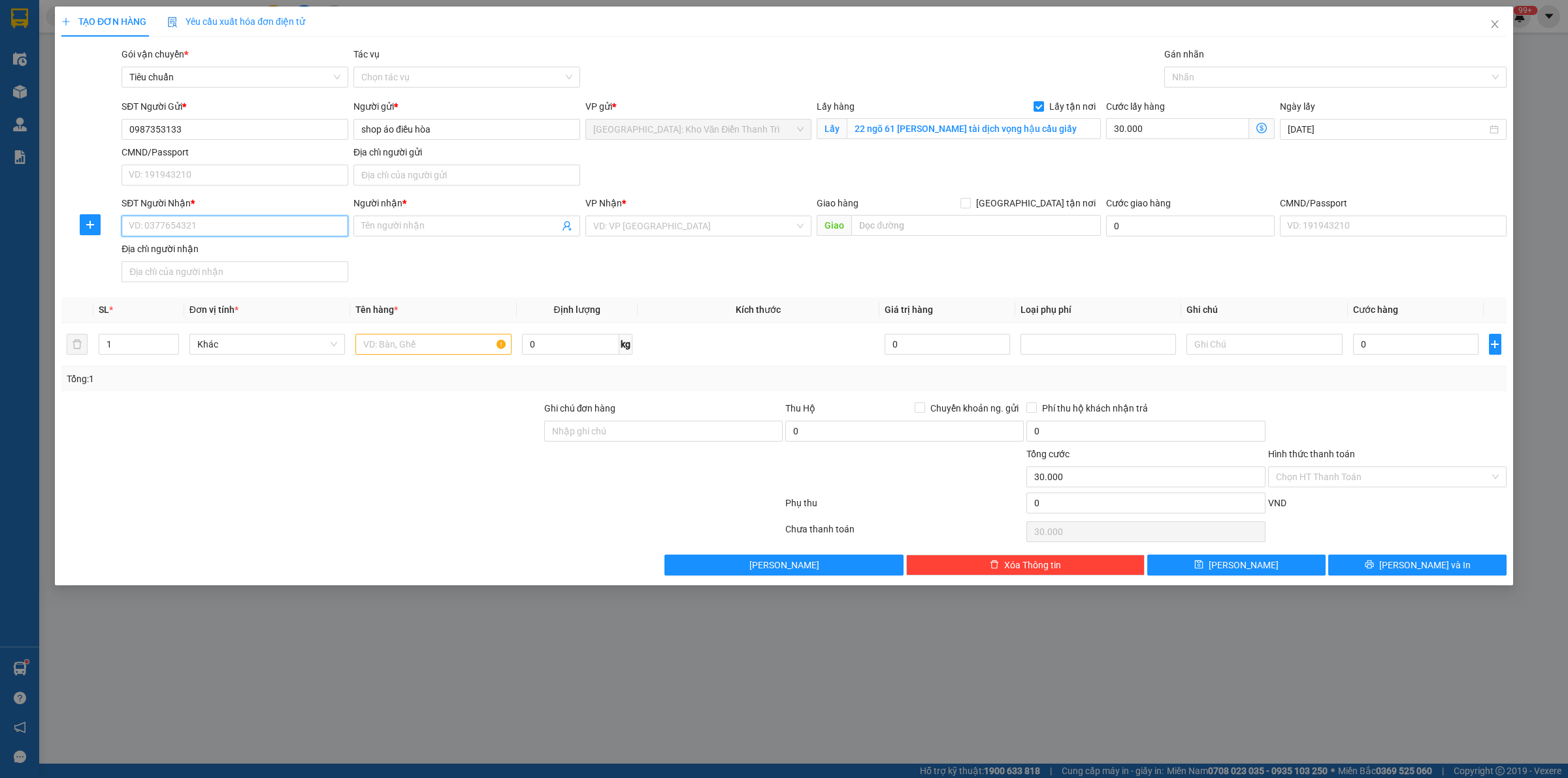
click at [270, 233] on input "SĐT Người Nhận *" at bounding box center [234, 226] width 227 height 21
paste input "0961958897"
click at [433, 226] on input "Người nhận *" at bounding box center [461, 226] width 198 height 15
paste input "Toán con"
click at [714, 230] on input "search" at bounding box center [694, 227] width 202 height 20
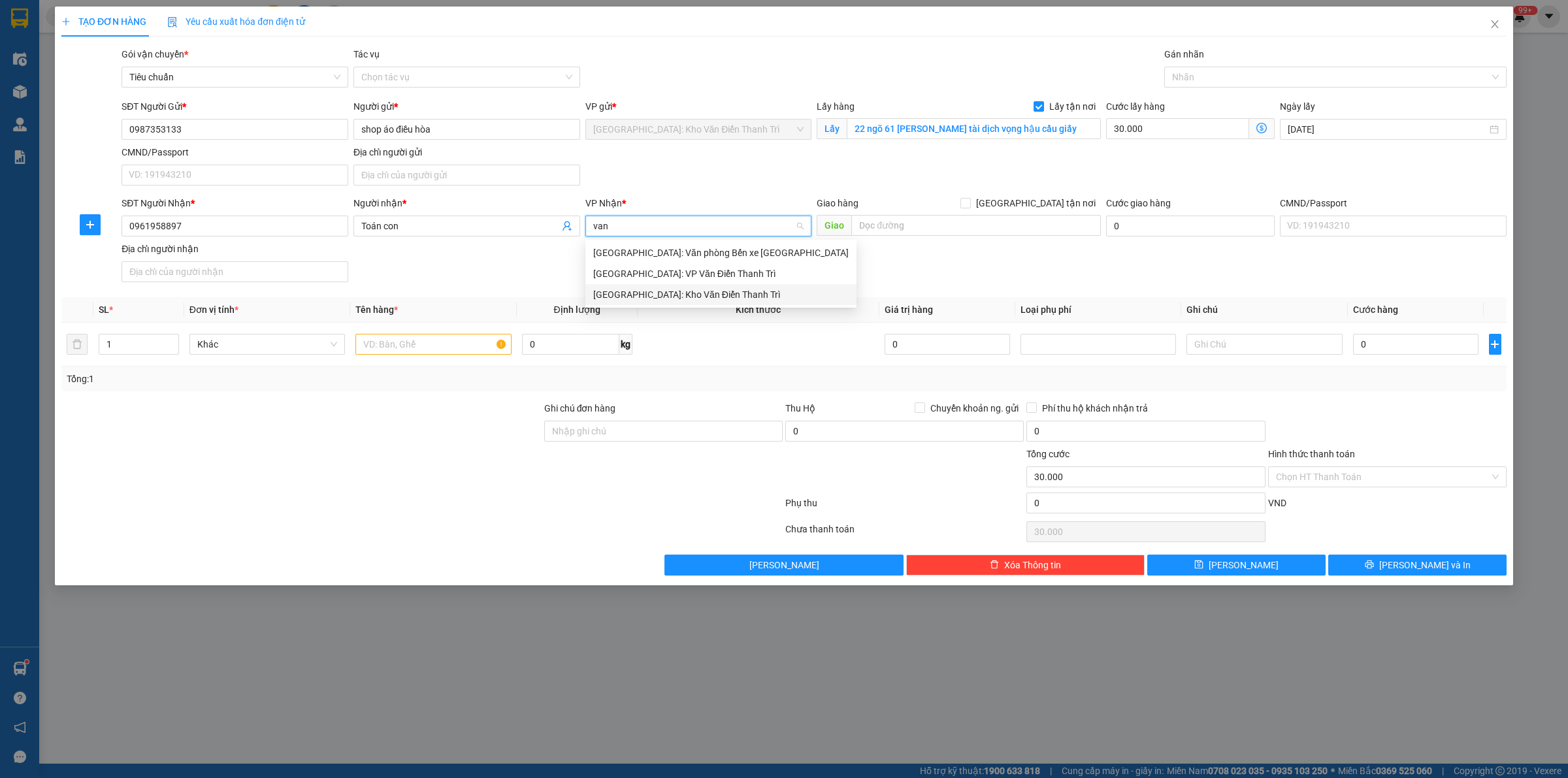
click at [676, 299] on div "[GEOGRAPHIC_DATA]: Kho Văn Điển Thanh Trì" at bounding box center [721, 294] width 256 height 15
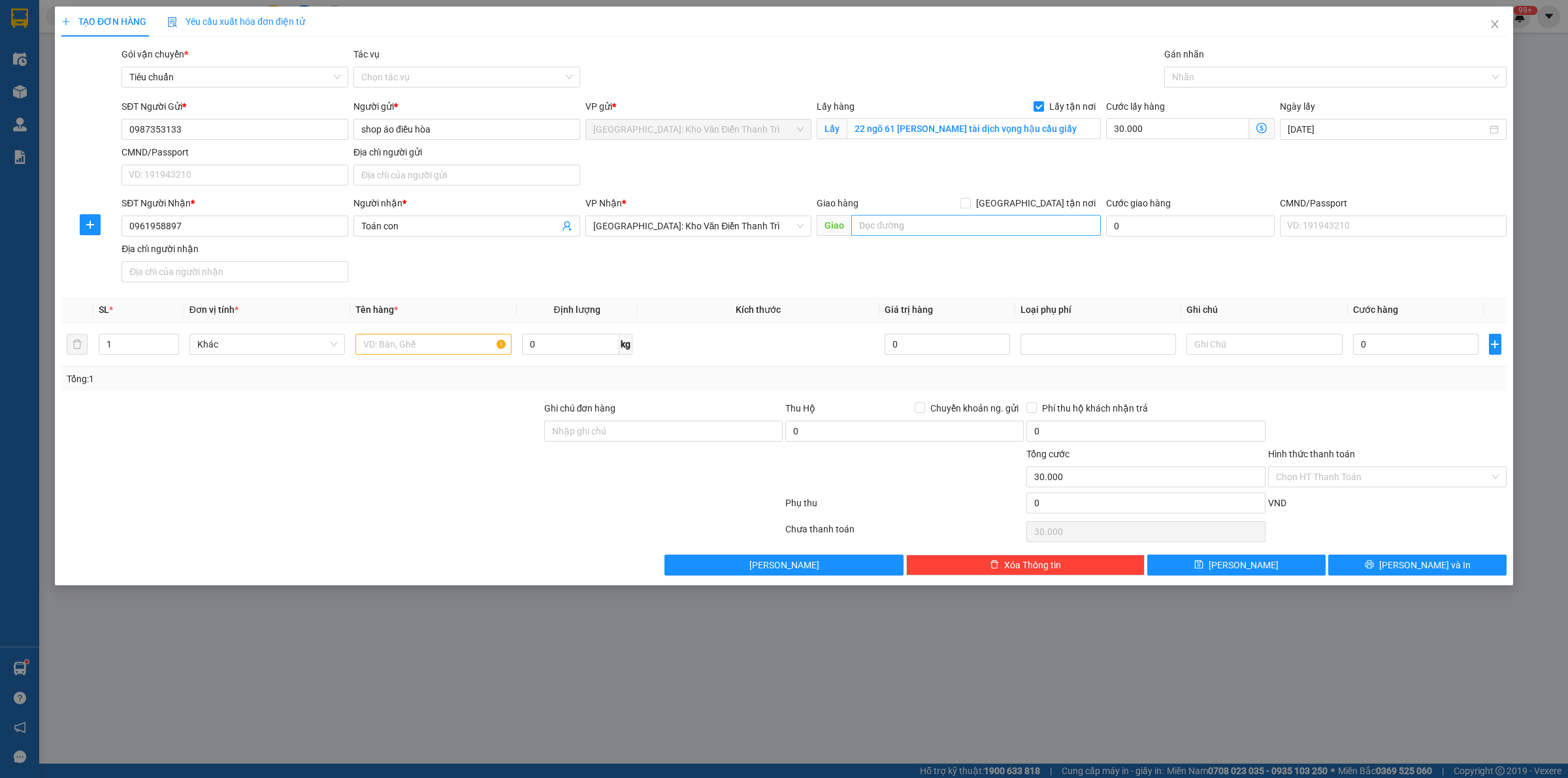
drag, startPoint x: 982, startPoint y: 237, endPoint x: 981, endPoint y: 230, distance: 7.1
click at [982, 237] on div "Giao hàng [GEOGRAPHIC_DATA] tận nơi [GEOGRAPHIC_DATA]" at bounding box center [959, 219] width 284 height 46
click at [981, 230] on input "text" at bounding box center [976, 225] width 250 height 21
paste input "cổng cty elovi thuận thành phổ yên [GEOGRAPHIC_DATA]"
click at [1047, 207] on span "[GEOGRAPHIC_DATA] tận nơi" at bounding box center [1035, 203] width 130 height 15
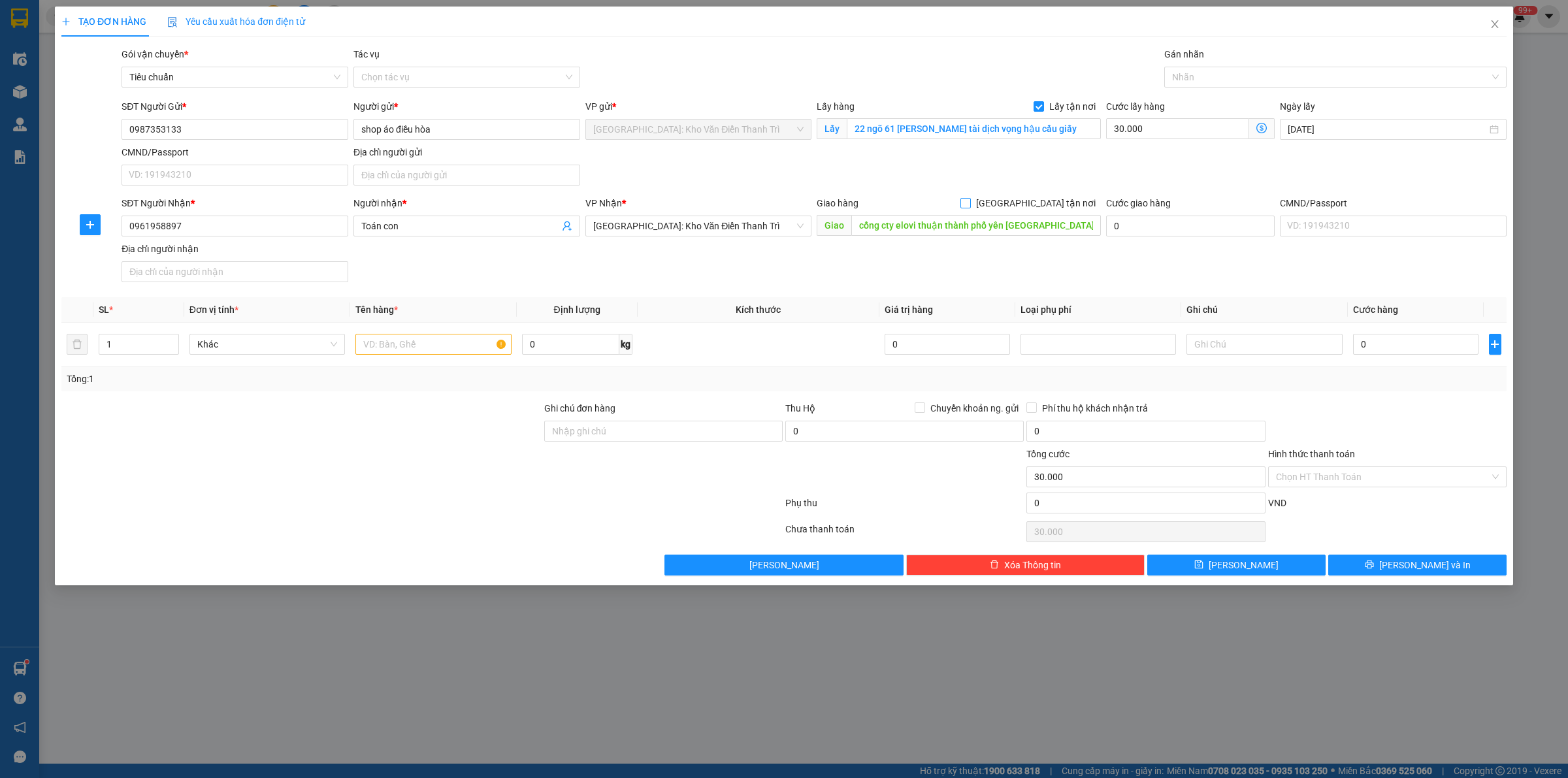
click at [970, 207] on input "[GEOGRAPHIC_DATA] tận nơi" at bounding box center [965, 203] width 9 height 9
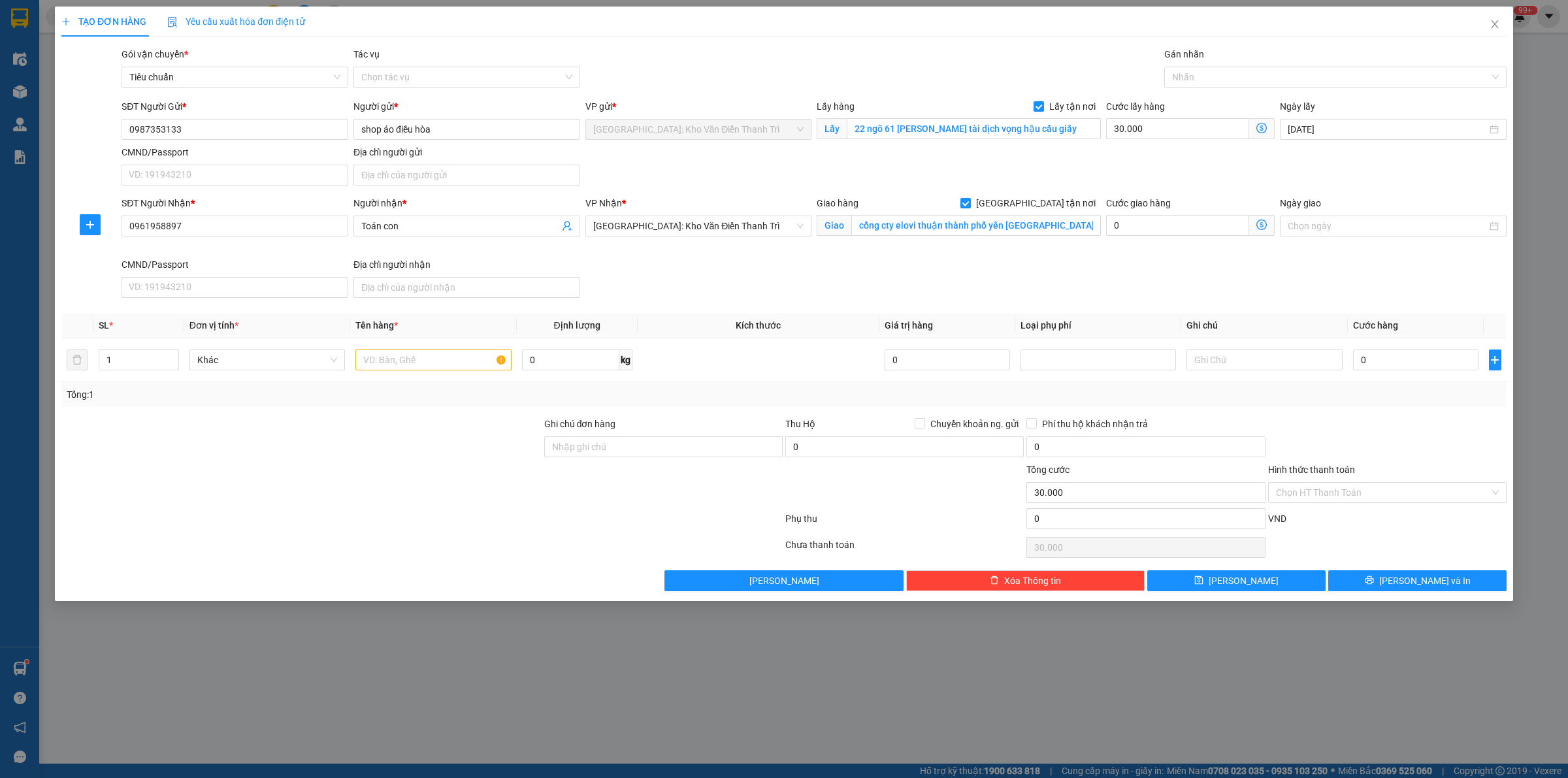
drag, startPoint x: 1043, startPoint y: 177, endPoint x: 1094, endPoint y: 157, distance: 54.8
click at [1043, 175] on div "SĐT Người Gửi * 0987353133 Người gửi * shop áo điều hòa VP gửi * [GEOGRAPHIC_DA…" at bounding box center [814, 144] width 1391 height 91
click at [1256, 78] on div at bounding box center [1328, 77] width 323 height 15
click at [1237, 106] on div "[GEOGRAPHIC_DATA] tận nơi" at bounding box center [1335, 103] width 326 height 15
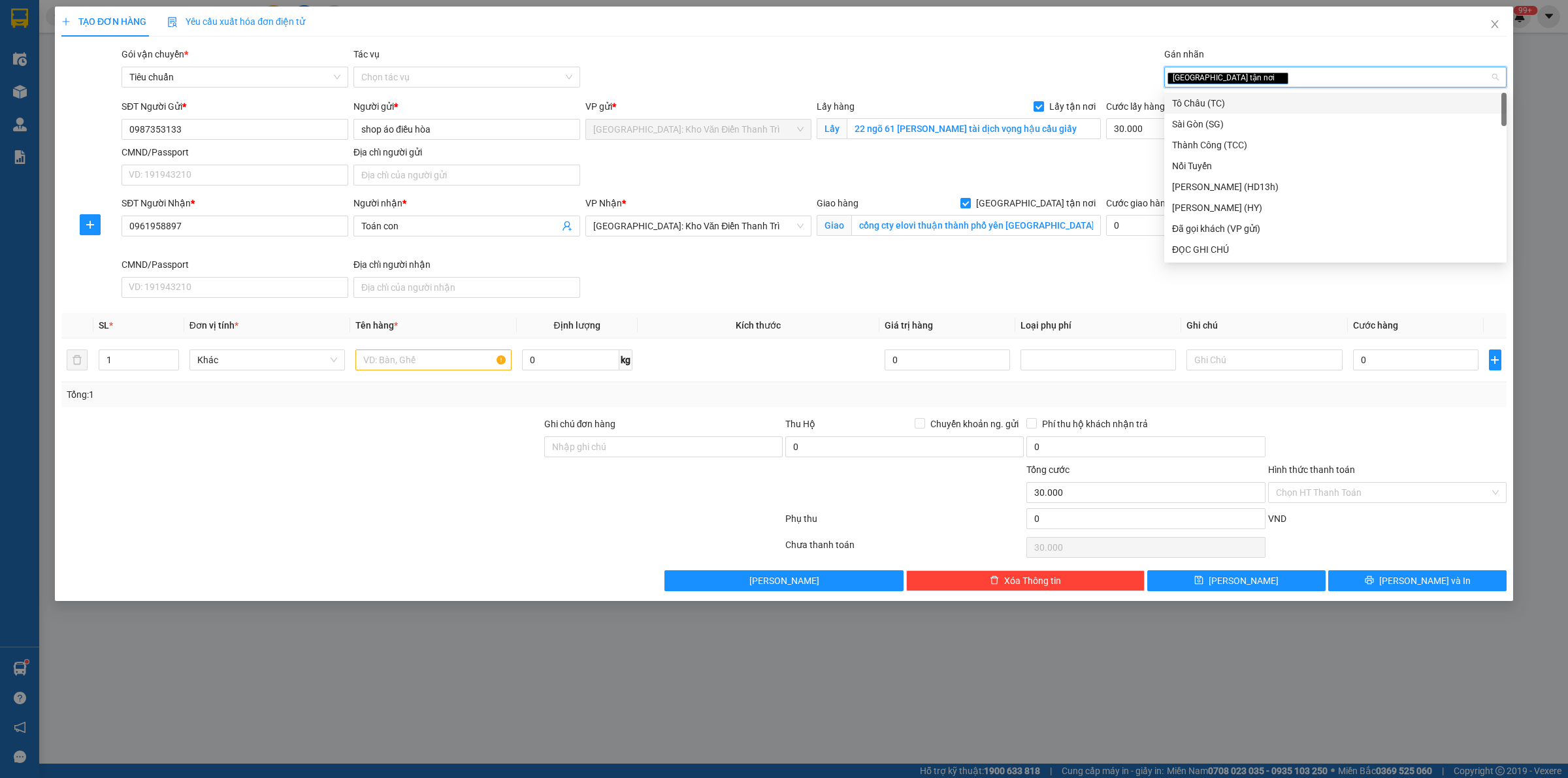
click at [848, 52] on div "Gói vận chuyển * Tiêu chuẩn Tác vụ Chọn tác vụ Gán nhãn Giao tận nơi" at bounding box center [814, 70] width 1391 height 46
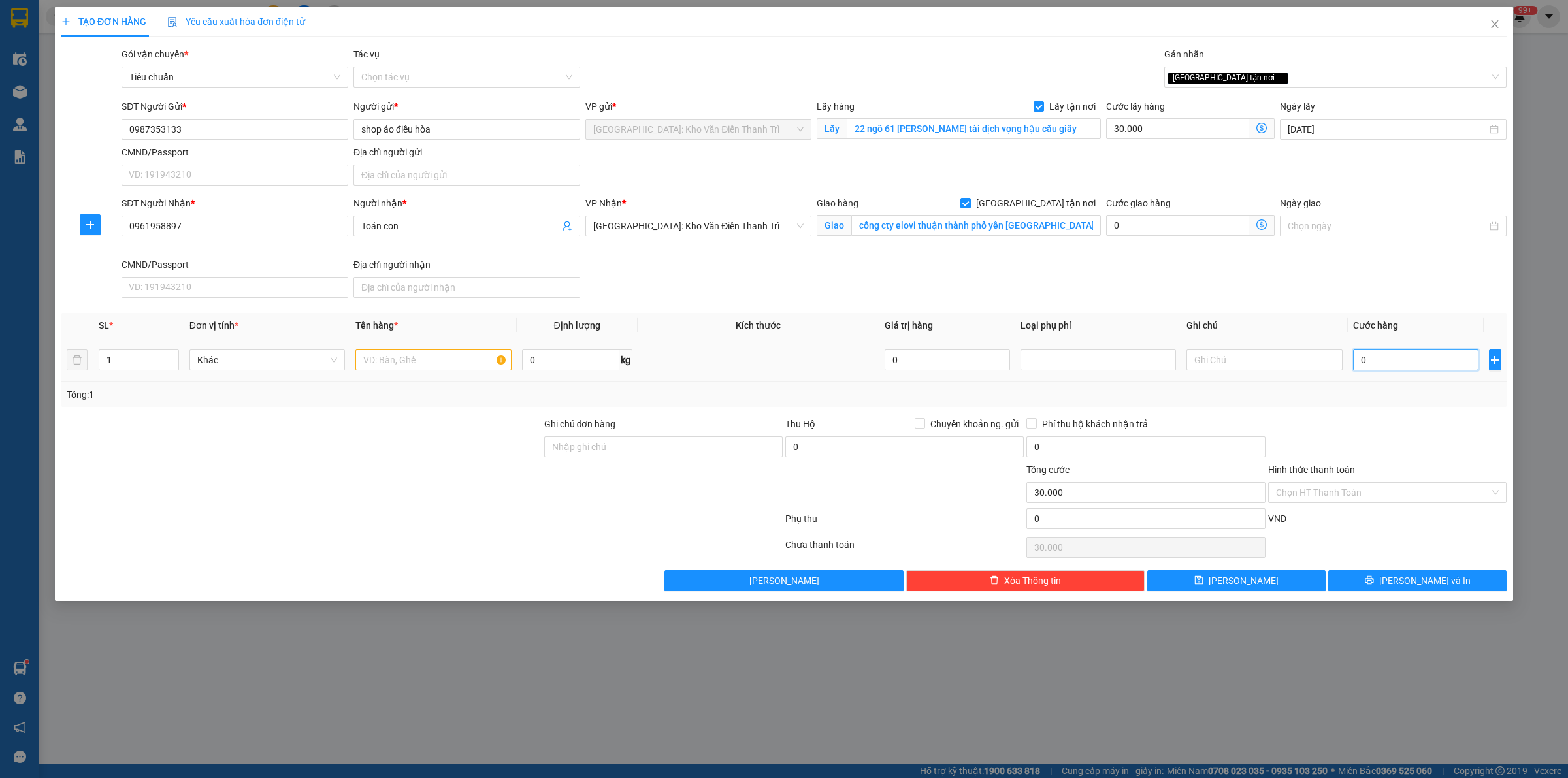
click at [1409, 366] on input "0" at bounding box center [1415, 359] width 125 height 21
click at [213, 449] on div at bounding box center [301, 440] width 483 height 46
click at [432, 356] on input "text" at bounding box center [433, 359] width 156 height 21
click at [1262, 585] on button "[PERSON_NAME]" at bounding box center [1236, 581] width 178 height 21
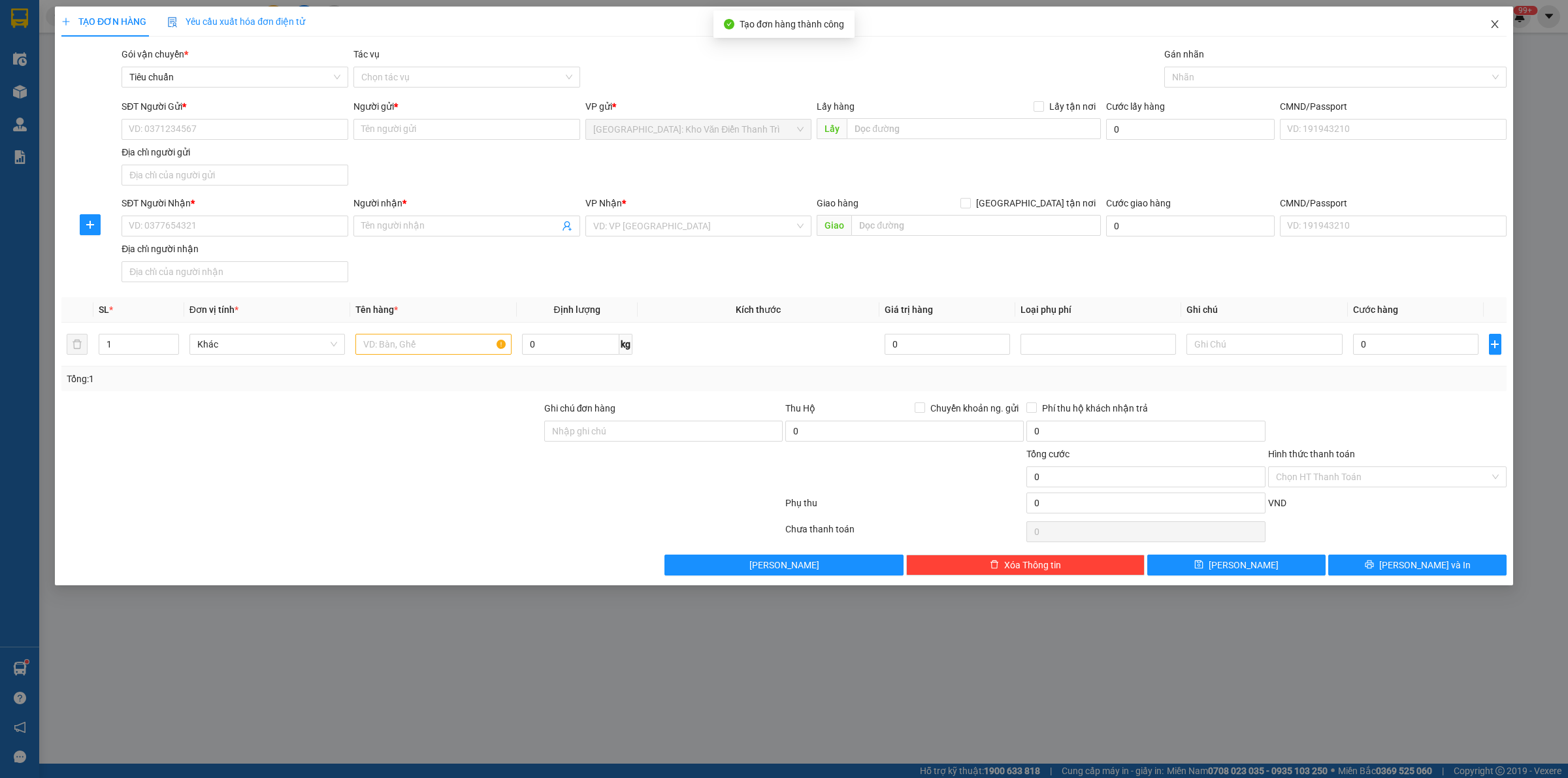
click at [1496, 23] on icon "close" at bounding box center [1494, 24] width 7 height 8
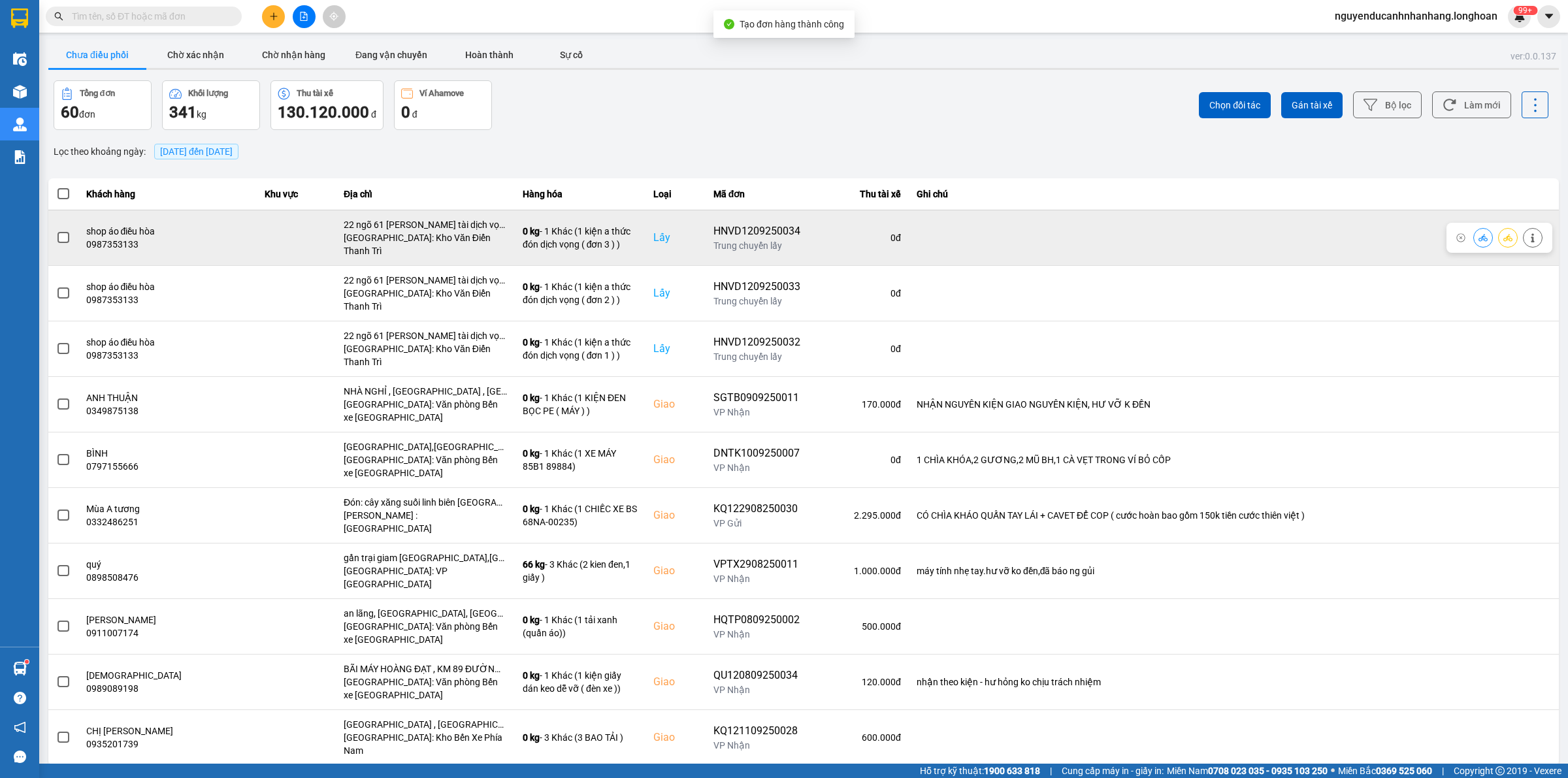
click at [58, 234] on span at bounding box center [63, 237] width 12 height 12
click at [56, 230] on input "checkbox" at bounding box center [56, 230] width 0 height 0
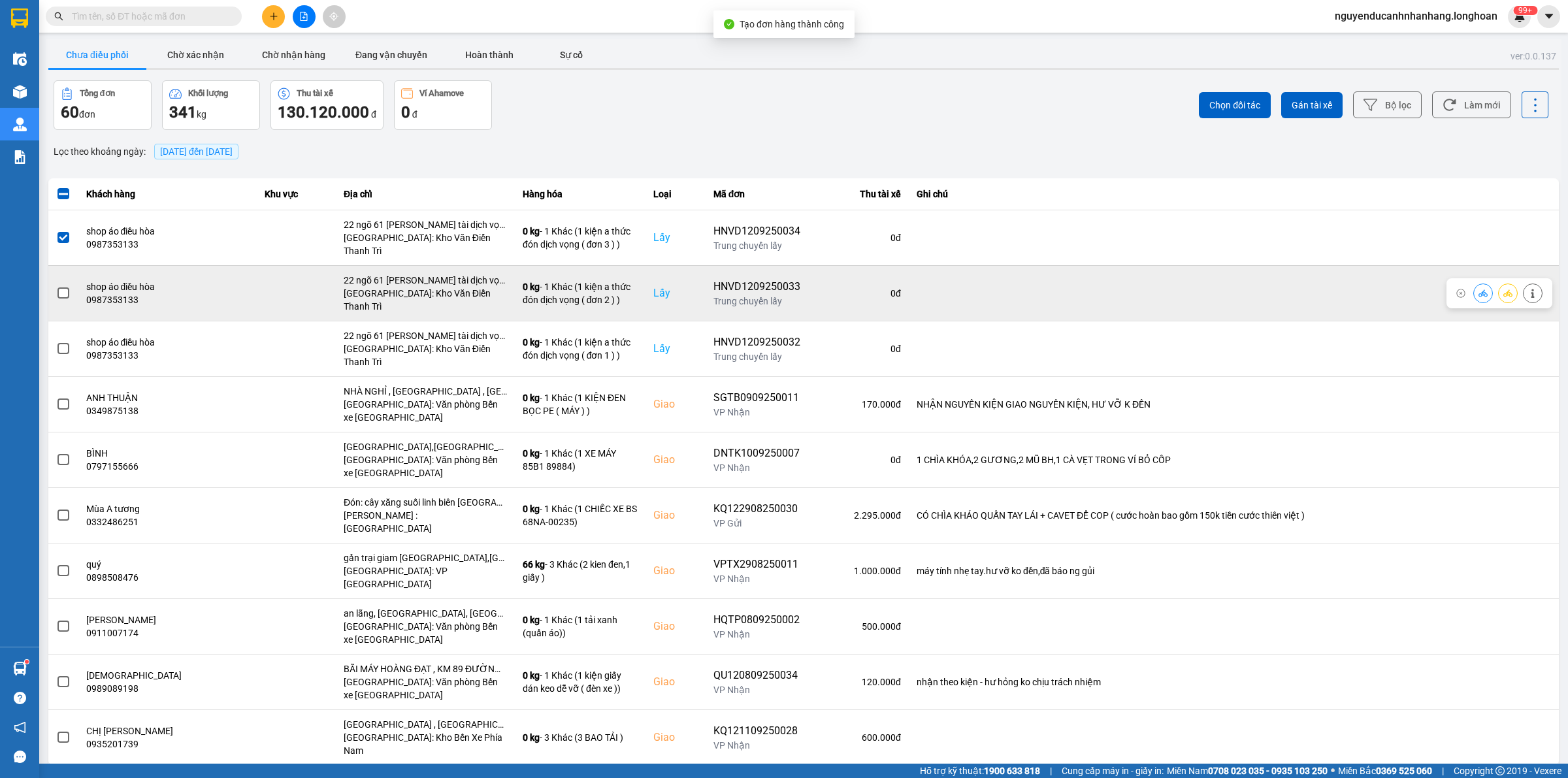
click at [58, 287] on span at bounding box center [63, 293] width 12 height 12
click at [56, 286] on input "checkbox" at bounding box center [56, 286] width 0 height 0
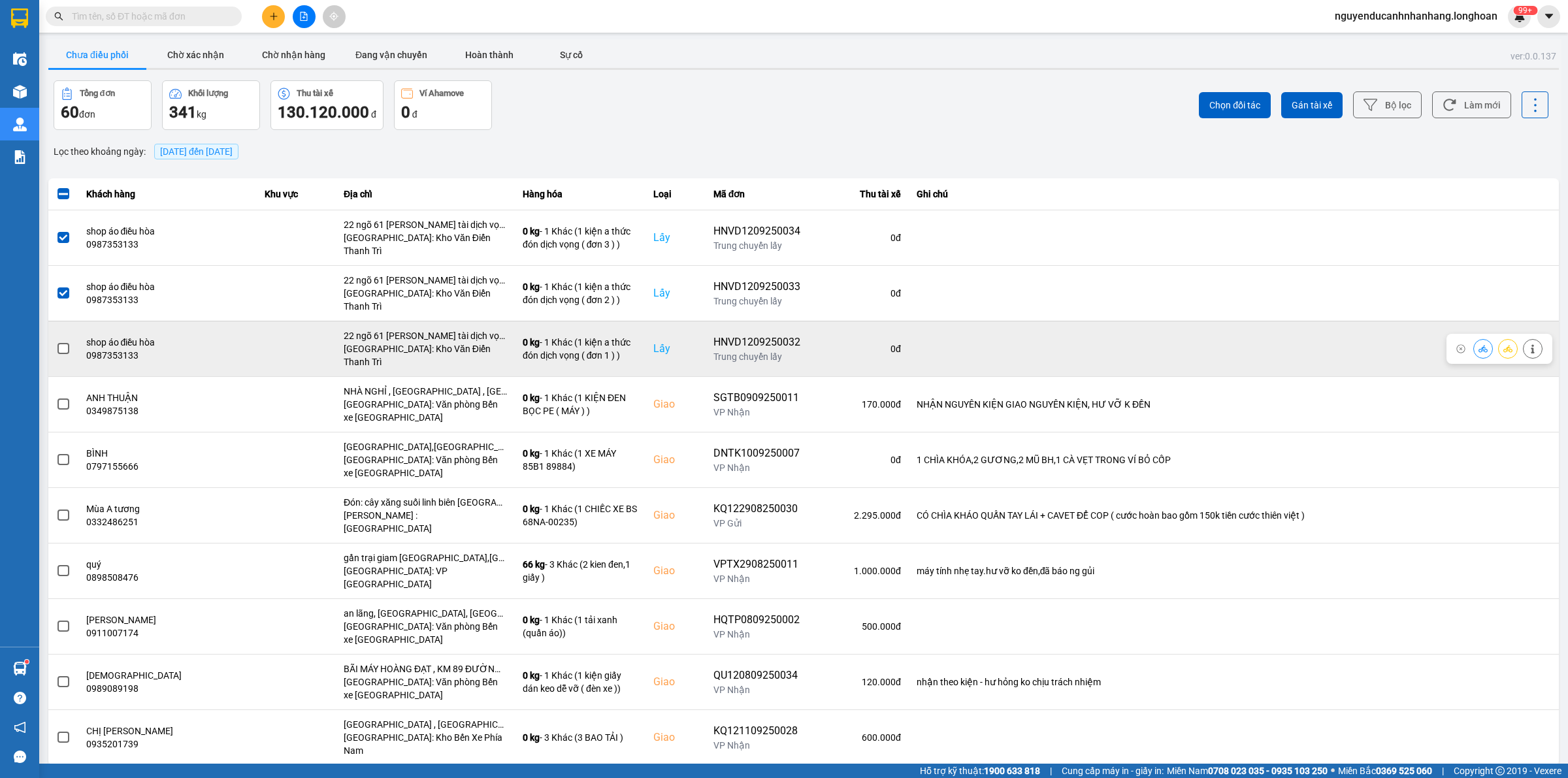
click at [56, 339] on div at bounding box center [63, 349] width 15 height 20
click at [59, 343] on span at bounding box center [63, 349] width 12 height 12
click at [56, 342] on input "checkbox" at bounding box center [56, 342] width 0 height 0
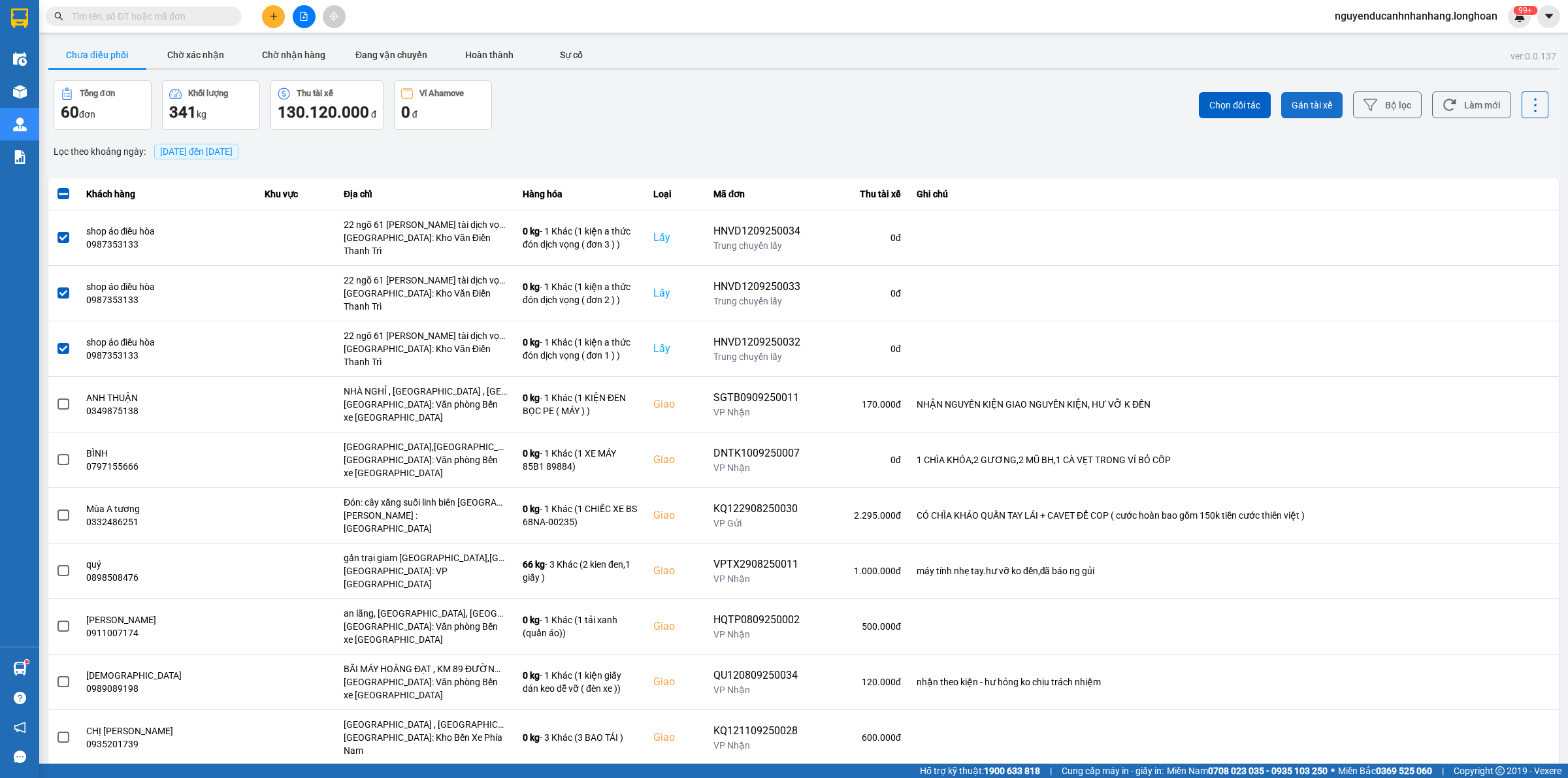
click at [1317, 108] on span "Gán tài xế" at bounding box center [1312, 104] width 41 height 13
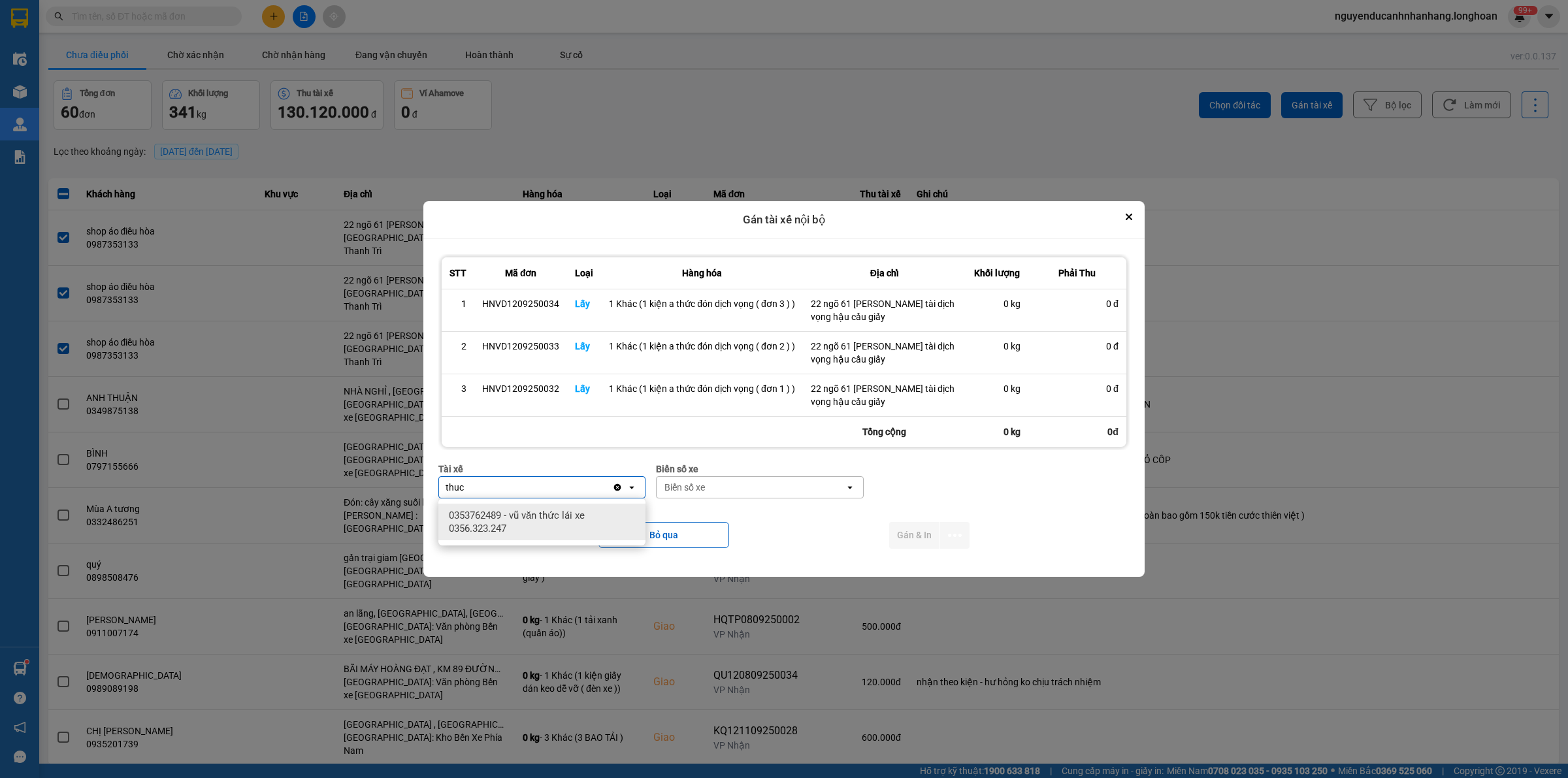
click at [590, 511] on span "0353762489 - vũ văn thức lái xe 0356.323.247" at bounding box center [544, 522] width 191 height 26
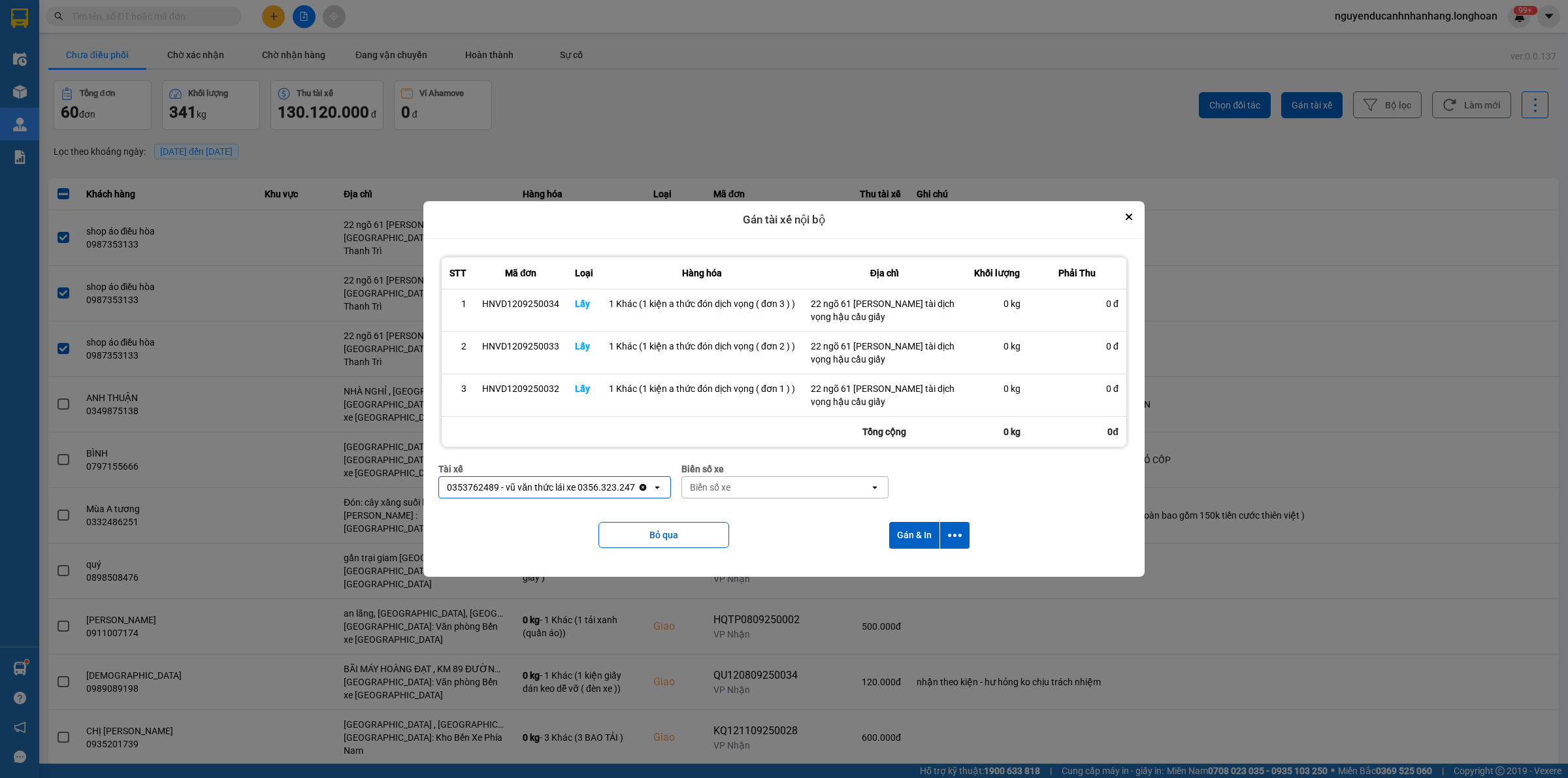
click at [756, 485] on div "Biển số xe" at bounding box center [776, 487] width 187 height 21
click at [756, 511] on div "29E-121.45" at bounding box center [785, 515] width 207 height 24
click at [958, 536] on icon "dialog" at bounding box center [955, 535] width 14 height 3
click at [923, 571] on span "Chỉ gán tài" at bounding box center [903, 571] width 43 height 13
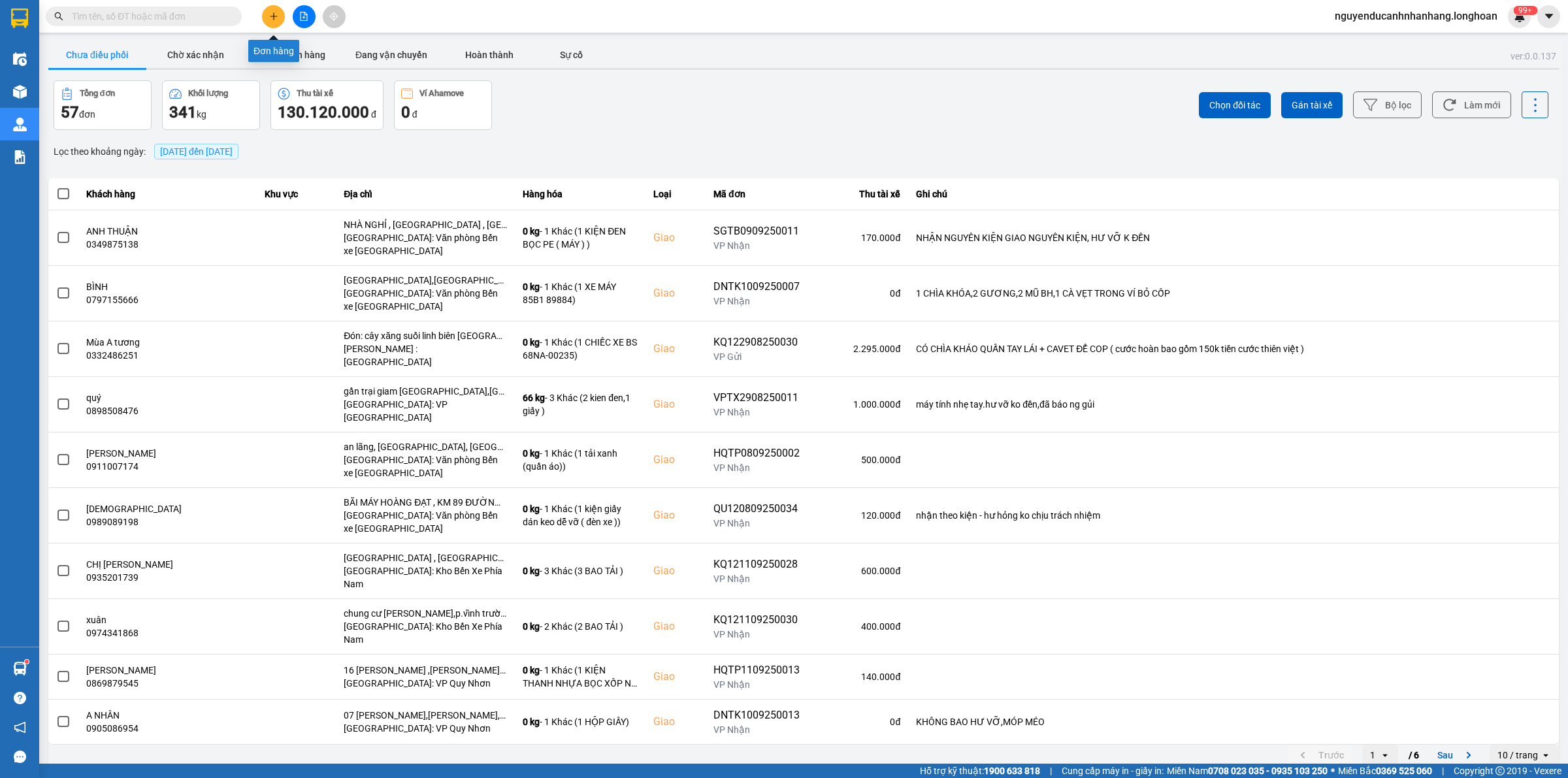
click at [263, 18] on button at bounding box center [273, 17] width 23 height 23
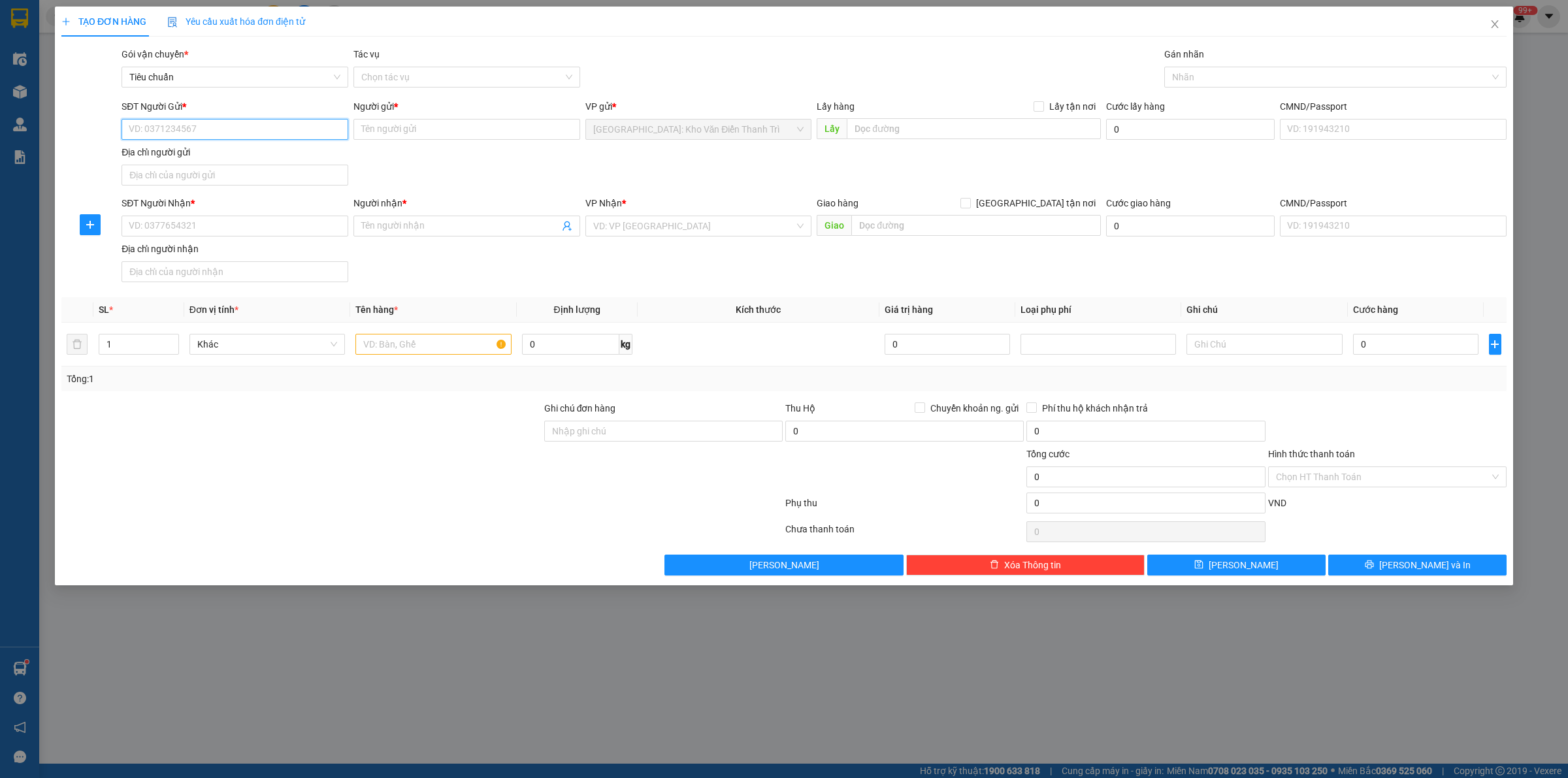
paste input "0916630326"
click at [273, 224] on input "SĐT Người Nhận *" at bounding box center [234, 226] width 227 height 21
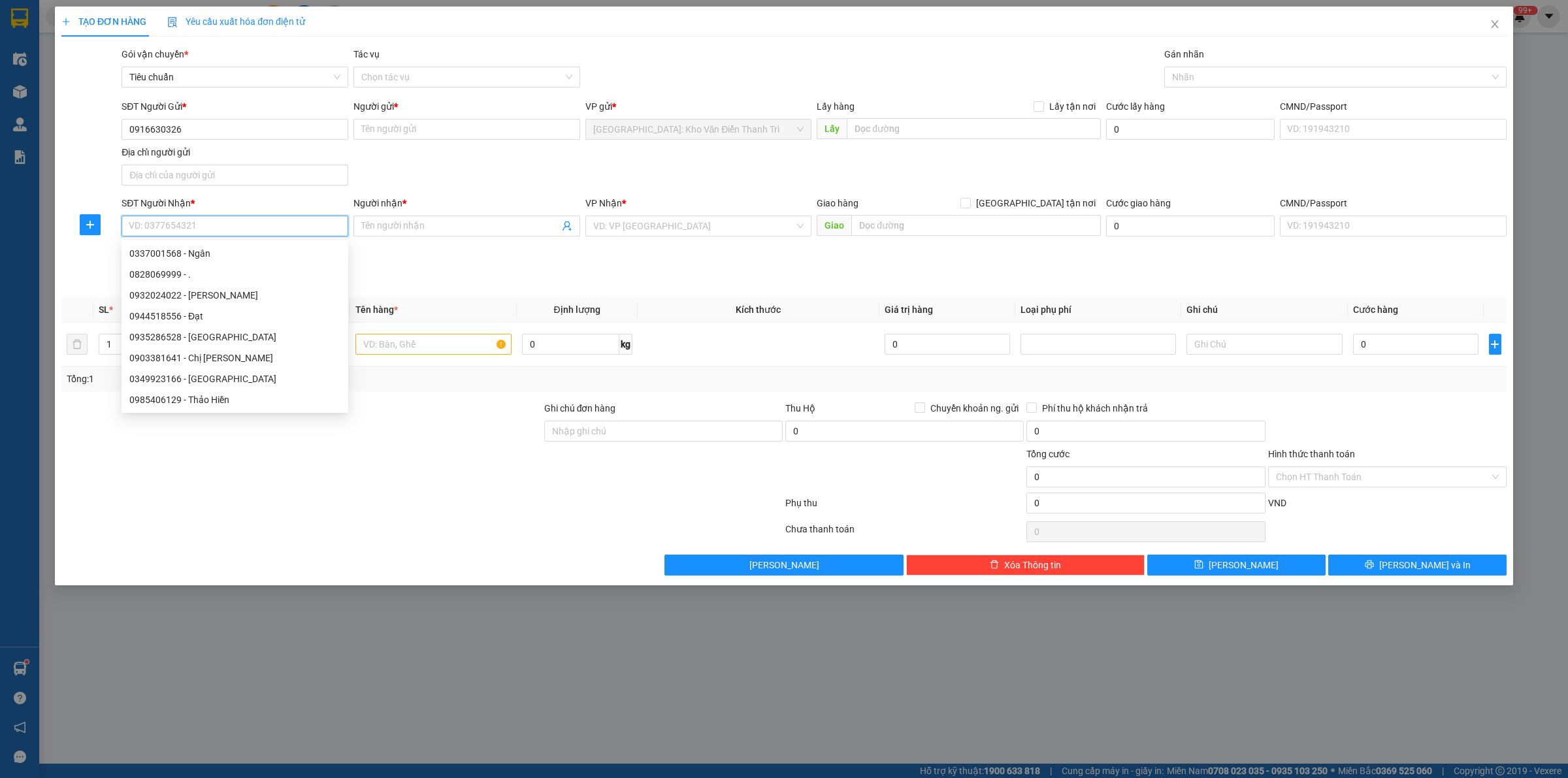
paste input "0337001568"
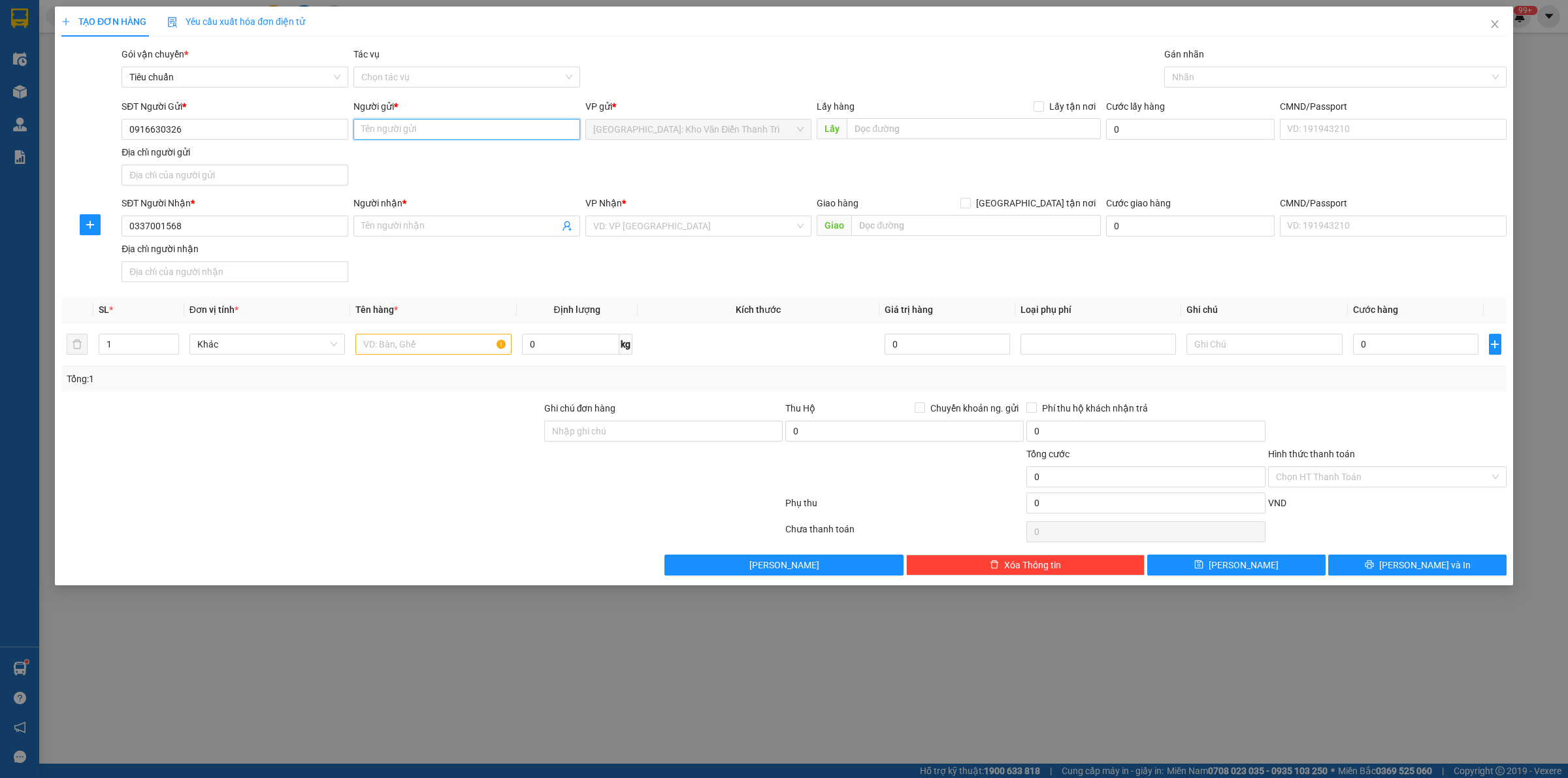
click at [504, 131] on input "Người gửi *" at bounding box center [466, 129] width 227 height 21
paste input "Nhung"
click at [503, 227] on input "Người nhận *" at bounding box center [461, 226] width 198 height 15
paste input "chị [PERSON_NAME]"
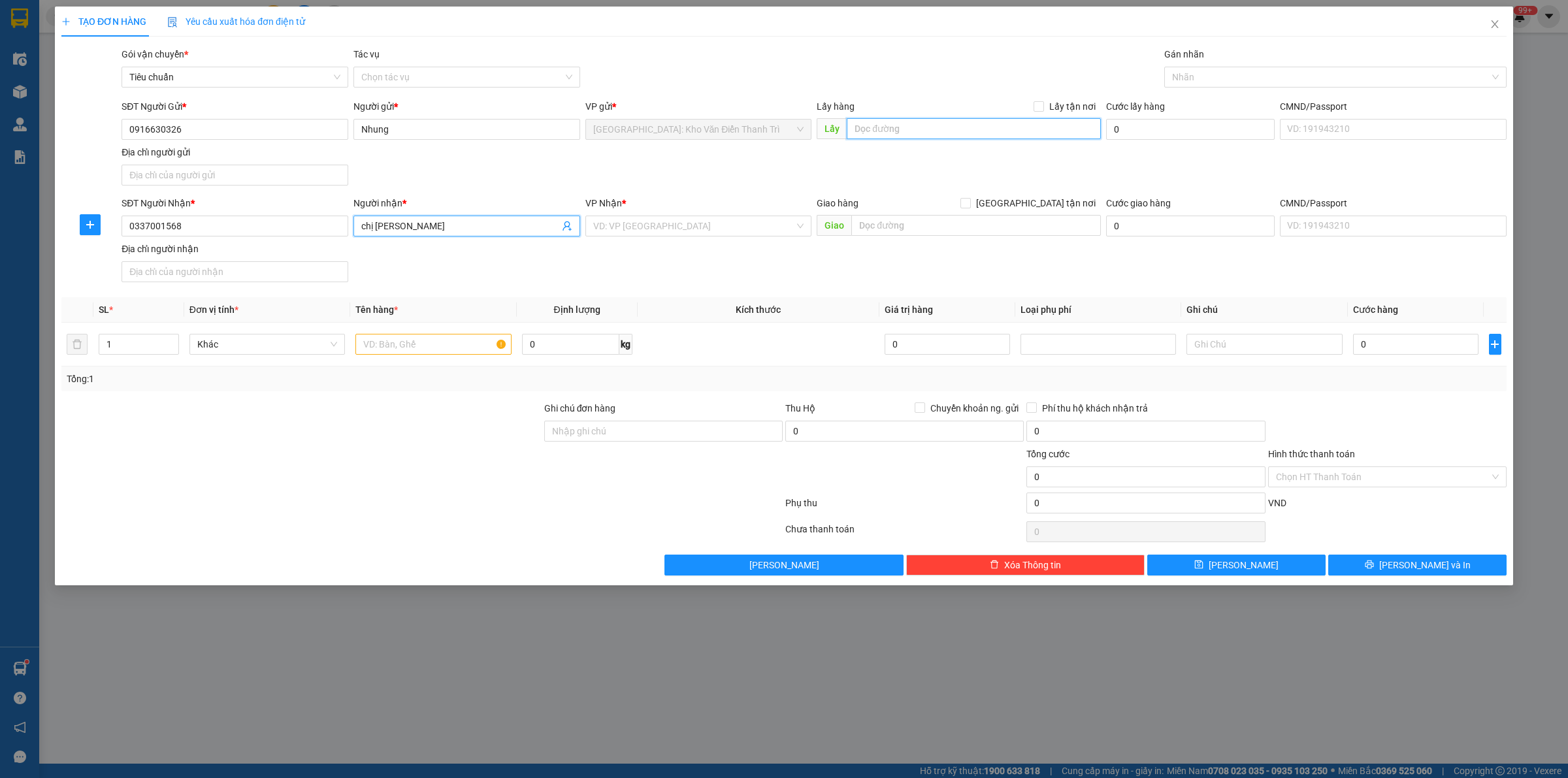
click at [892, 128] on input "text" at bounding box center [974, 128] width 254 height 21
paste input "21a , [PERSON_NAME] , [GEOGRAPHIC_DATA] , [GEOGRAPHIC_DATA]"
drag, startPoint x: 1049, startPoint y: 105, endPoint x: 1047, endPoint y: 191, distance: 86.0
click at [1049, 105] on span "Lấy tận nơi" at bounding box center [1073, 106] width 57 height 15
click at [1043, 105] on input "Lấy tận nơi" at bounding box center [1038, 106] width 9 height 9
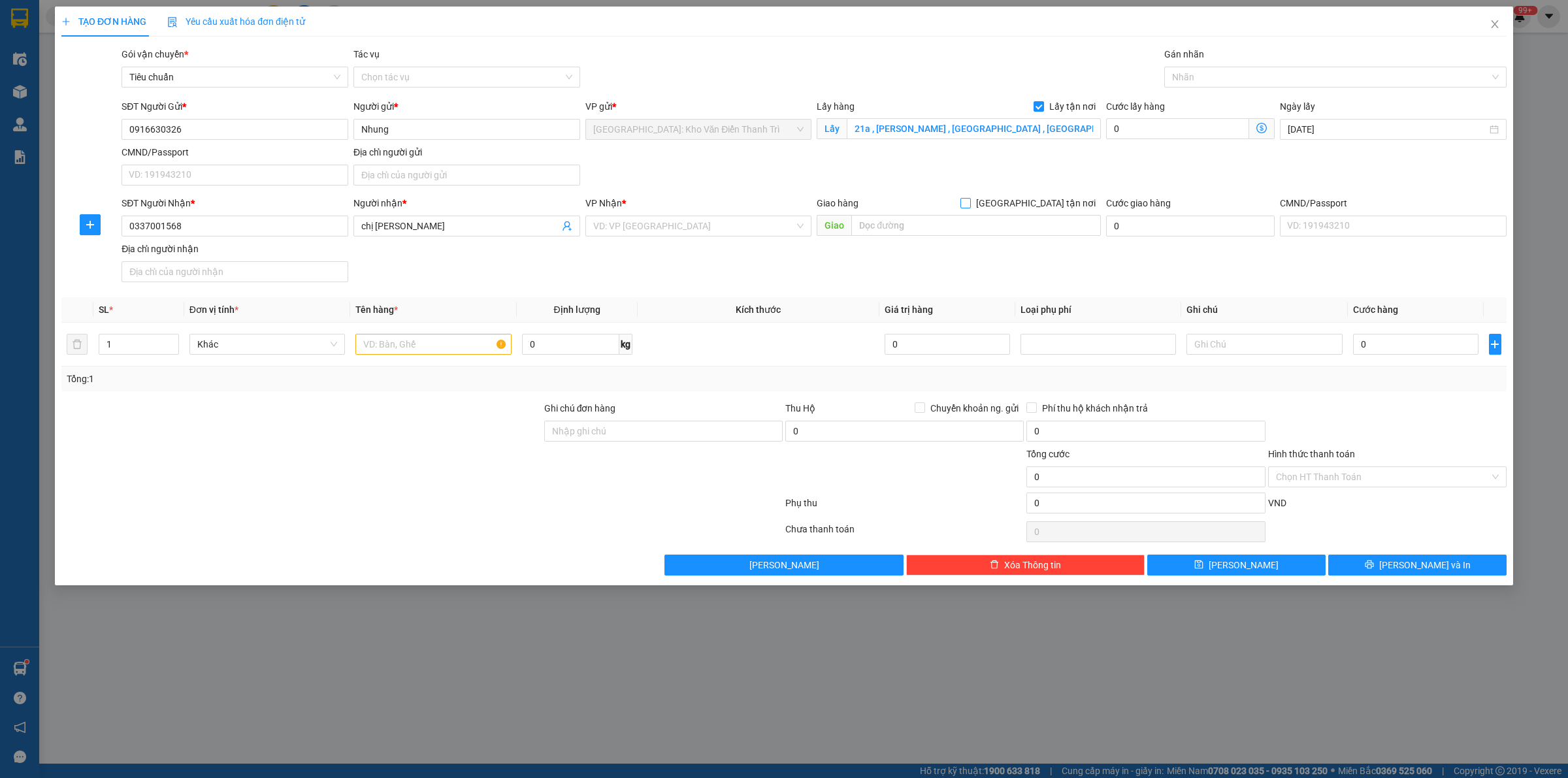
click at [1044, 200] on span "[GEOGRAPHIC_DATA] tận nơi" at bounding box center [1035, 203] width 130 height 15
click at [970, 200] on input "[GEOGRAPHIC_DATA] tận nơi" at bounding box center [965, 203] width 9 height 9
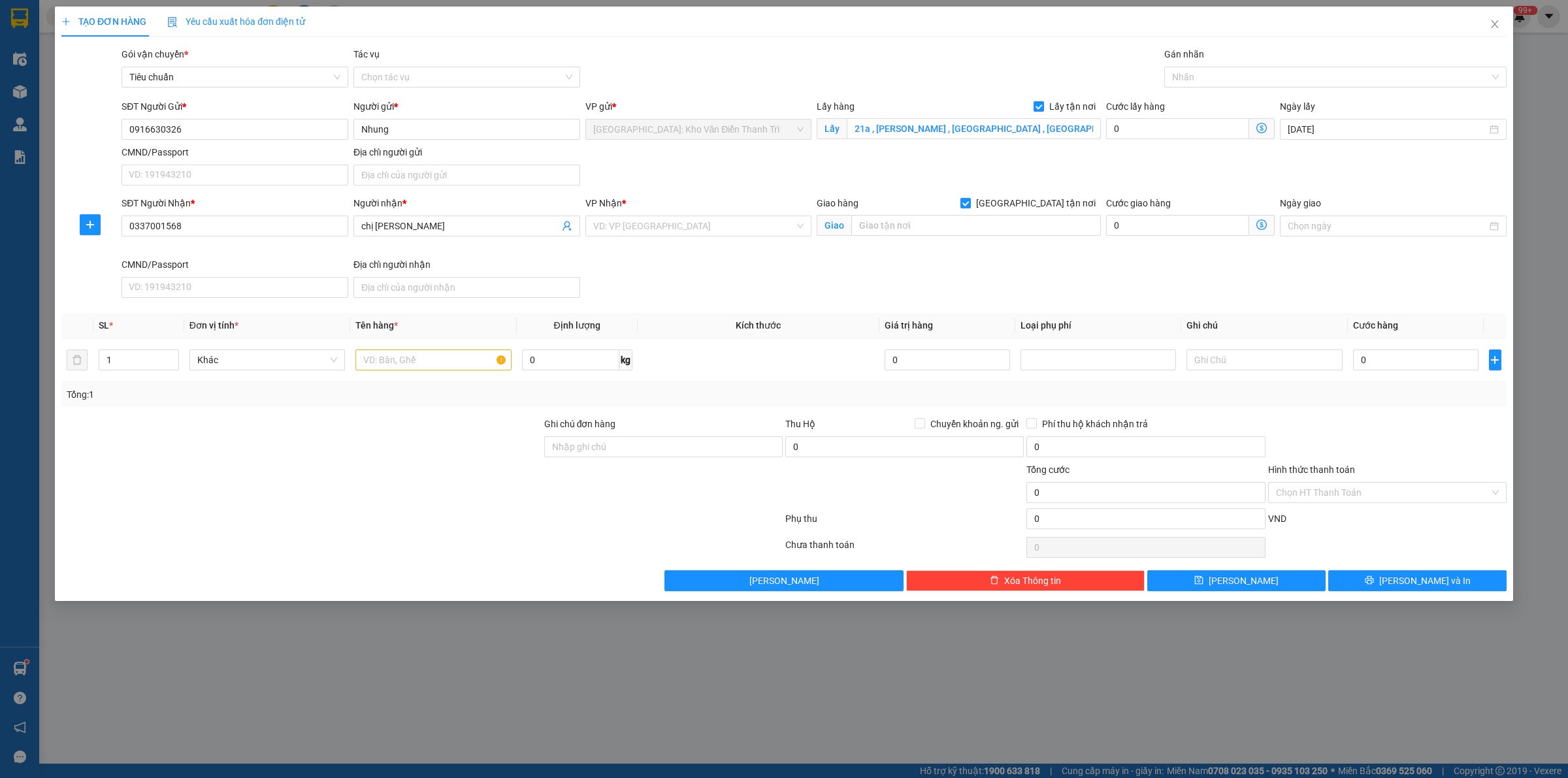
click at [979, 71] on div "Gói vận chuyển * Tiêu chuẩn Tác vụ Chọn tác vụ Gán nhãn Nhãn" at bounding box center [814, 70] width 1391 height 46
click at [964, 226] on input "text" at bounding box center [976, 225] width 250 height 21
paste input "18A [PERSON_NAME] p10 gò vâp HCM"
click at [652, 217] on input "search" at bounding box center [694, 227] width 202 height 20
drag, startPoint x: 678, startPoint y: 273, endPoint x: 690, endPoint y: 273, distance: 12.0
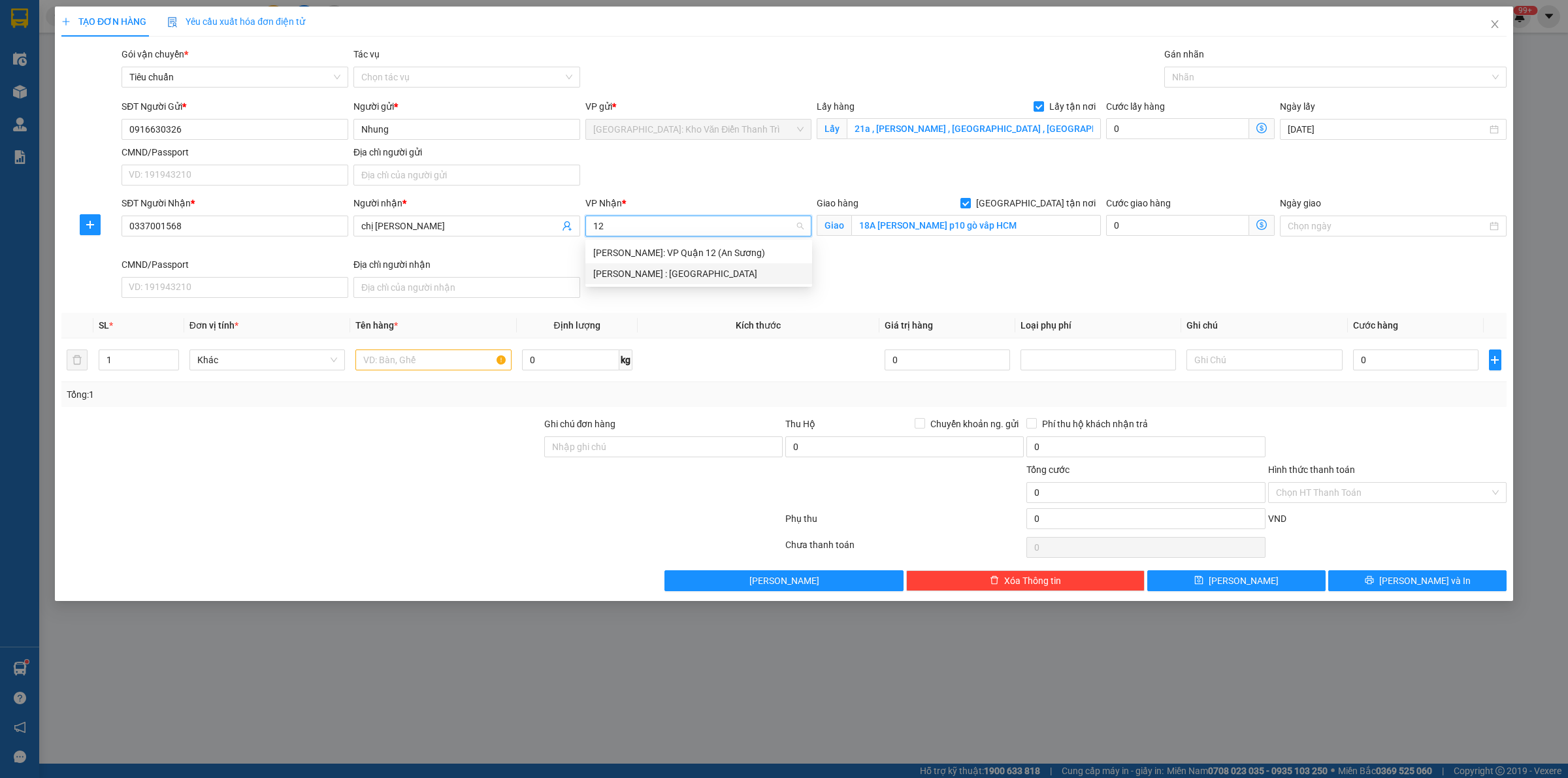
click at [680, 273] on div "[PERSON_NAME] : [GEOGRAPHIC_DATA]" at bounding box center [699, 273] width 211 height 15
click at [933, 104] on div "Lấy hàng Lấy tận nơi" at bounding box center [959, 106] width 284 height 15
click at [1290, 81] on div at bounding box center [1328, 77] width 323 height 15
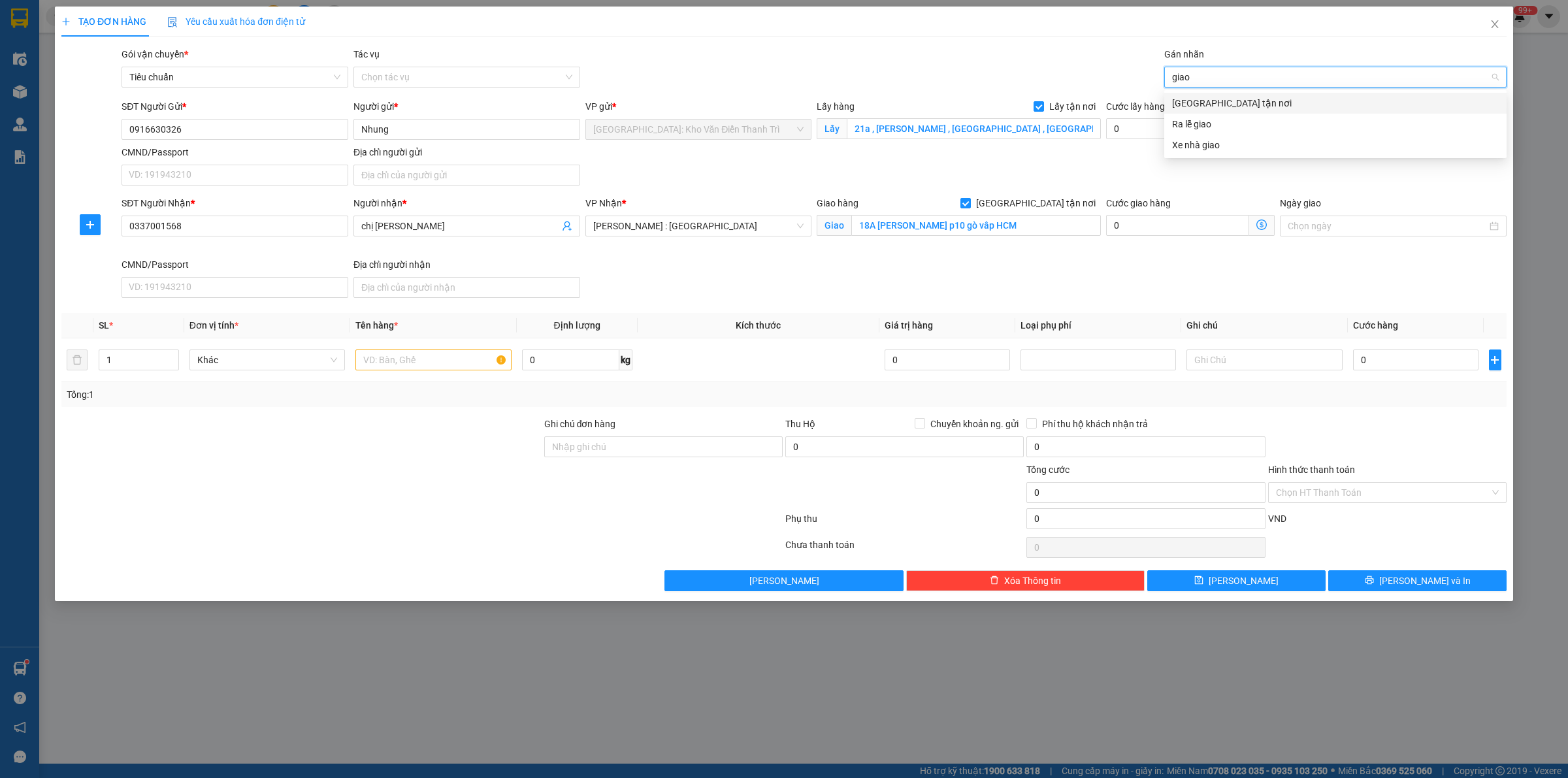
click at [1226, 105] on div "[GEOGRAPHIC_DATA] tận nơi" at bounding box center [1335, 103] width 326 height 15
click at [836, 71] on div "Gói vận chuyển * Tiêu chuẩn Tác vụ Chọn tác vụ Gán nhãn Giao tận nơi" at bounding box center [814, 70] width 1391 height 46
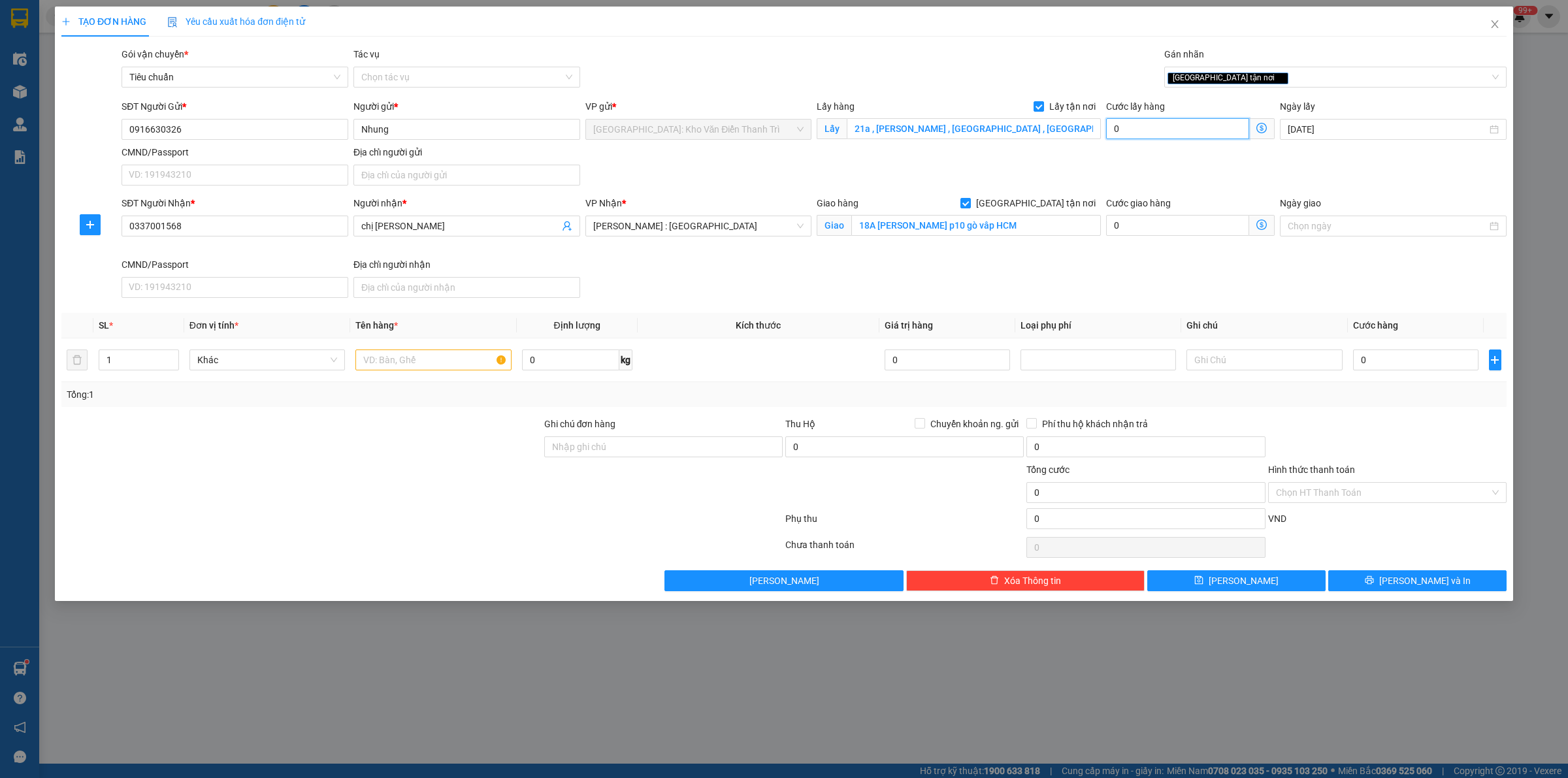
click at [1207, 128] on input "0" at bounding box center [1177, 128] width 143 height 21
click at [1408, 351] on input "0" at bounding box center [1415, 359] width 125 height 21
click at [422, 364] on input "text" at bounding box center [433, 359] width 156 height 21
click at [1203, 585] on icon "save" at bounding box center [1199, 581] width 9 height 9
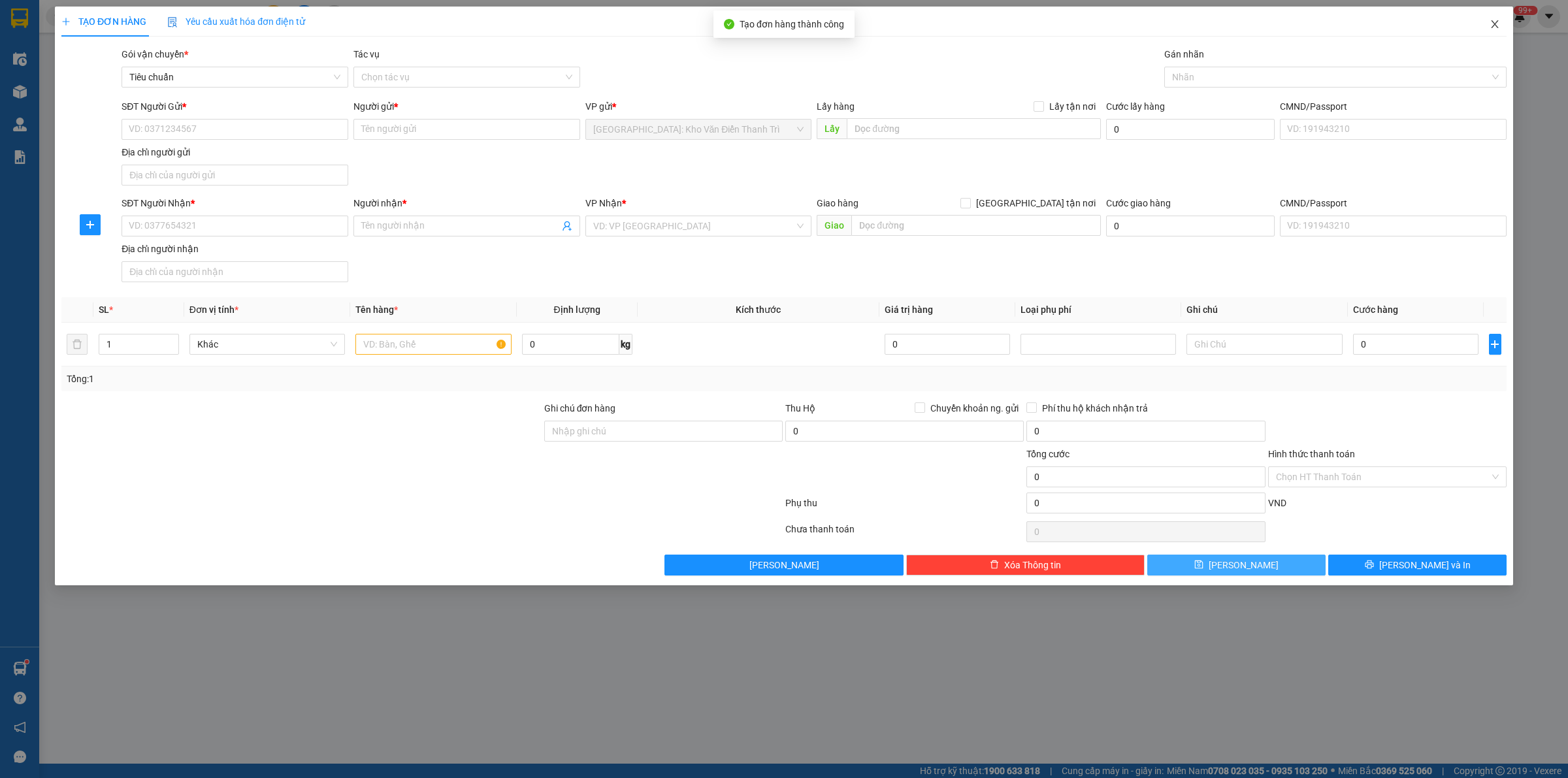
click at [1494, 22] on icon "close" at bounding box center [1495, 25] width 11 height 11
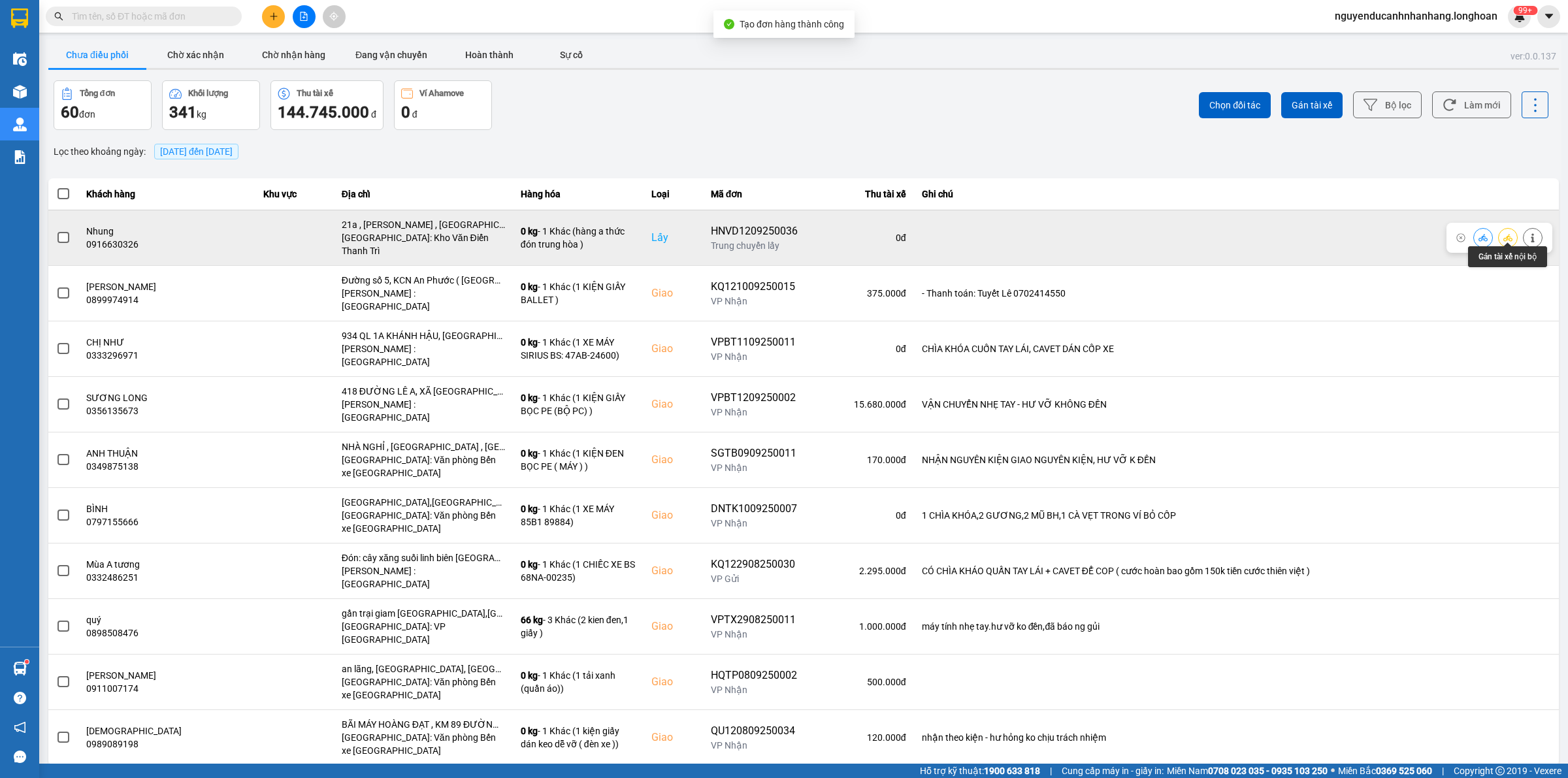
click at [1513, 232] on button at bounding box center [1508, 237] width 18 height 23
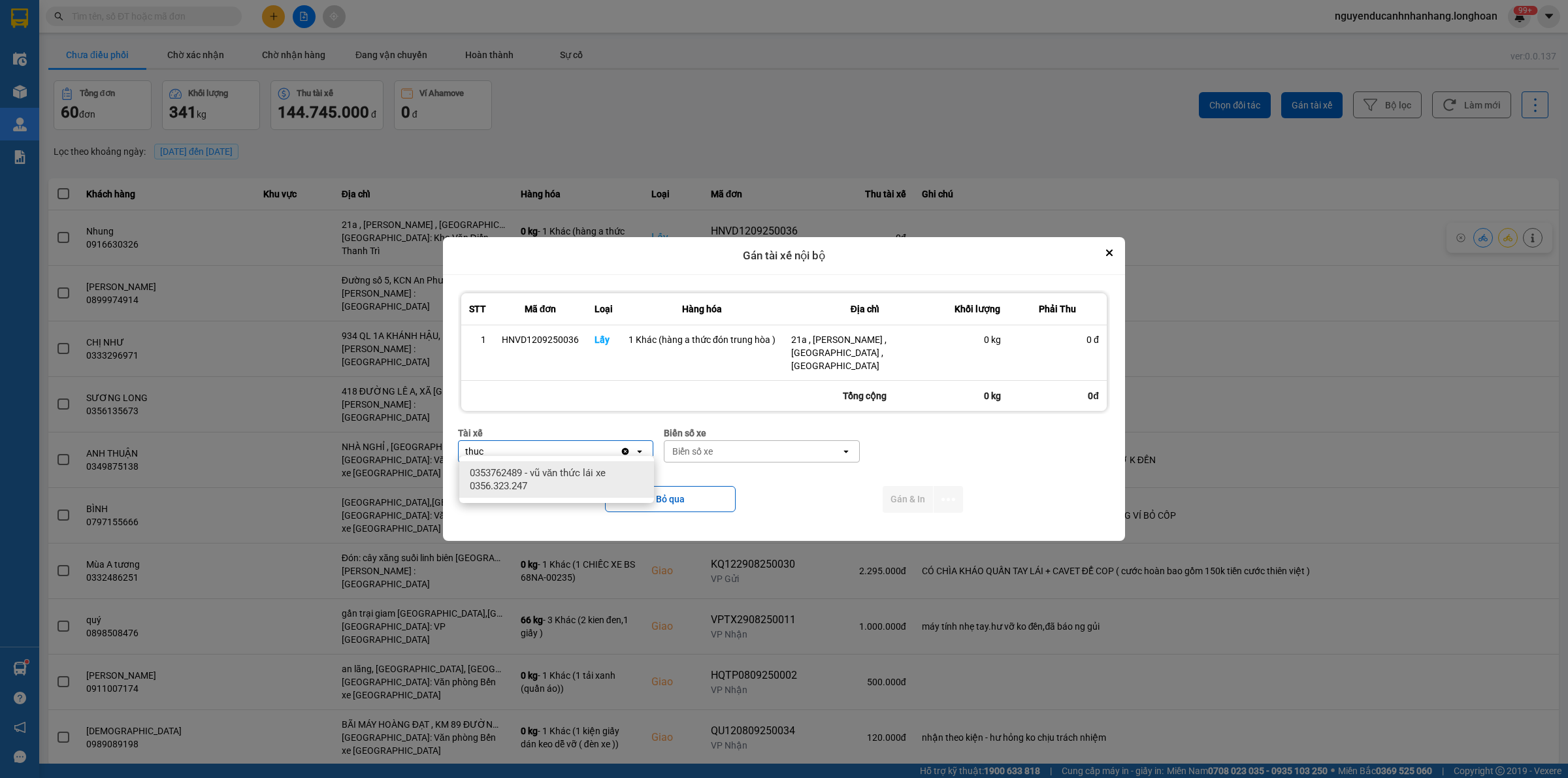
drag, startPoint x: 558, startPoint y: 484, endPoint x: 677, endPoint y: 469, distance: 119.9
click at [563, 484] on span "0353762489 - vũ văn thức lái xe 0356.323.247" at bounding box center [559, 480] width 179 height 26
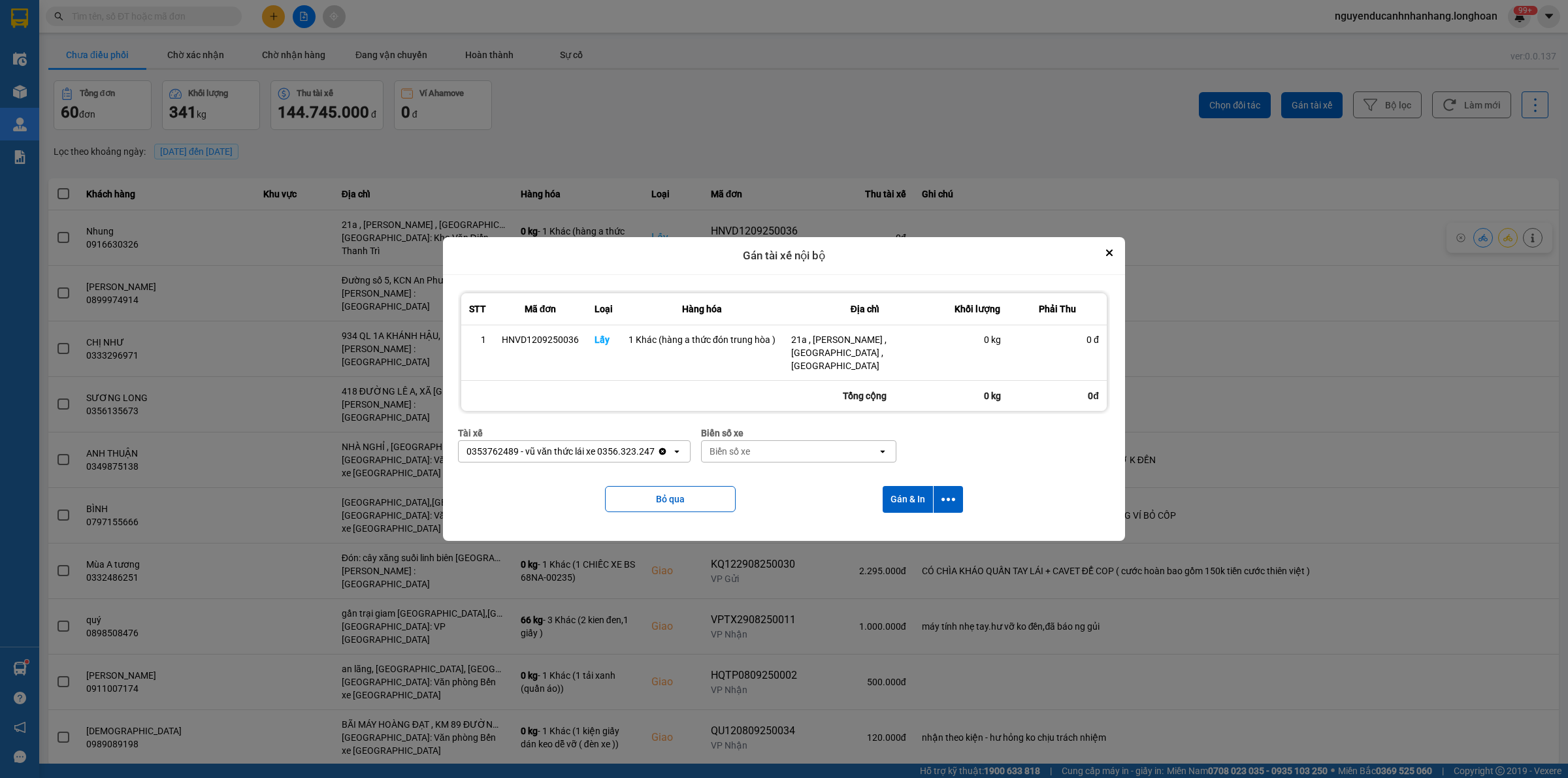
click at [739, 459] on div "Biển số xe Biển số xe open" at bounding box center [799, 449] width 195 height 47
click at [743, 445] on div "Biển số xe" at bounding box center [729, 451] width 41 height 13
click at [799, 482] on div "29E-121.45" at bounding box center [799, 473] width 195 height 24
drag, startPoint x: 943, startPoint y: 488, endPoint x: 948, endPoint y: 505, distance: 17.7
click at [944, 493] on icon "dialog" at bounding box center [948, 500] width 14 height 14
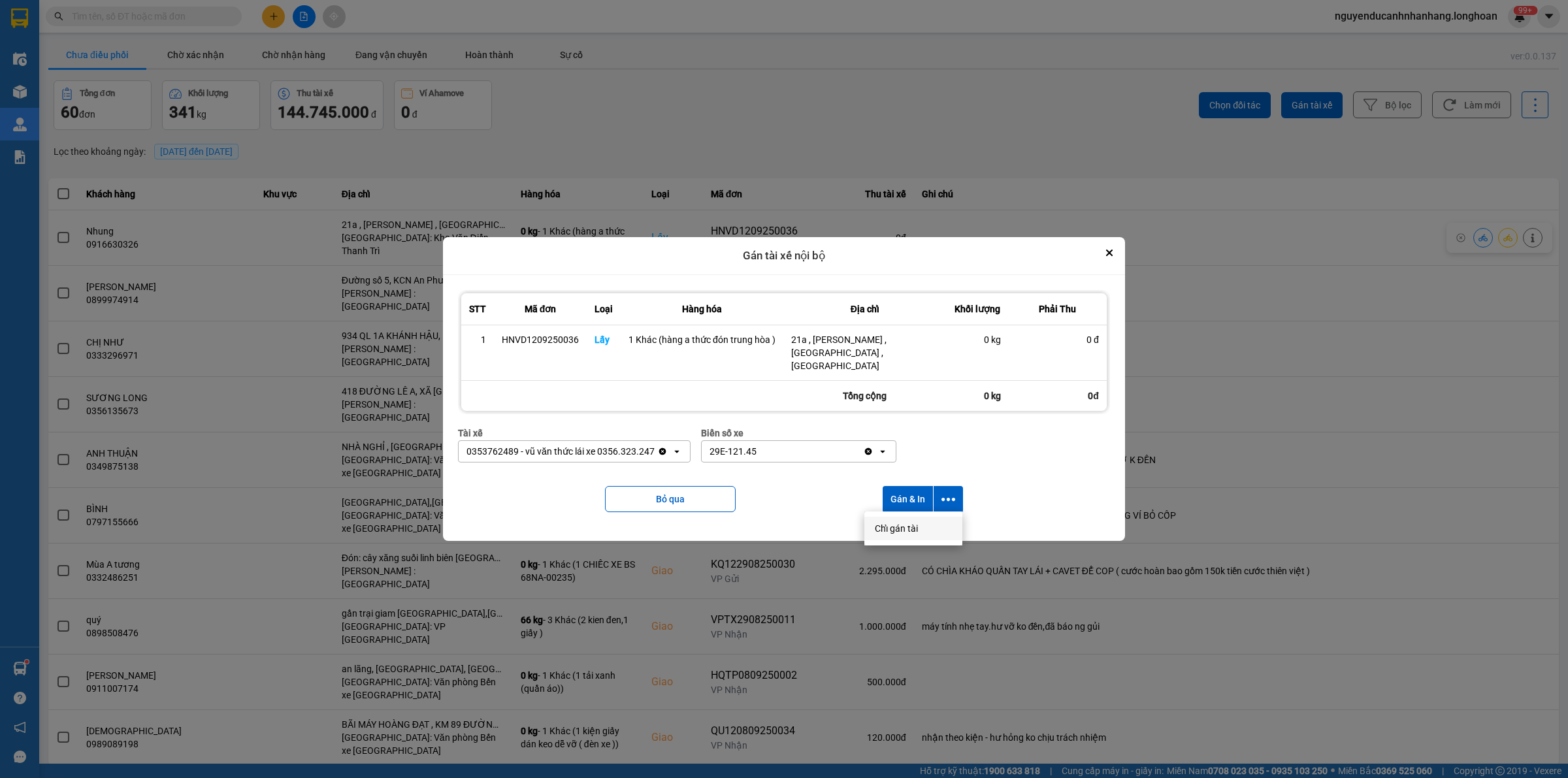
click at [922, 532] on div "Chỉ gán tài" at bounding box center [913, 528] width 77 height 13
